Goal: Task Accomplishment & Management: Complete application form

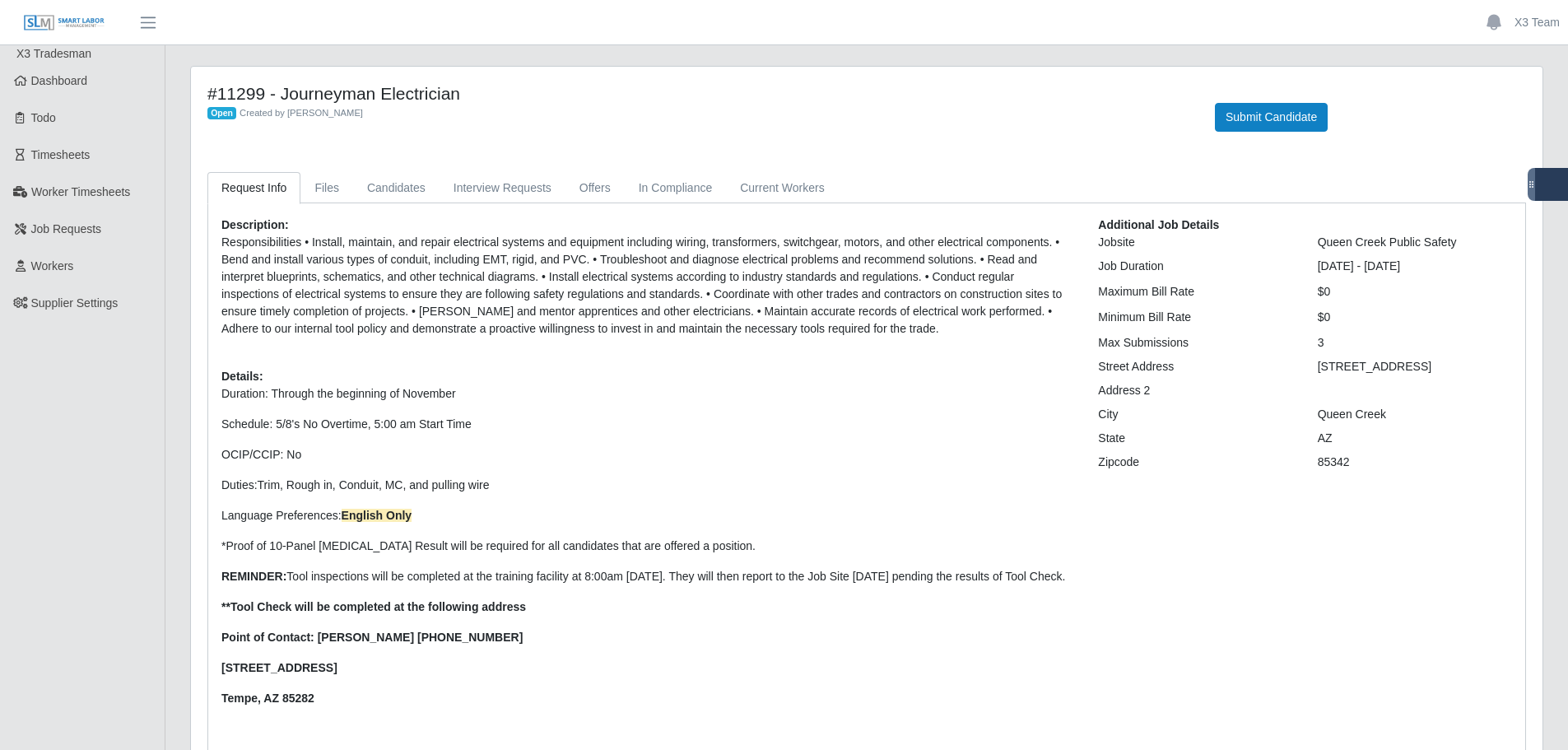
click at [644, 313] on p "Responsibilities • Install, maintain, and repair electrical systems and equipme…" at bounding box center [647, 286] width 852 height 104
click at [646, 312] on p "Responsibilities • Install, maintain, and repair electrical systems and equipme…" at bounding box center [647, 286] width 852 height 104
drag, startPoint x: 636, startPoint y: 384, endPoint x: 620, endPoint y: 394, distance: 18.9
click at [636, 385] on div "Description: Responsibilities • Install, maintain, and repair electrical system…" at bounding box center [647, 516] width 877 height 600
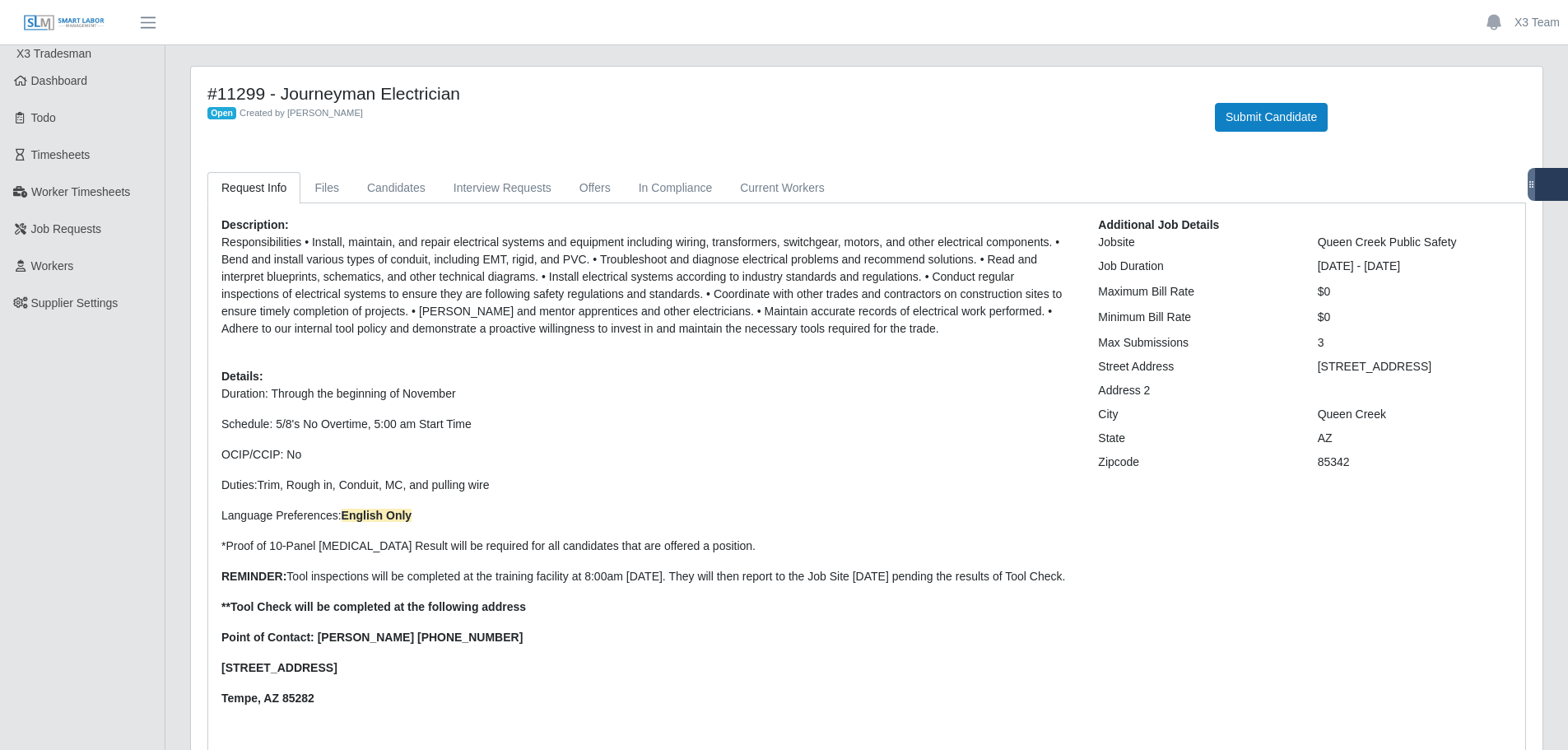
click at [501, 298] on p "Responsibilities • Install, maintain, and repair electrical systems and equipme…" at bounding box center [647, 286] width 852 height 104
click at [76, 272] on link "Workers" at bounding box center [82, 266] width 165 height 37
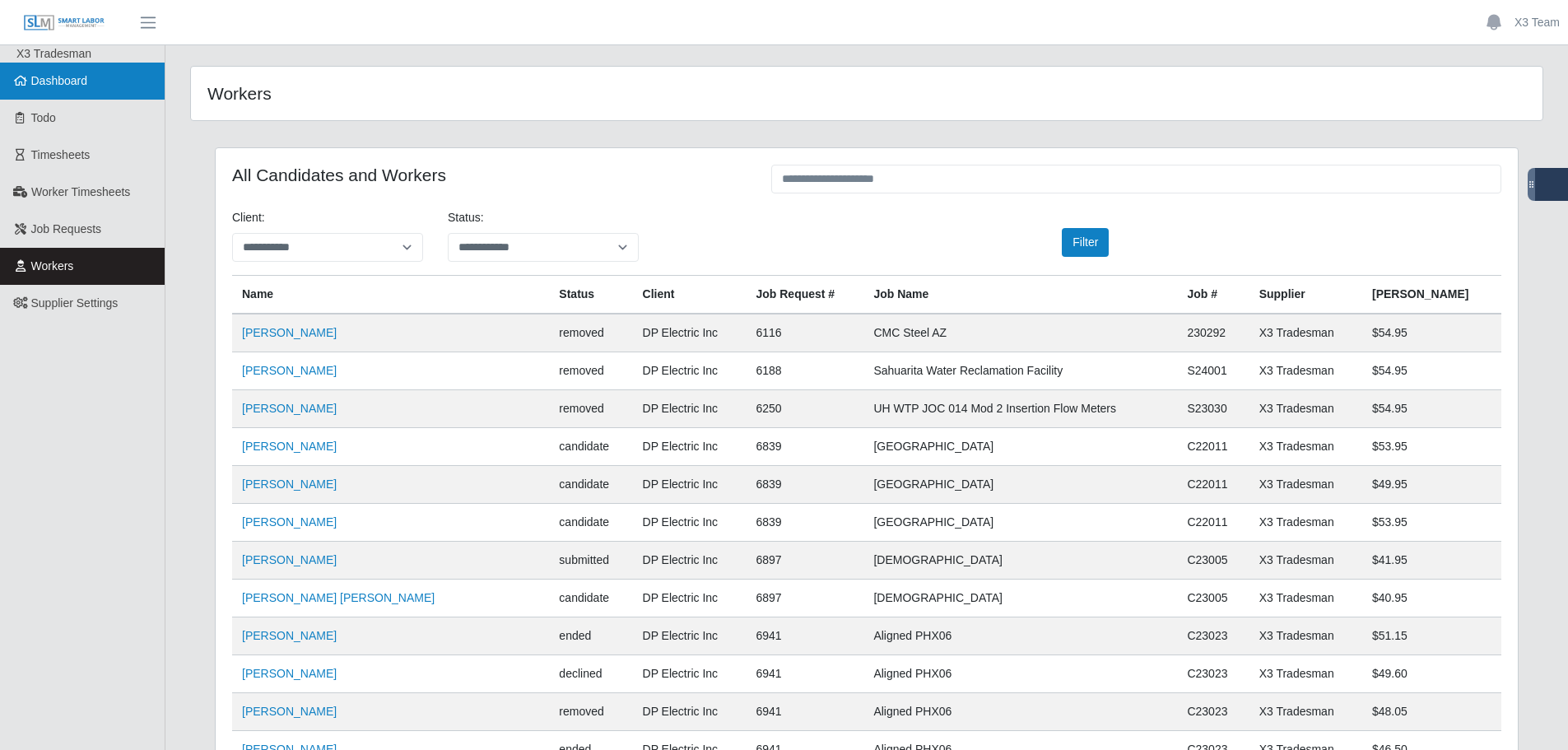
click at [69, 87] on span "Dashboard" at bounding box center [60, 80] width 57 height 13
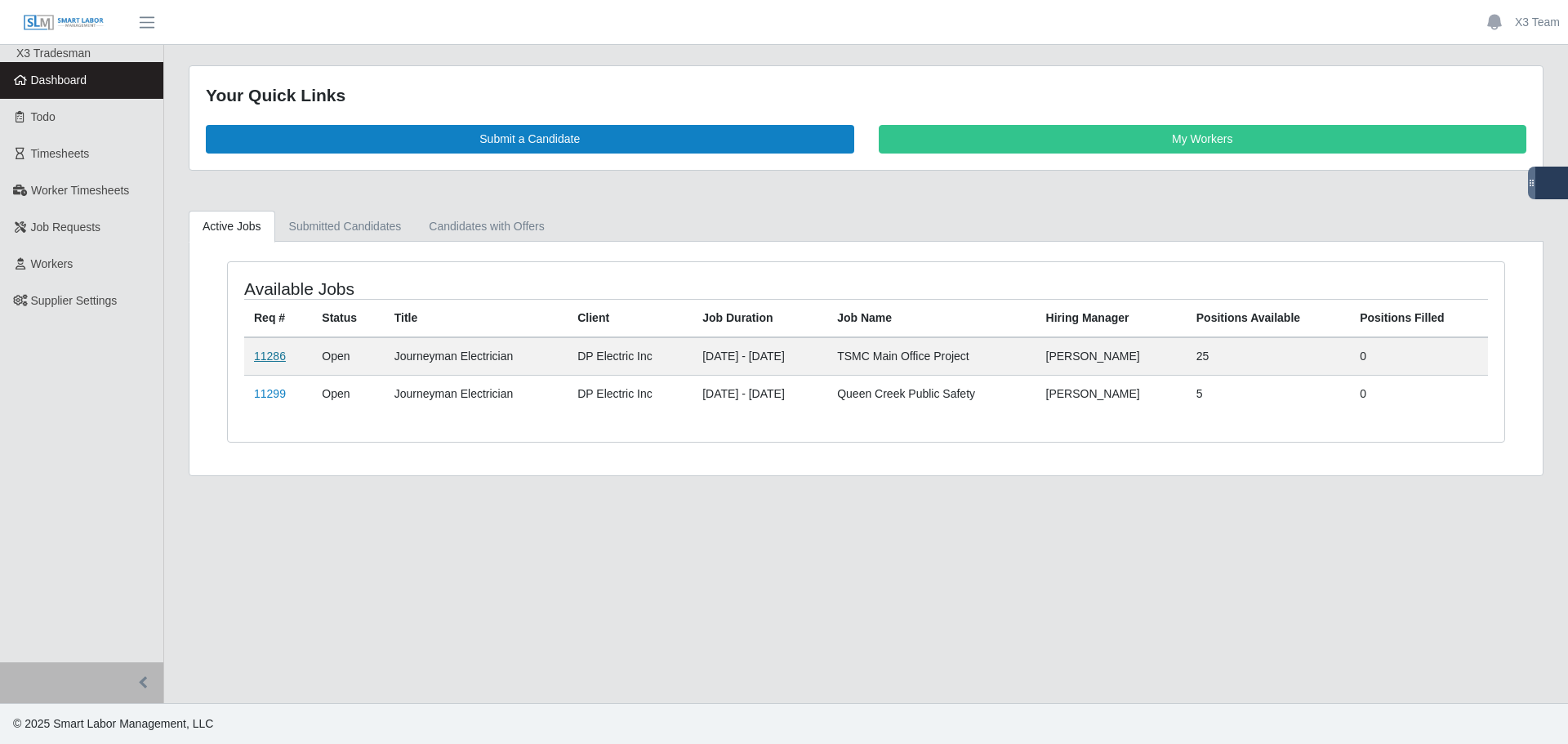
click at [264, 352] on link "11286" at bounding box center [270, 357] width 32 height 13
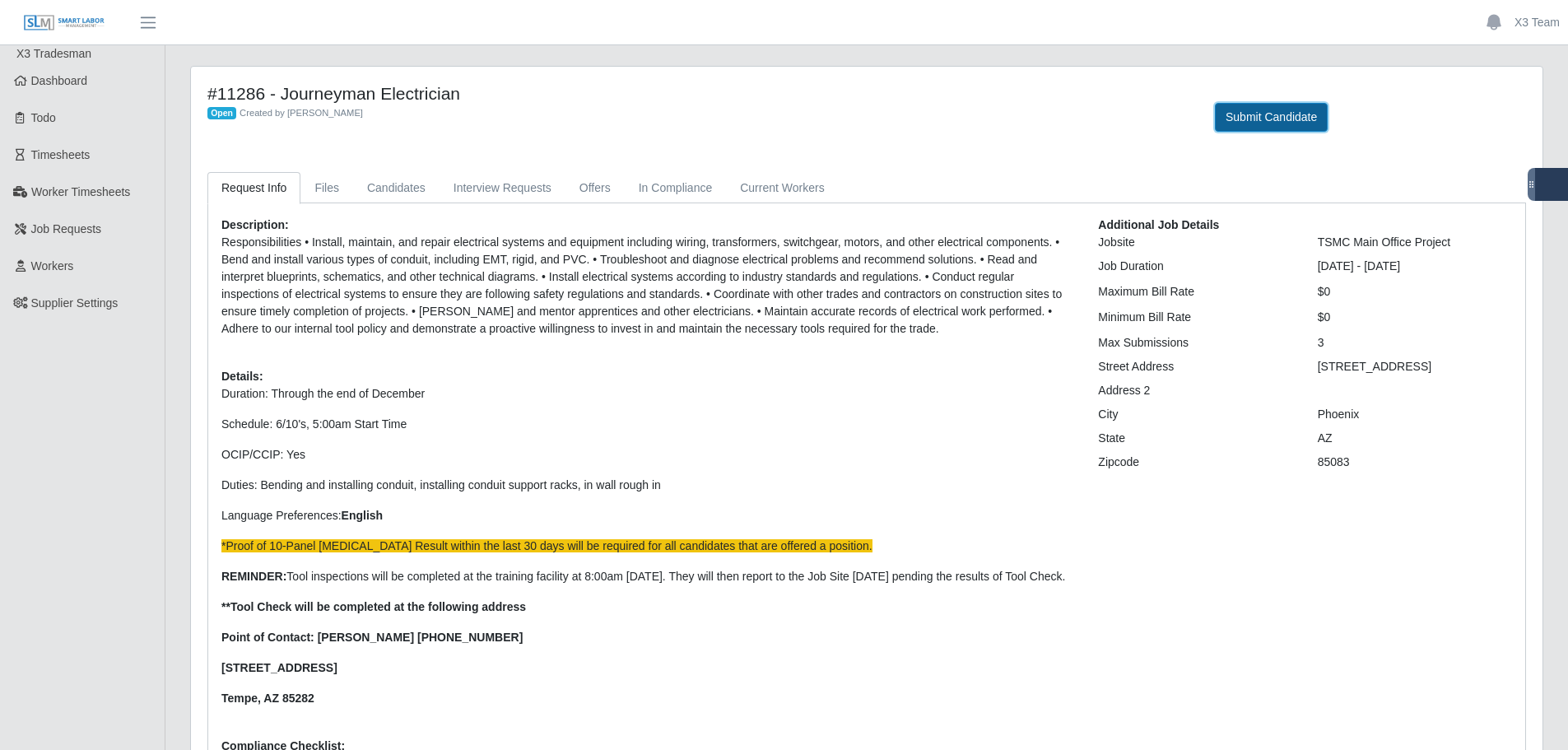
click at [1270, 121] on button "Submit Candidate" at bounding box center [1271, 117] width 113 height 28
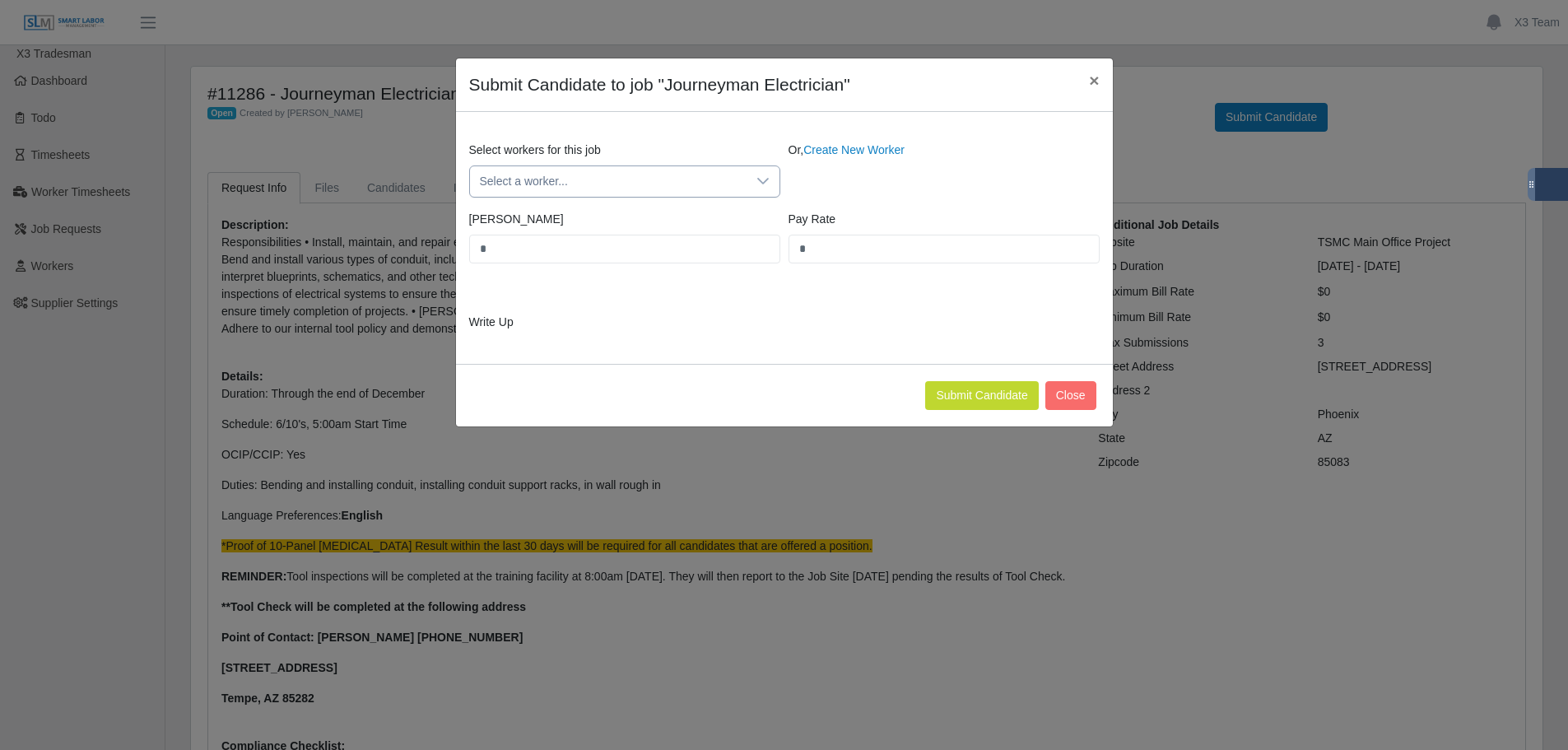
click at [594, 173] on span "Select a worker..." at bounding box center [608, 182] width 277 height 30
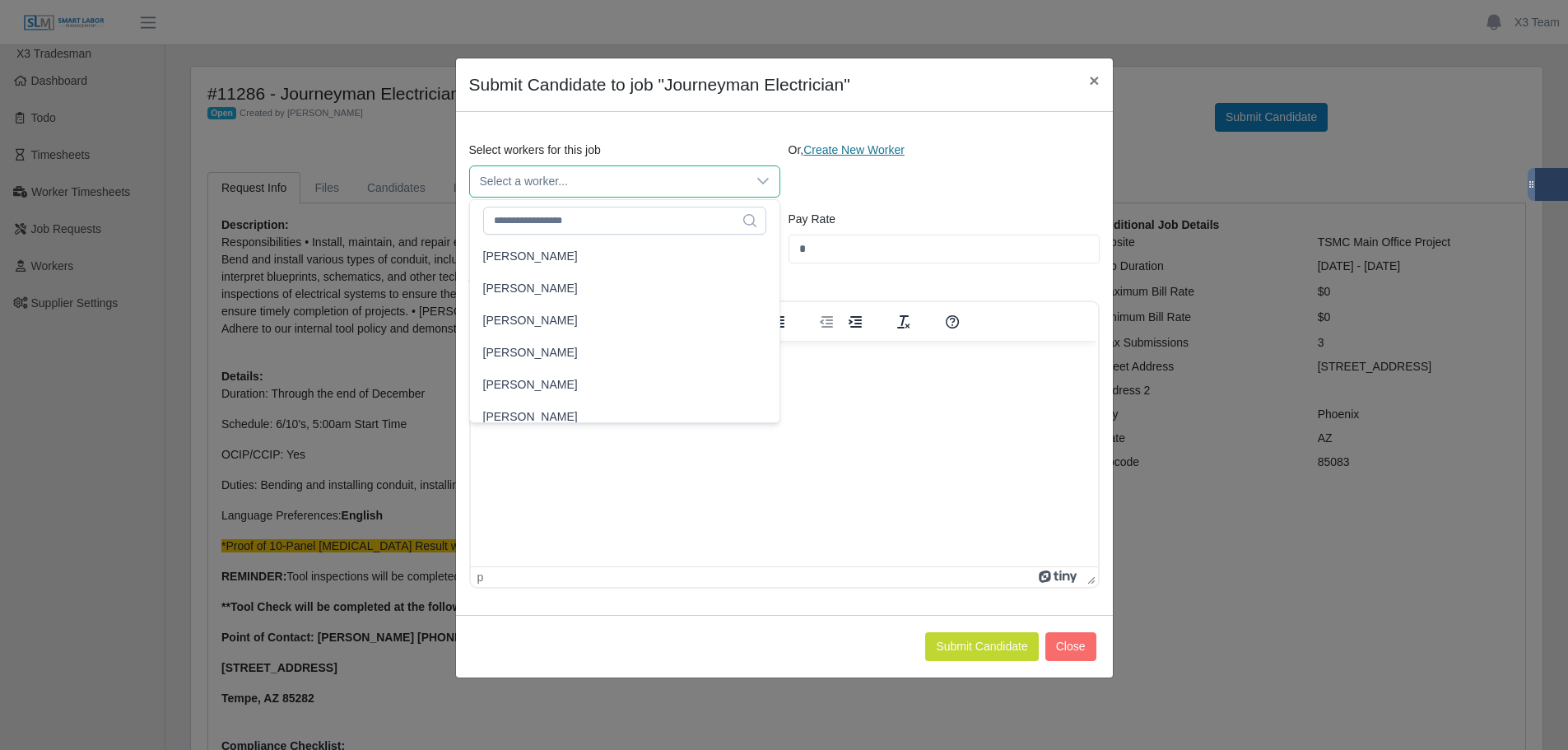
click at [855, 151] on link "Create New Worker" at bounding box center [854, 149] width 101 height 13
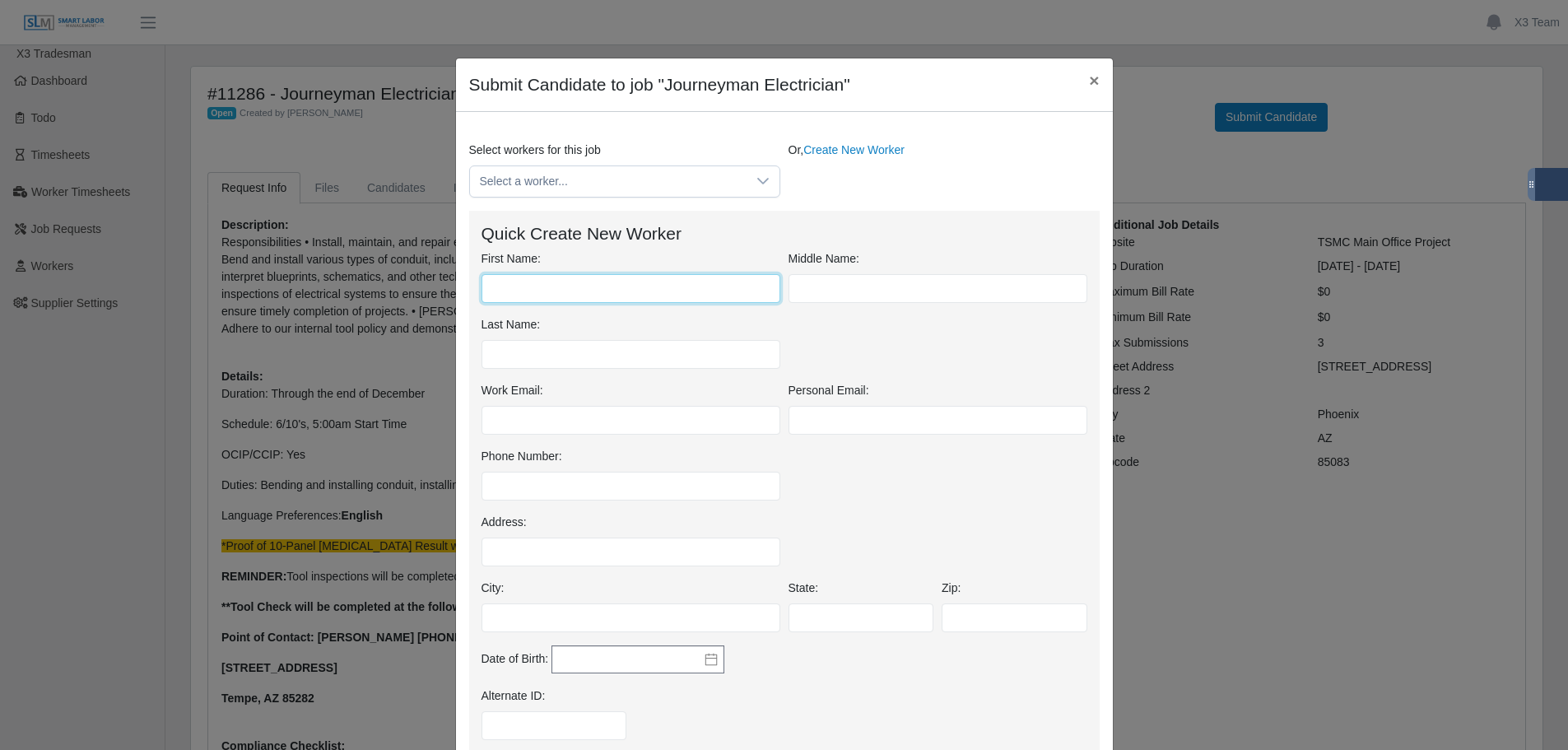
click at [555, 290] on input "First Name:" at bounding box center [631, 288] width 299 height 28
type input "*****"
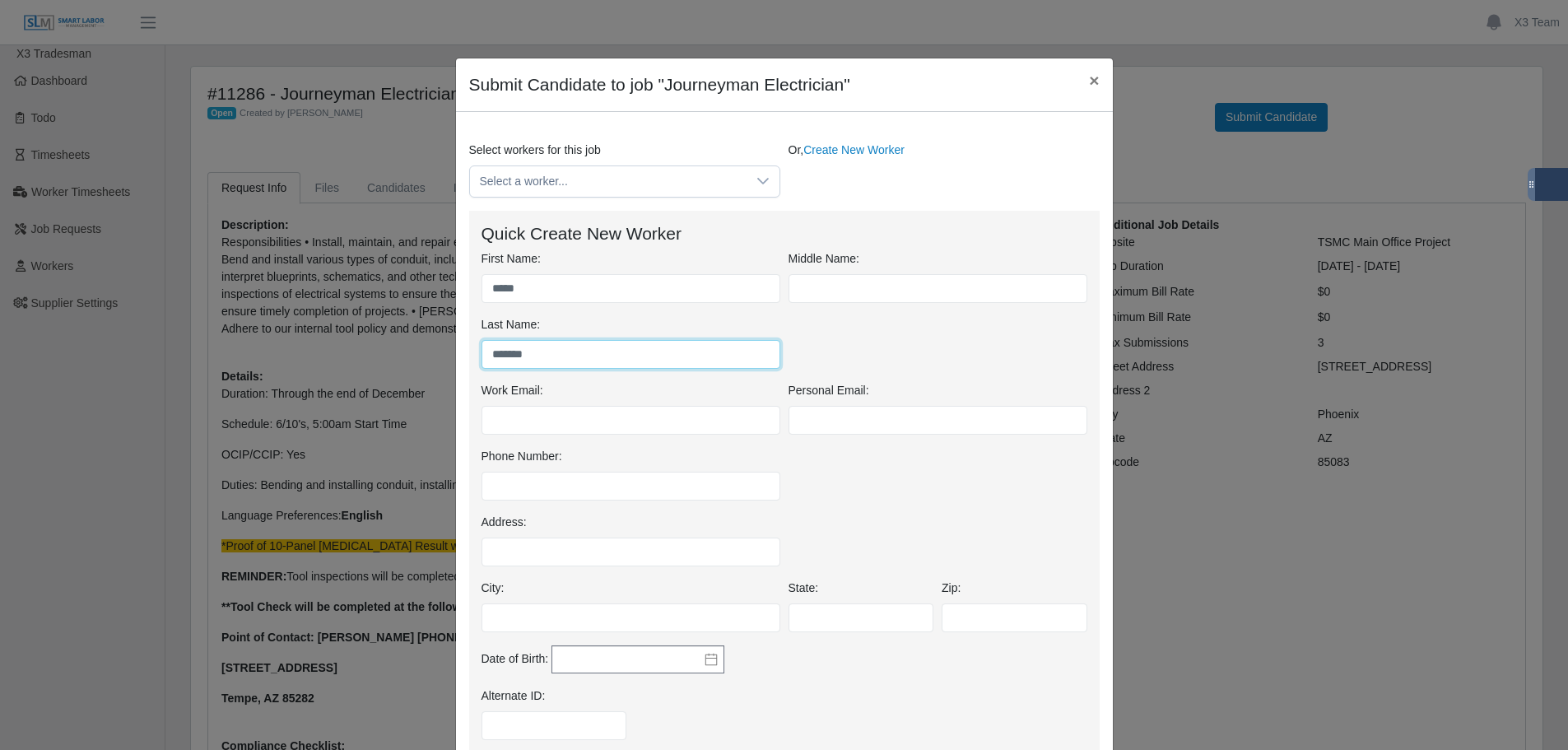
type input "*******"
drag, startPoint x: 1088, startPoint y: 85, endPoint x: 1067, endPoint y: 70, distance: 25.8
click at [1089, 85] on span "×" at bounding box center [1094, 80] width 9 height 19
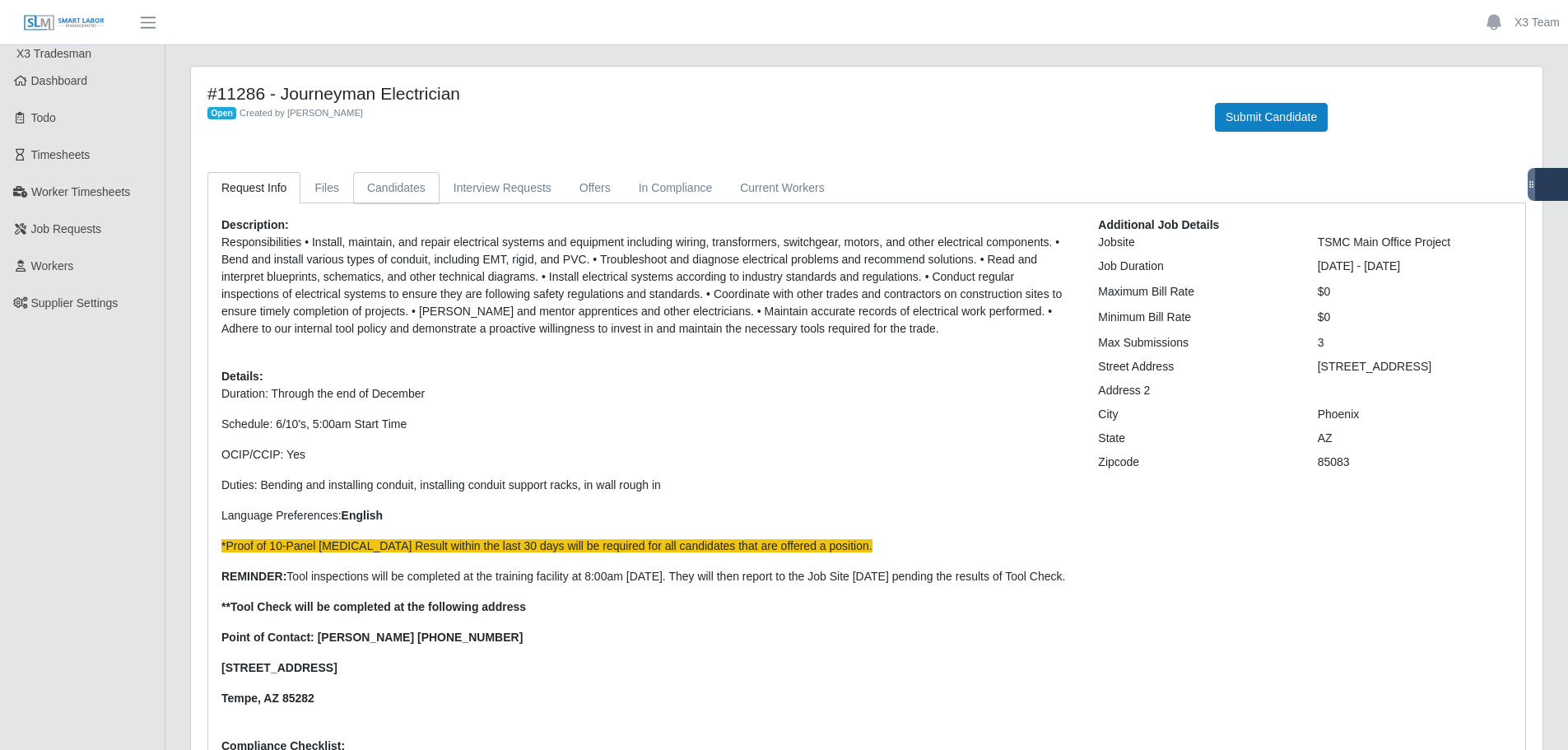
click at [386, 187] on link "Candidates" at bounding box center [395, 188] width 86 height 32
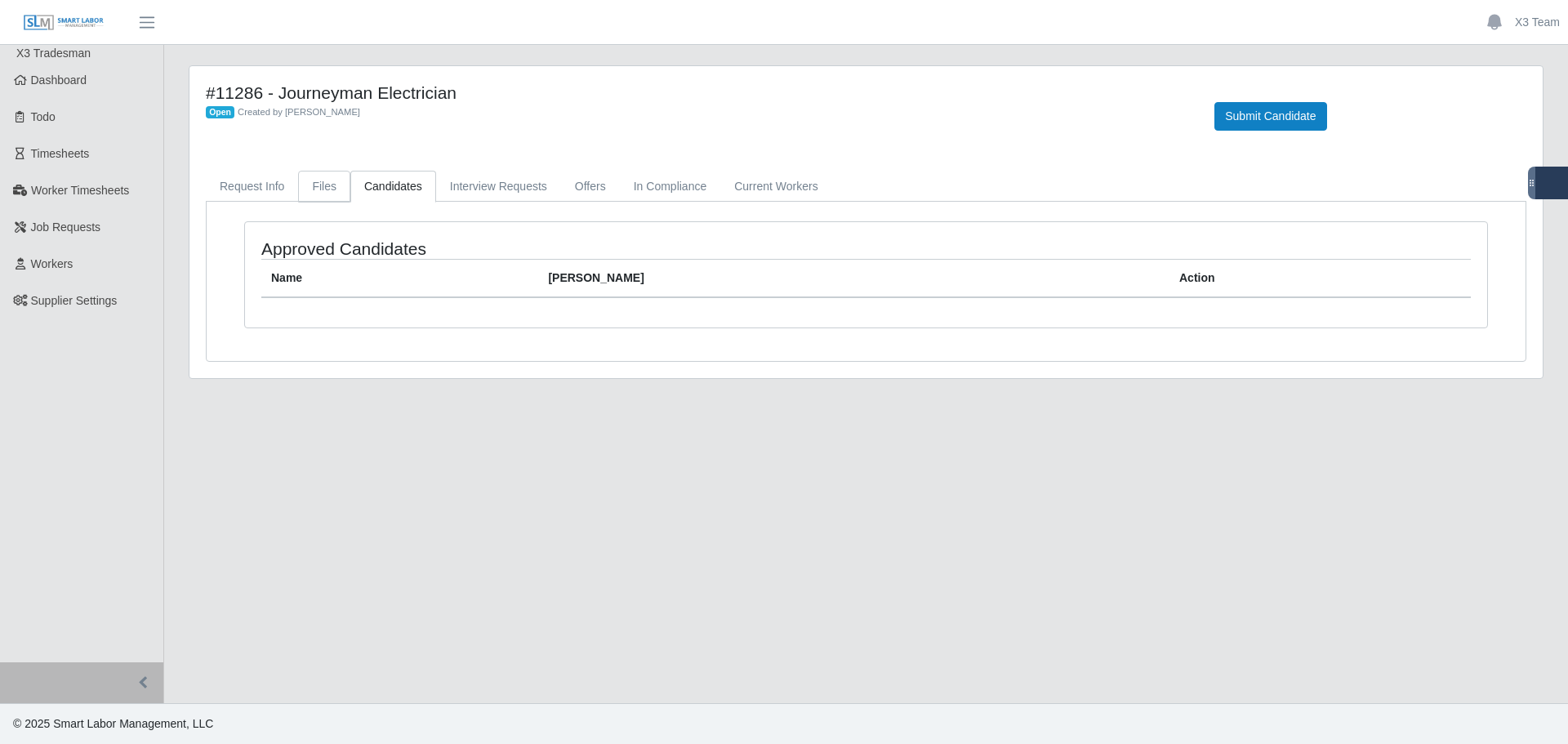
click at [328, 190] on link "Files" at bounding box center [324, 187] width 53 height 32
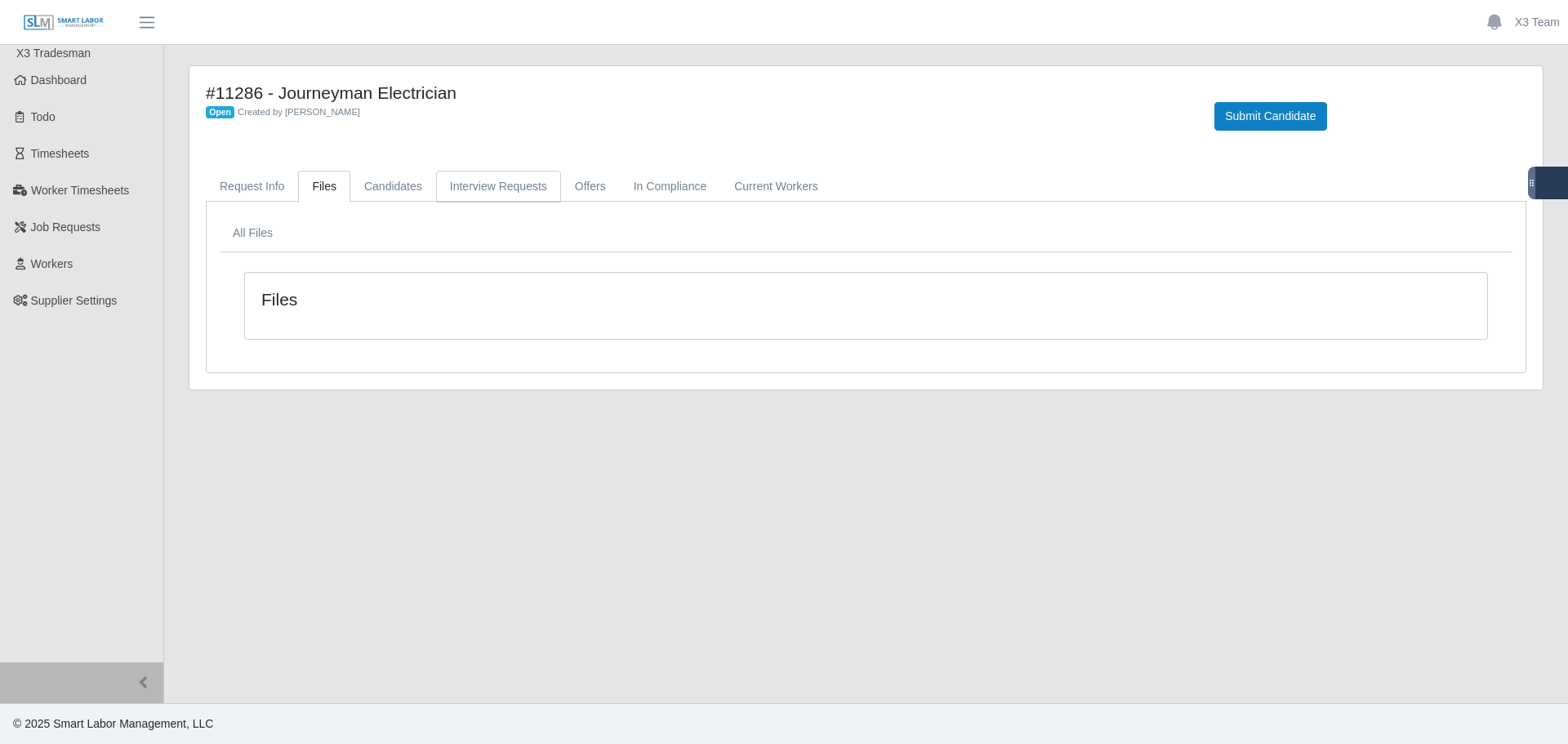
click at [465, 195] on link "Interview Requests" at bounding box center [498, 187] width 125 height 32
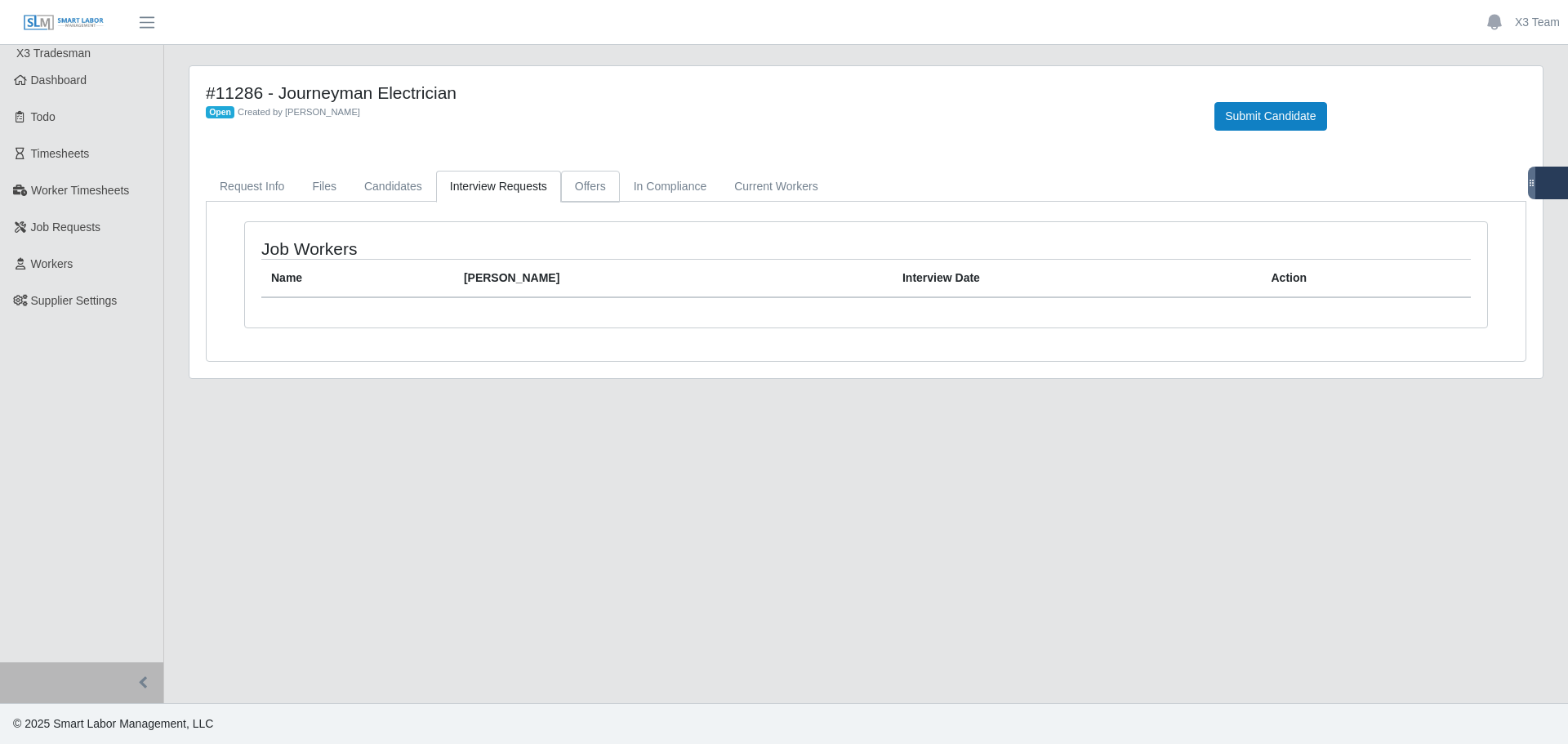
click at [574, 188] on link "Offers" at bounding box center [590, 187] width 59 height 32
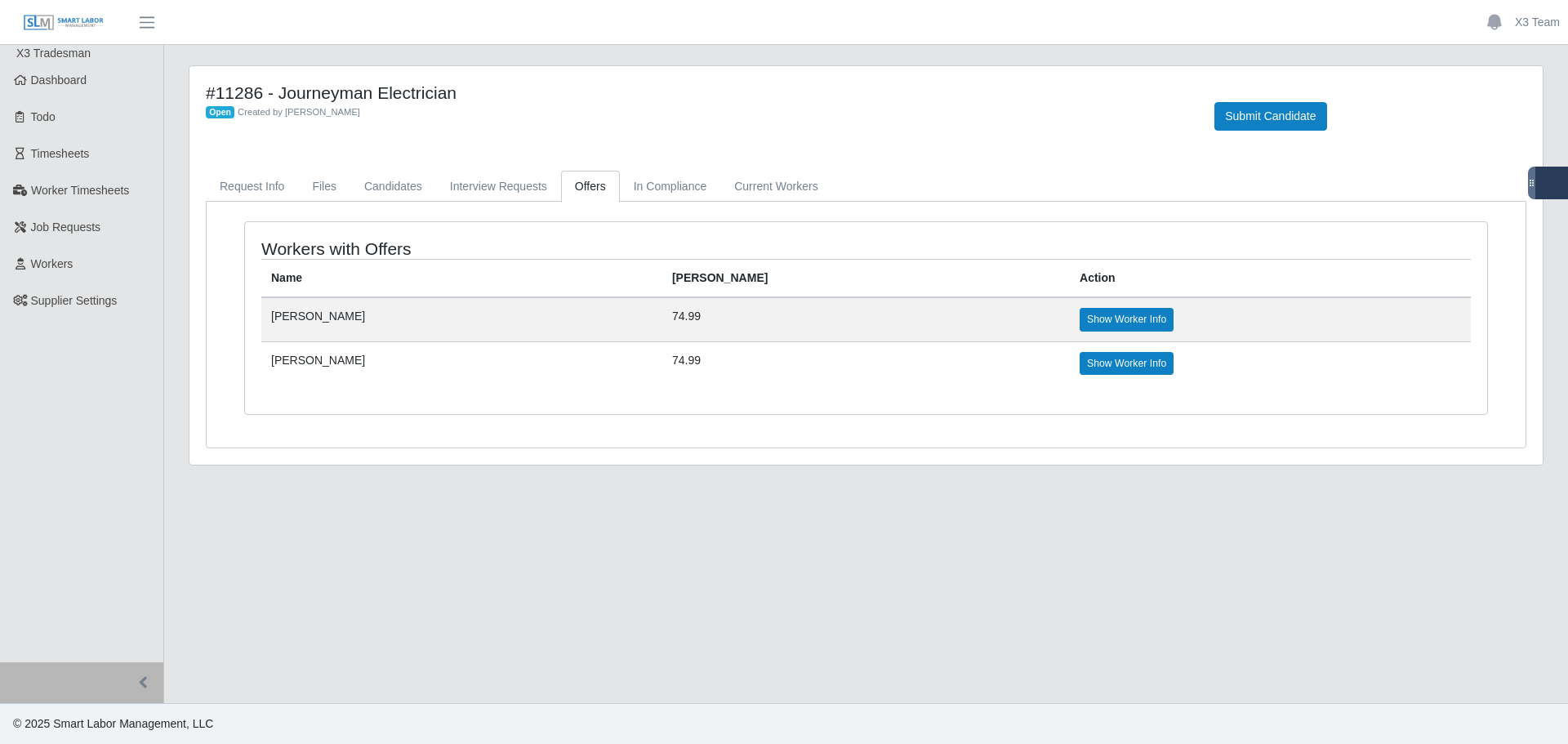
click at [517, 114] on div "Open Created by Jerrin Jaramillo" at bounding box center [697, 112] width 984 height 17
click at [64, 75] on span "Dashboard" at bounding box center [59, 80] width 56 height 13
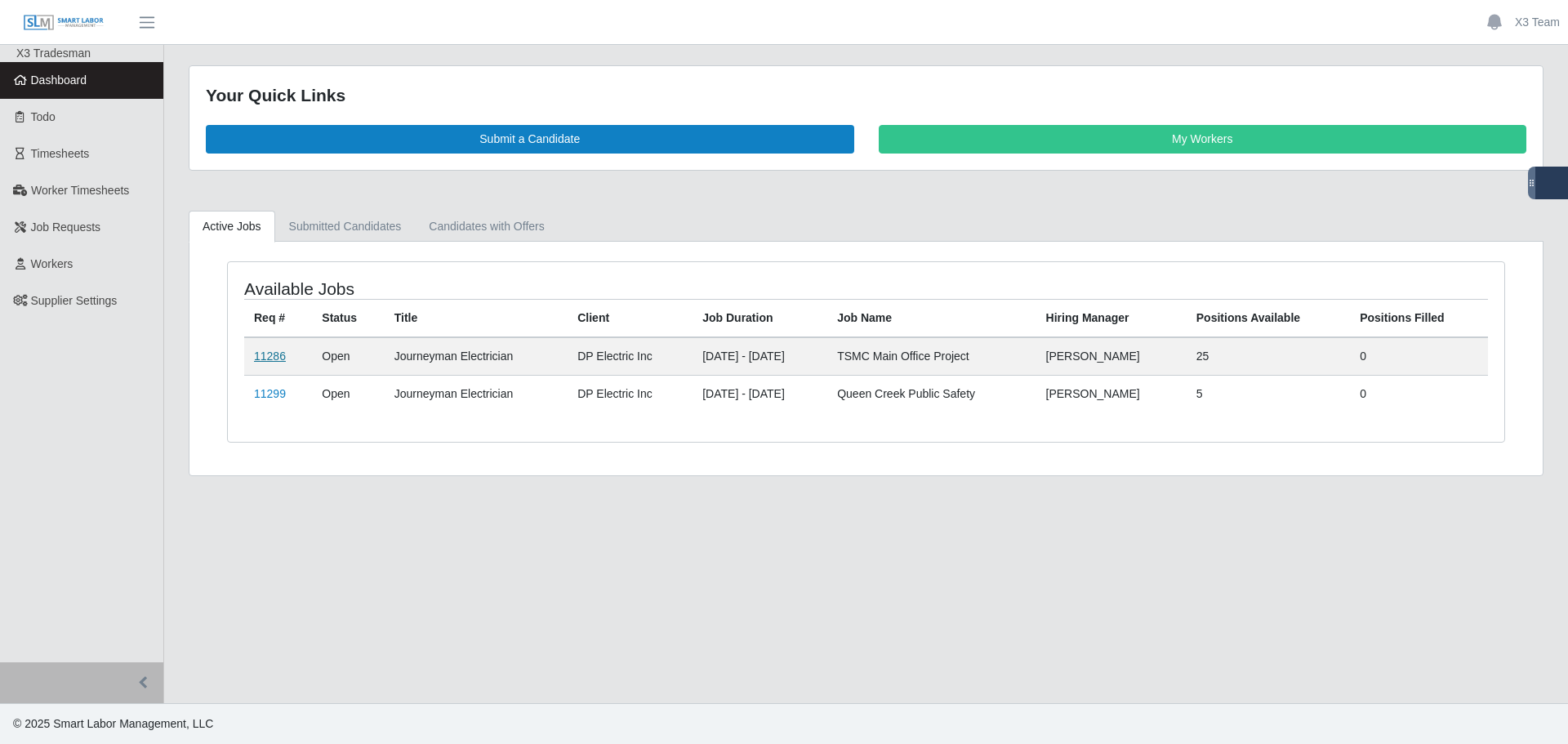
click at [266, 363] on link "11286" at bounding box center [270, 357] width 32 height 13
click at [277, 398] on link "11299" at bounding box center [270, 394] width 32 height 13
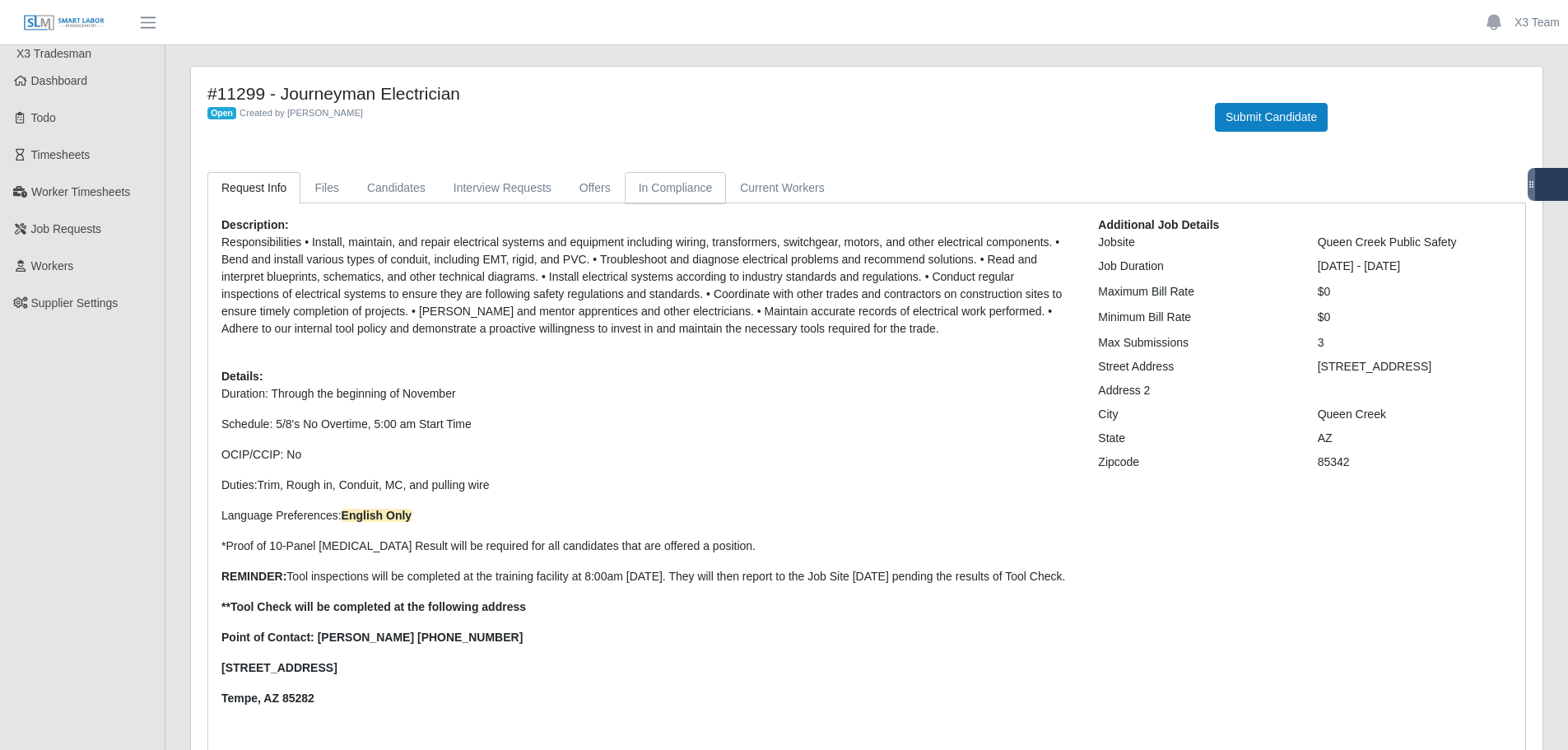
click at [657, 194] on link "In Compliance" at bounding box center [676, 188] width 102 height 32
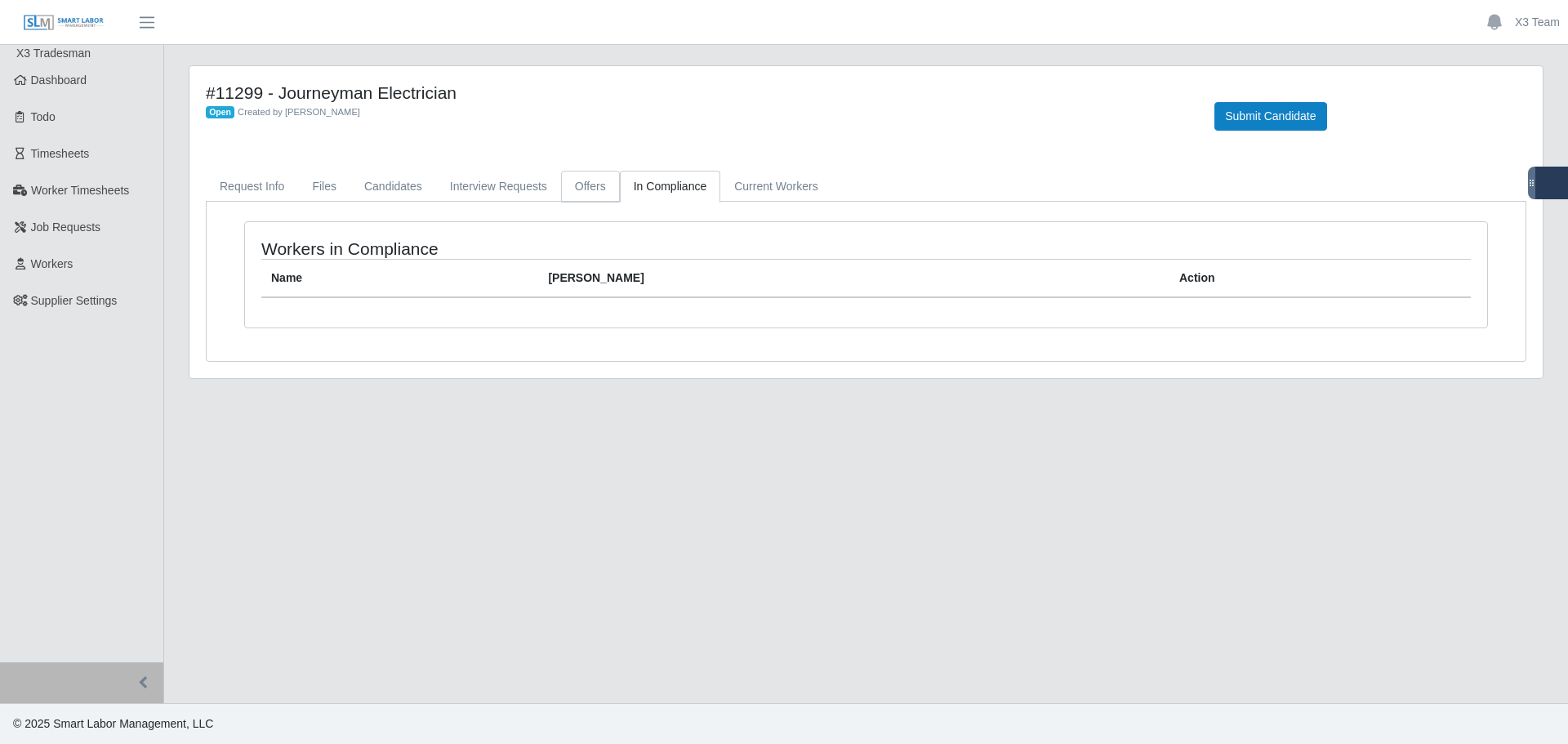
click at [572, 191] on link "Offers" at bounding box center [590, 187] width 59 height 32
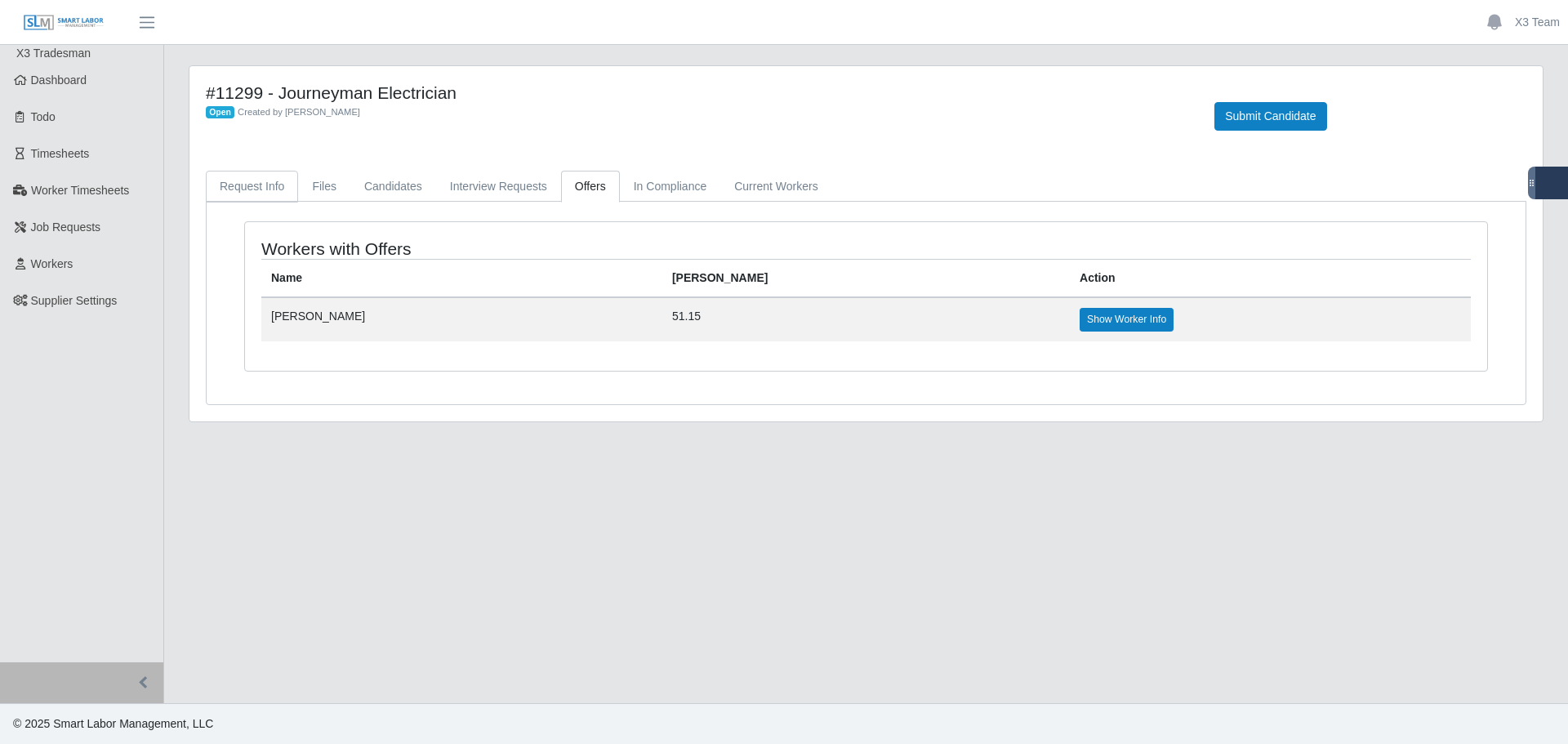
click at [227, 190] on link "Request Info" at bounding box center [251, 187] width 92 height 32
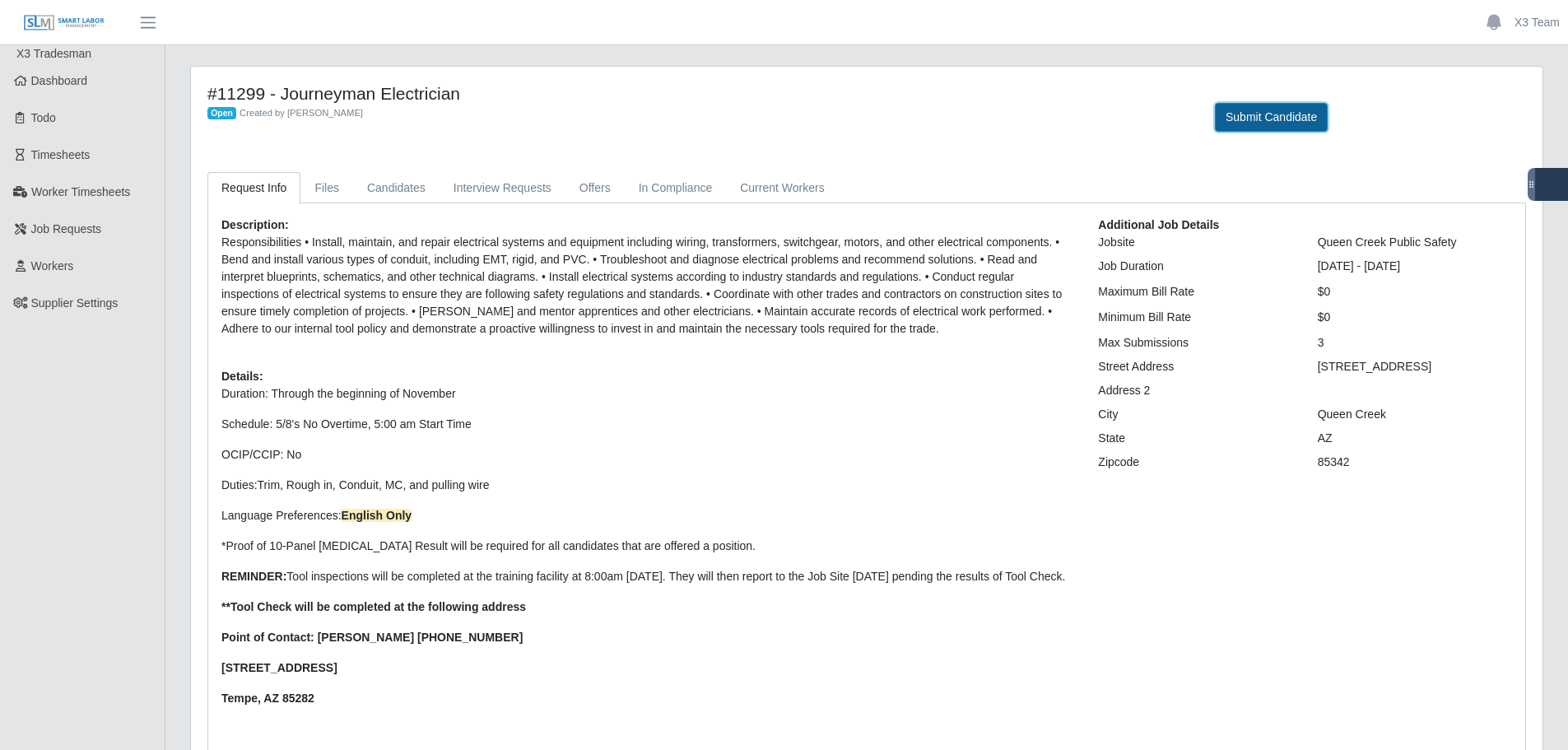
click at [1254, 107] on button "Submit Candidate" at bounding box center [1271, 117] width 113 height 28
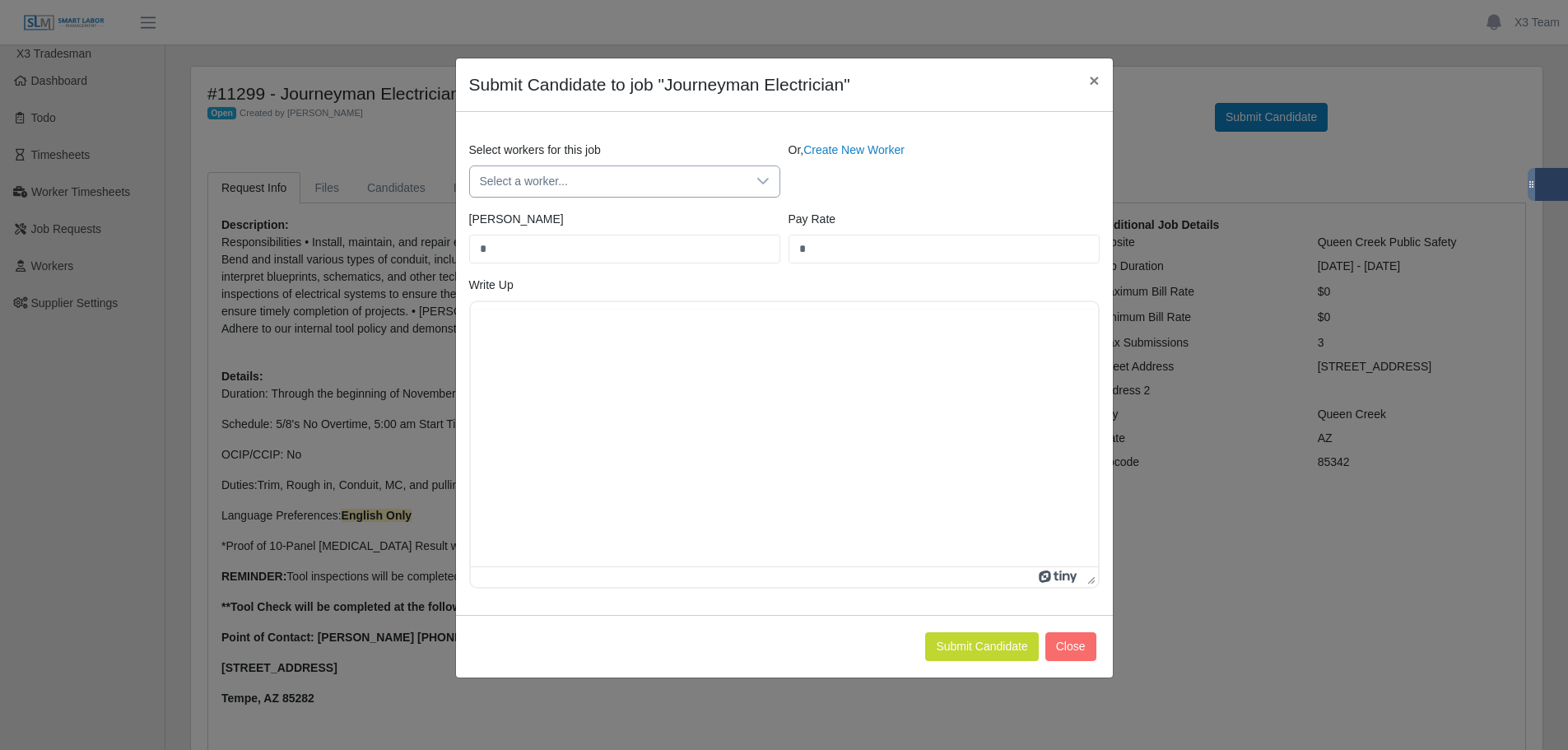
click at [549, 188] on span "Select a worker..." at bounding box center [608, 182] width 277 height 30
click at [893, 147] on link "Create New Worker" at bounding box center [854, 149] width 101 height 13
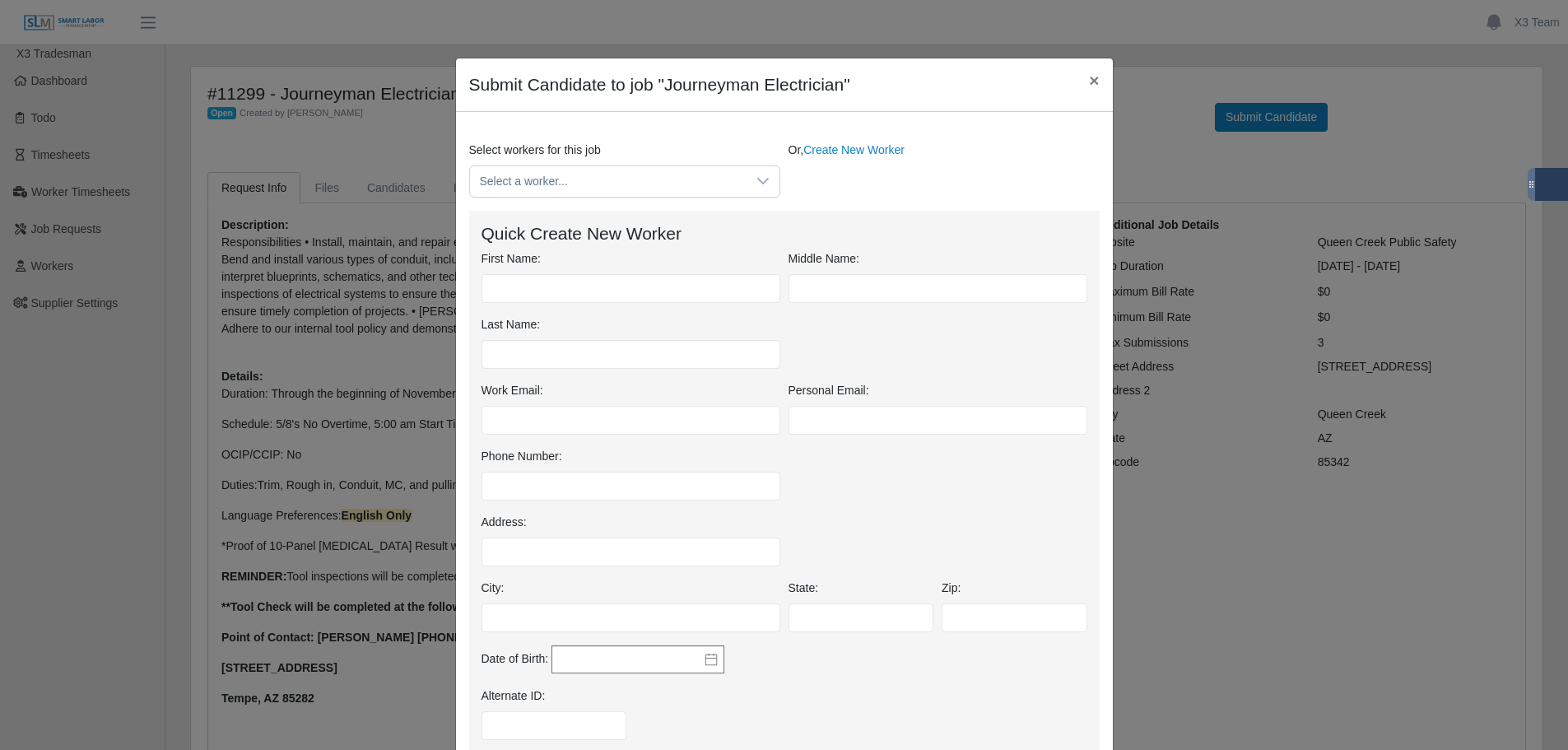
drag, startPoint x: 75, startPoint y: 305, endPoint x: 85, endPoint y: 297, distance: 12.8
click at [76, 305] on div "Submit Candidate to job "Journeyman Electrician" × Select workers for this job …" at bounding box center [784, 375] width 1568 height 750
click at [655, 299] on input "First Name:" at bounding box center [631, 288] width 299 height 28
type input "****"
type input "*******"
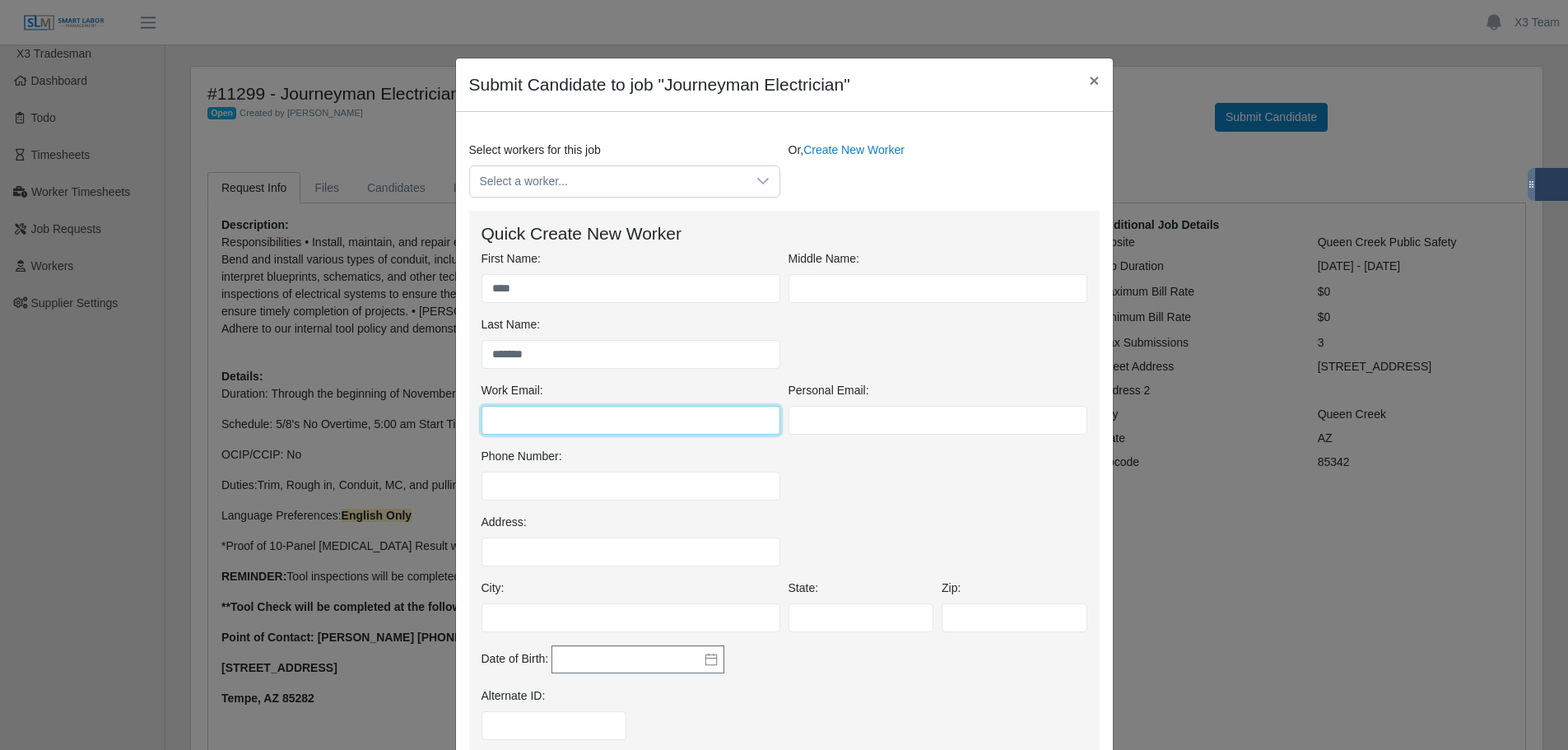
click at [537, 419] on input "Work Email:" at bounding box center [631, 420] width 299 height 28
paste input "**********"
type input "**********"
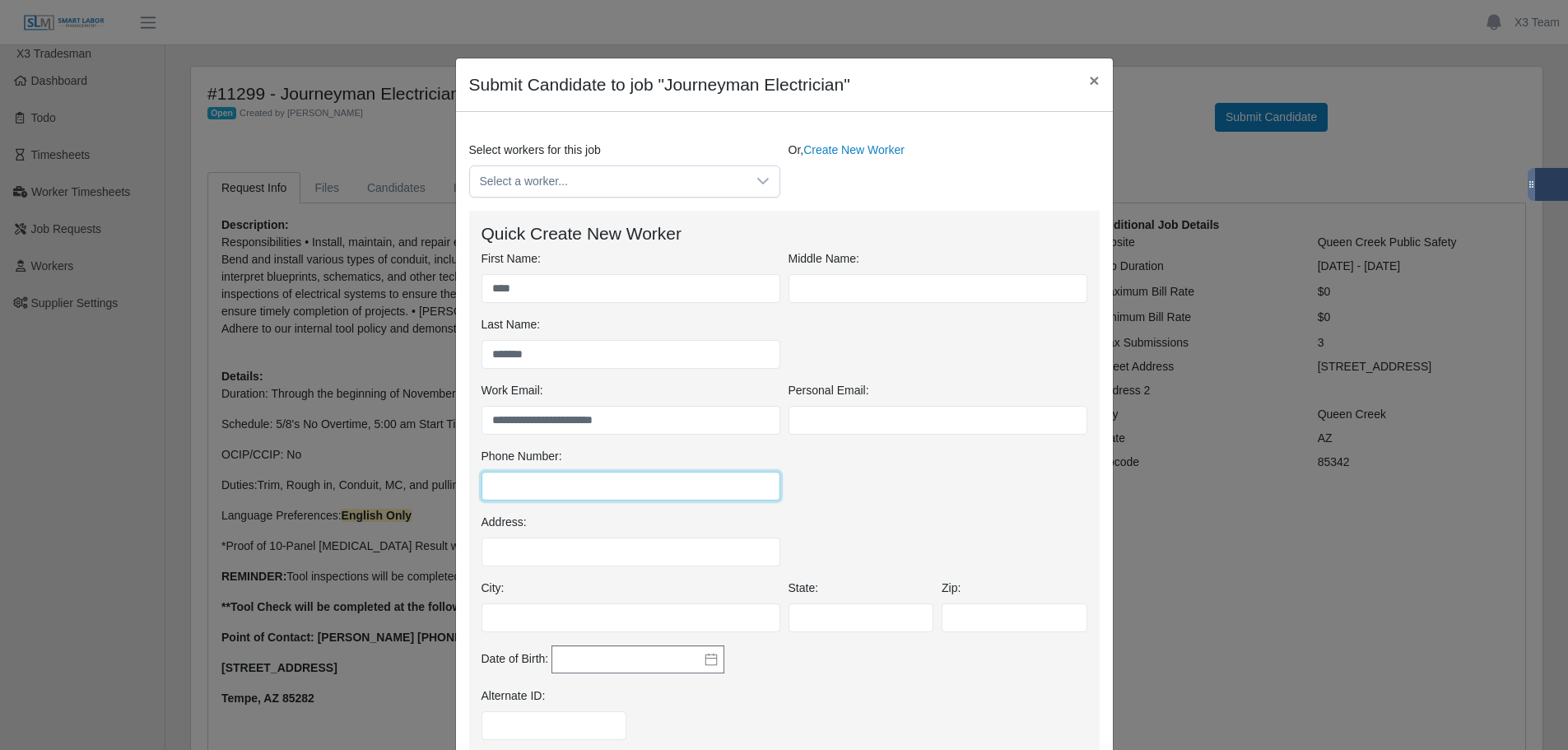
click at [572, 484] on input "Phone Number:" at bounding box center [631, 486] width 299 height 28
drag, startPoint x: 539, startPoint y: 480, endPoint x: 633, endPoint y: 514, distance: 100.0
click at [542, 483] on input "Phone Number:" at bounding box center [631, 486] width 299 height 28
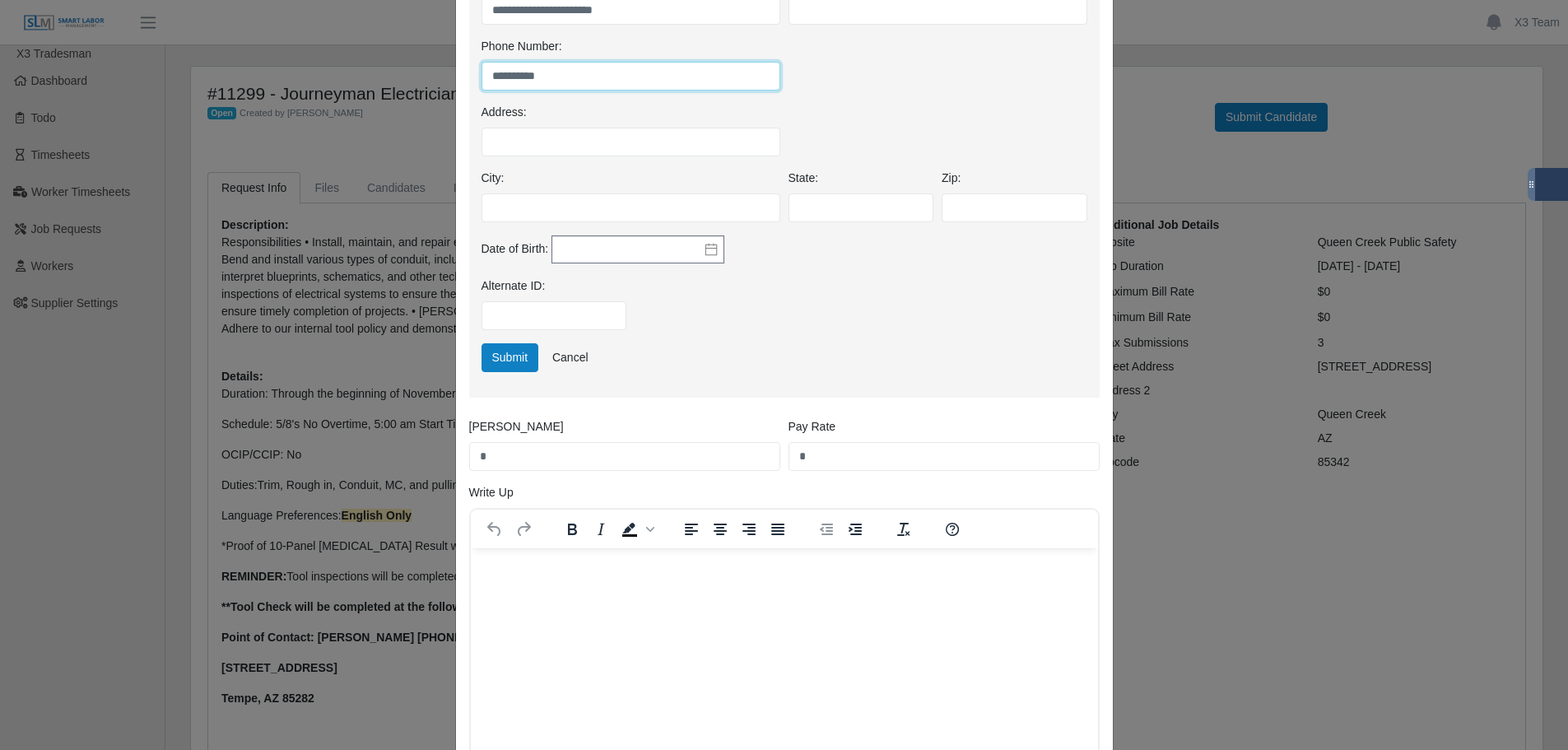
scroll to position [247, 0]
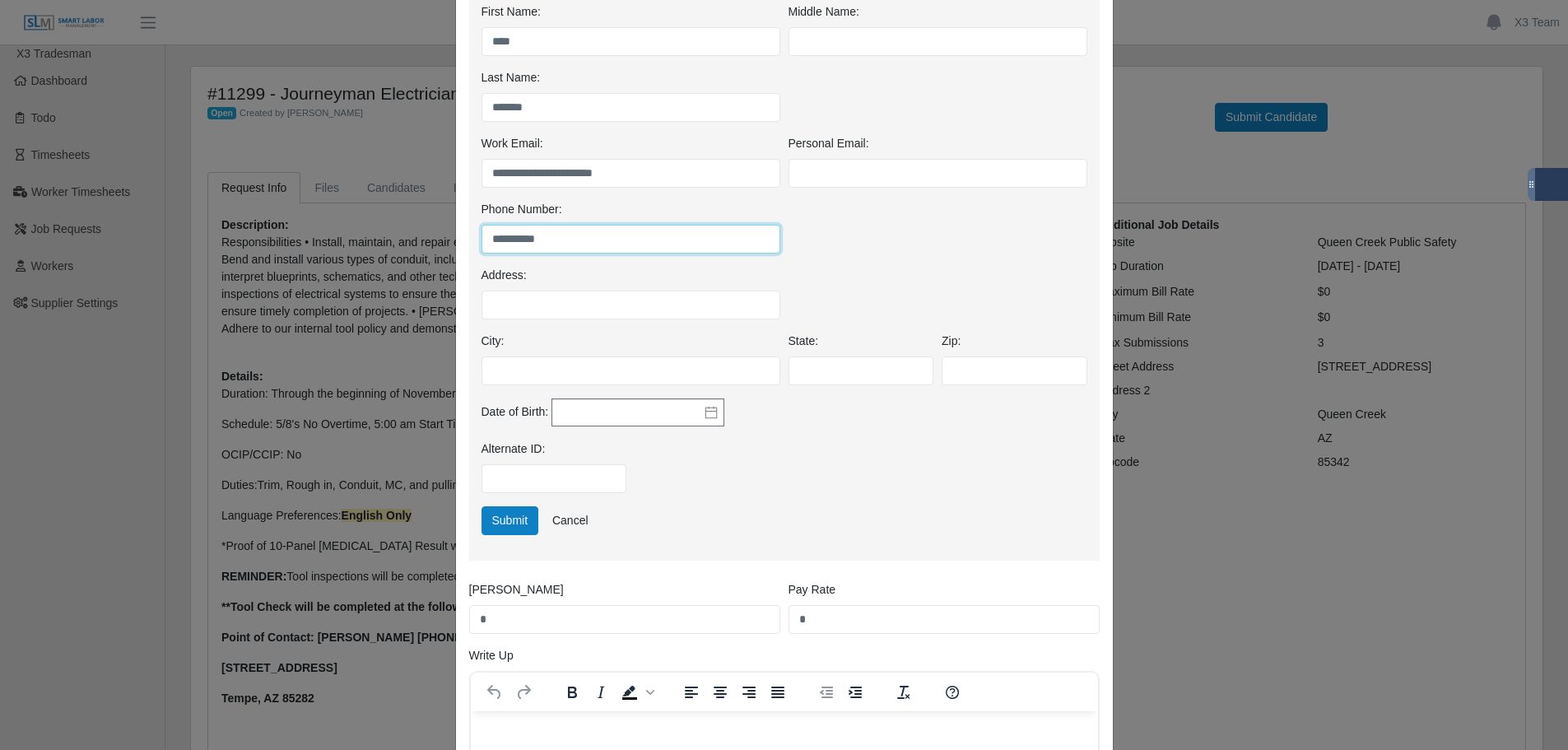
type input "**********"
click at [867, 452] on div "Alternate ID:" at bounding box center [784, 474] width 614 height 66
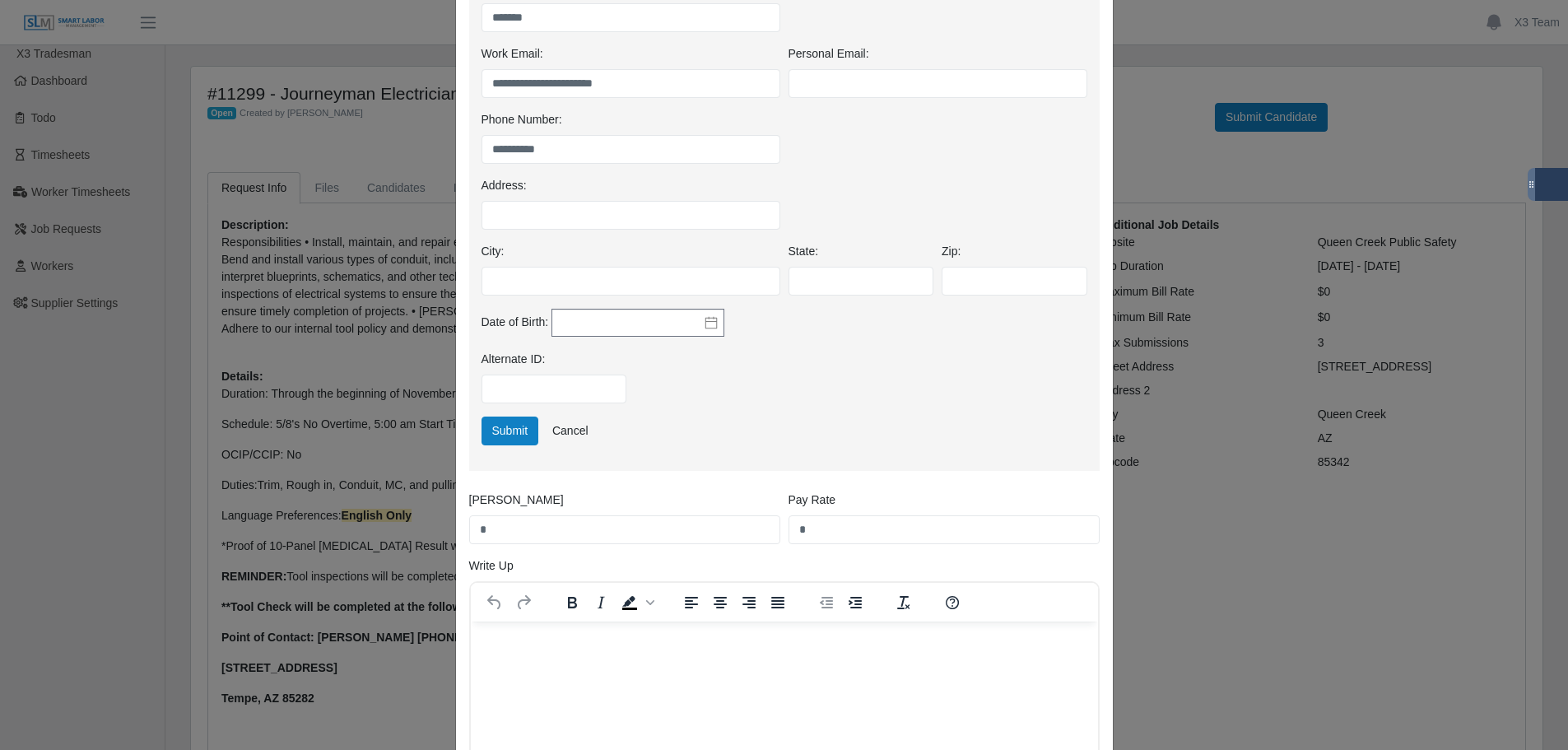
scroll to position [569, 0]
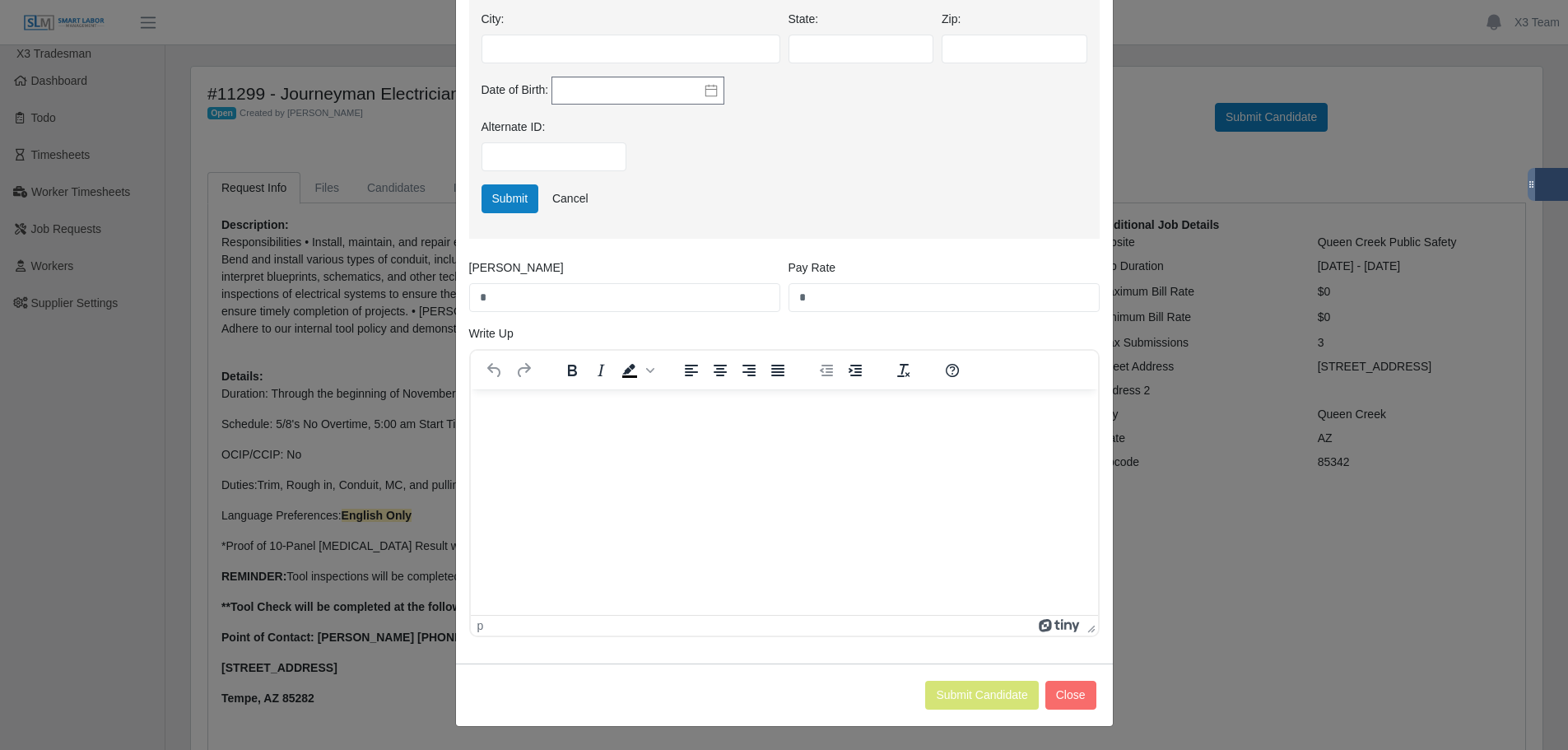
click at [846, 434] on html at bounding box center [783, 411] width 627 height 44
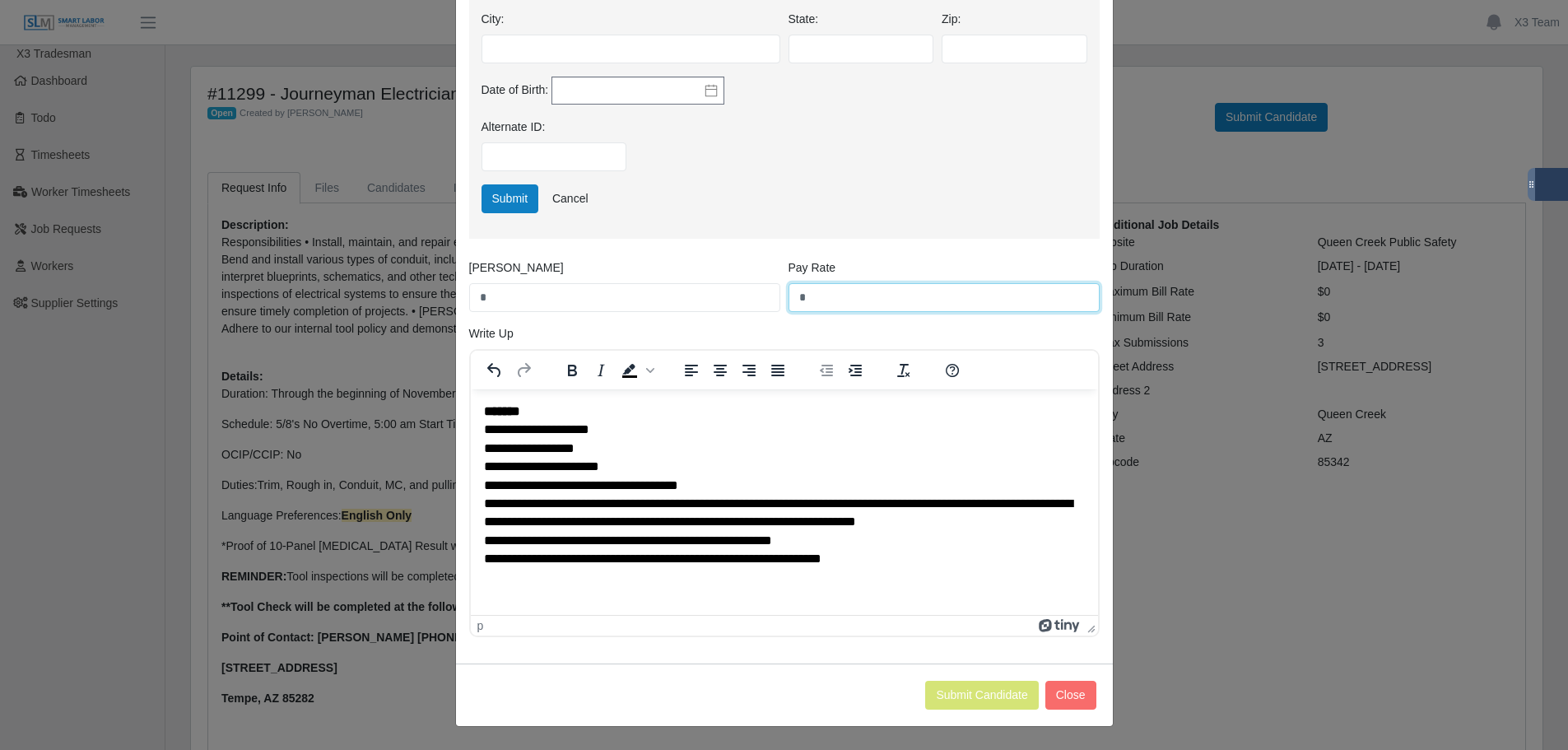
click at [840, 292] on input "*" at bounding box center [944, 297] width 311 height 28
type input "**"
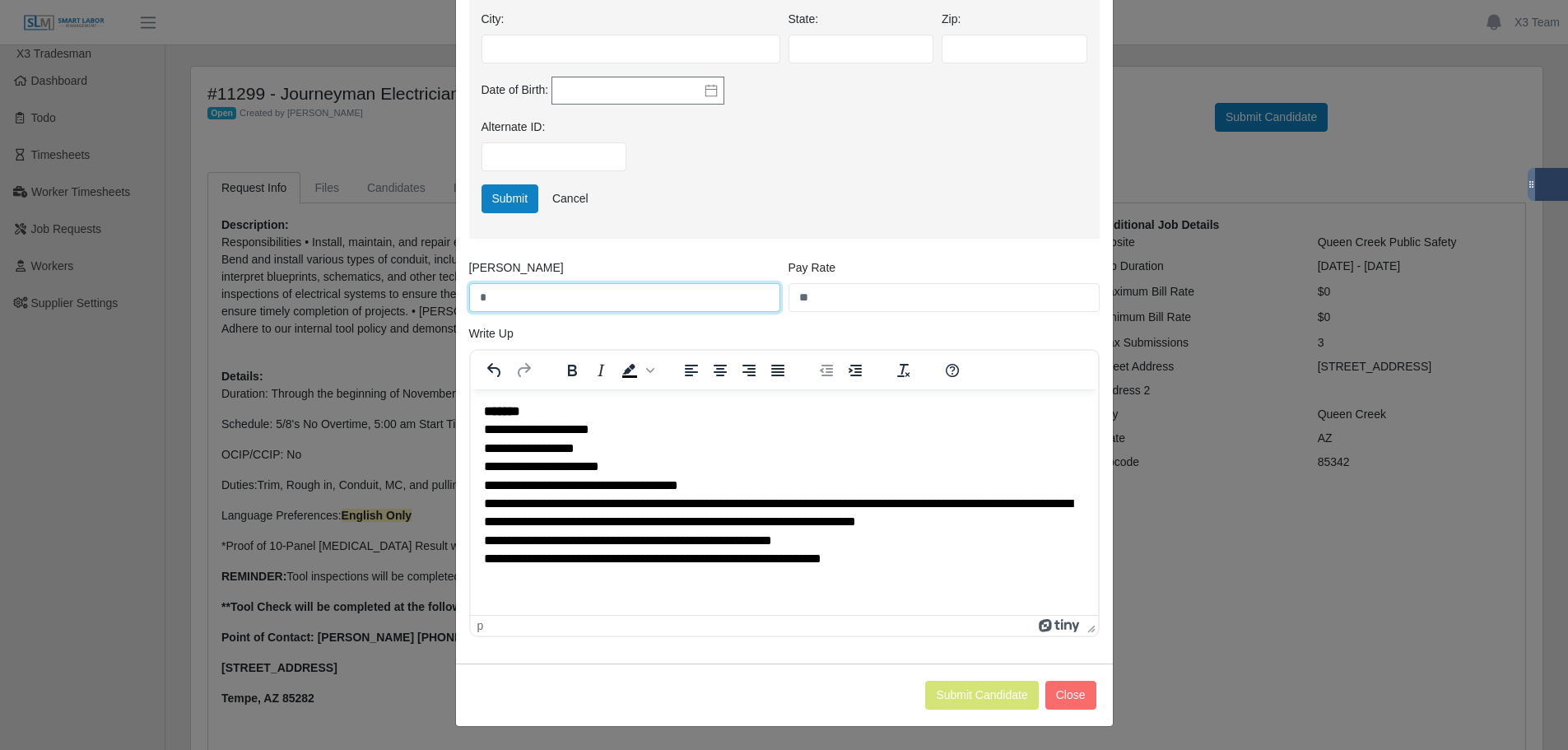
click at [517, 294] on input "*" at bounding box center [624, 297] width 311 height 28
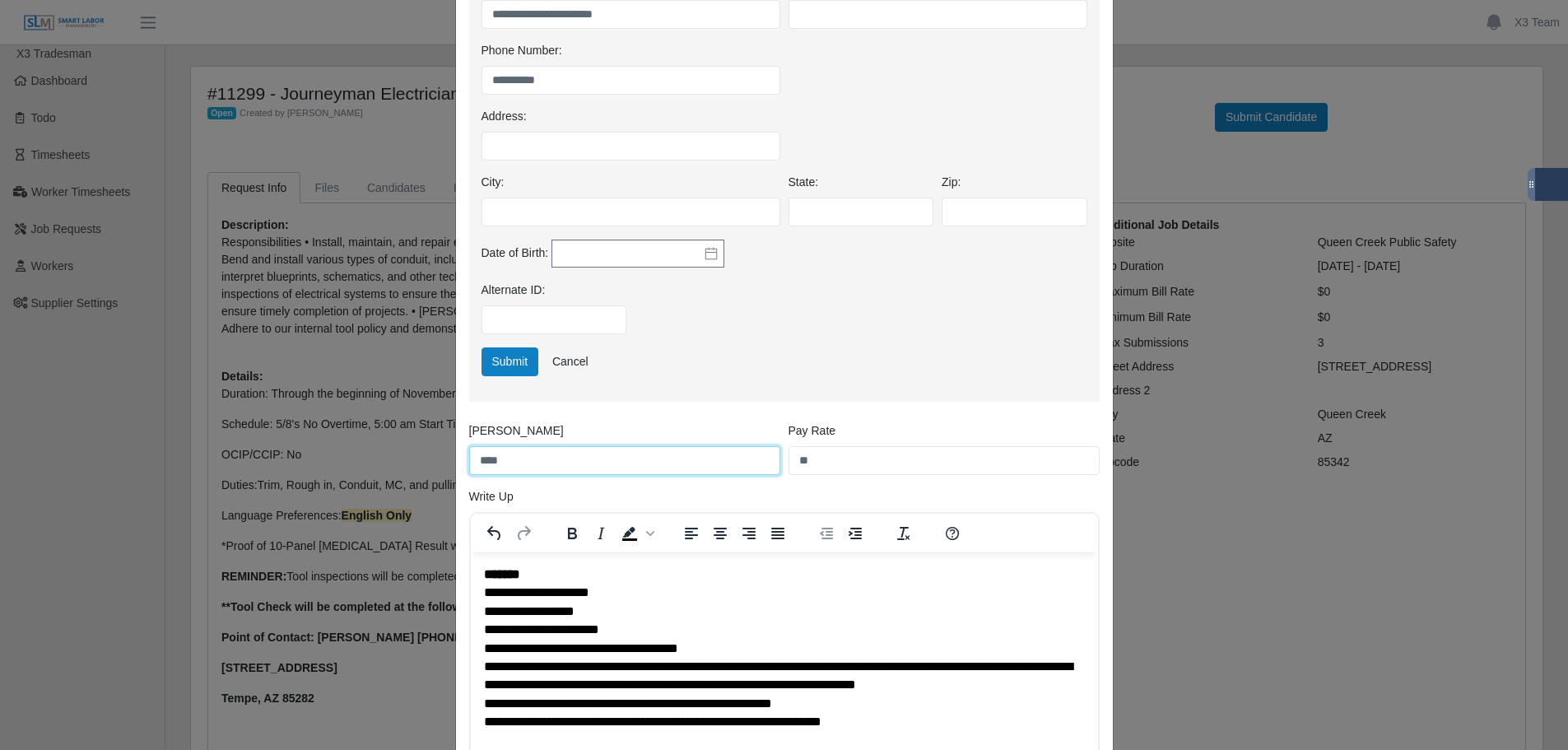
scroll to position [405, 0]
type input "****"
click at [842, 369] on div "Submit Cancel" at bounding box center [784, 362] width 614 height 28
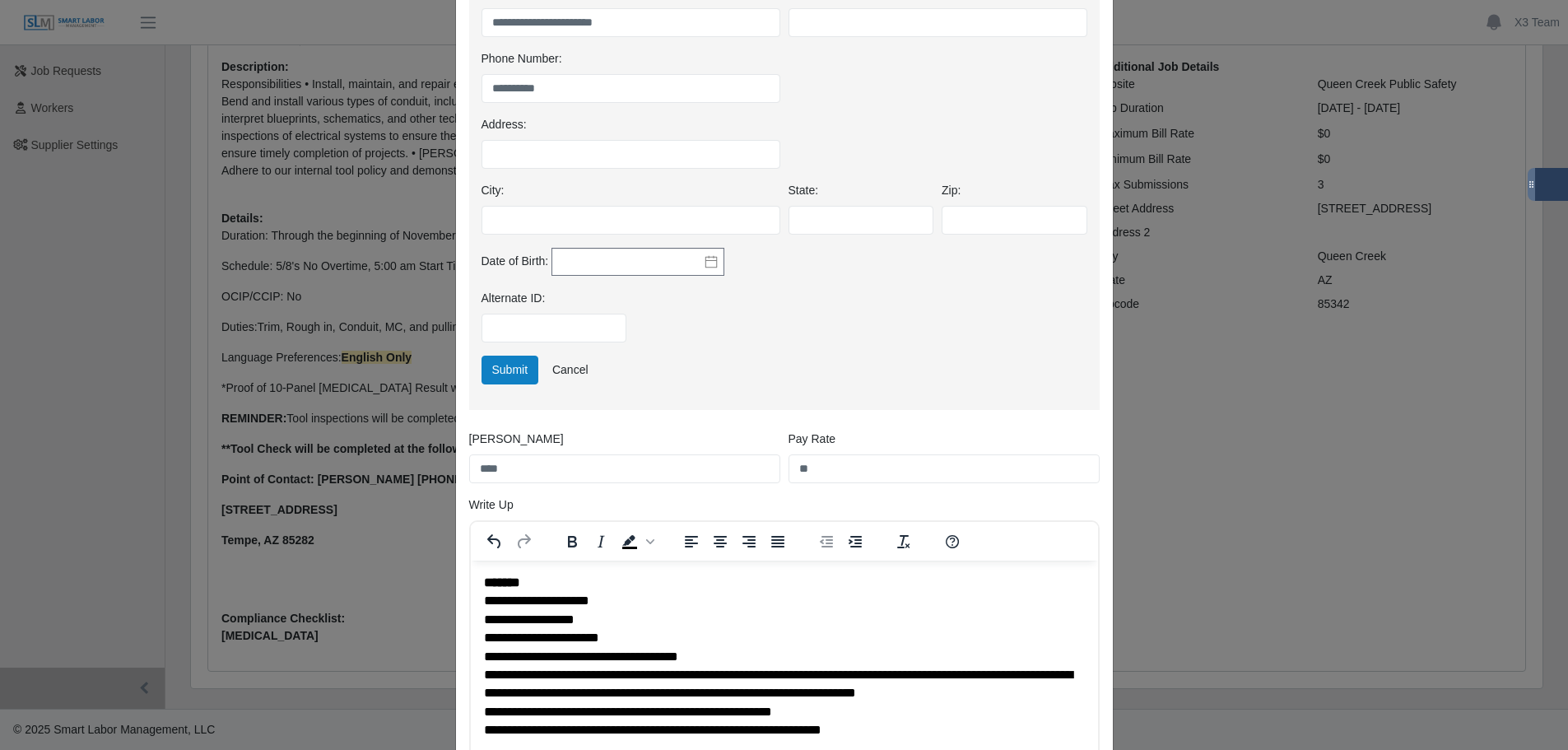
scroll to position [240, 0]
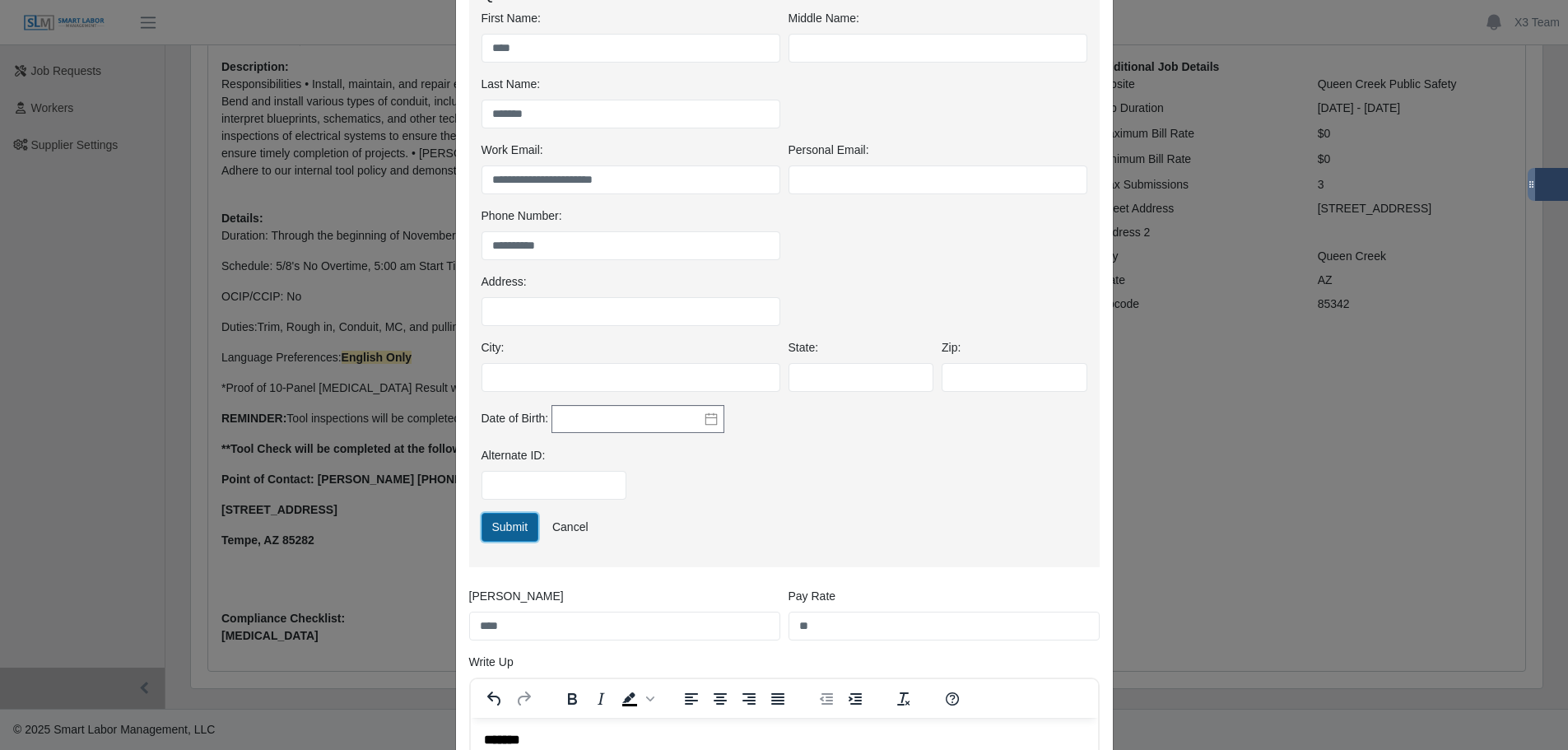
click at [495, 530] on button "Submit" at bounding box center [510, 527] width 58 height 28
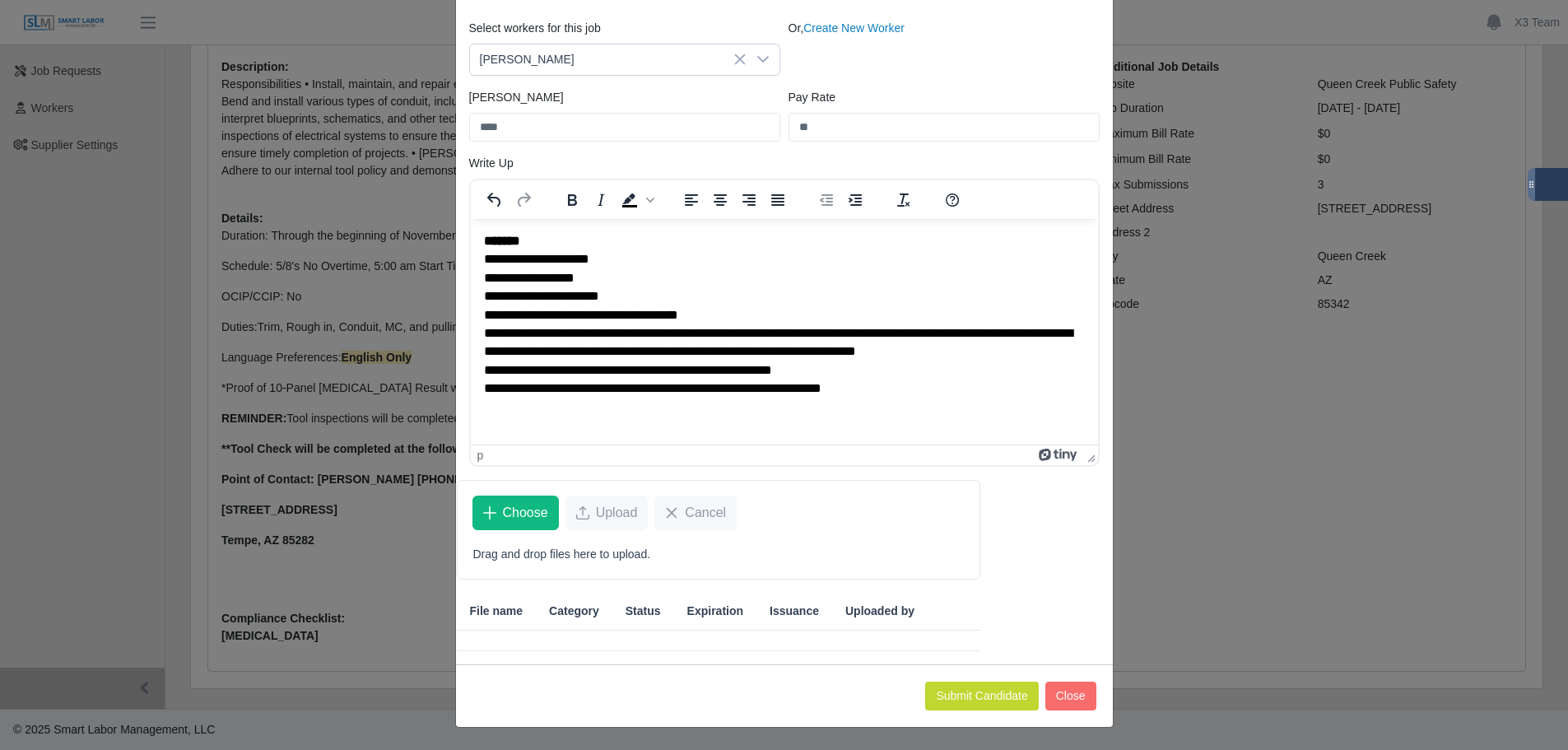
scroll to position [123, 0]
click at [969, 697] on button "Submit Candidate" at bounding box center [982, 695] width 113 height 28
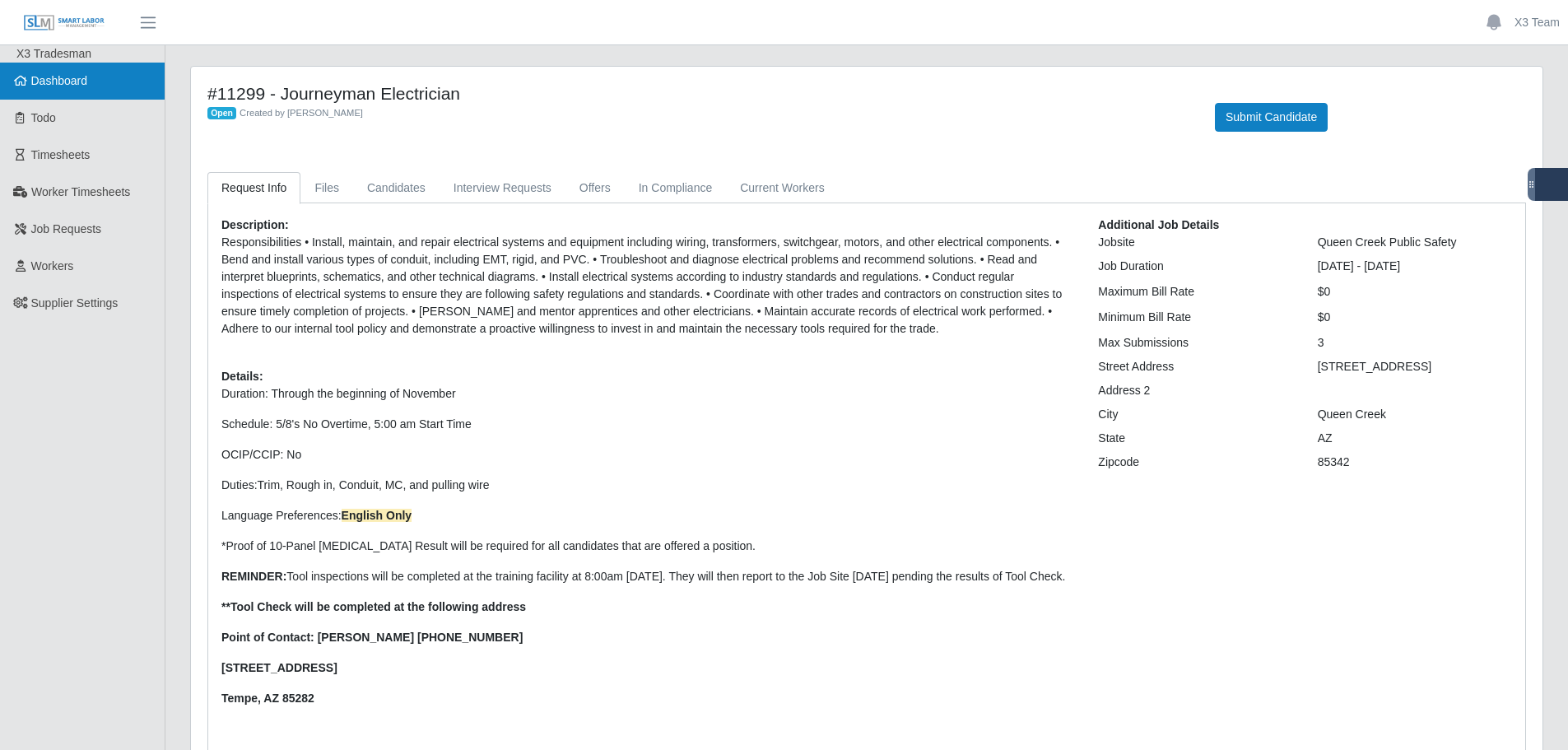
click at [106, 84] on link "Dashboard" at bounding box center [82, 80] width 165 height 37
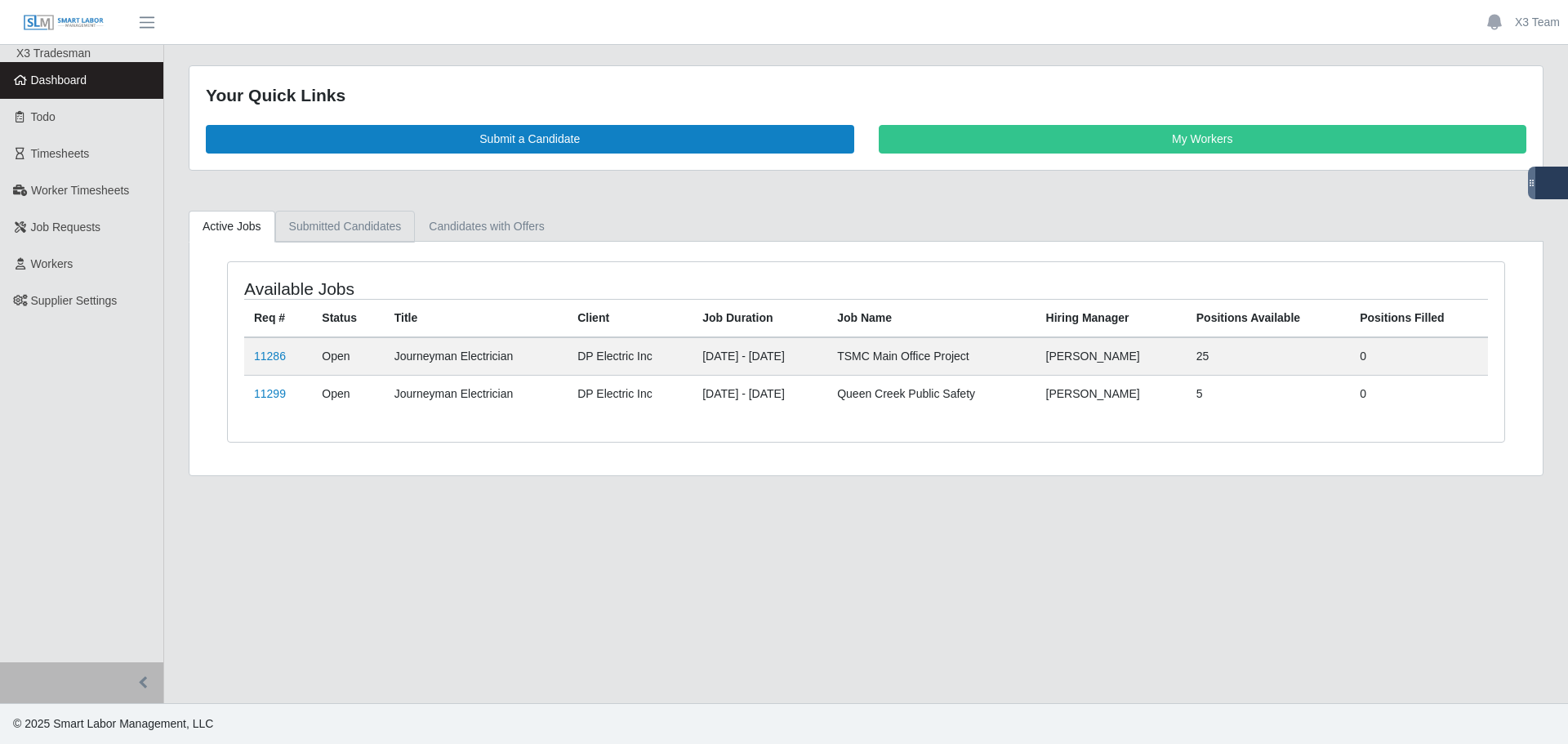
click at [329, 224] on link "Submitted Candidates" at bounding box center [345, 227] width 141 height 32
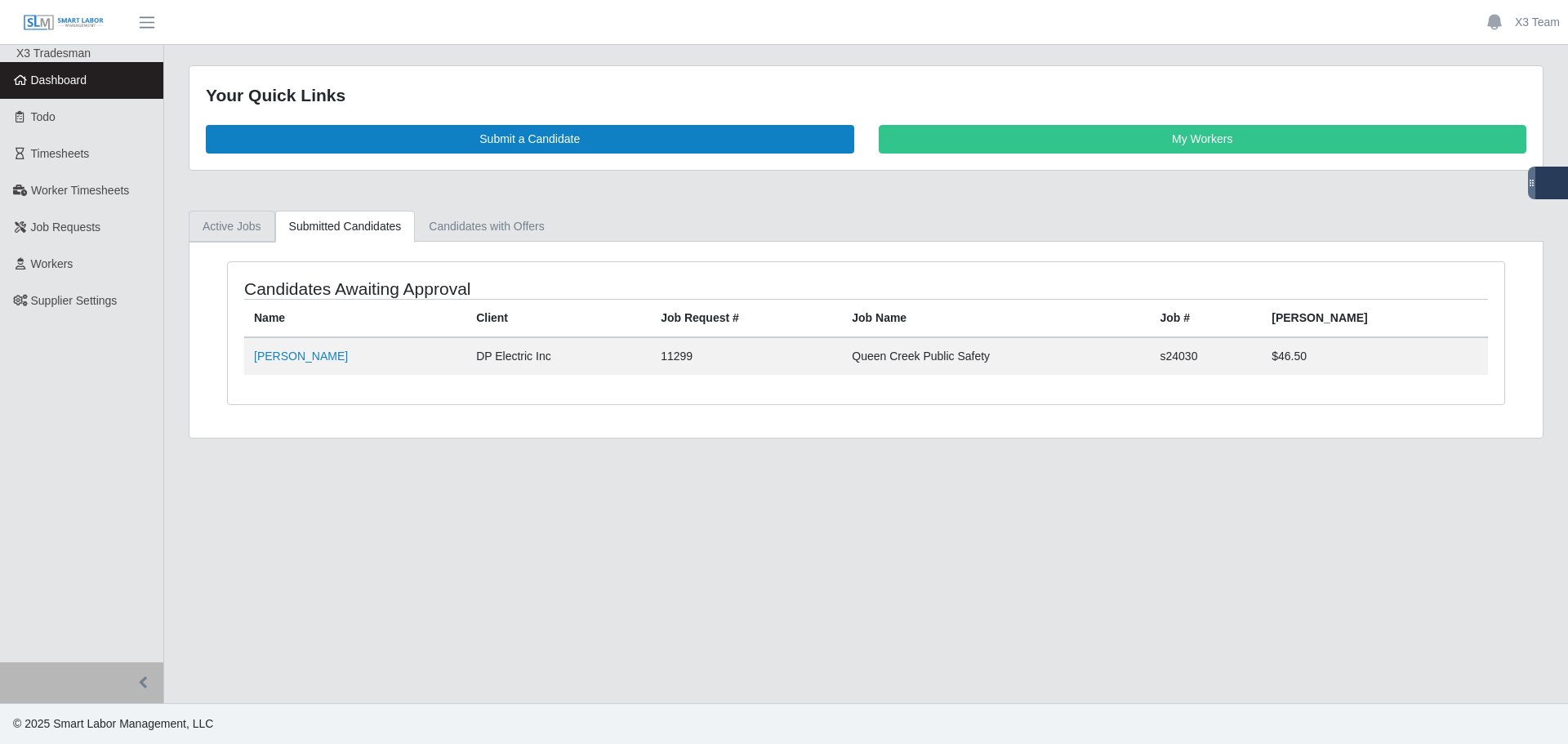
click at [248, 234] on link "Active Jobs" at bounding box center [232, 227] width 86 height 32
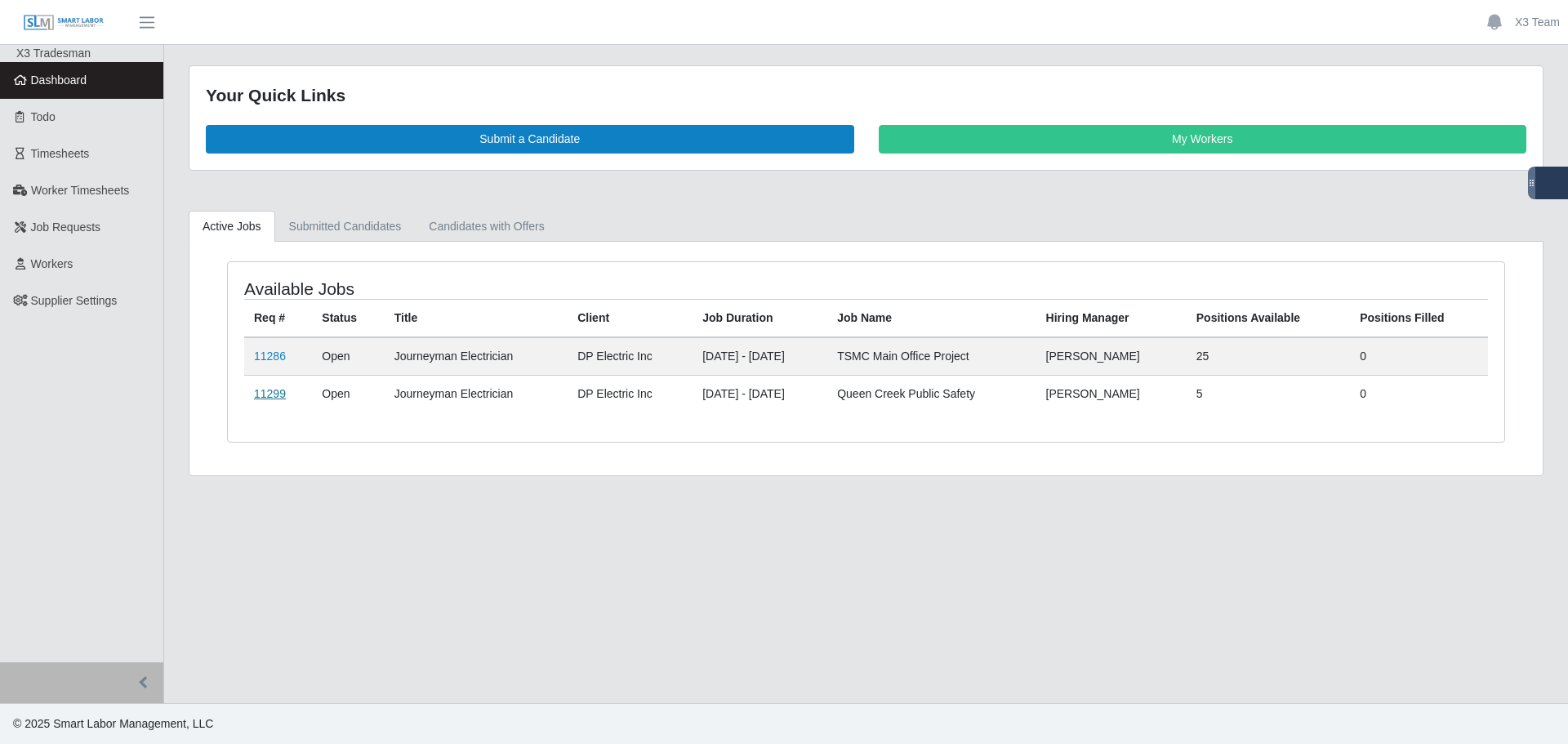
click at [281, 391] on link "11299" at bounding box center [270, 394] width 32 height 13
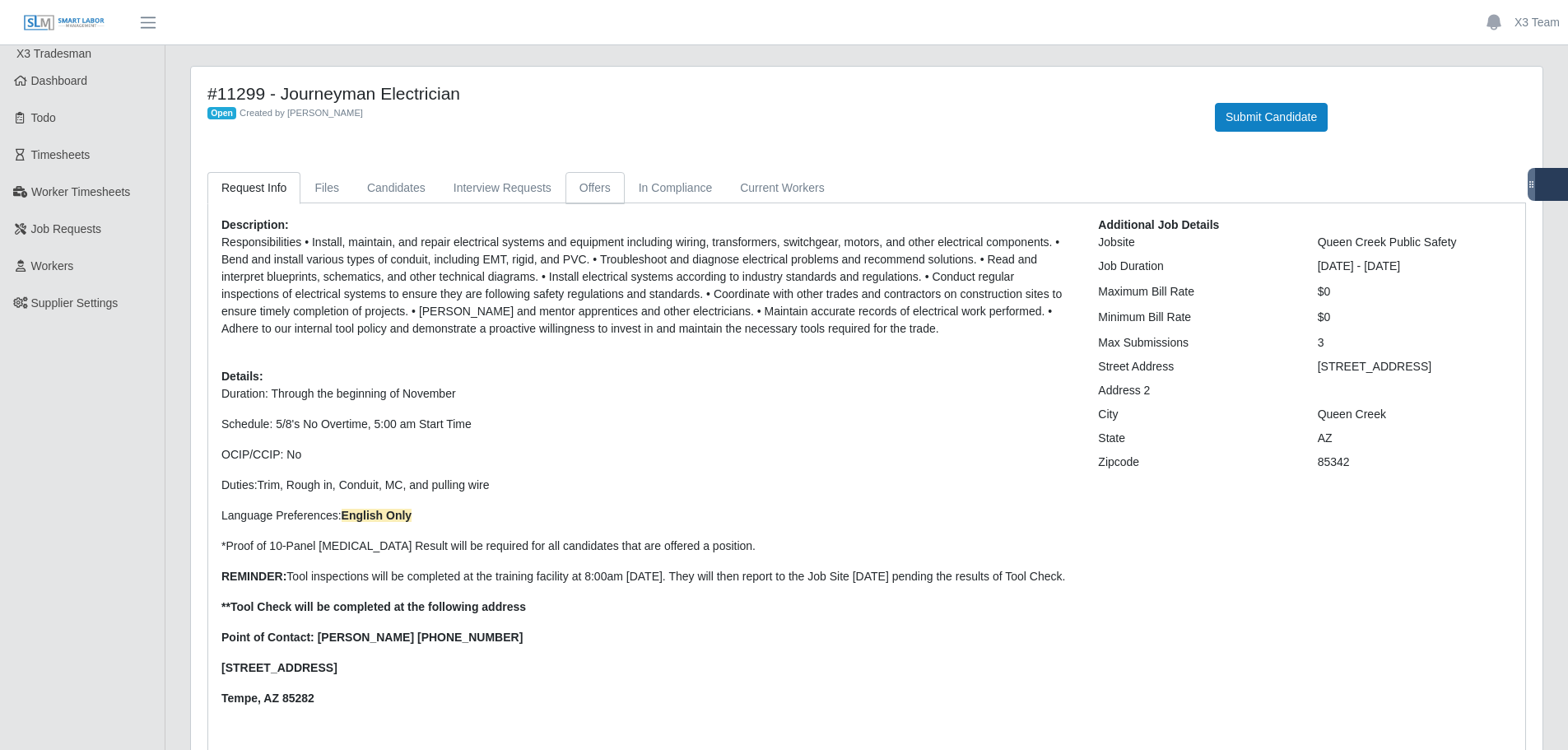
click at [588, 191] on link "Offers" at bounding box center [595, 188] width 60 height 32
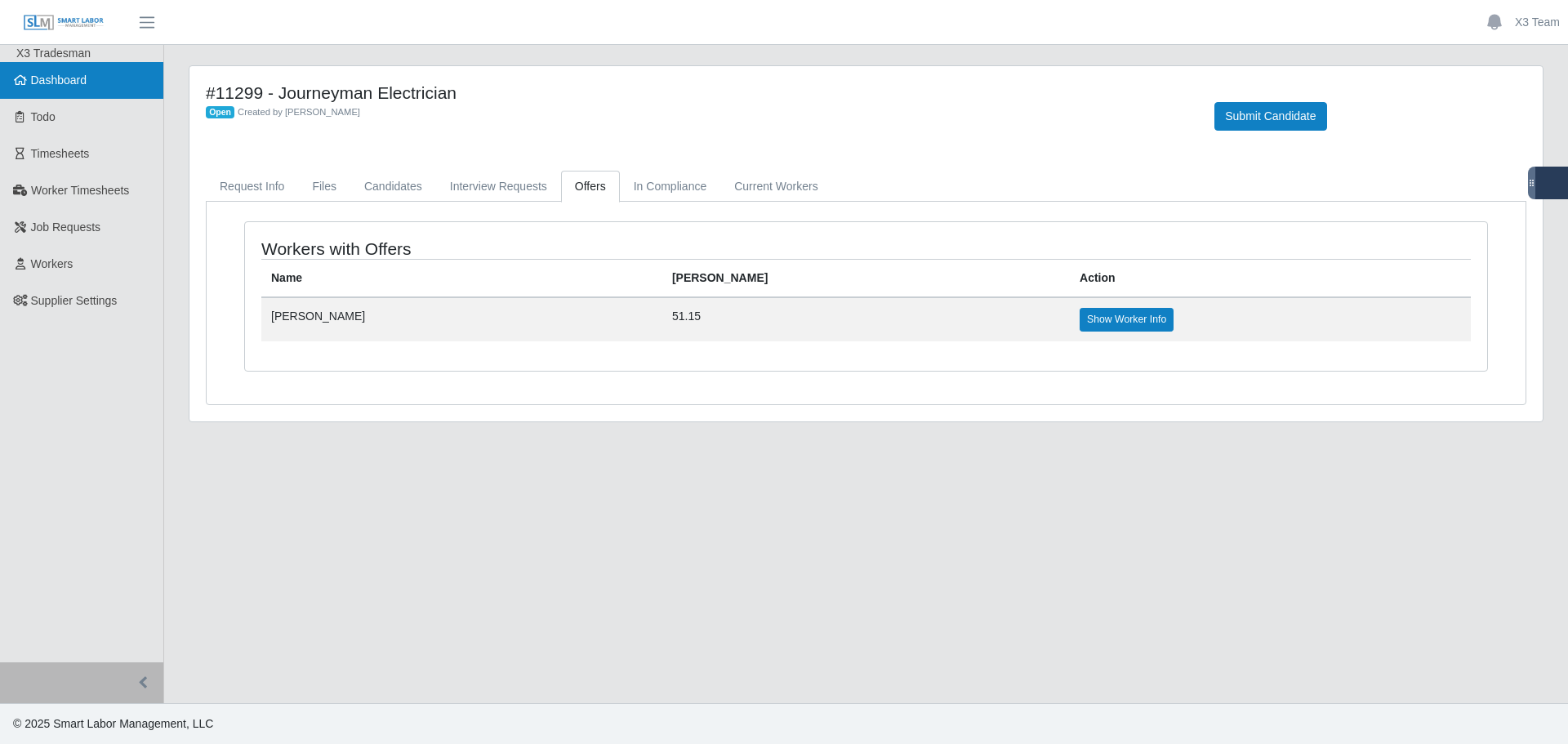
click at [90, 85] on link "Dashboard" at bounding box center [82, 80] width 163 height 37
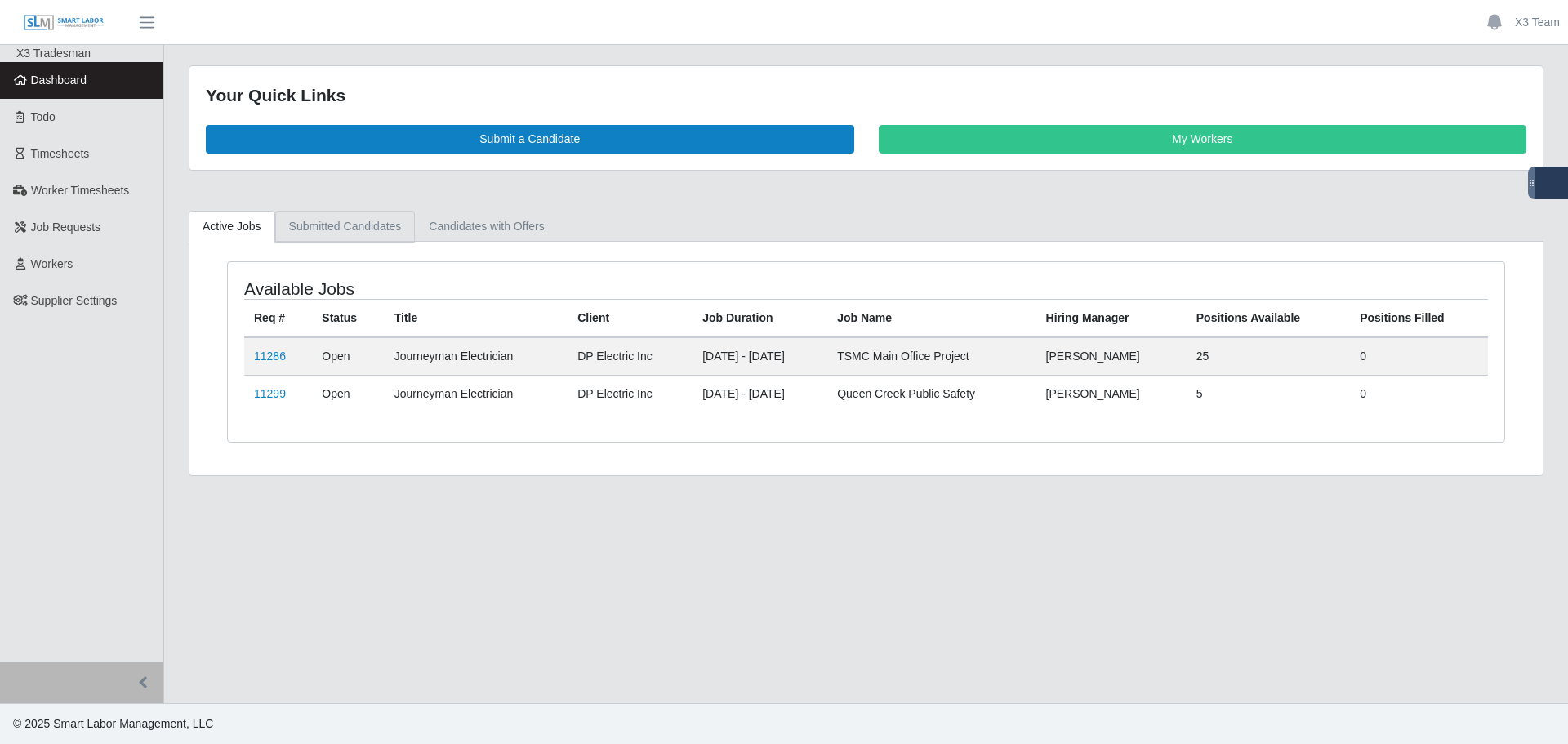
click at [374, 230] on link "Submitted Candidates" at bounding box center [345, 227] width 141 height 32
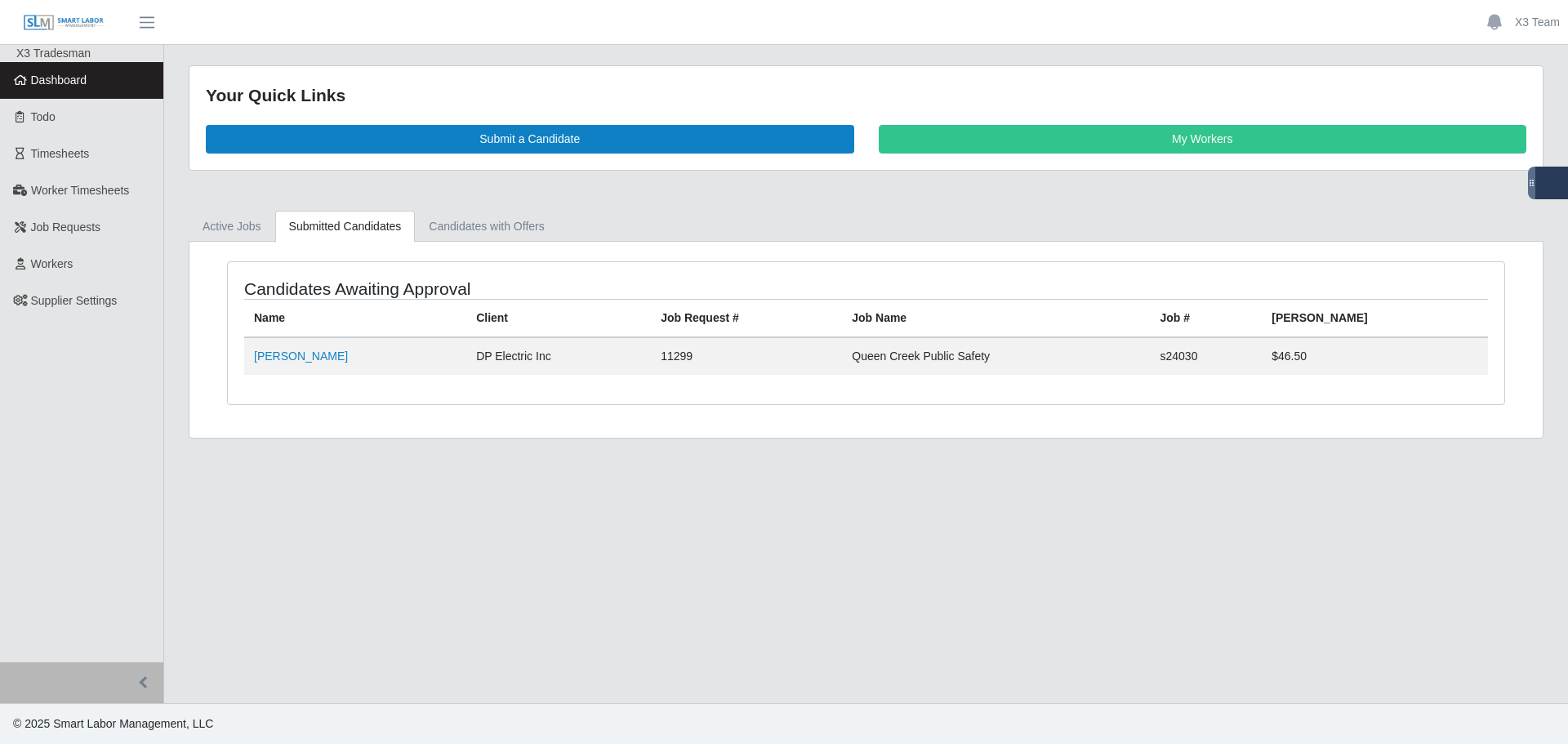
click at [372, 221] on link "Submitted Candidates" at bounding box center [345, 227] width 141 height 32
click at [247, 221] on link "Active Jobs" at bounding box center [232, 227] width 86 height 32
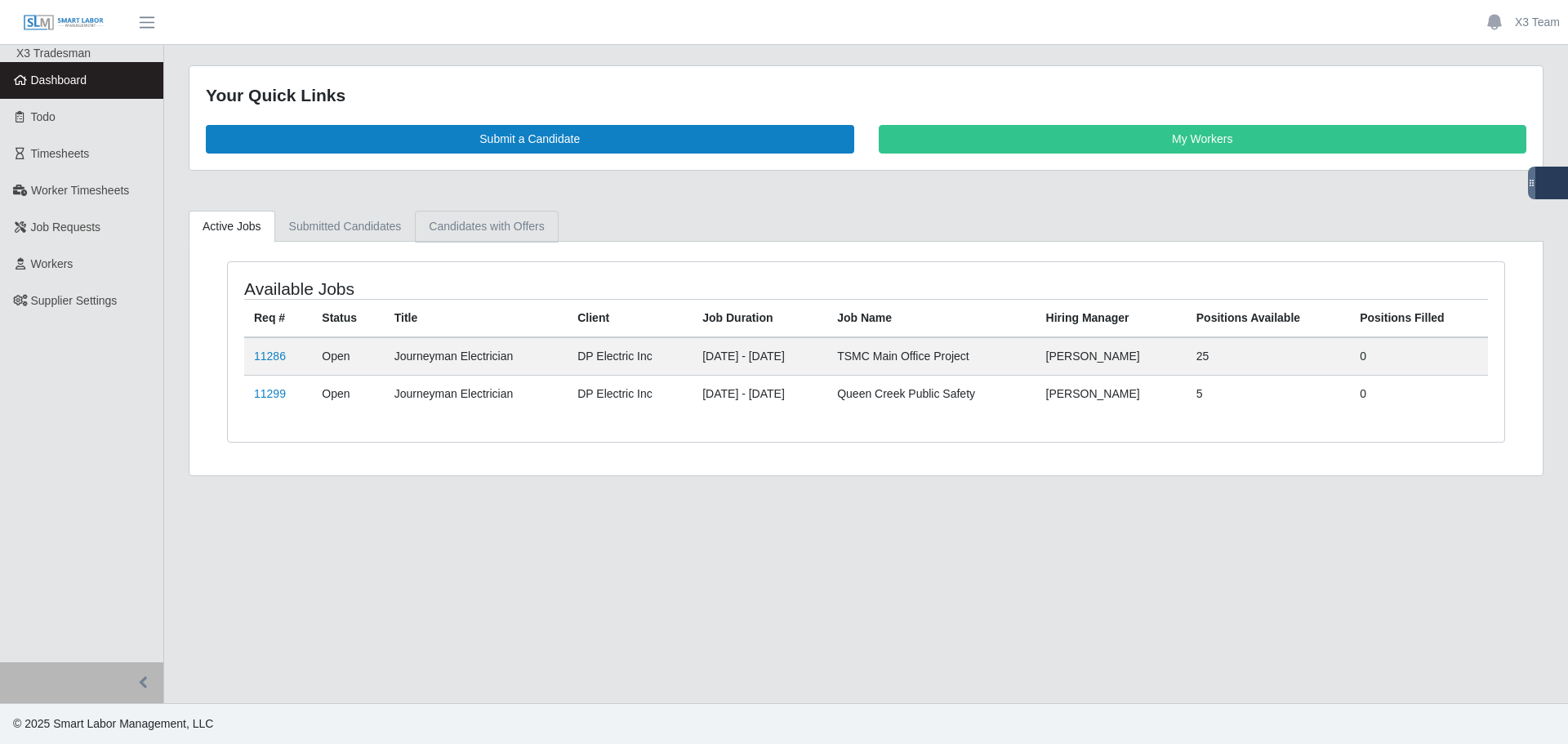
click at [494, 230] on link "Candidates with Offers" at bounding box center [486, 227] width 143 height 32
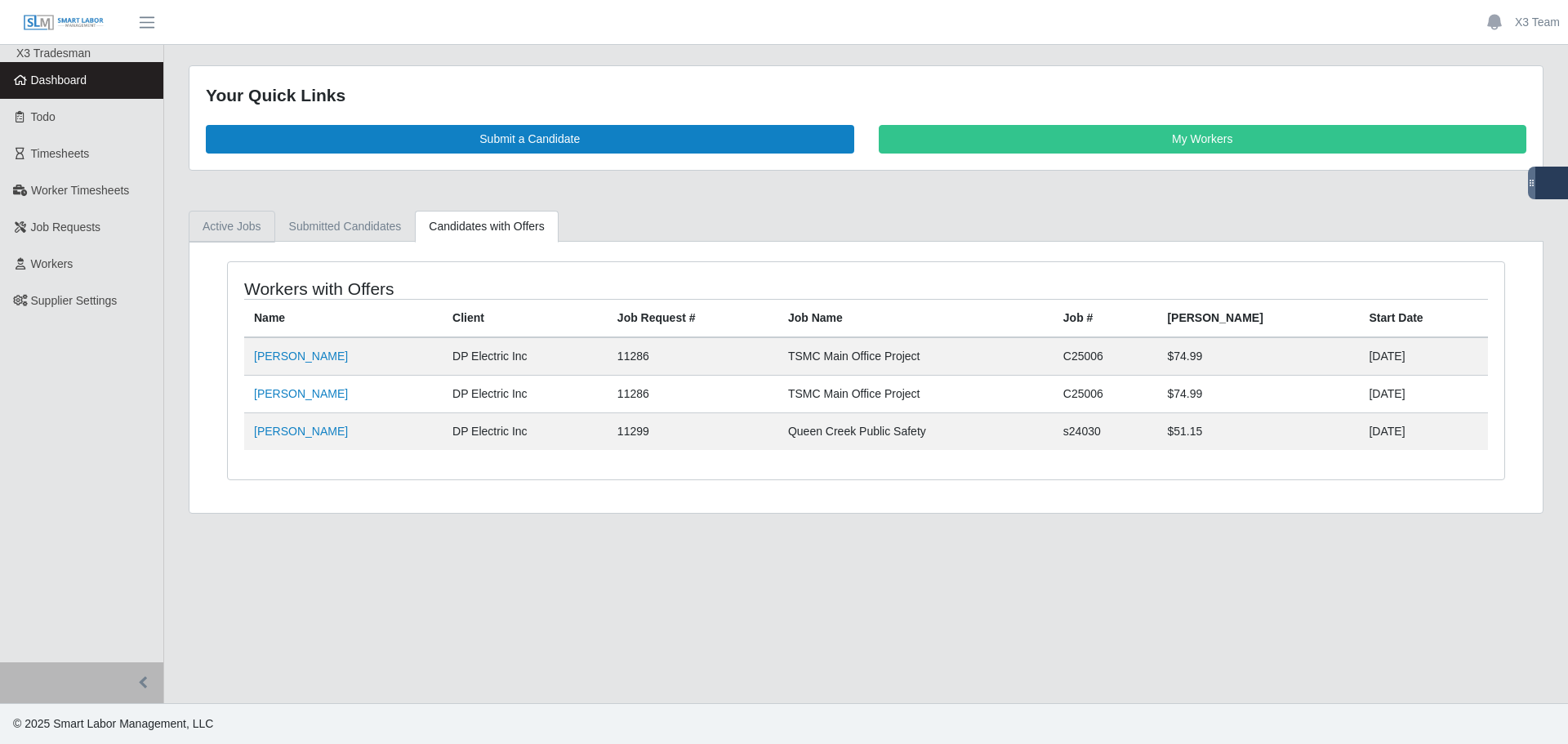
click at [229, 228] on link "Active Jobs" at bounding box center [232, 227] width 86 height 32
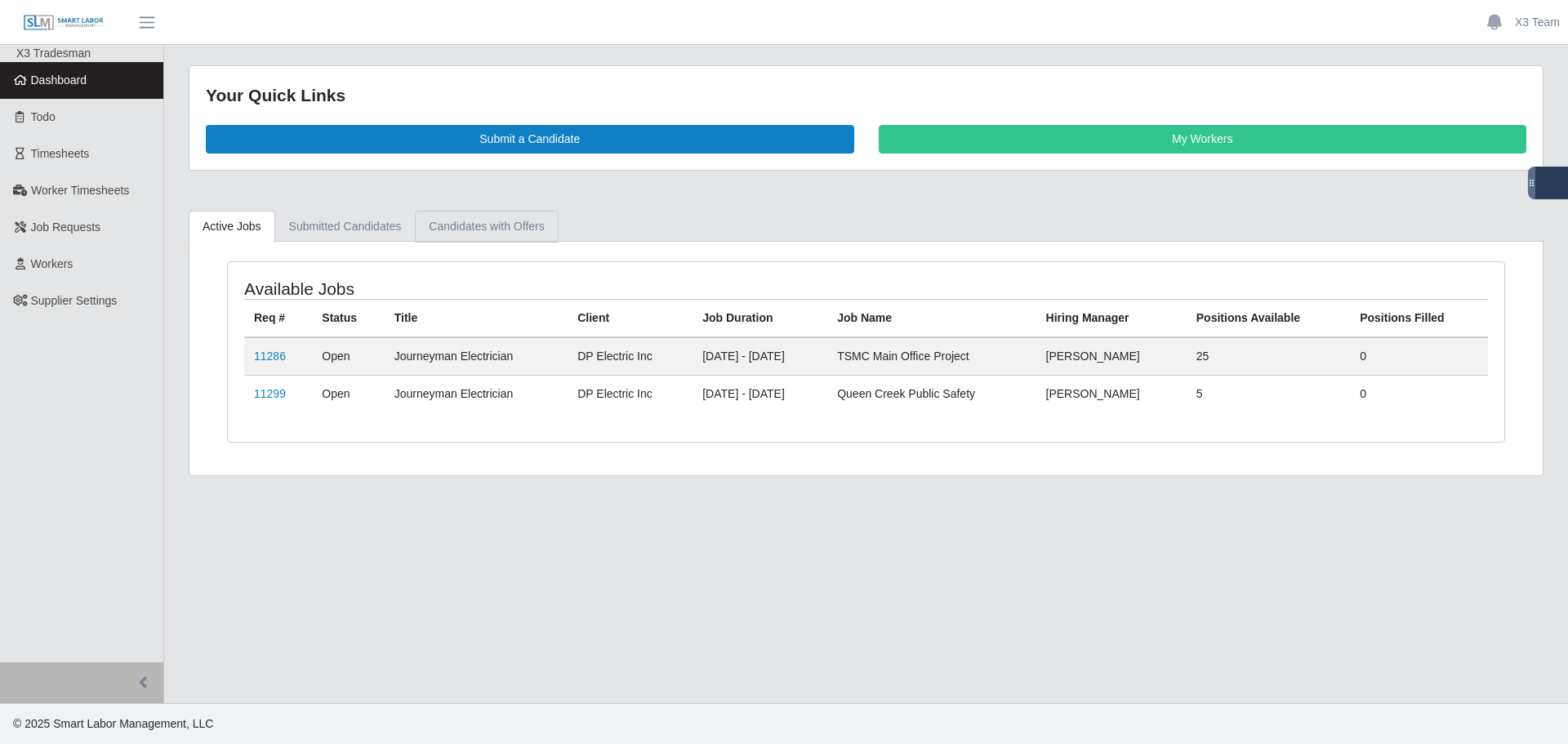
click at [425, 220] on link "Candidates with Offers" at bounding box center [486, 227] width 143 height 32
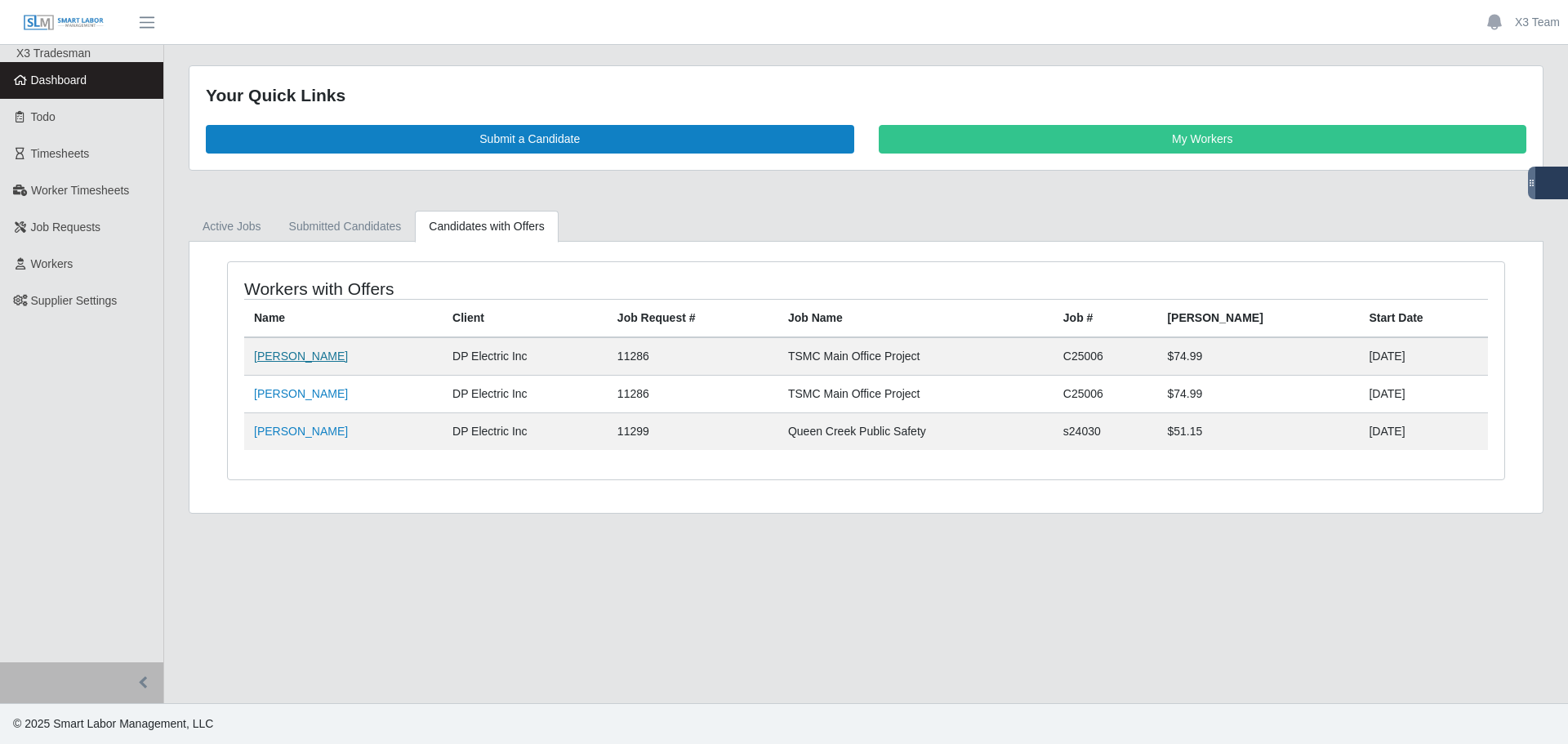
click at [316, 357] on link "[PERSON_NAME]" at bounding box center [301, 357] width 94 height 13
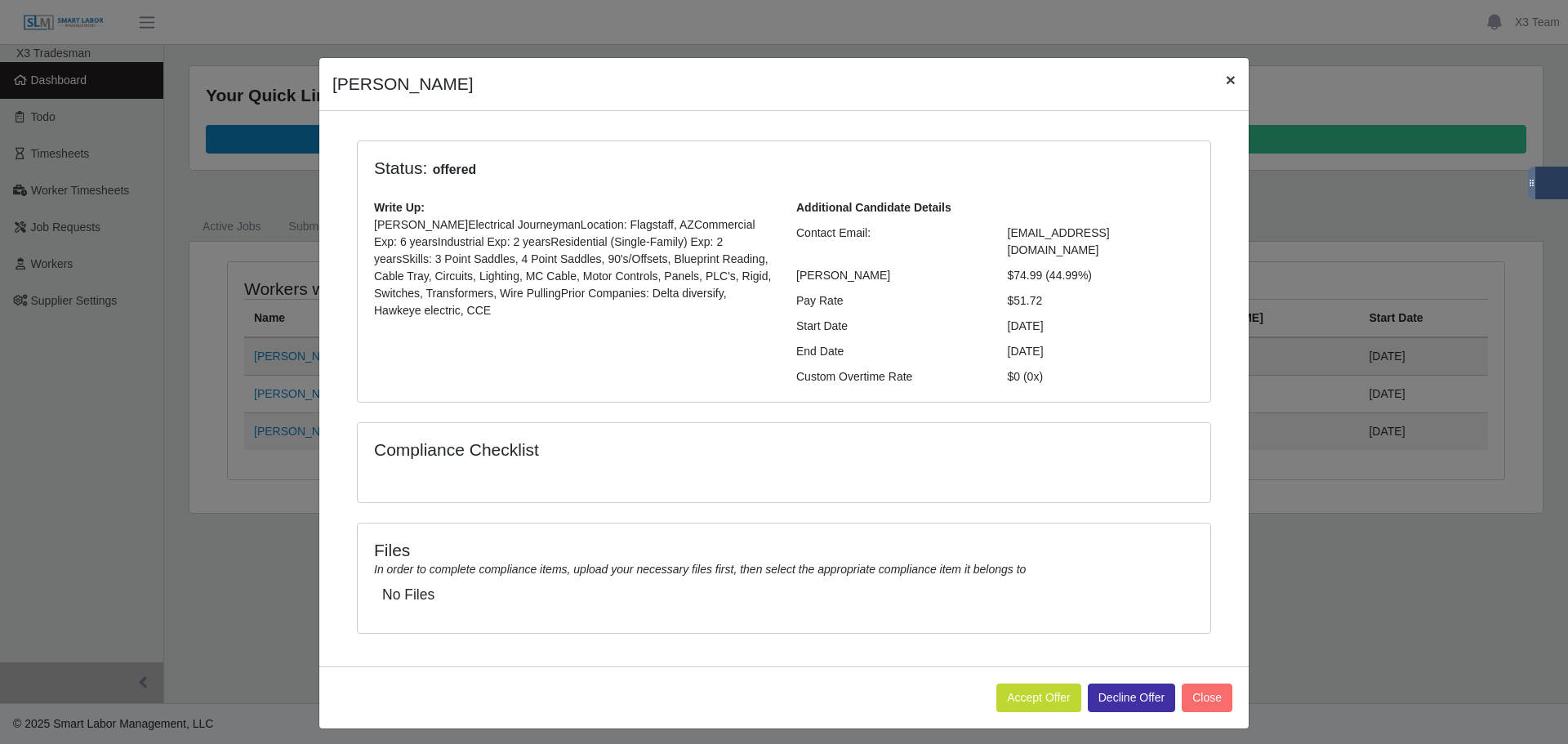
click at [1235, 79] on button "×" at bounding box center [1230, 80] width 36 height 43
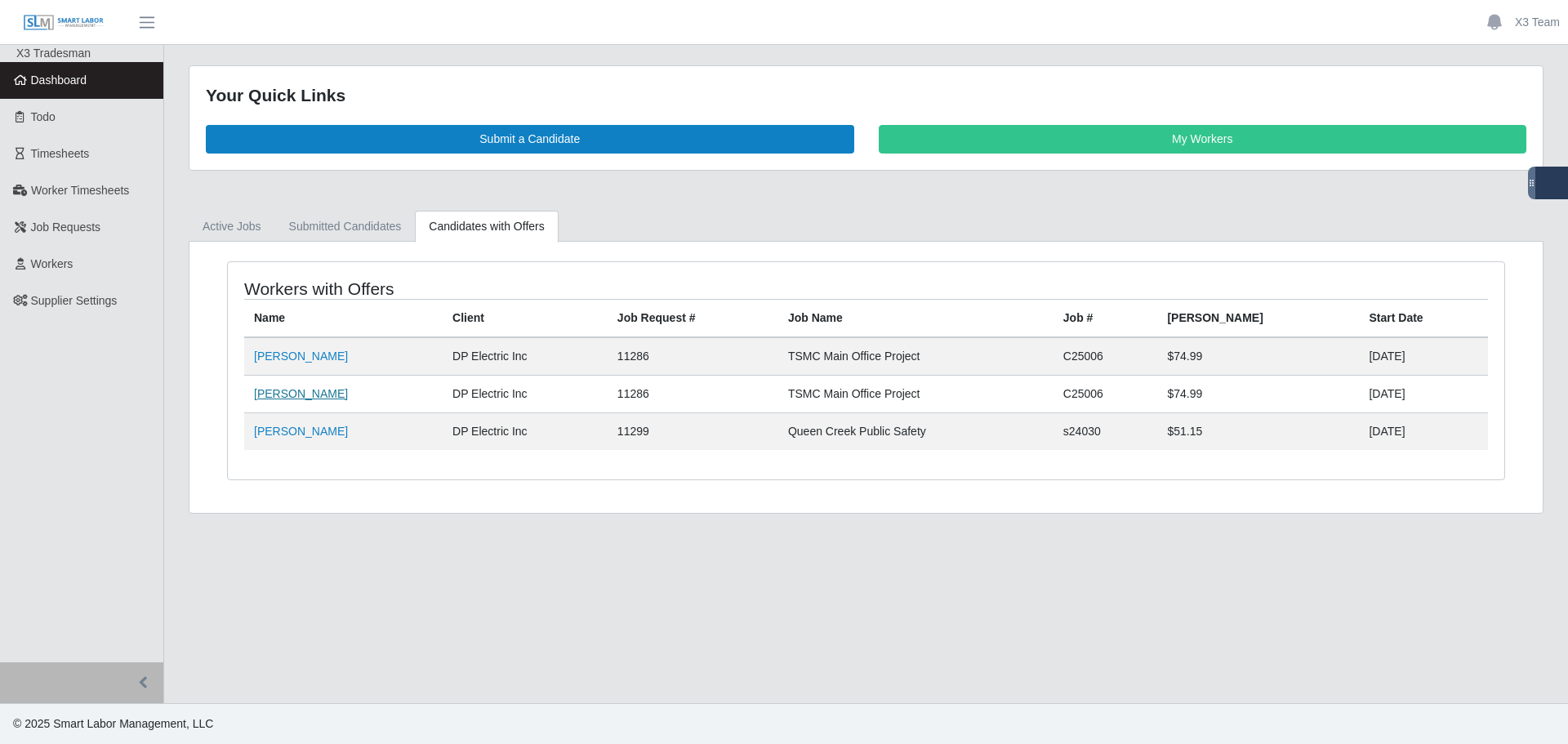
click at [318, 397] on link "Jesus Vasquez" at bounding box center [301, 394] width 94 height 13
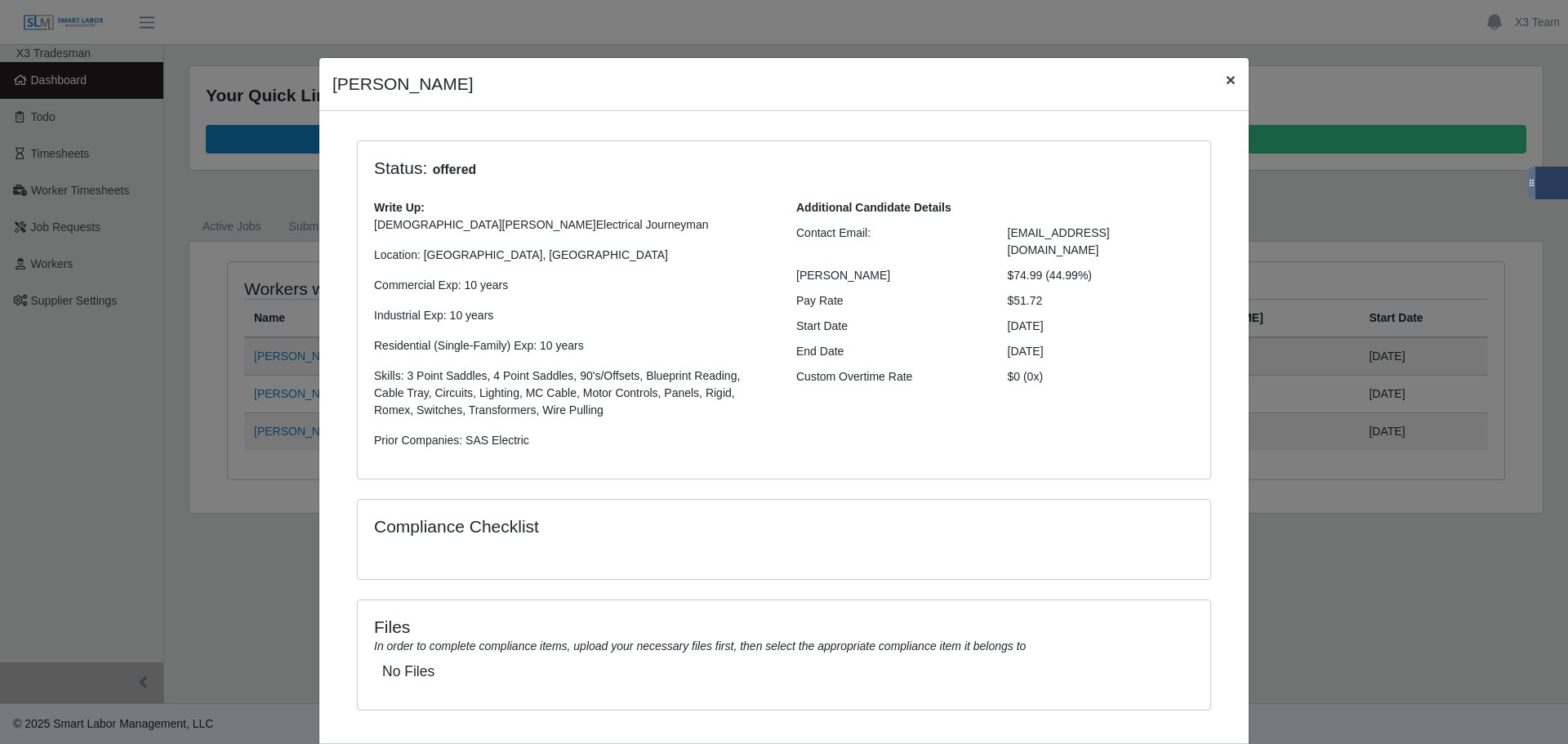
click at [1226, 87] on span "×" at bounding box center [1230, 80] width 9 height 19
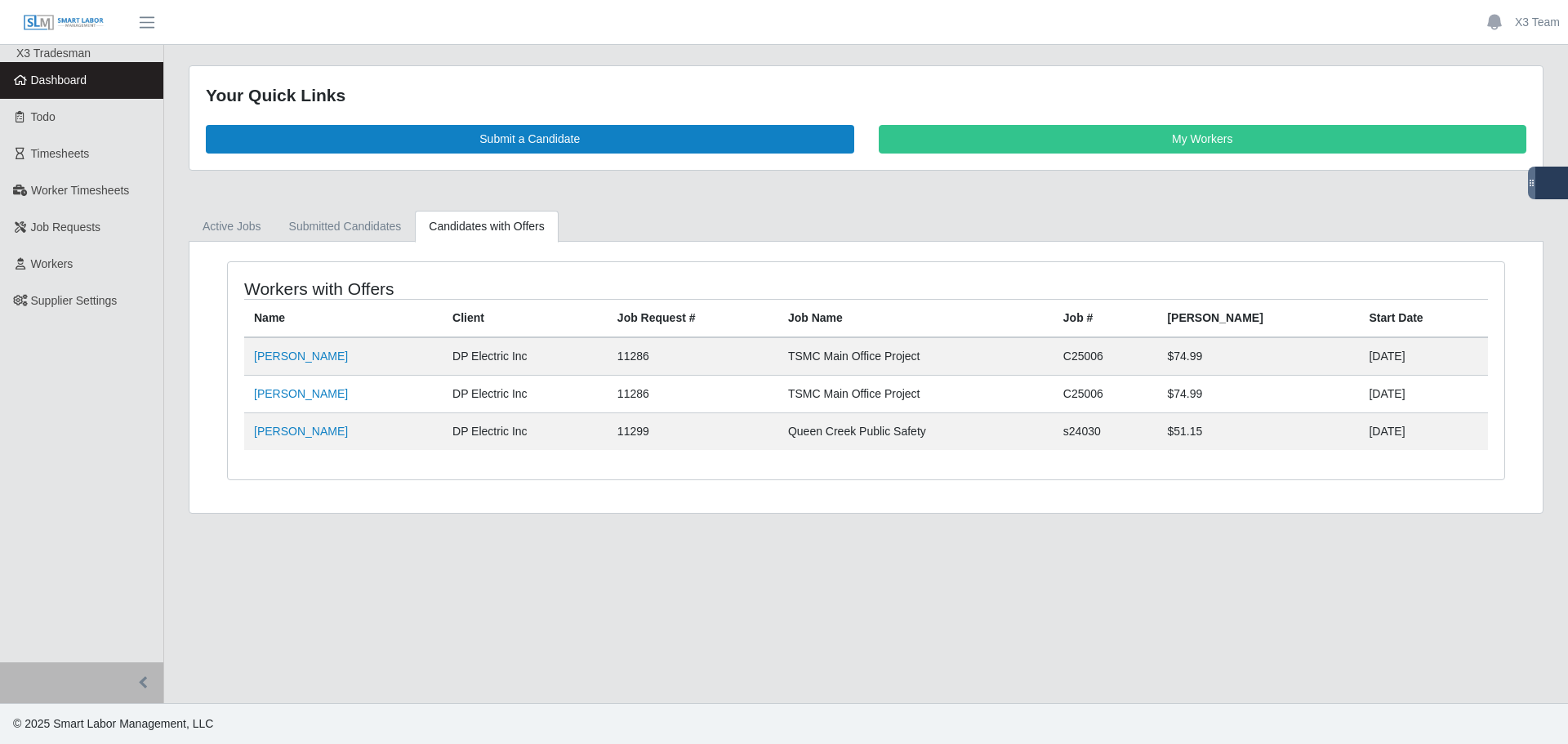
click at [628, 578] on main "Your Quick Links Submit a Candidate My Workers Active Jobs Submitted Candidates…" at bounding box center [866, 374] width 1404 height 659
click at [229, 227] on link "Active Jobs" at bounding box center [232, 227] width 86 height 32
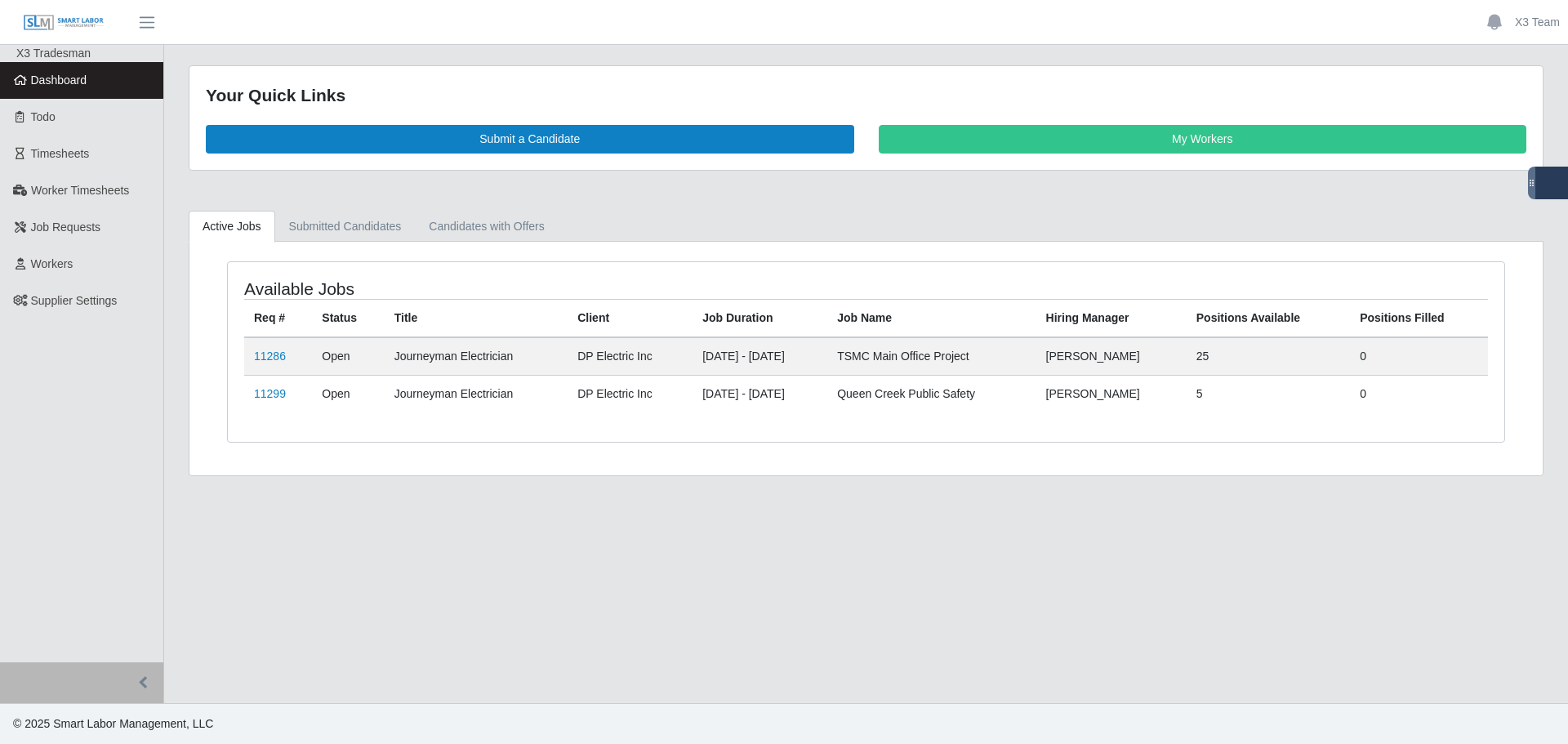
click at [513, 538] on main "Your Quick Links Submit a Candidate My Workers Active Jobs Submitted Candidates…" at bounding box center [866, 374] width 1404 height 659
click at [357, 223] on link "Submitted Candidates" at bounding box center [345, 227] width 141 height 32
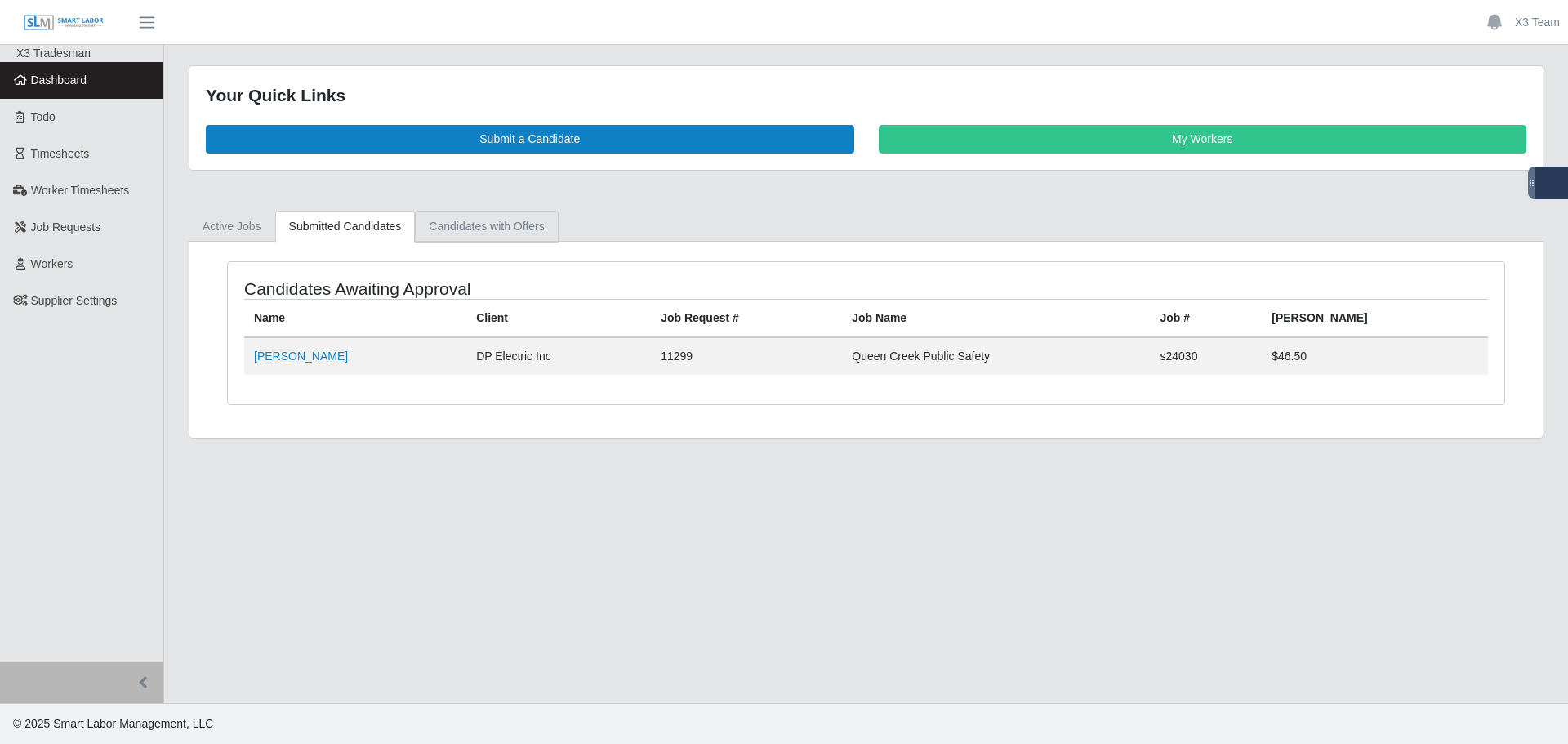
click at [483, 235] on link "Candidates with Offers" at bounding box center [486, 227] width 143 height 32
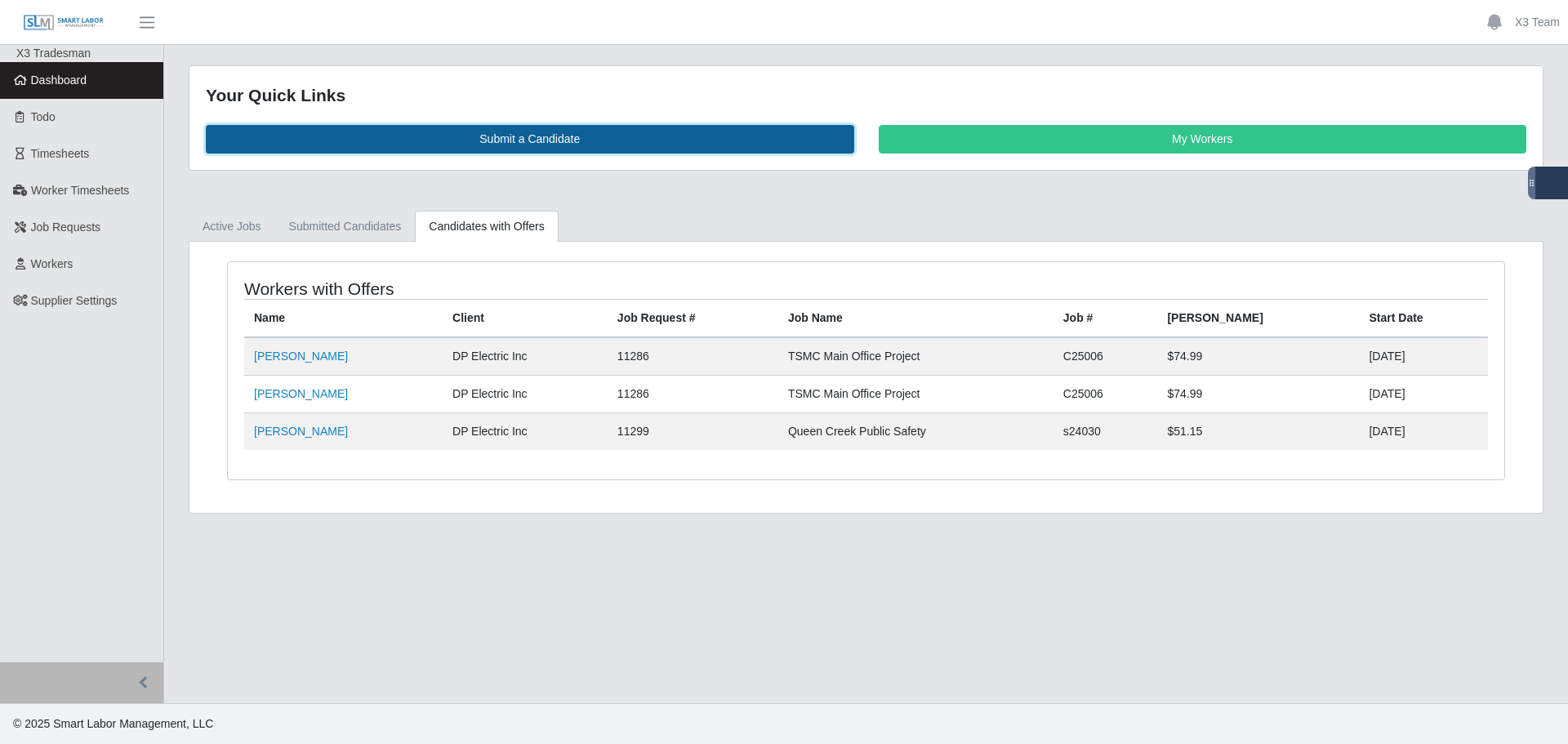
click at [395, 142] on link "Submit a Candidate" at bounding box center [529, 139] width 648 height 28
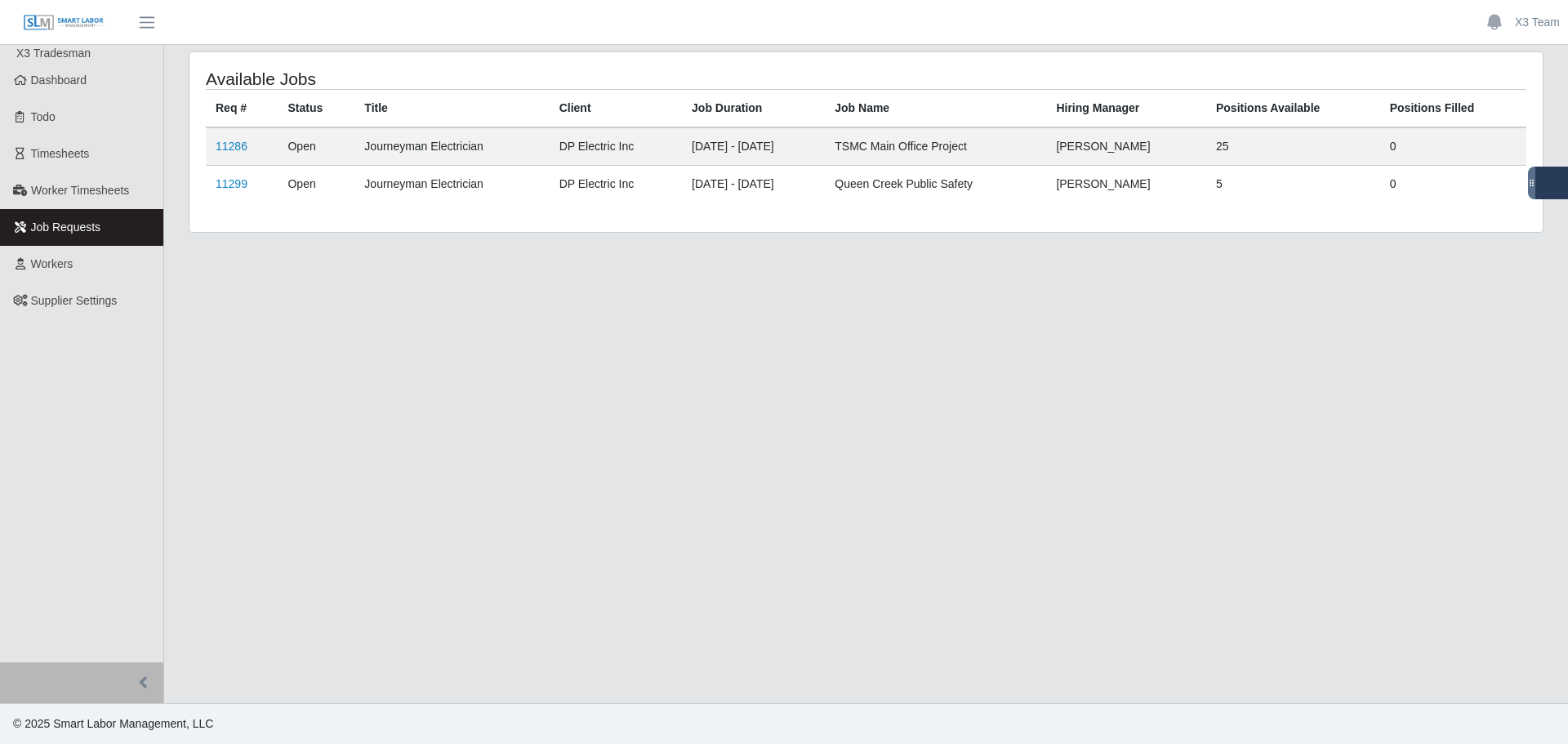
click at [248, 180] on td "11299" at bounding box center [241, 185] width 72 height 38
click at [243, 180] on link "11299" at bounding box center [232, 184] width 32 height 13
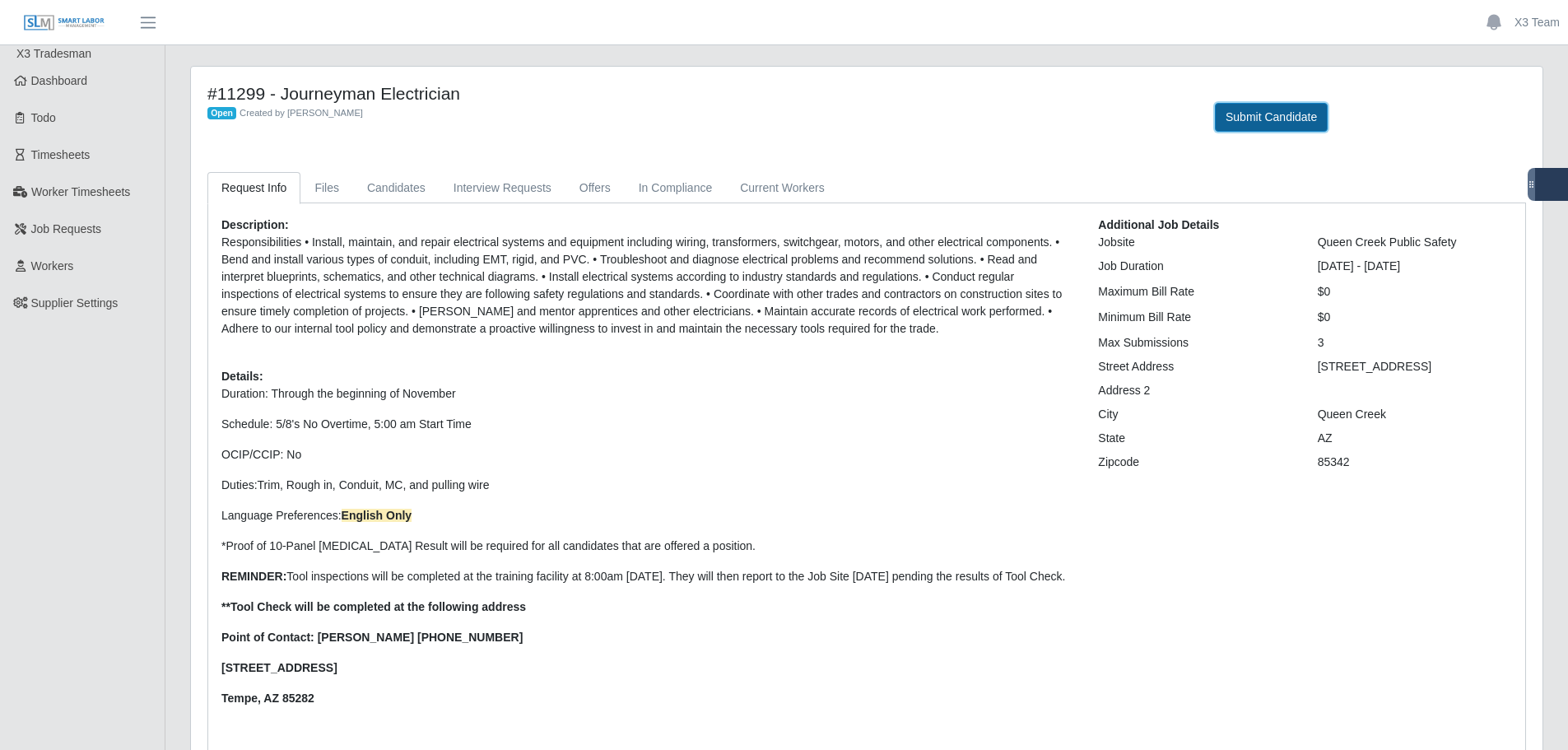
click at [1247, 120] on button "Submit Candidate" at bounding box center [1271, 117] width 113 height 28
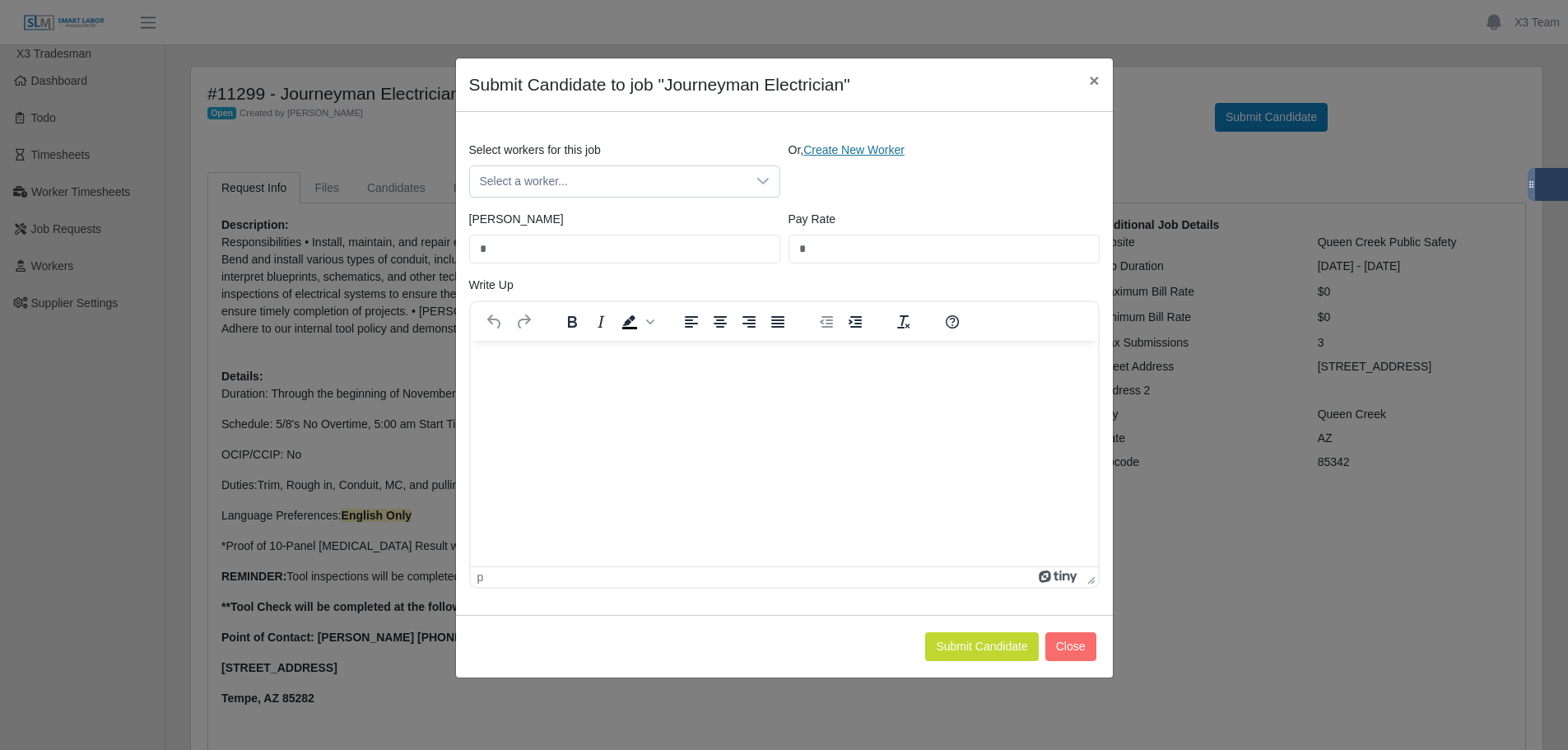
click at [868, 150] on link "Create New Worker" at bounding box center [854, 149] width 101 height 13
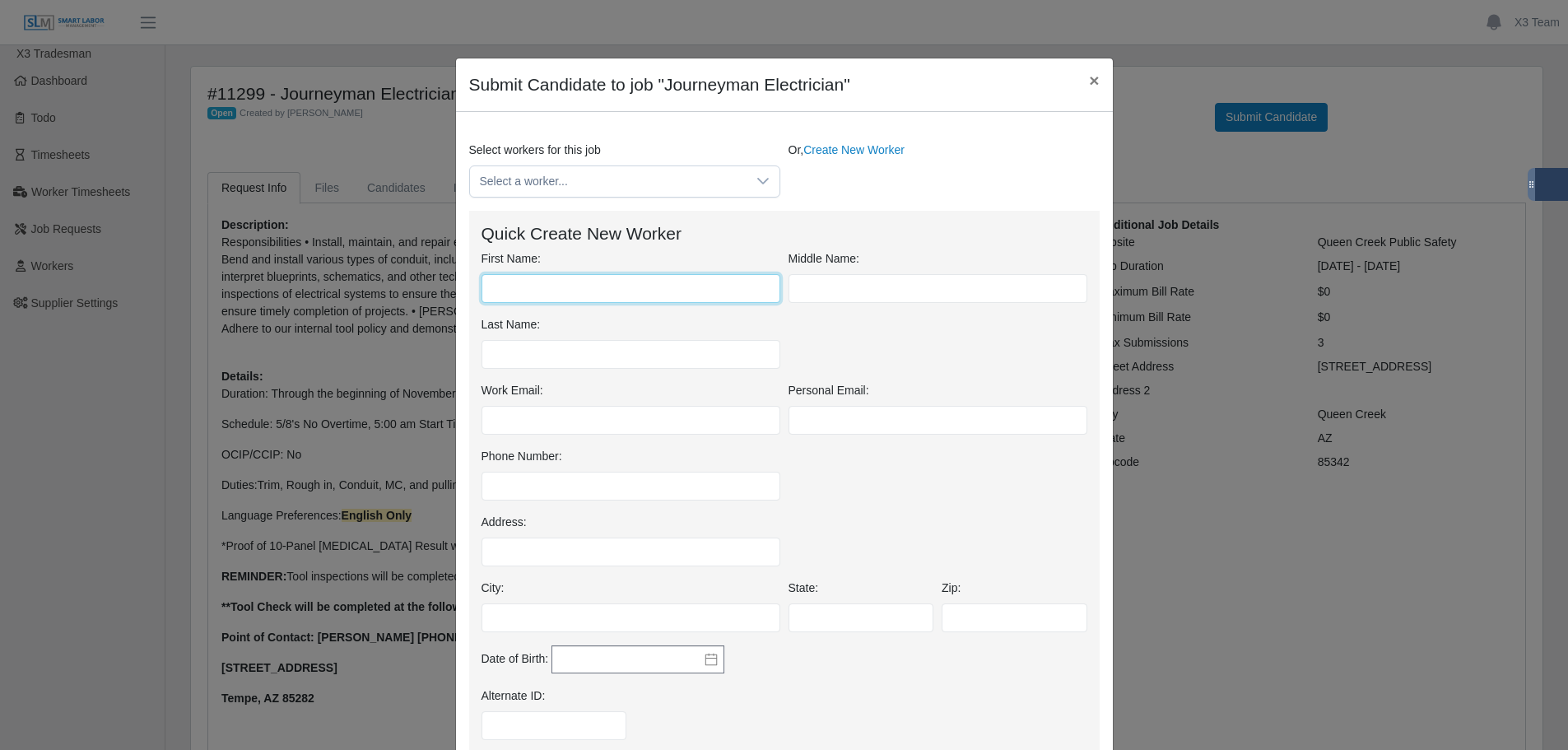
click at [544, 288] on input "First Name:" at bounding box center [631, 288] width 299 height 28
type input "*********"
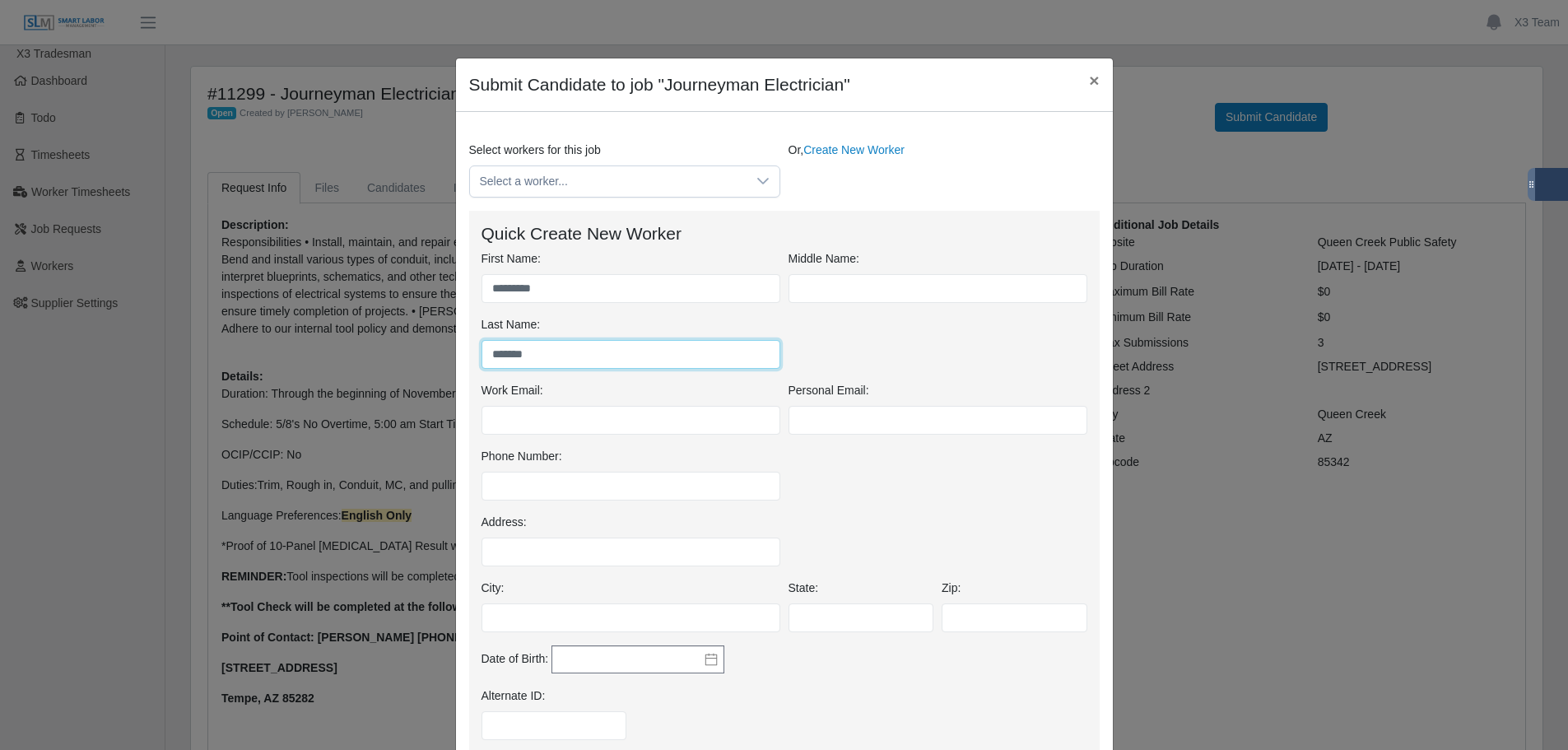
type input "*******"
click at [940, 468] on div "Phone Number:" at bounding box center [784, 481] width 614 height 66
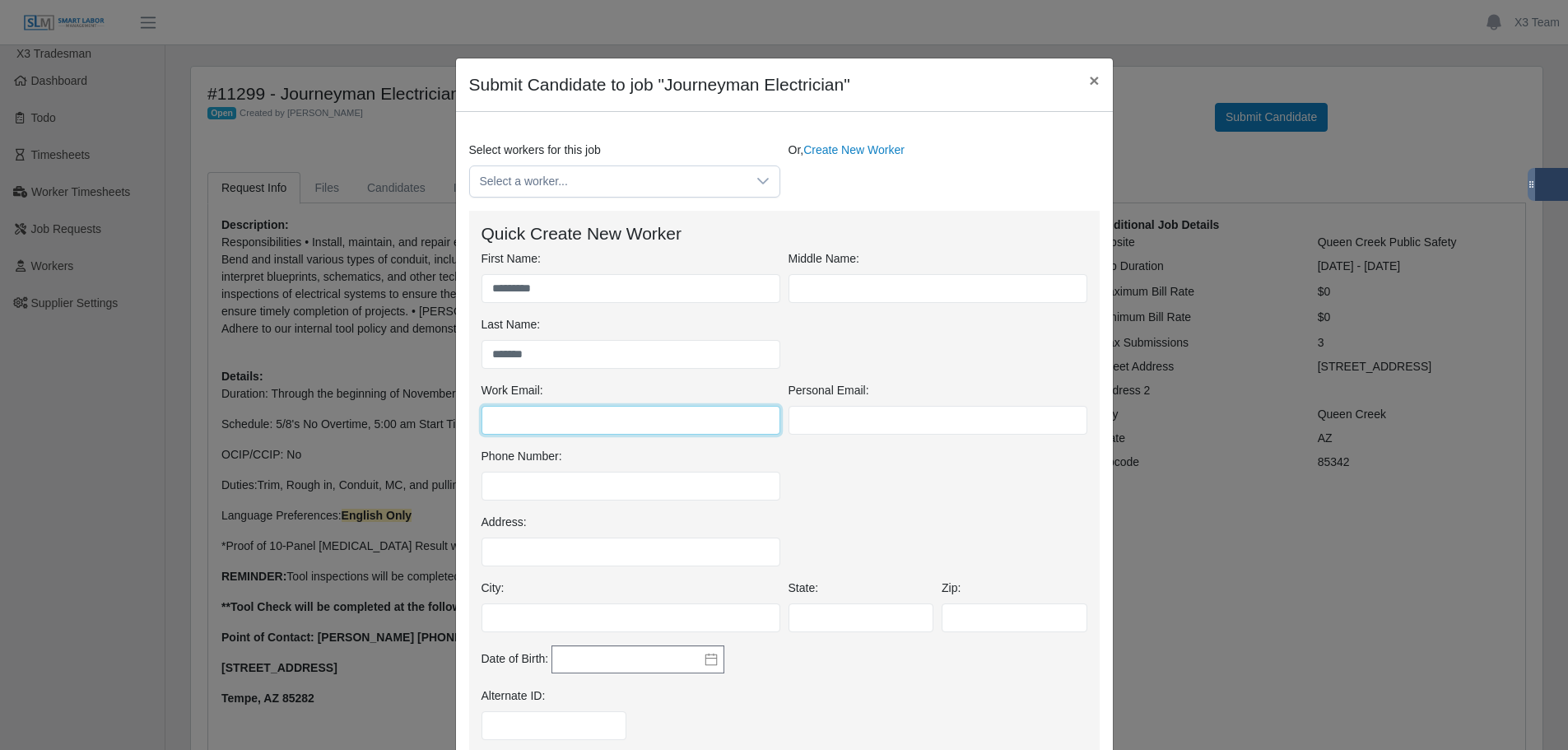
click at [583, 431] on input "Work Email:" at bounding box center [631, 420] width 299 height 28
paste input "**********"
type input "**********"
click at [927, 532] on div "Address:" at bounding box center [784, 547] width 614 height 66
click at [591, 463] on div "Phone Number:" at bounding box center [631, 475] width 307 height 53
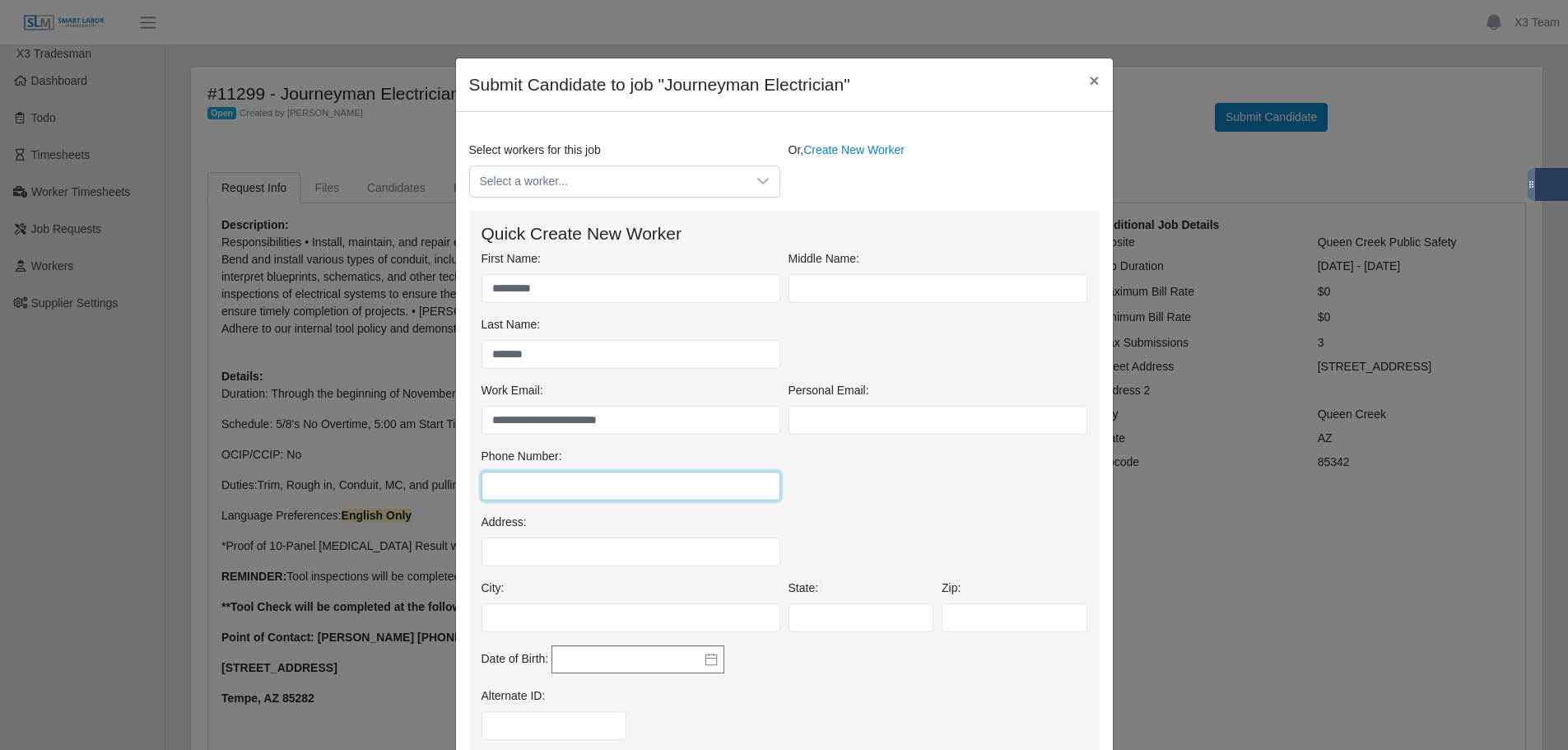
click at [635, 496] on input "Phone Number:" at bounding box center [631, 486] width 299 height 28
type input "**********"
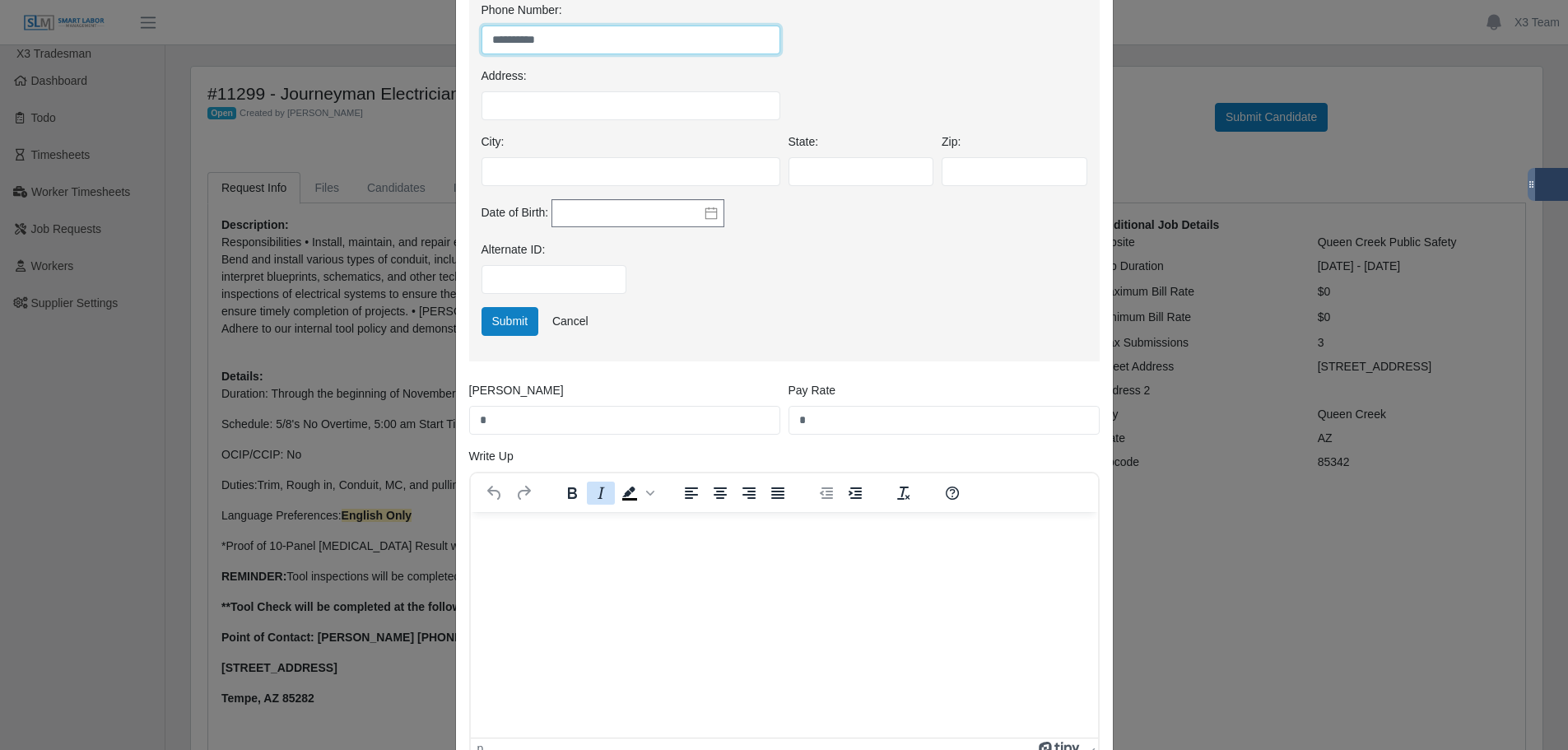
scroll to position [494, 0]
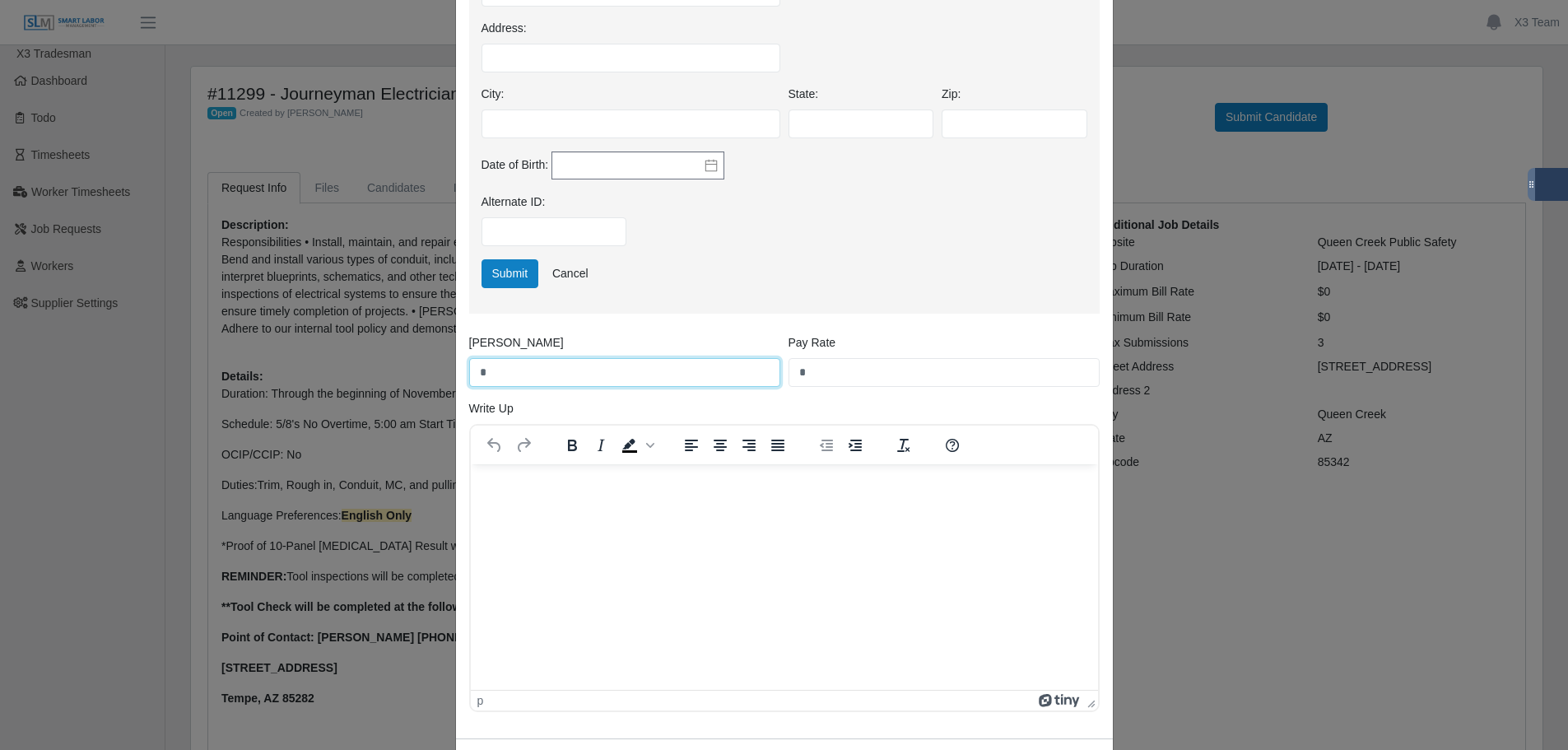
click at [573, 382] on input "*" at bounding box center [624, 373] width 311 height 28
click at [825, 373] on input "*" at bounding box center [944, 373] width 311 height 28
click at [690, 376] on input "[PERSON_NAME]" at bounding box center [624, 373] width 311 height 28
type input "*****"
click at [829, 380] on input "*" at bounding box center [944, 373] width 311 height 28
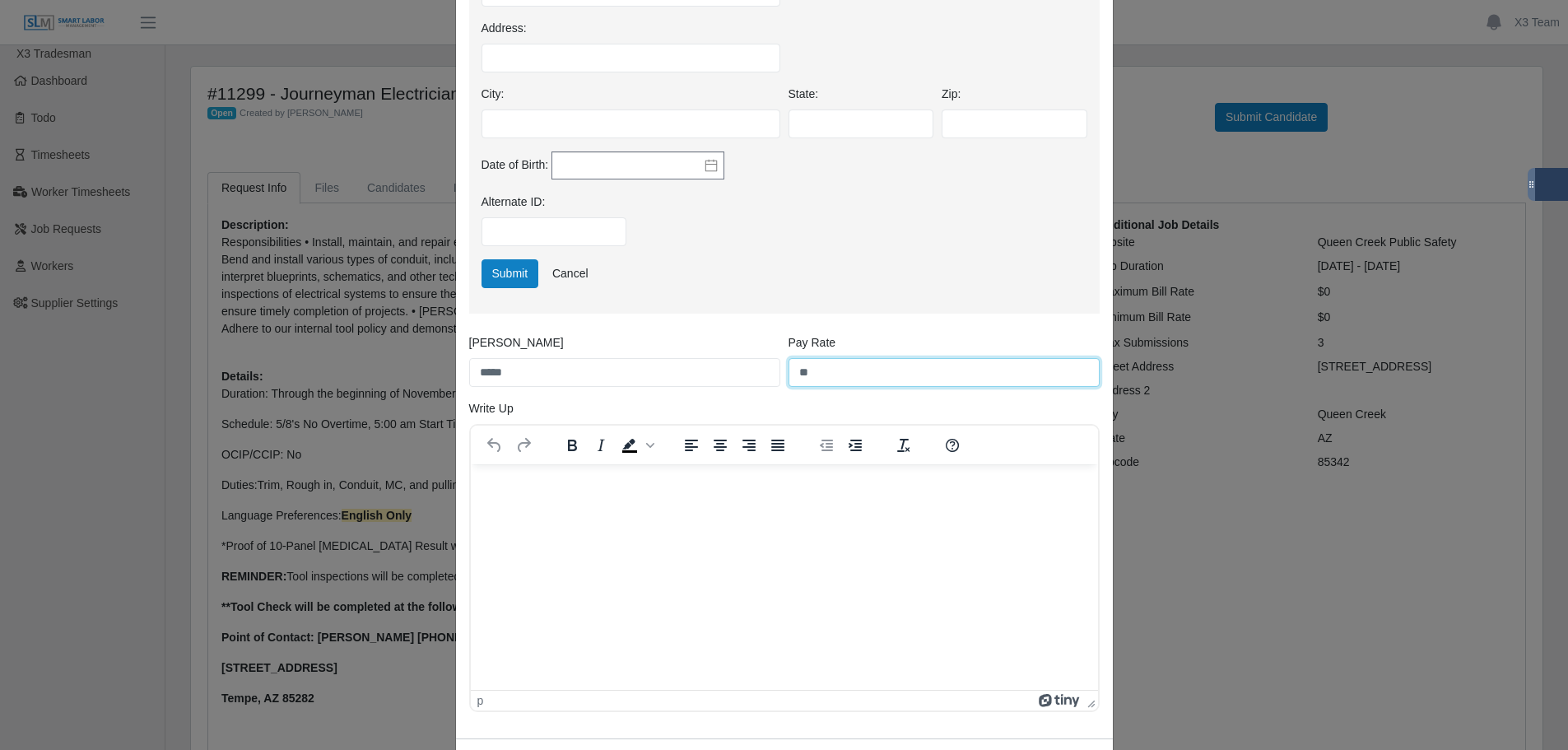
type input "**"
click at [881, 264] on div "Submit Cancel" at bounding box center [784, 273] width 614 height 28
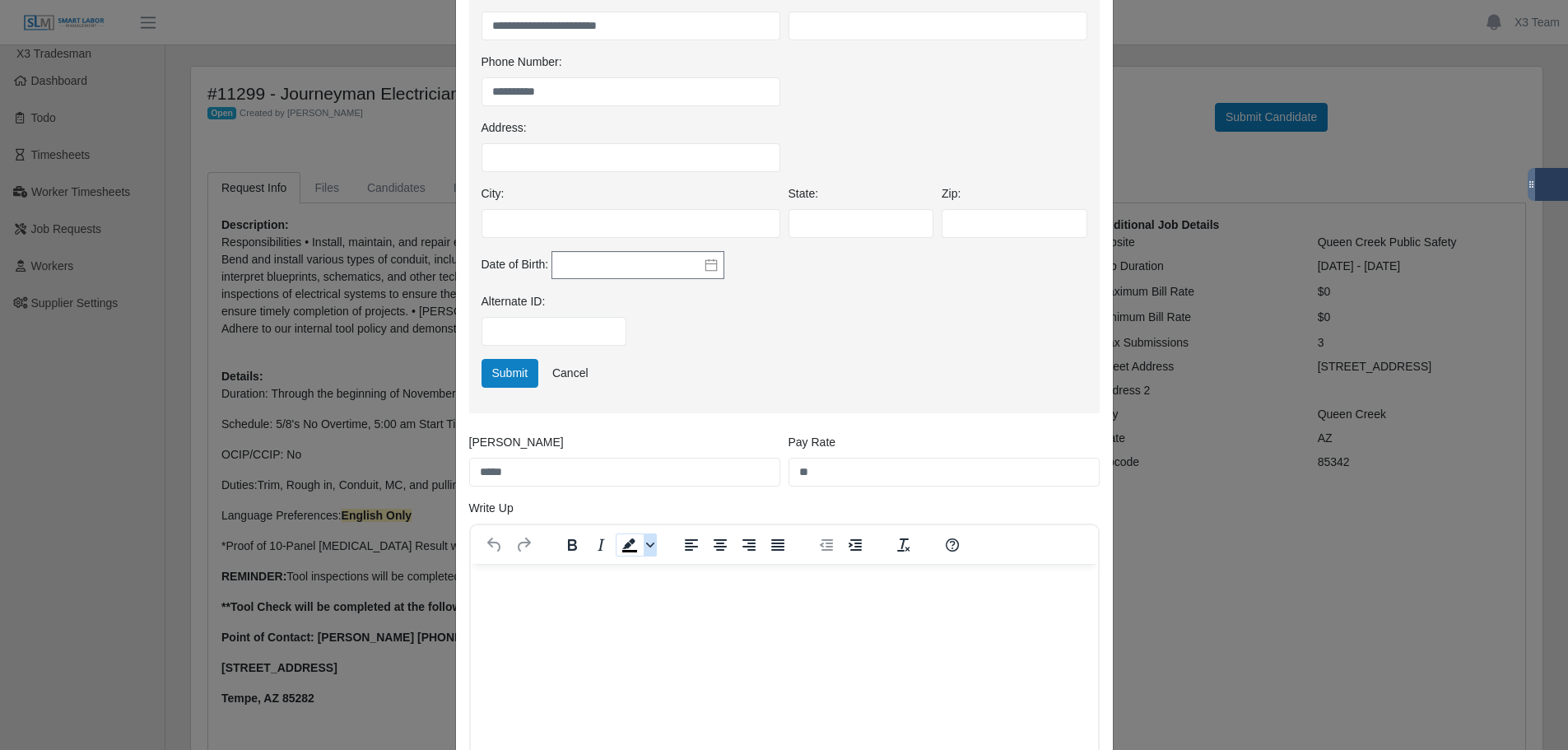
scroll to position [569, 0]
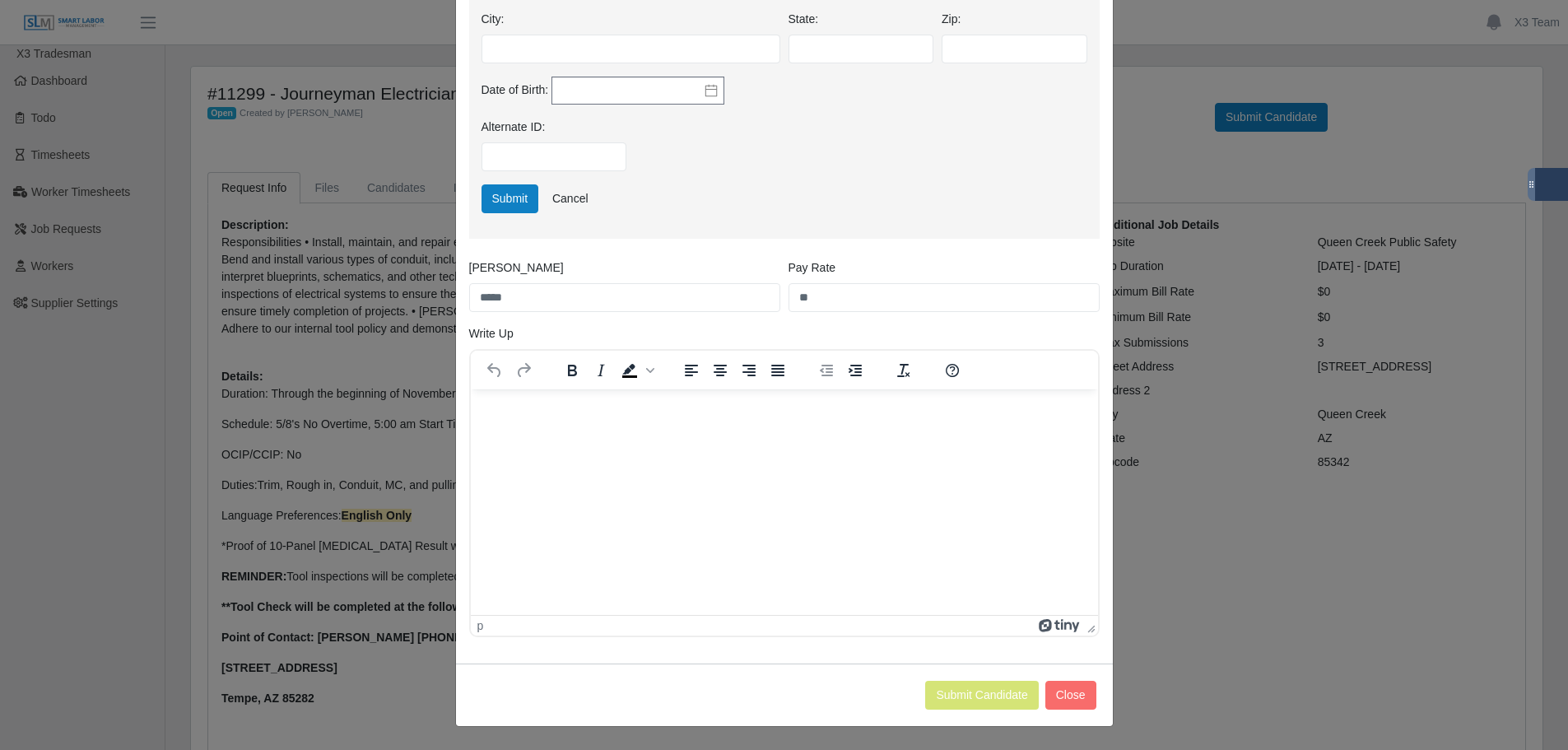
click at [614, 434] on html at bounding box center [783, 411] width 627 height 44
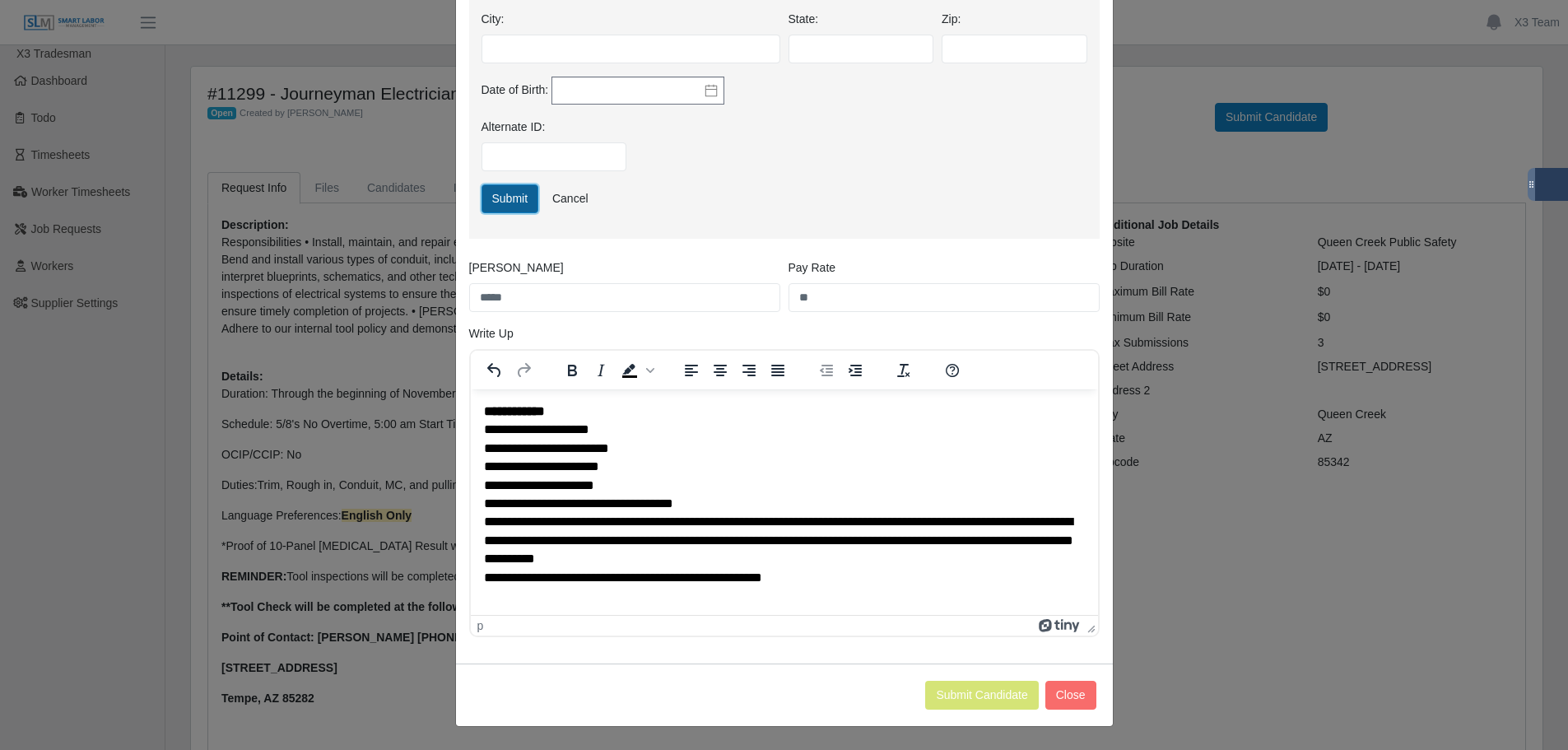
click at [510, 202] on button "Submit" at bounding box center [510, 199] width 58 height 28
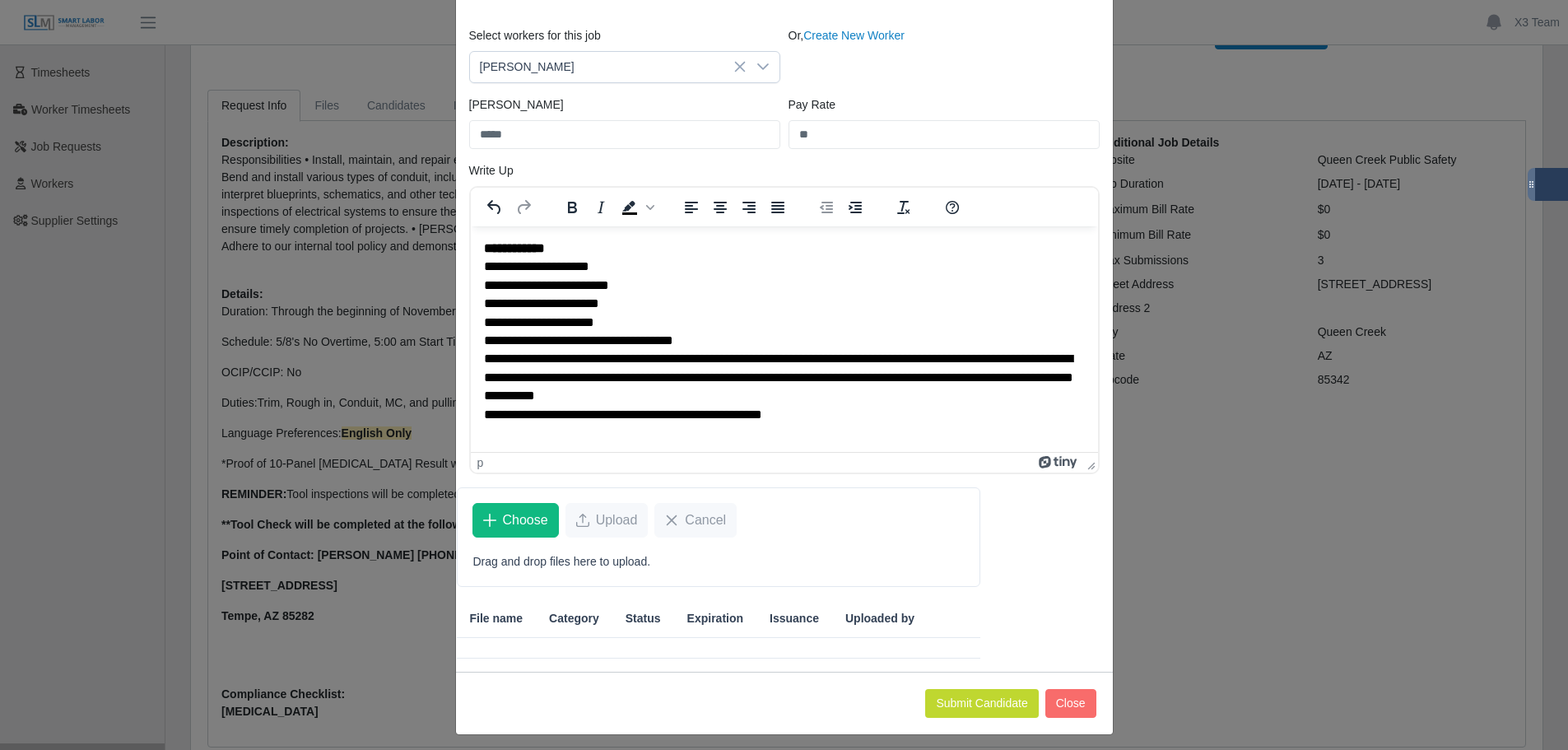
scroll to position [123, 0]
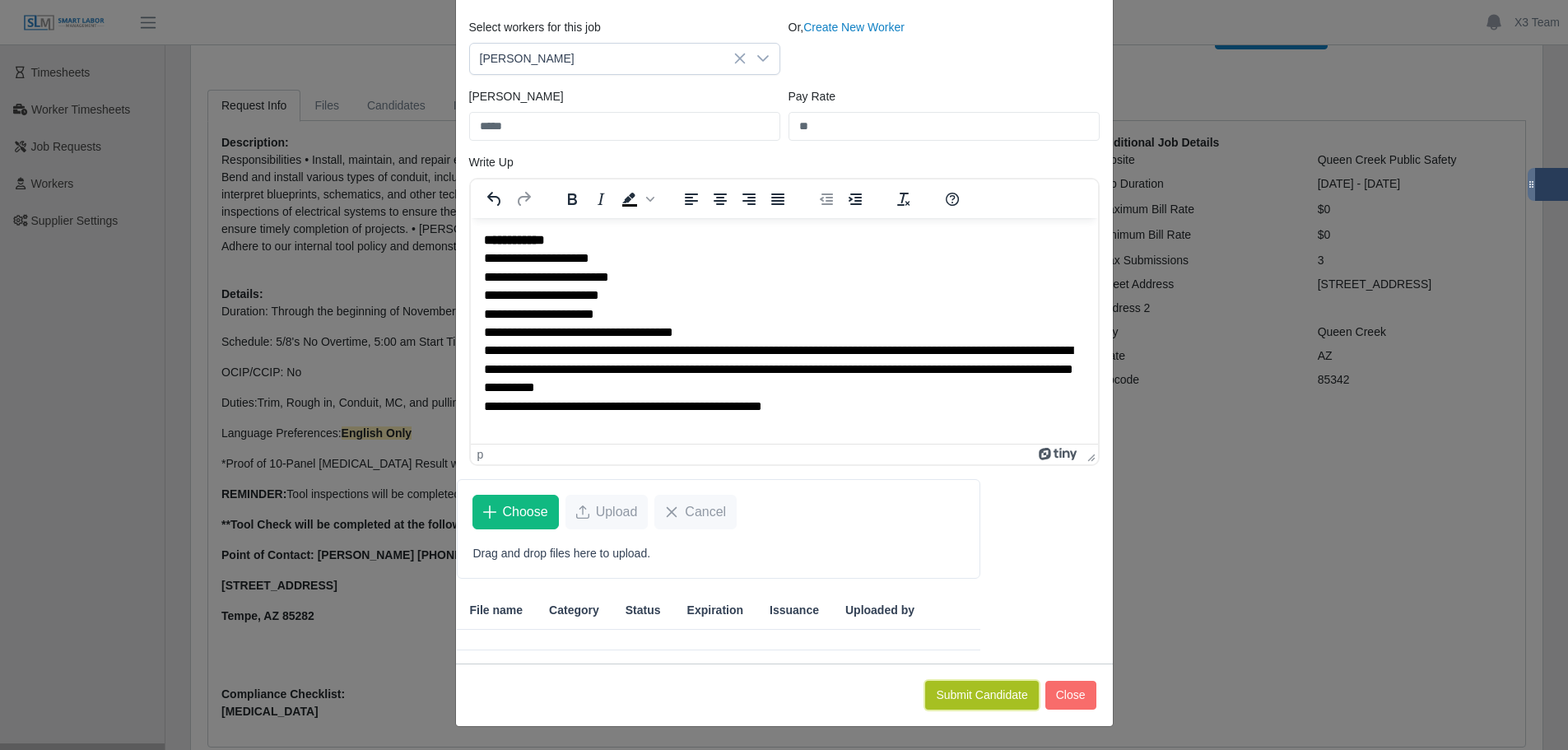
click at [990, 690] on button "Submit Candidate" at bounding box center [982, 695] width 113 height 28
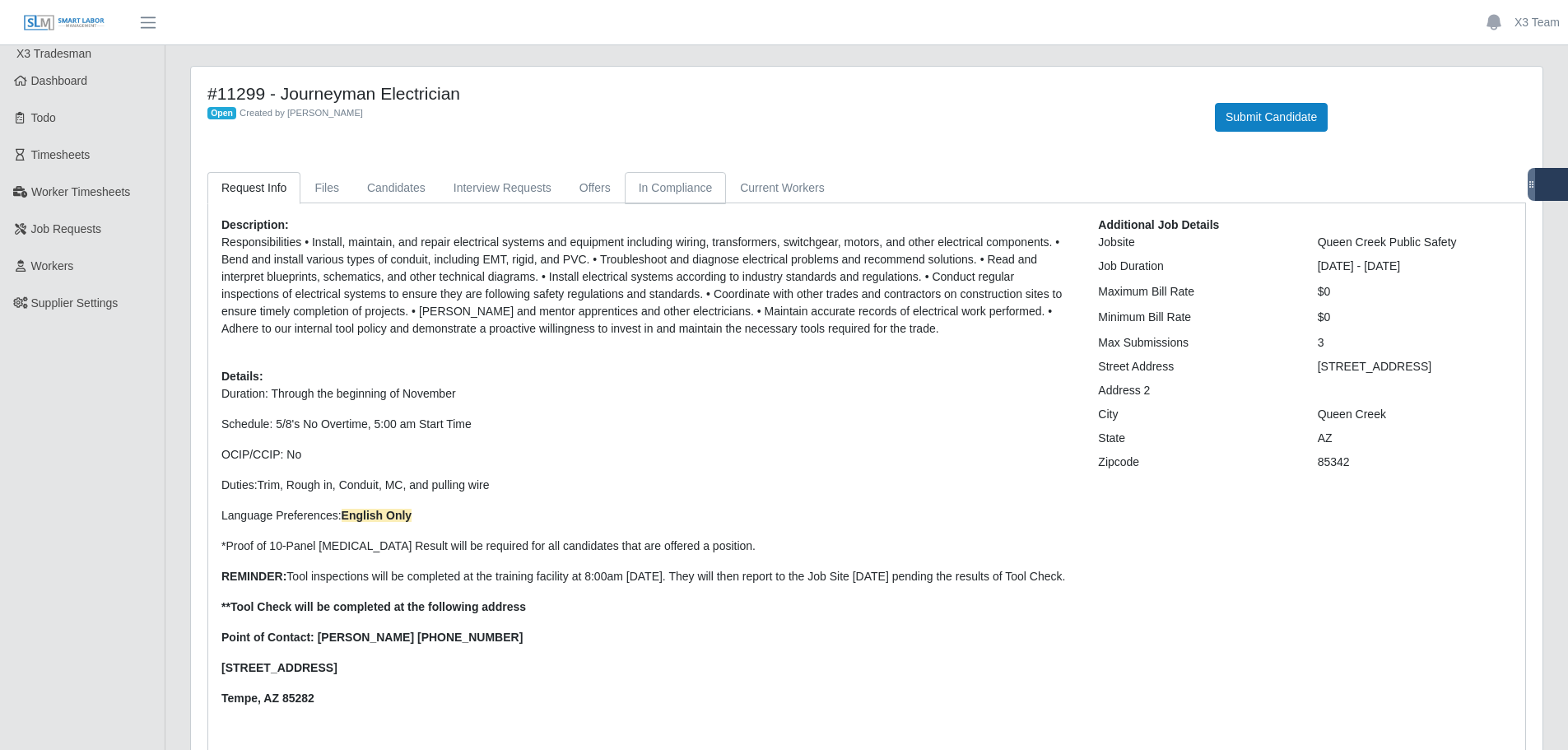
click at [642, 194] on link "In Compliance" at bounding box center [676, 188] width 102 height 32
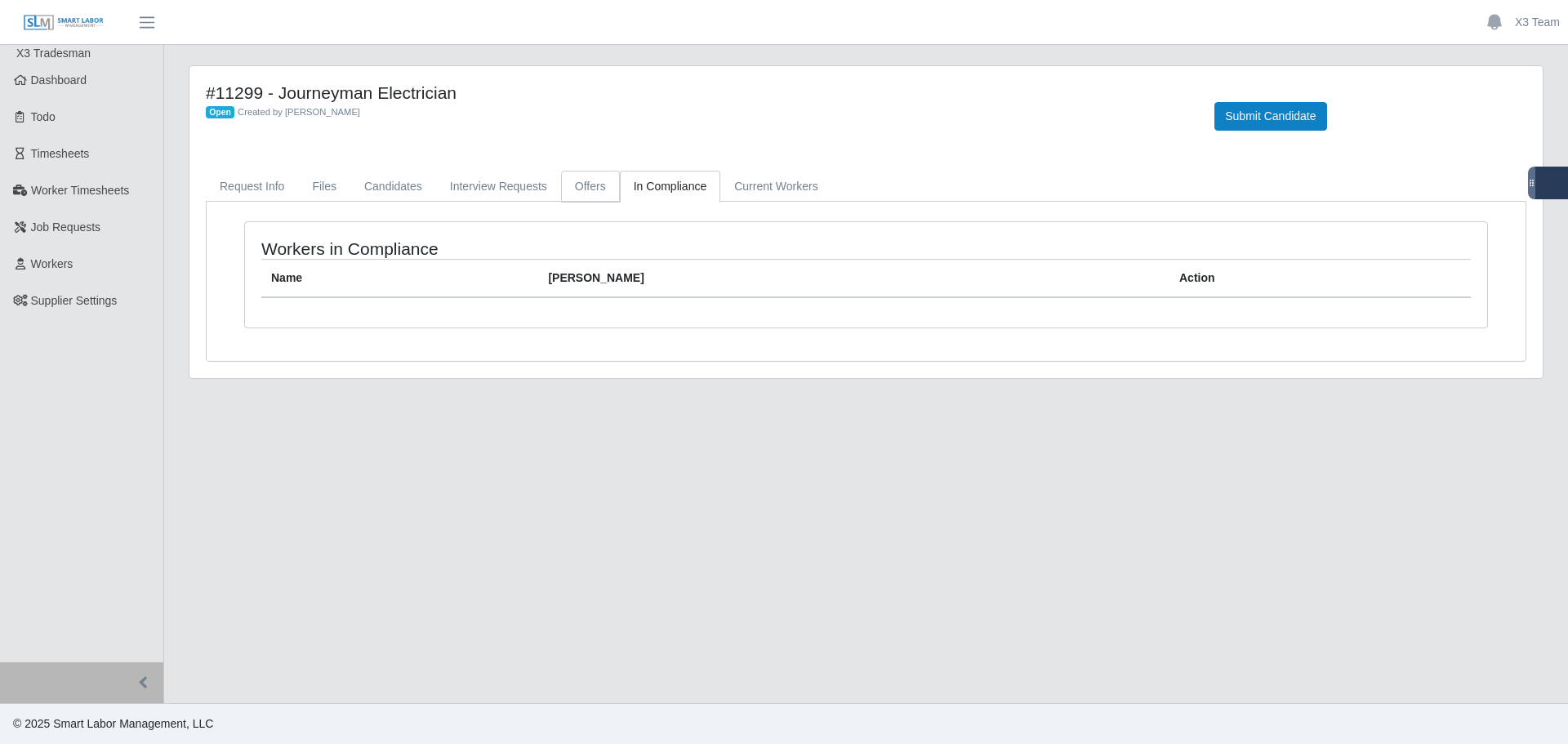
click at [574, 186] on link "Offers" at bounding box center [590, 187] width 59 height 32
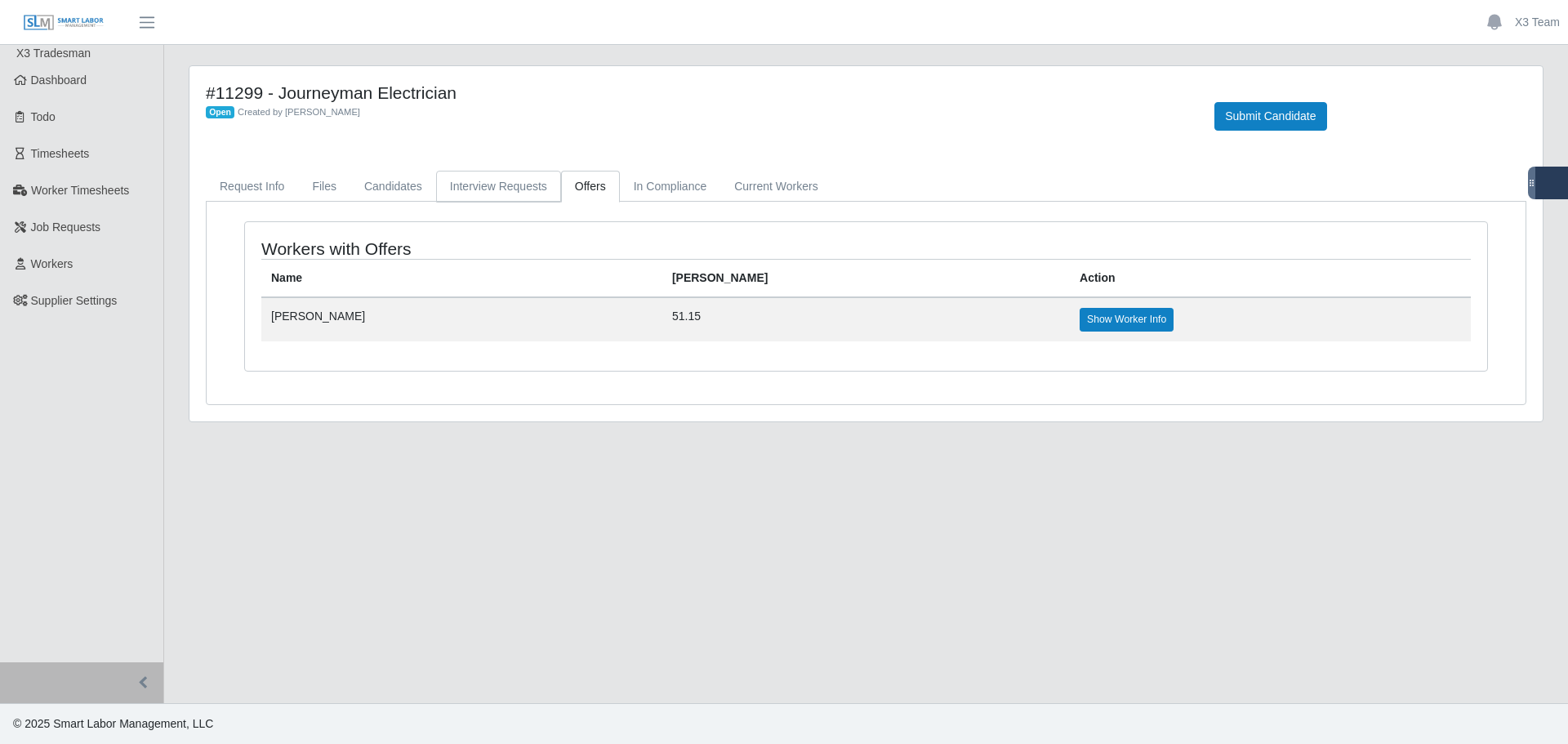
click at [514, 177] on link "Interview Requests" at bounding box center [498, 187] width 125 height 32
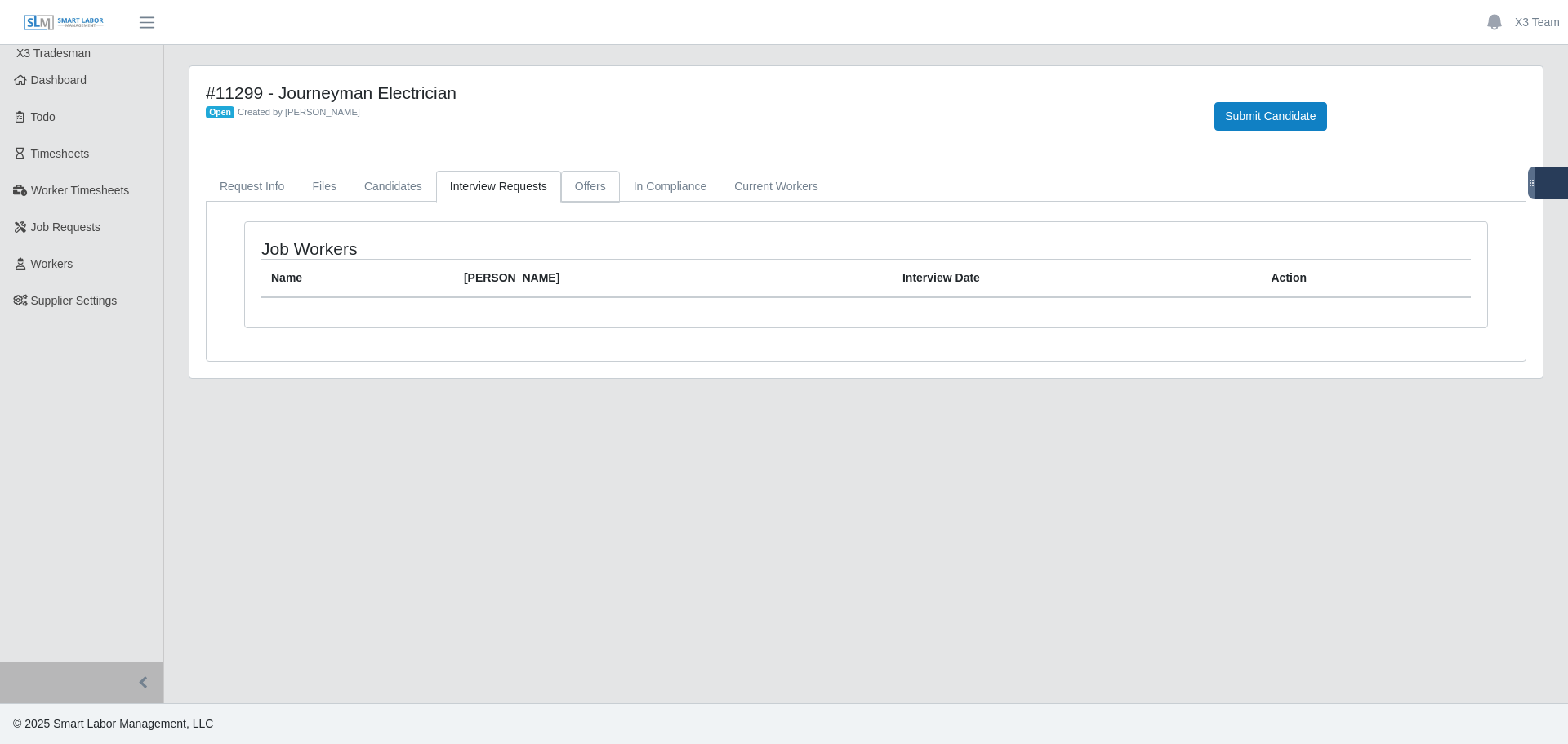
click at [586, 183] on link "Offers" at bounding box center [590, 187] width 59 height 32
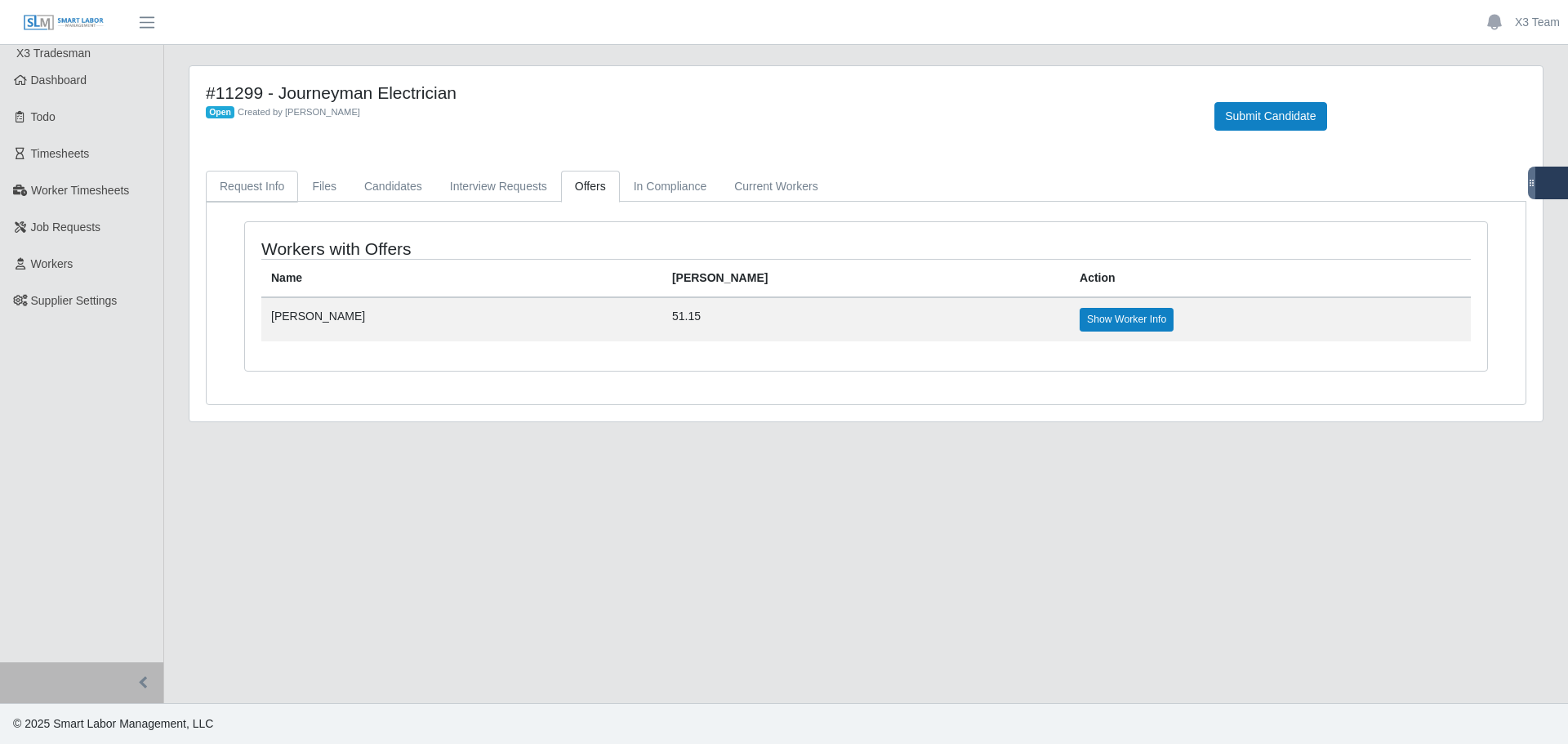
click at [271, 186] on link "Request Info" at bounding box center [251, 187] width 92 height 32
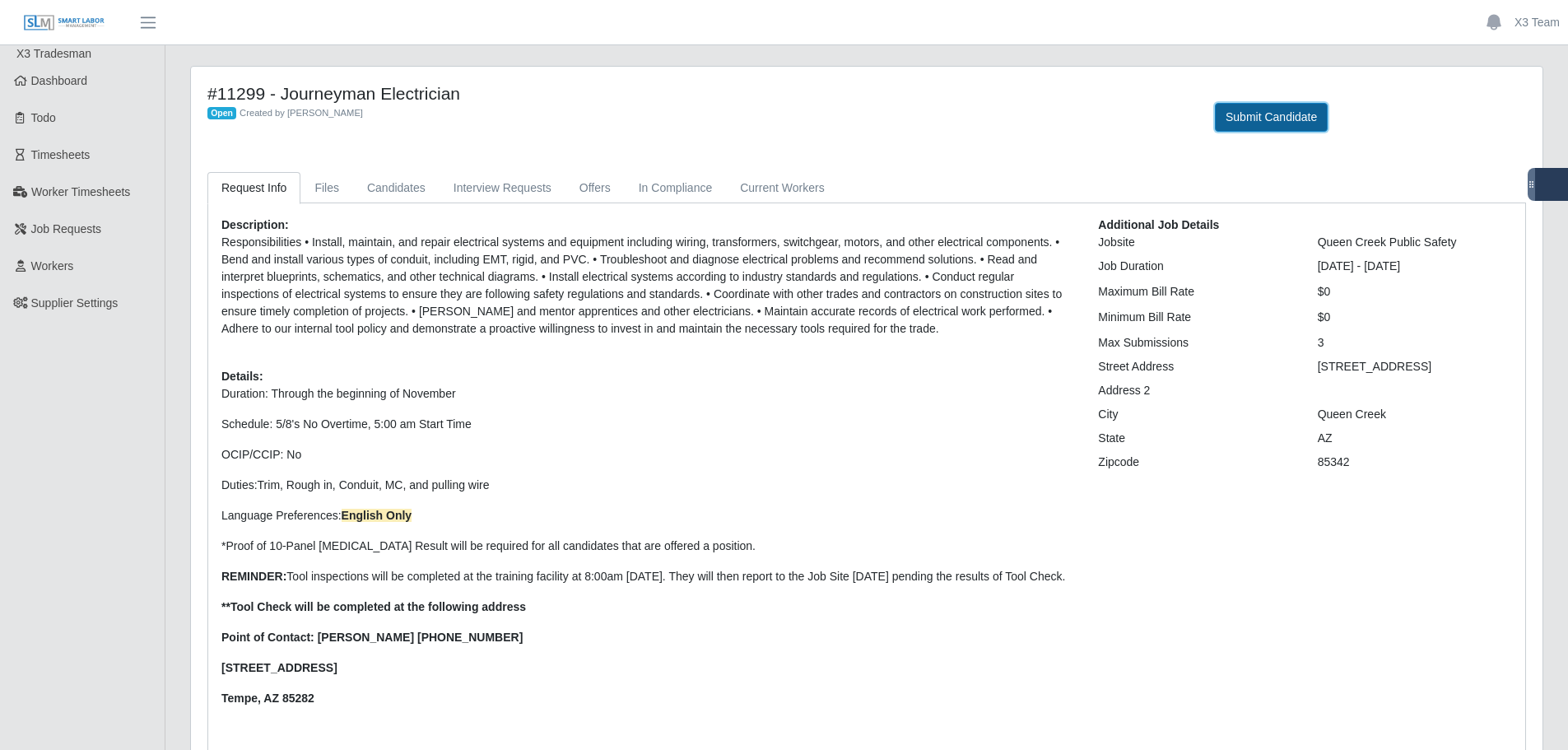
click at [1272, 122] on button "Submit Candidate" at bounding box center [1271, 117] width 113 height 28
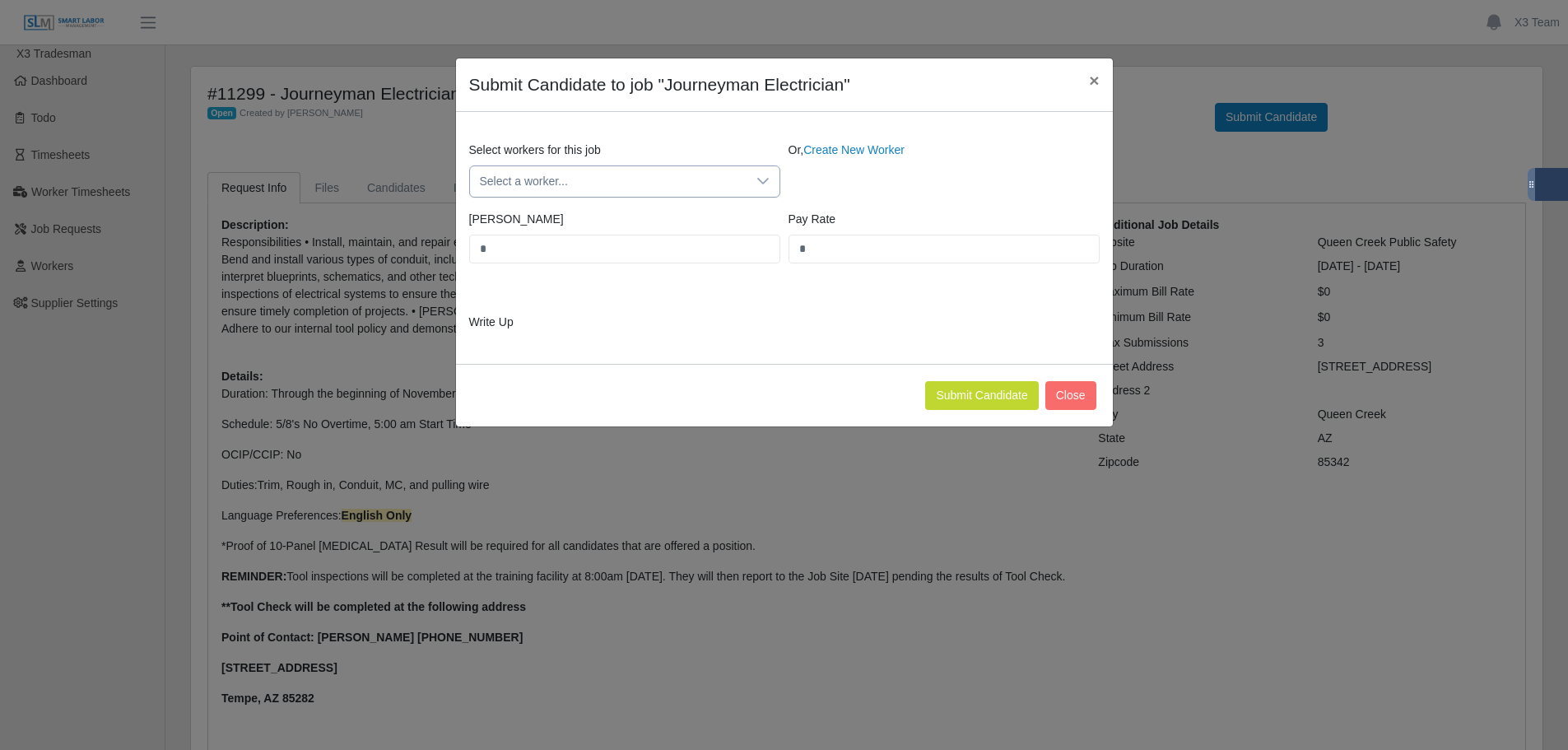
click at [656, 183] on span "Select a worker..." at bounding box center [608, 182] width 277 height 30
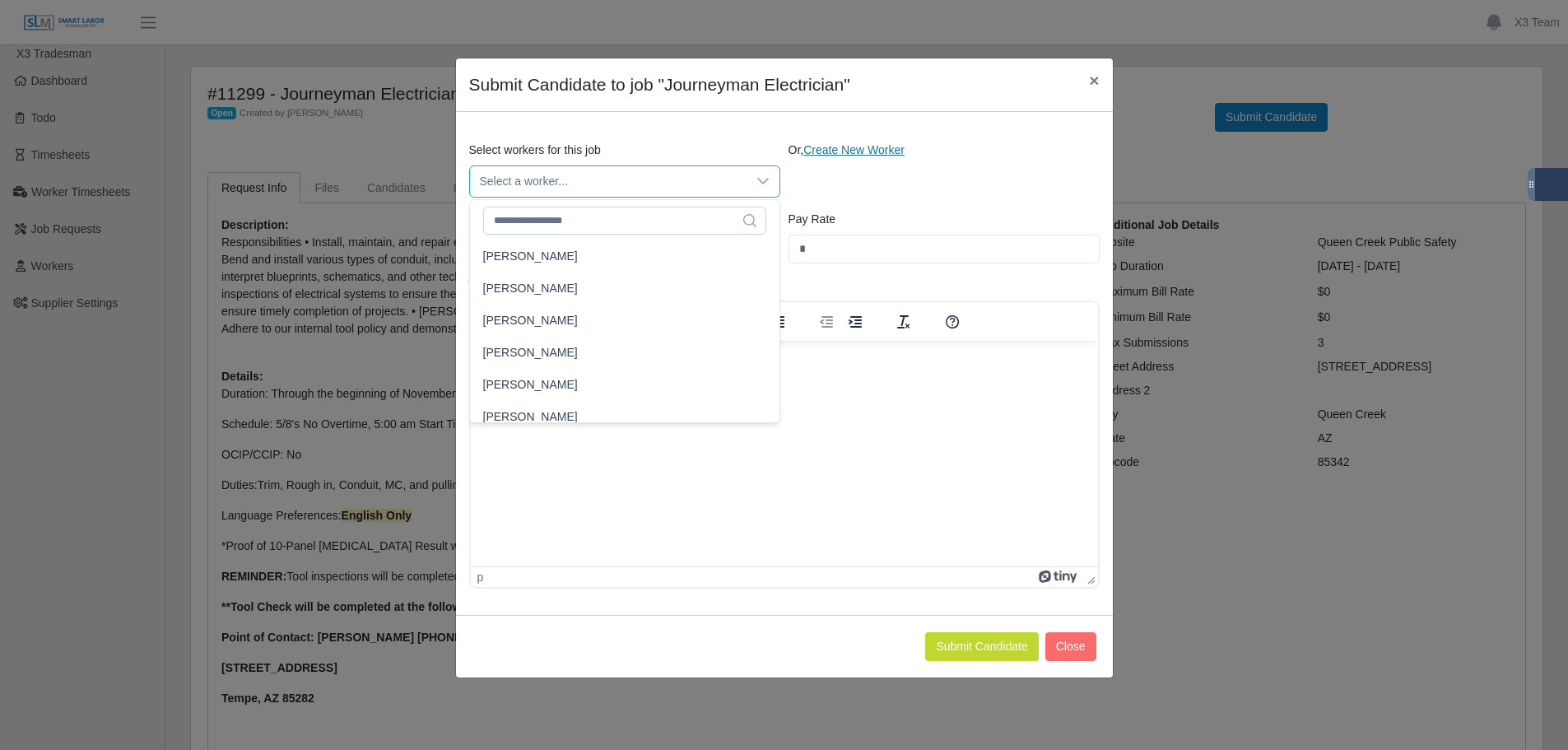
click at [885, 149] on link "Create New Worker" at bounding box center [854, 149] width 101 height 13
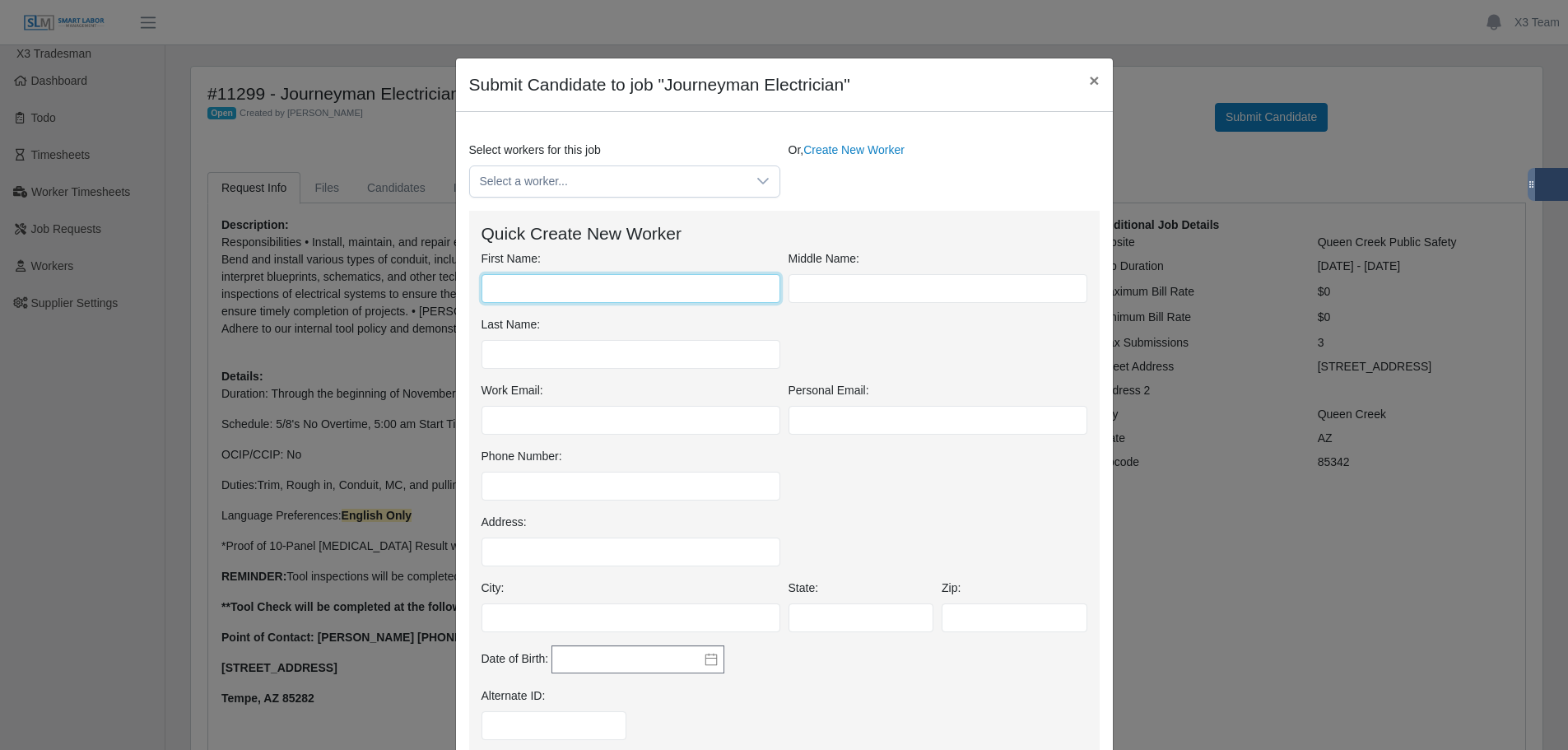
click at [634, 289] on input "First Name:" at bounding box center [631, 288] width 299 height 28
type input "*****"
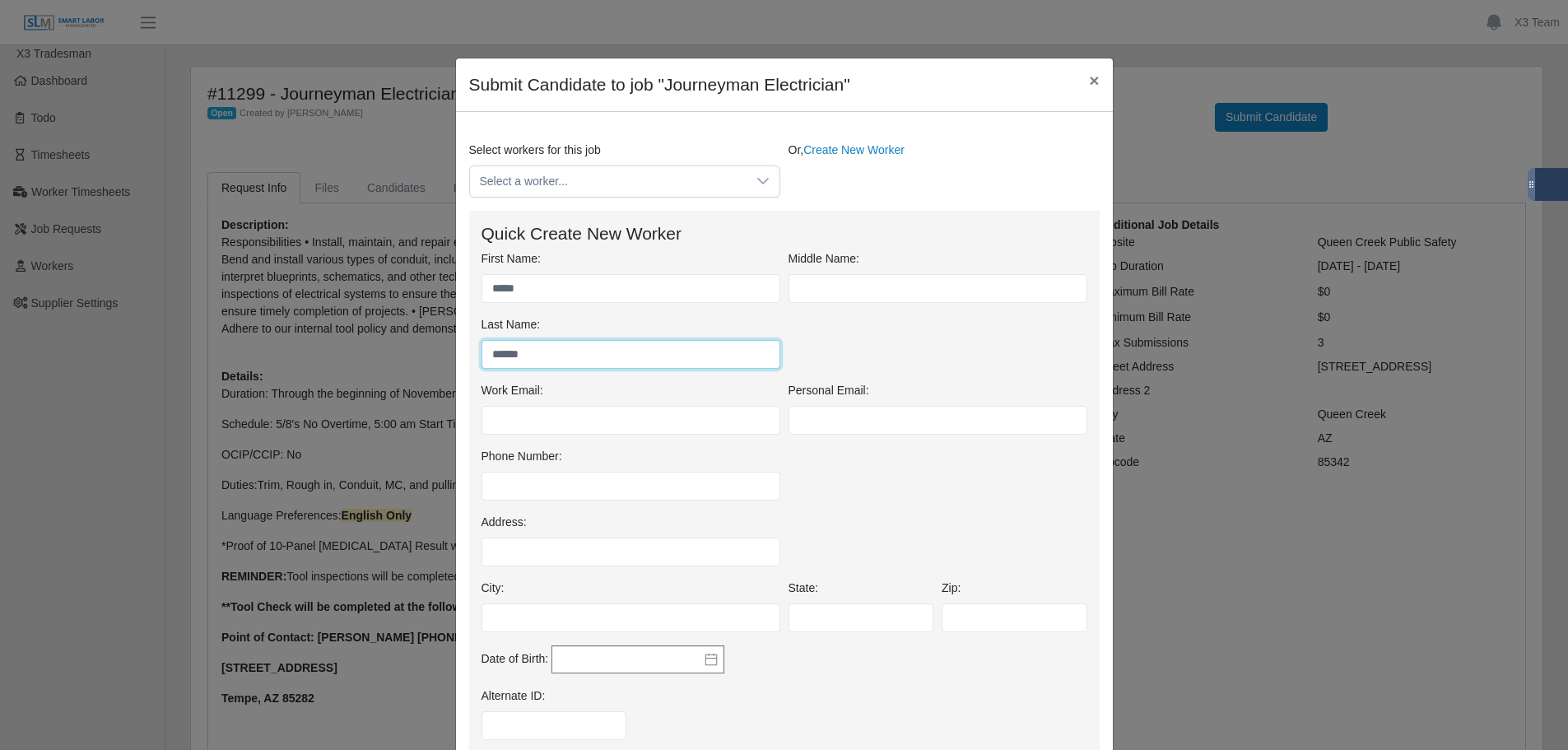
type input "******"
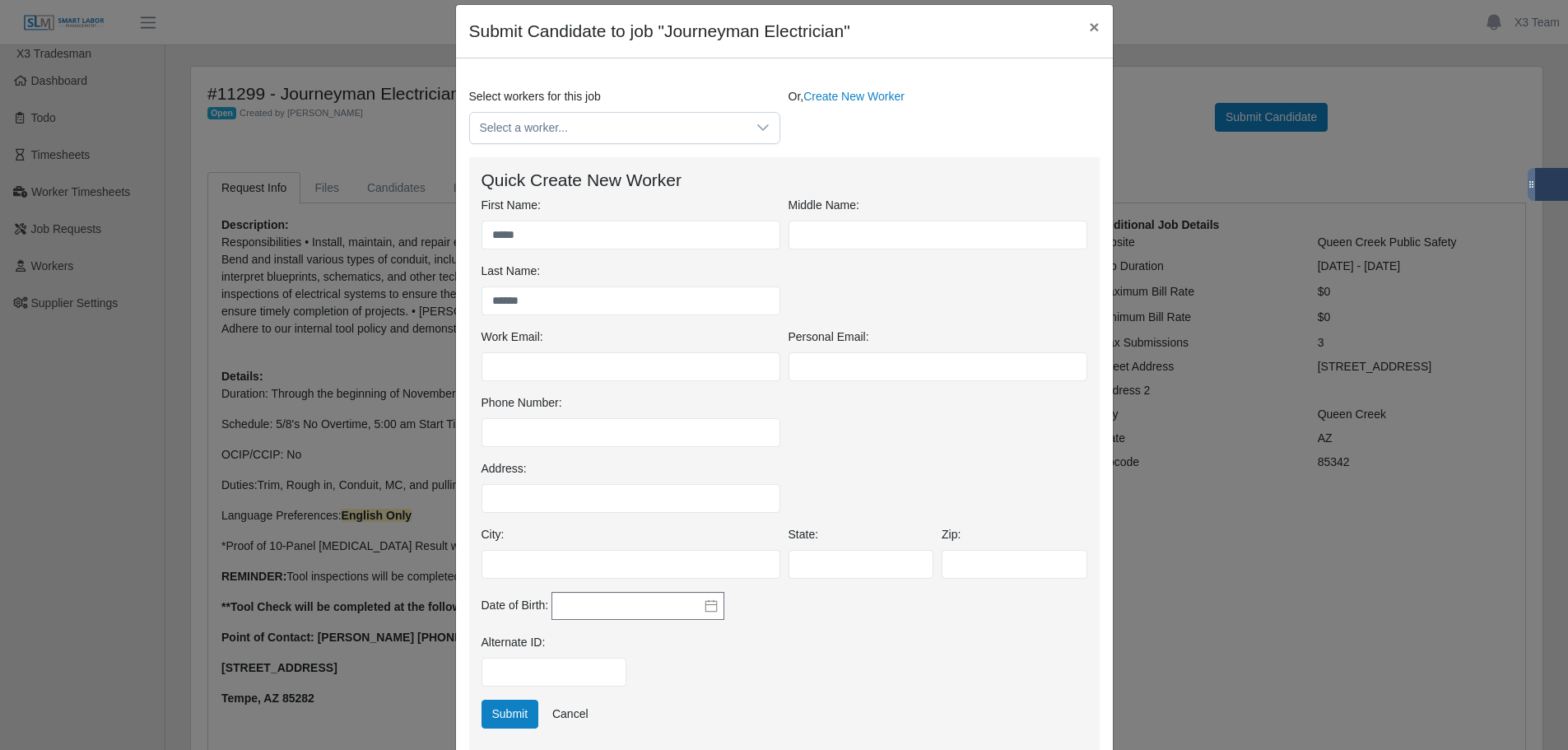
scroll to position [82, 0]
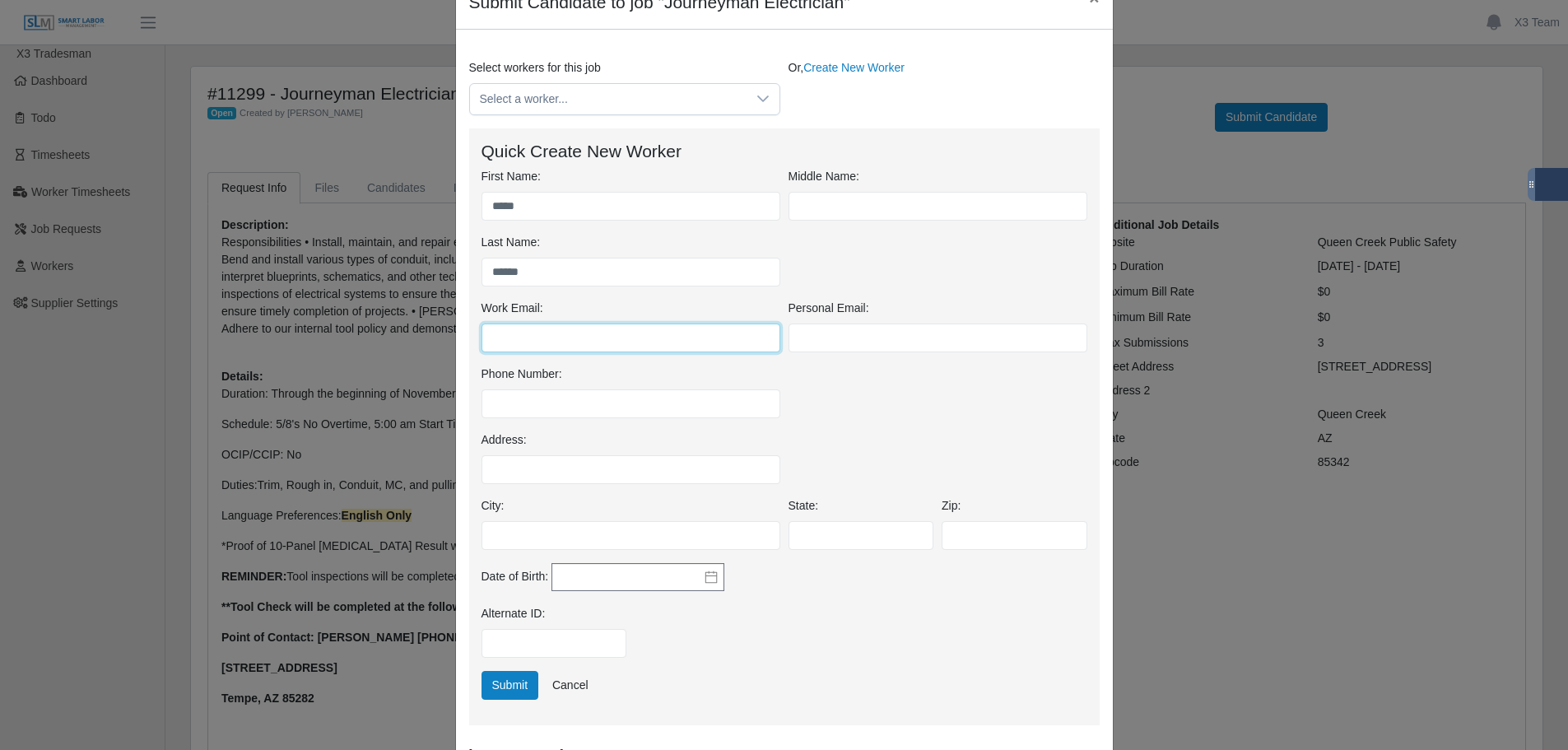
drag, startPoint x: 594, startPoint y: 338, endPoint x: 633, endPoint y: 338, distance: 39.0
click at [594, 338] on input "Work Email:" at bounding box center [631, 338] width 299 height 28
click at [541, 333] on input "Work Email:" at bounding box center [631, 338] width 299 height 28
paste input "**********"
type input "**********"
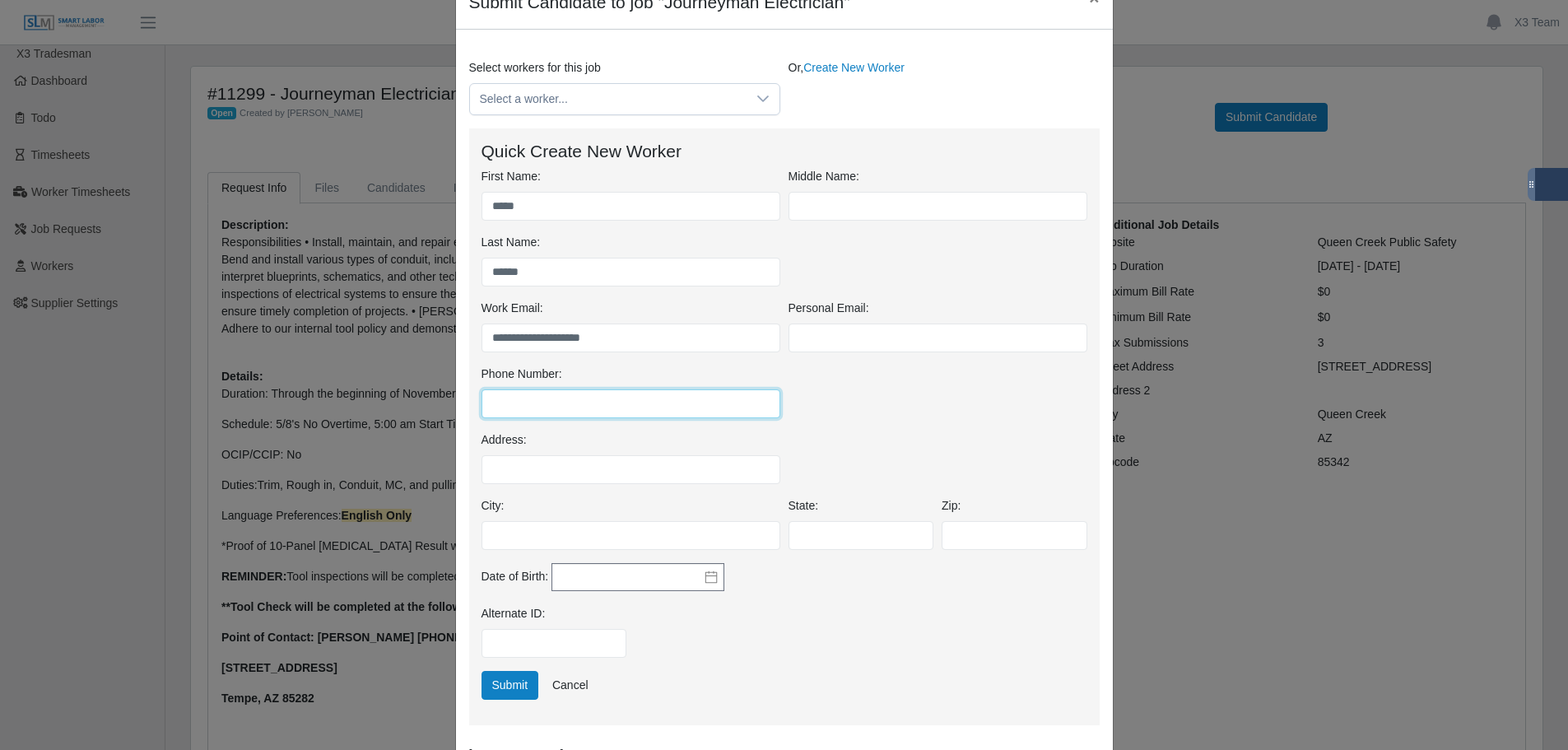
click at [592, 405] on input "Phone Number:" at bounding box center [631, 404] width 299 height 28
type input "**********"
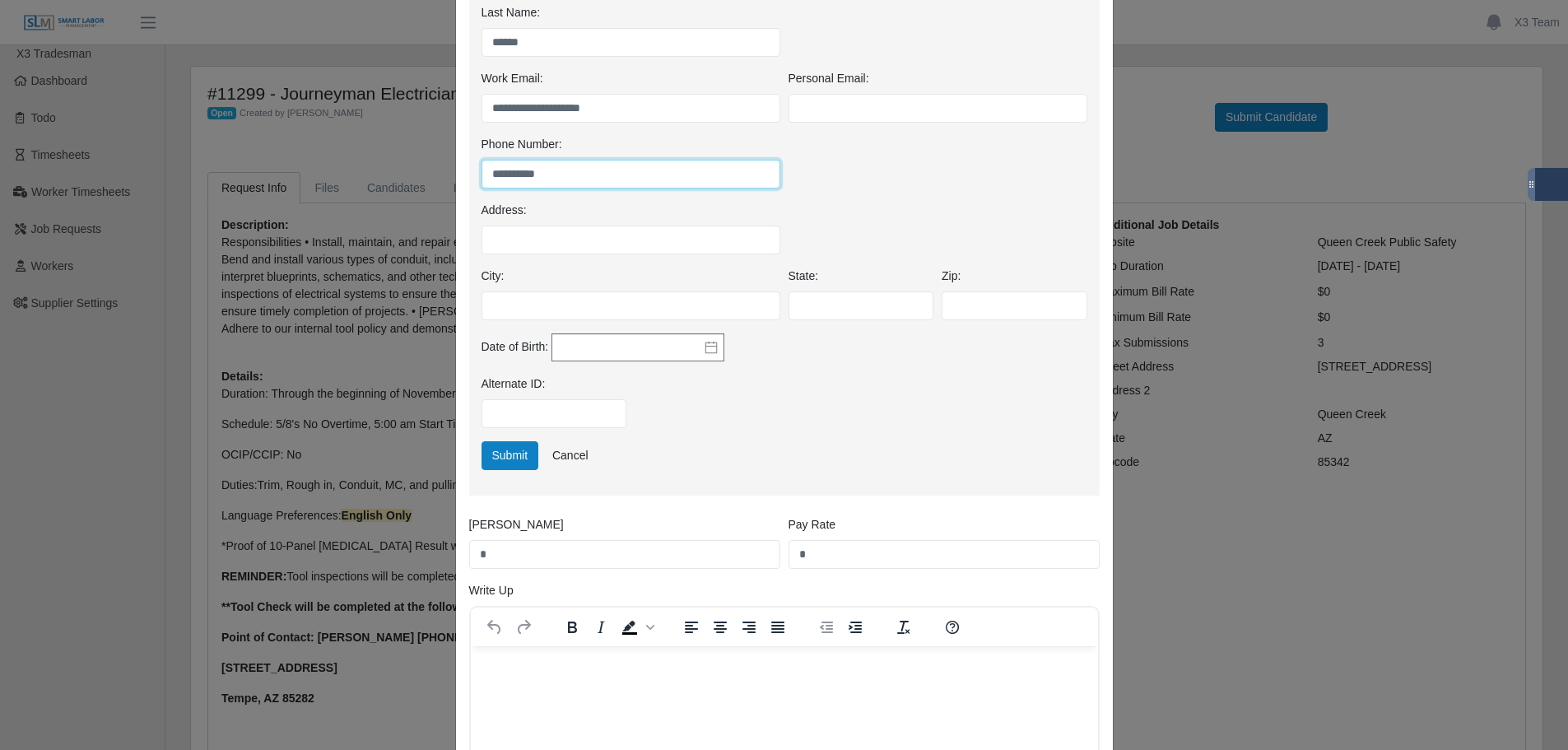
scroll to position [569, 0]
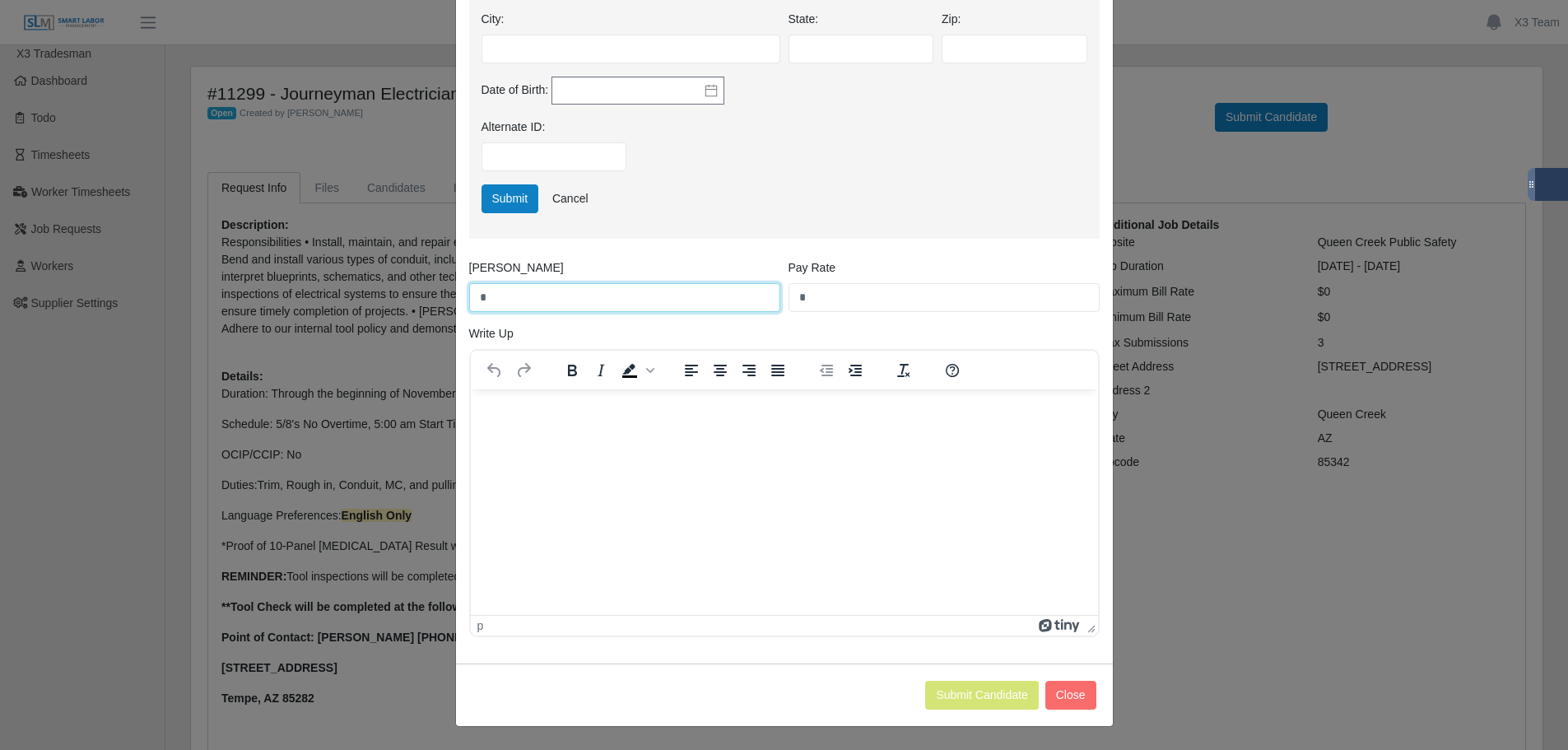
click at [605, 291] on input "*" at bounding box center [624, 297] width 311 height 28
type input "*****"
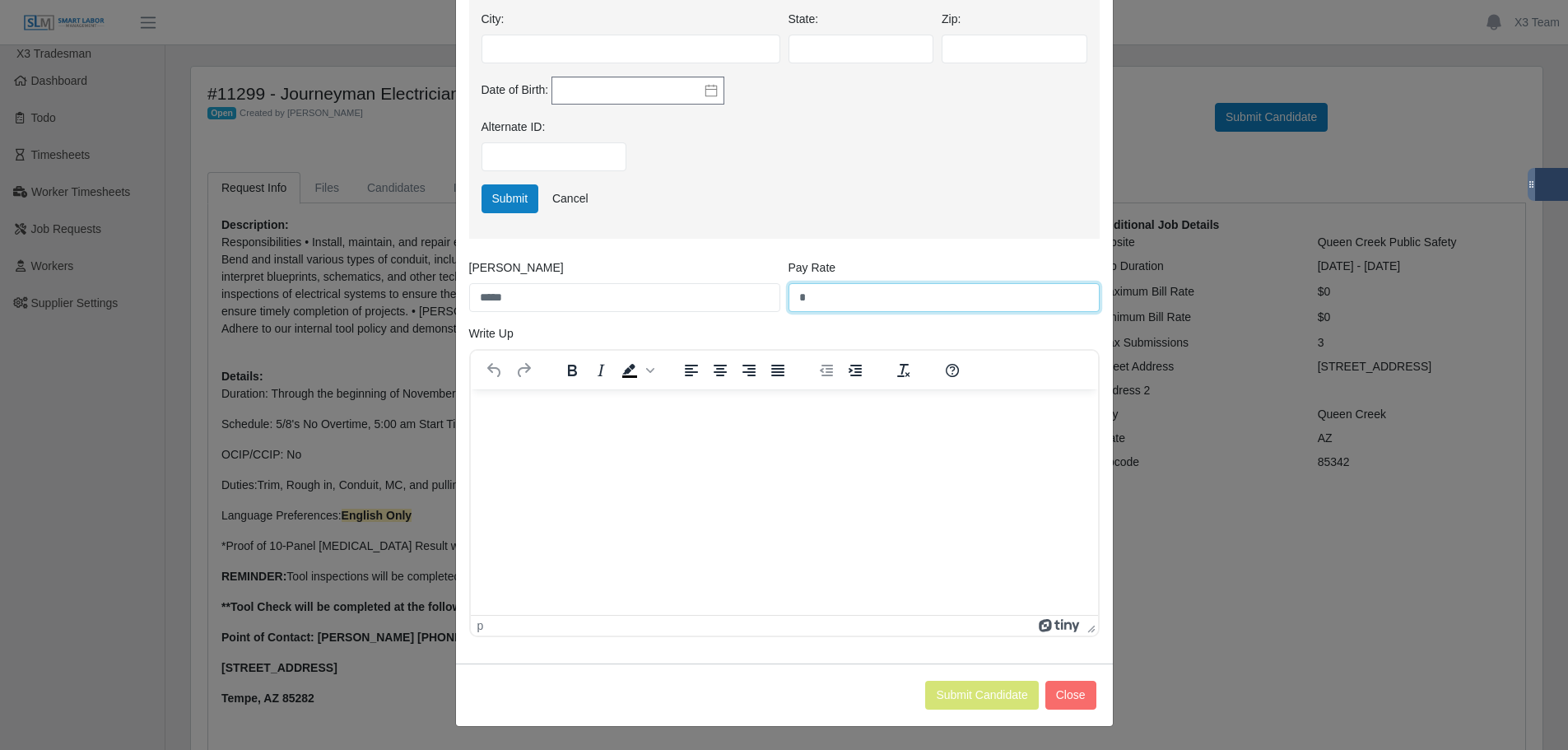
click at [828, 290] on input "*" at bounding box center [944, 297] width 311 height 28
type input "*****"
click at [641, 434] on html at bounding box center [783, 411] width 627 height 44
click at [609, 434] on html at bounding box center [783, 411] width 627 height 44
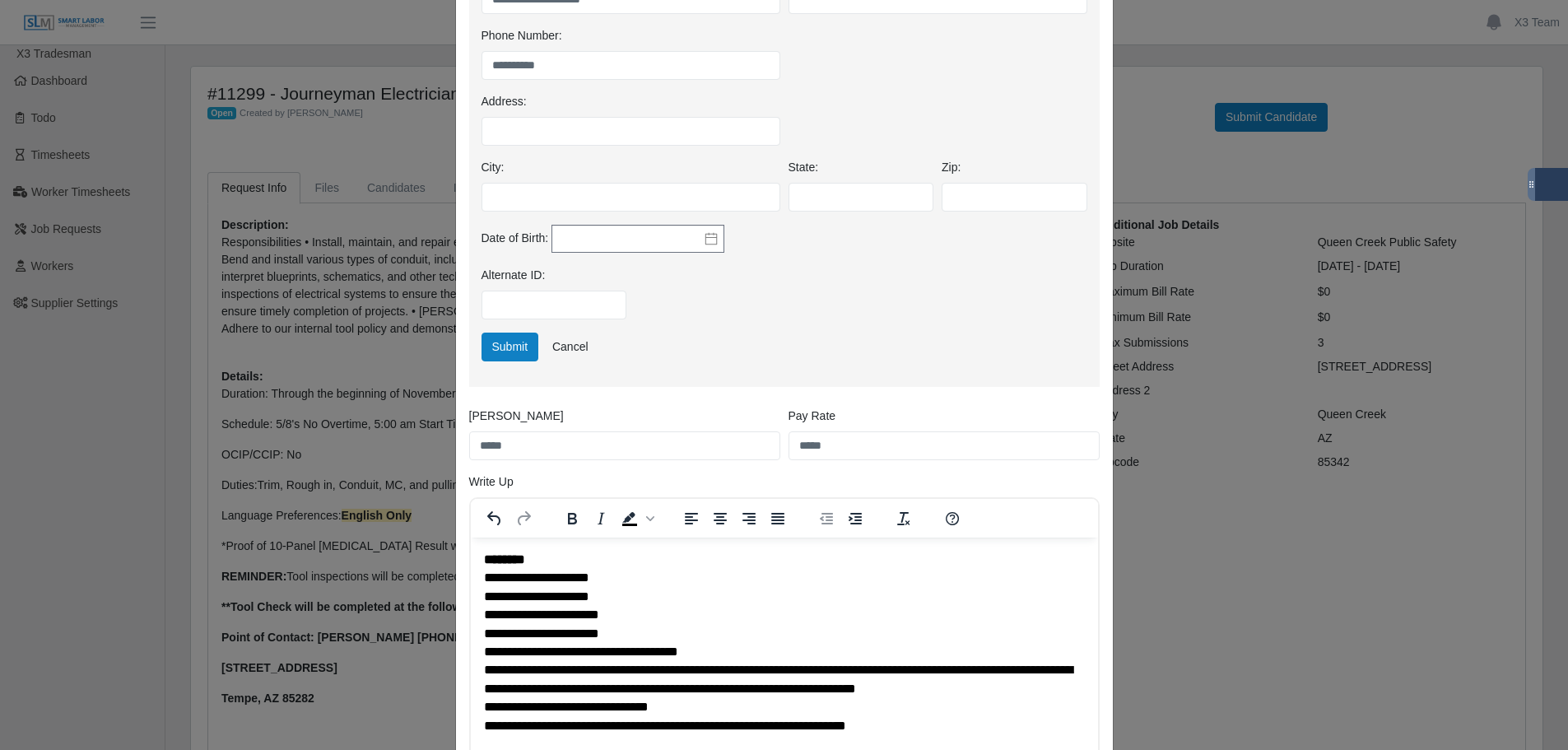
scroll to position [405, 0]
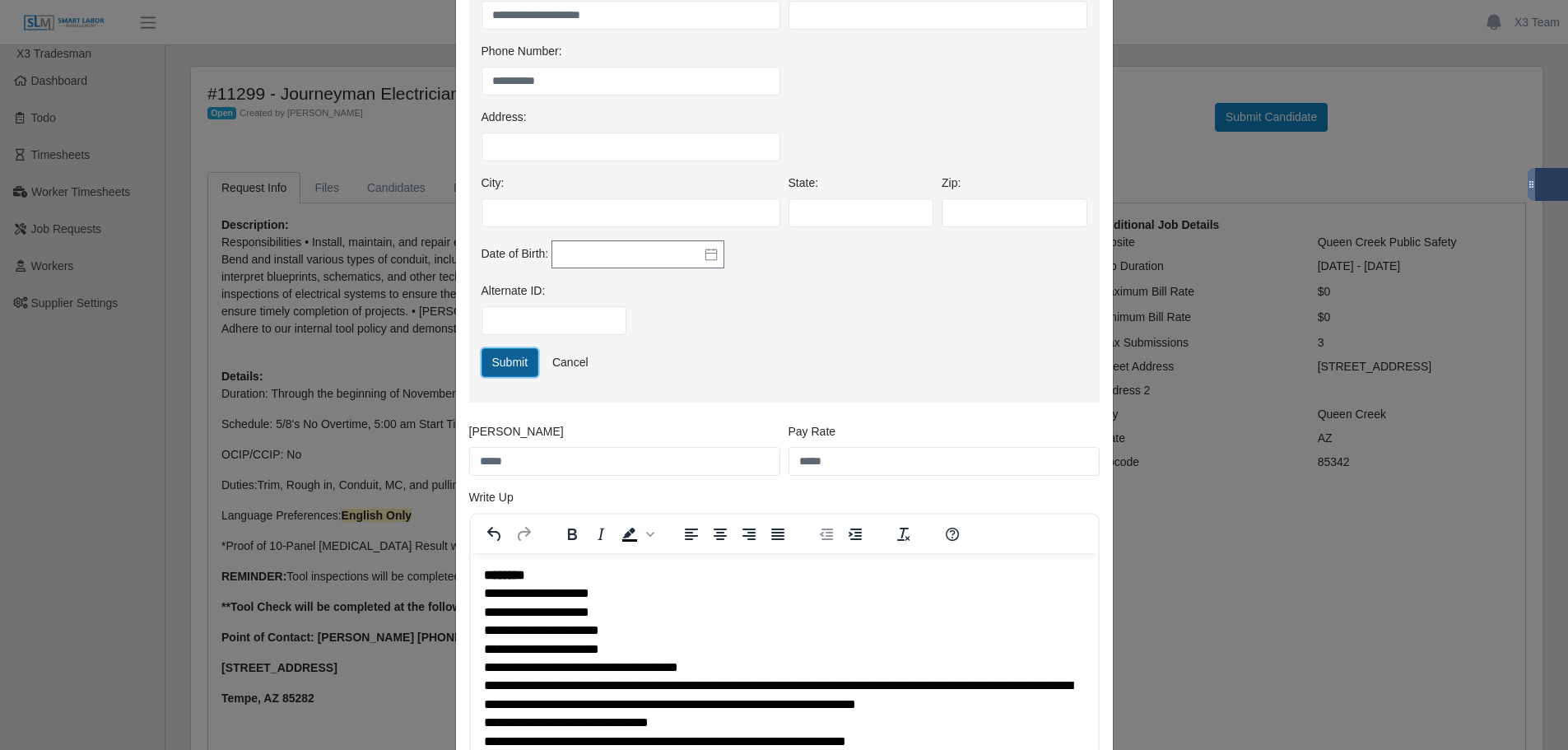
click at [499, 363] on button "Submit" at bounding box center [510, 362] width 58 height 28
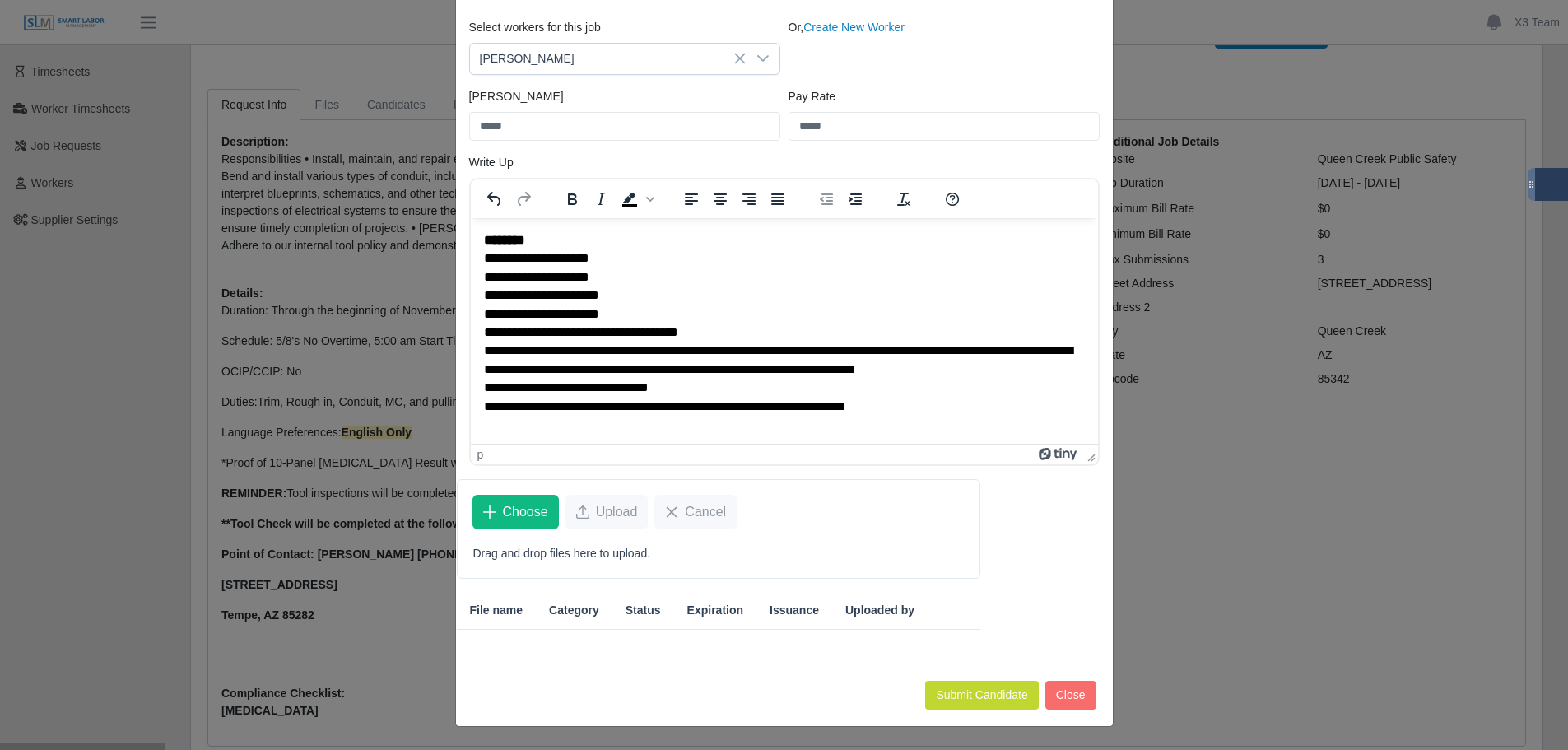
scroll to position [175, 0]
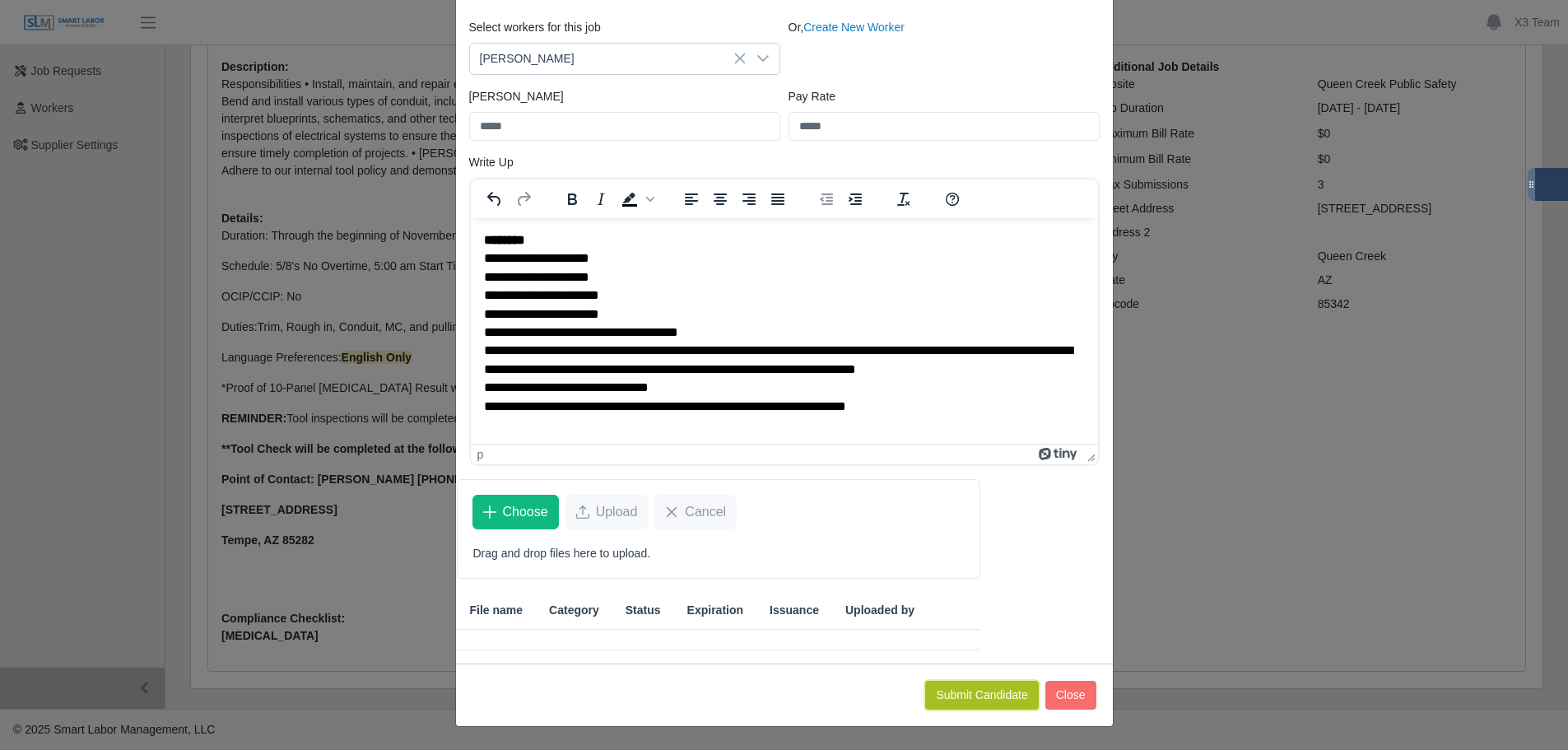
click at [960, 692] on button "Submit Candidate" at bounding box center [982, 695] width 113 height 28
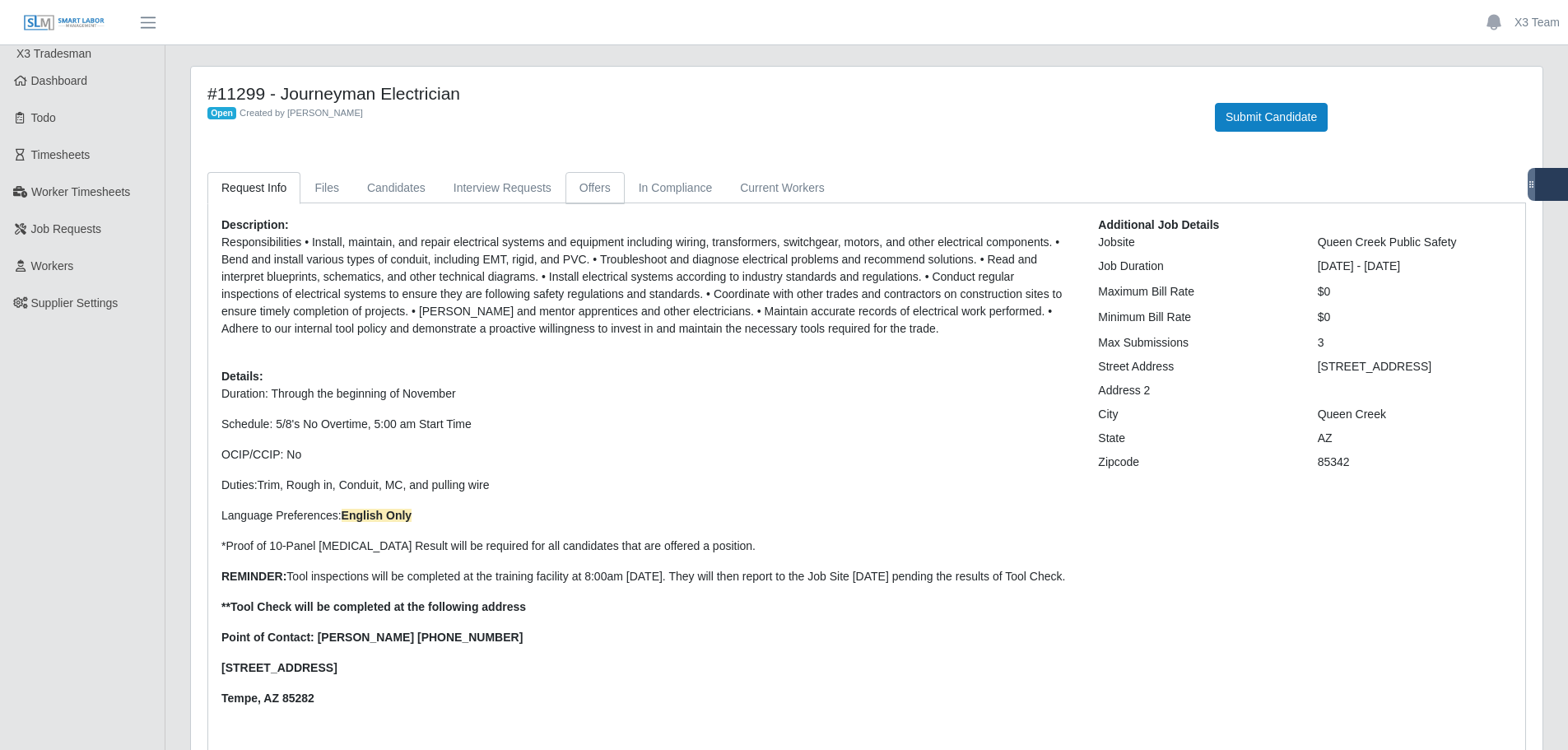
click at [578, 192] on link "Offers" at bounding box center [595, 188] width 60 height 32
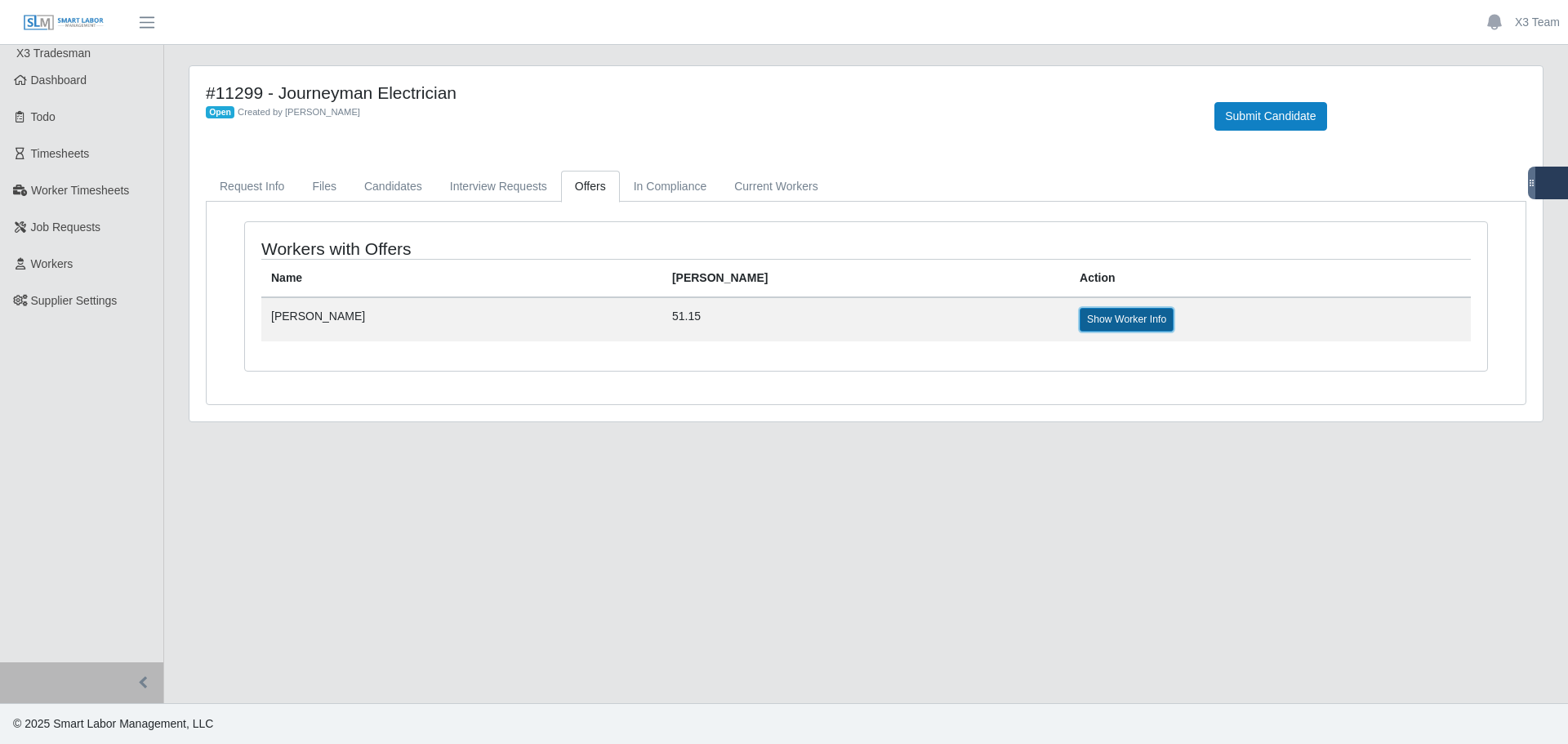
click at [1079, 322] on link "Show Worker Info" at bounding box center [1126, 319] width 94 height 23
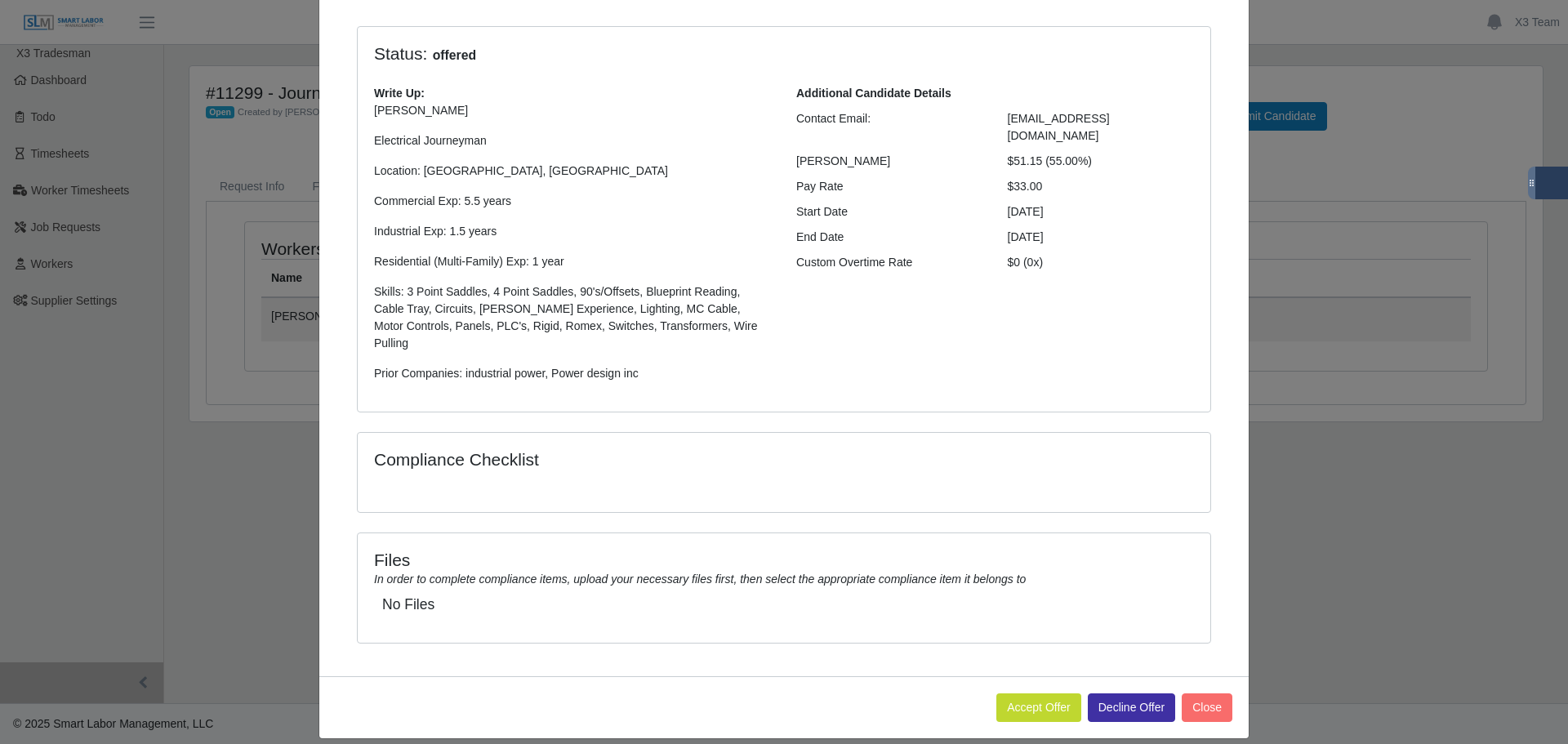
scroll to position [115, 0]
click at [1015, 692] on button "Accept Offer" at bounding box center [1038, 706] width 85 height 28
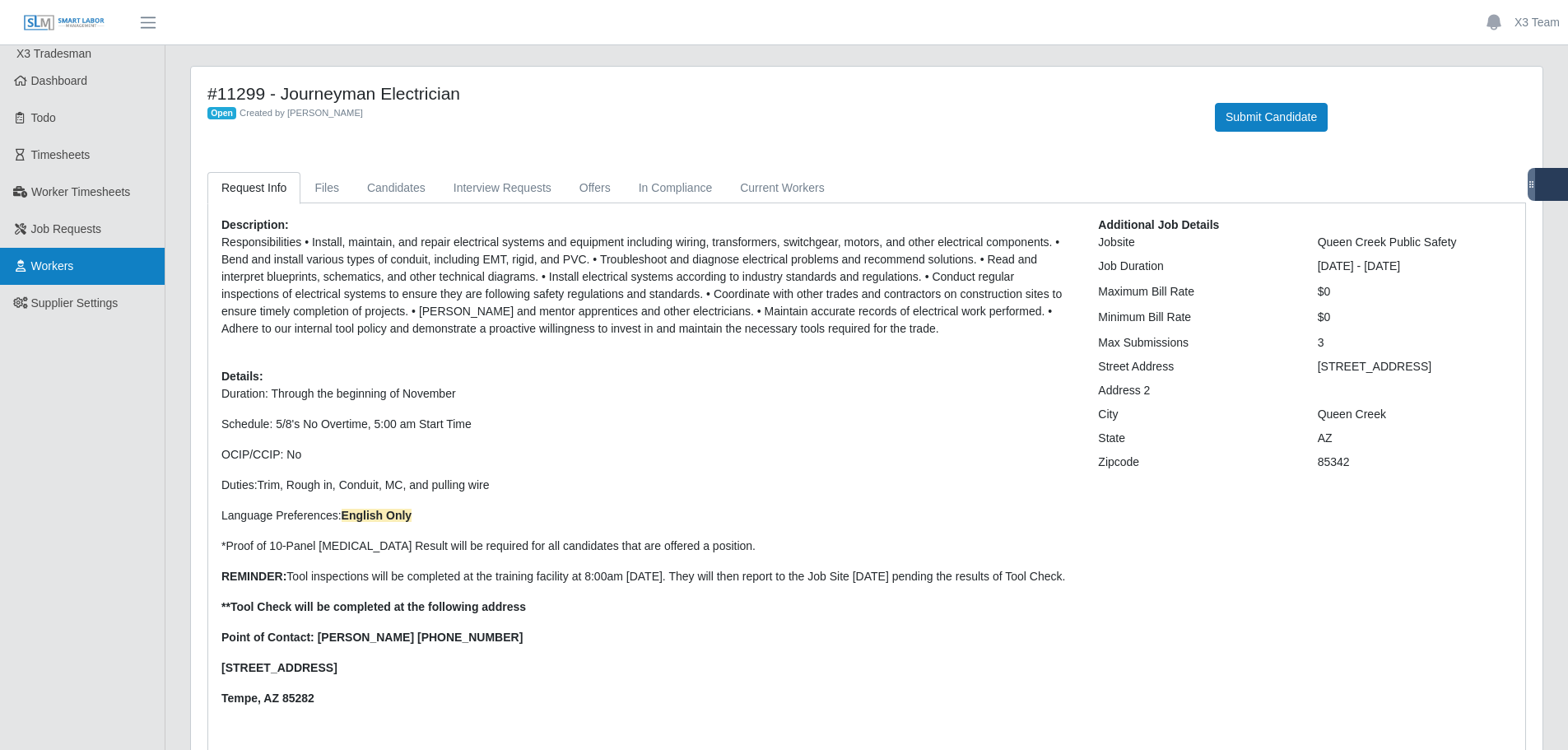
click at [53, 264] on span "Workers" at bounding box center [52, 266] width 43 height 13
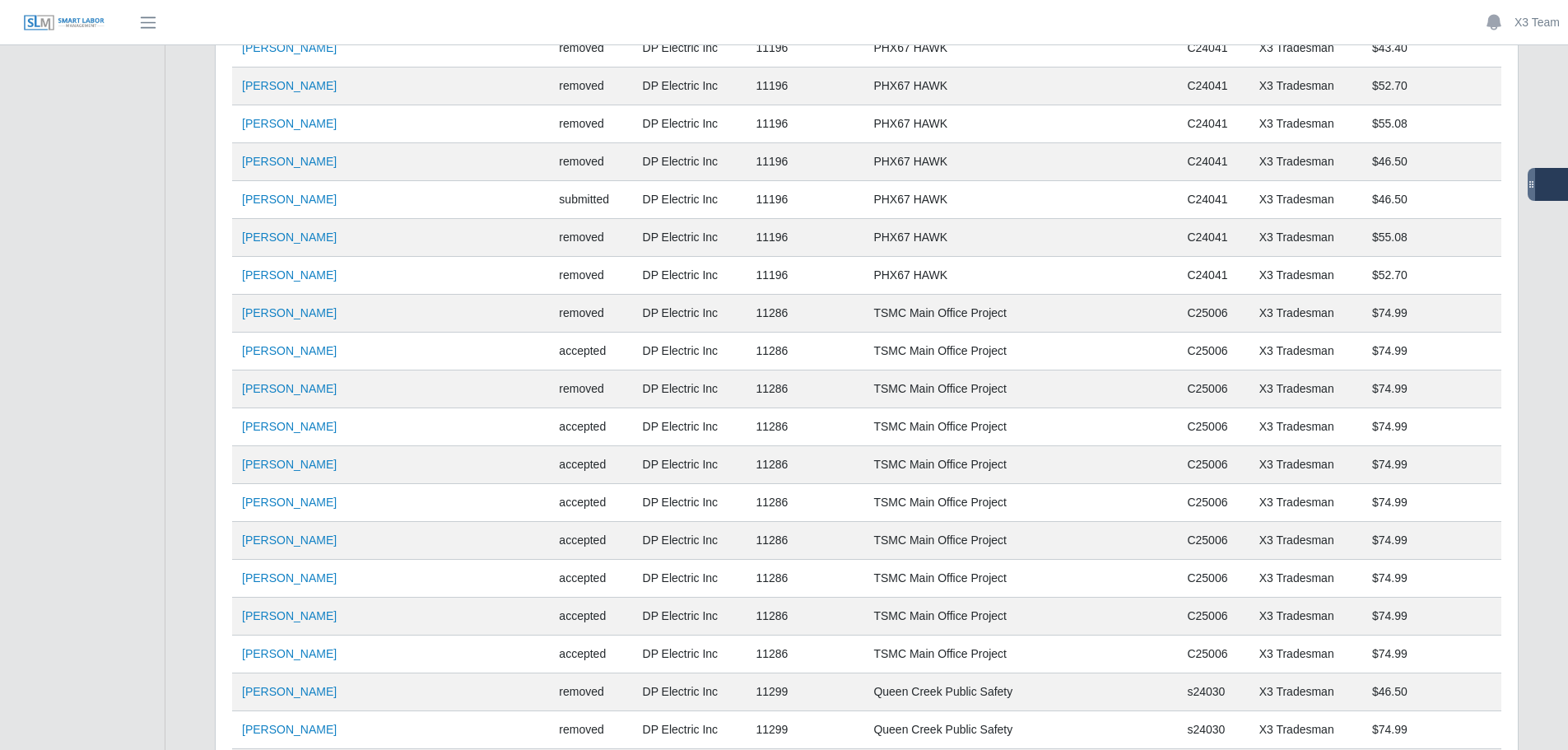
scroll to position [6284, 0]
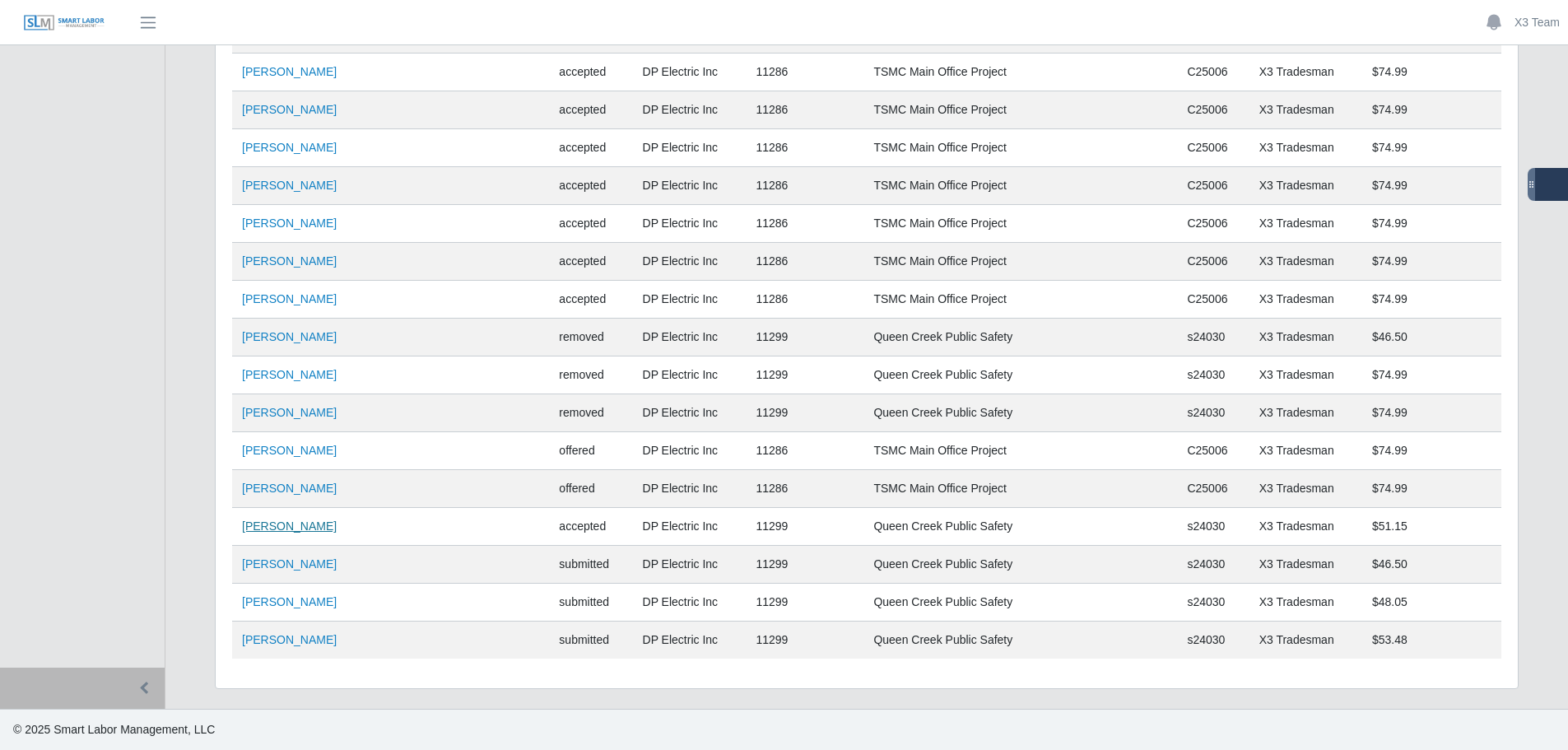
click at [277, 525] on link "[PERSON_NAME]" at bounding box center [289, 526] width 95 height 13
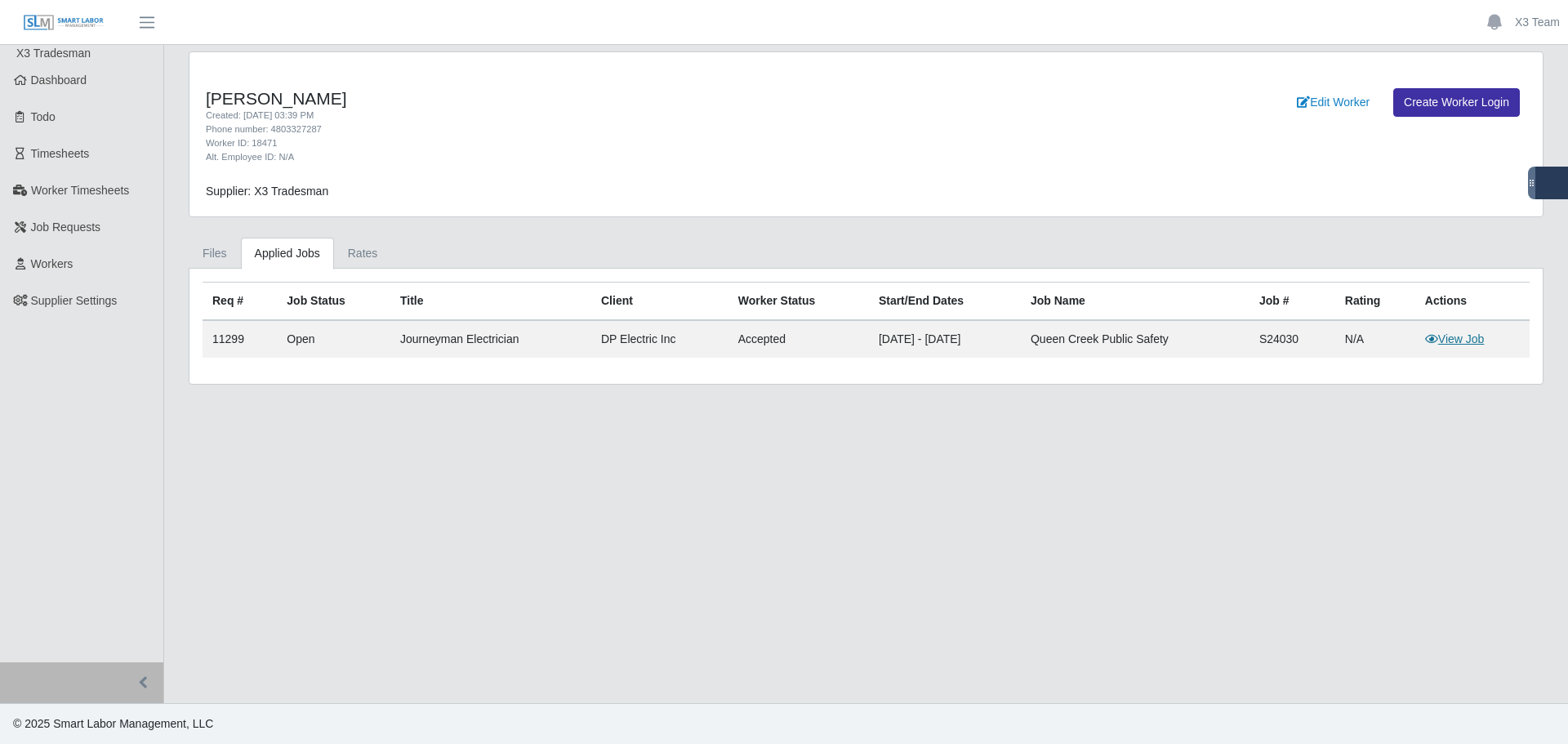
click at [1461, 338] on link "View Job" at bounding box center [1455, 339] width 60 height 13
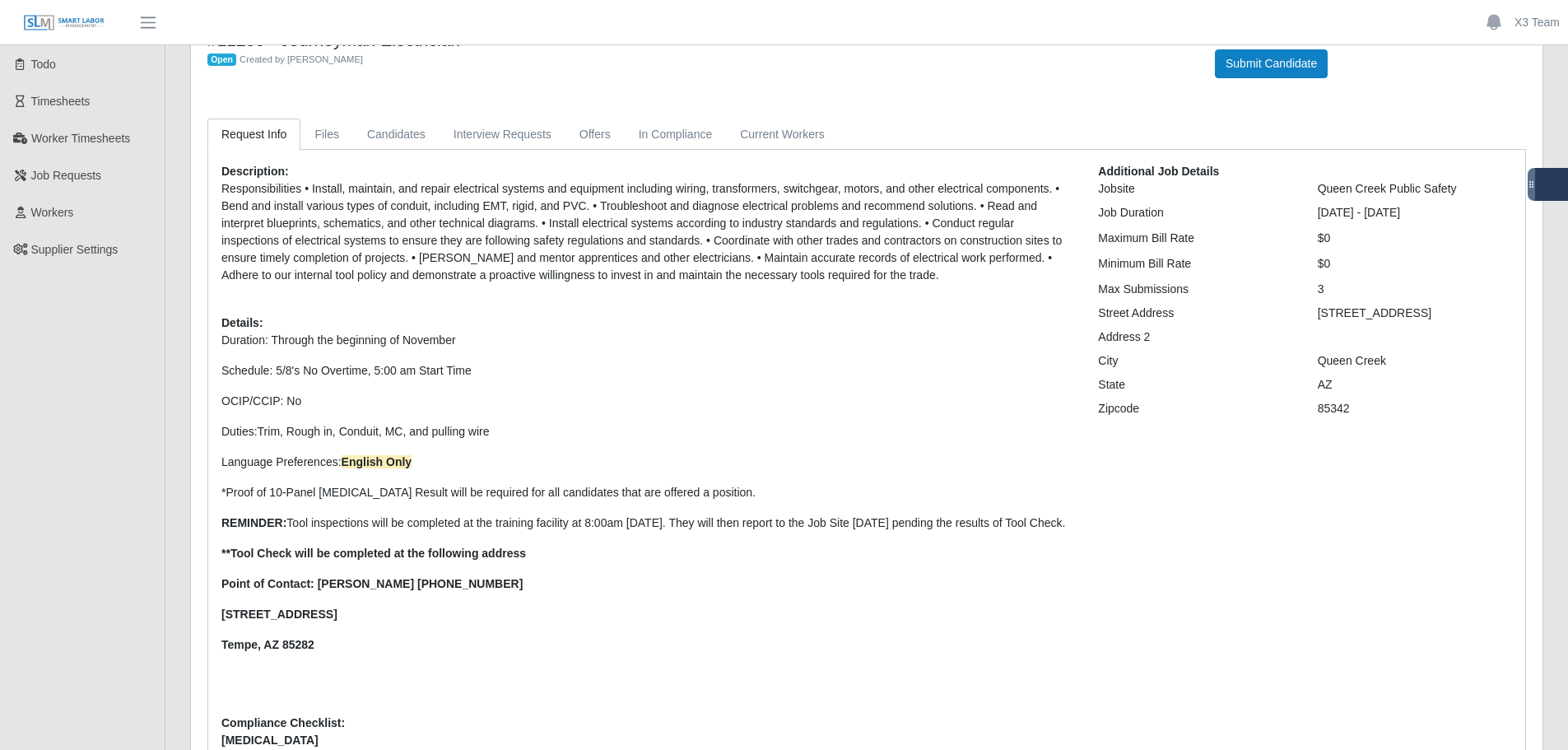
scroll to position [82, 0]
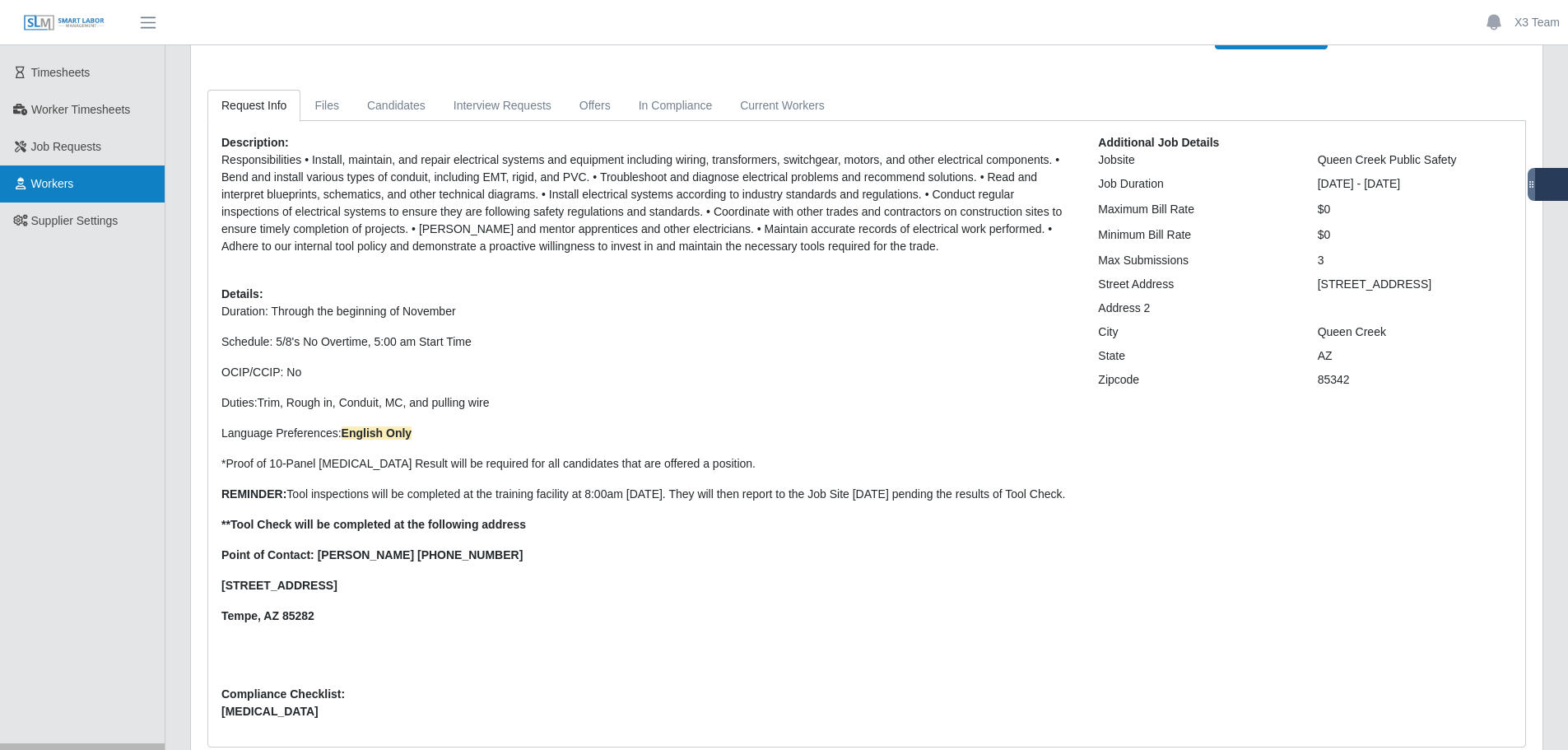
click at [49, 188] on span "Workers" at bounding box center [52, 183] width 43 height 13
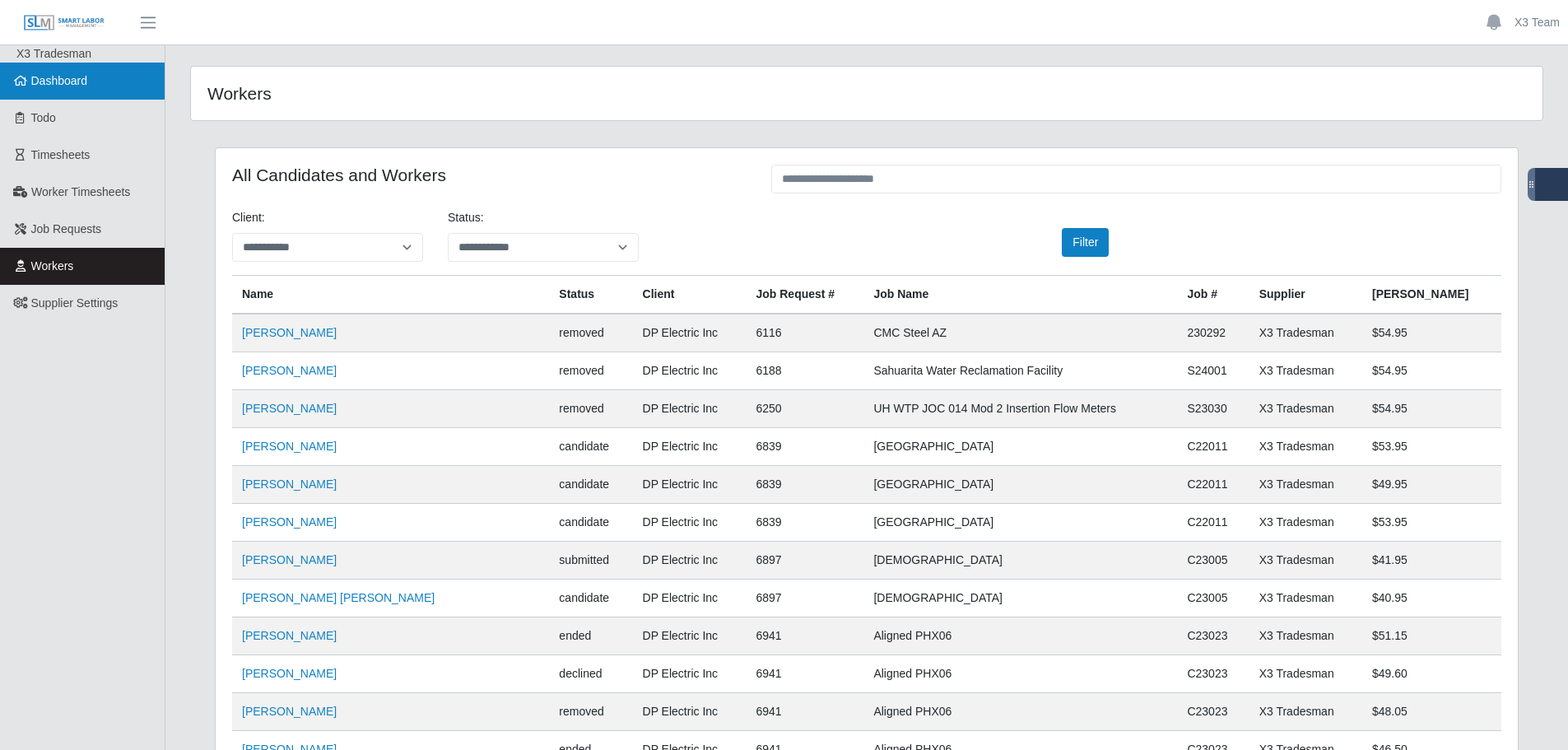
click at [73, 80] on span "Dashboard" at bounding box center [60, 80] width 57 height 13
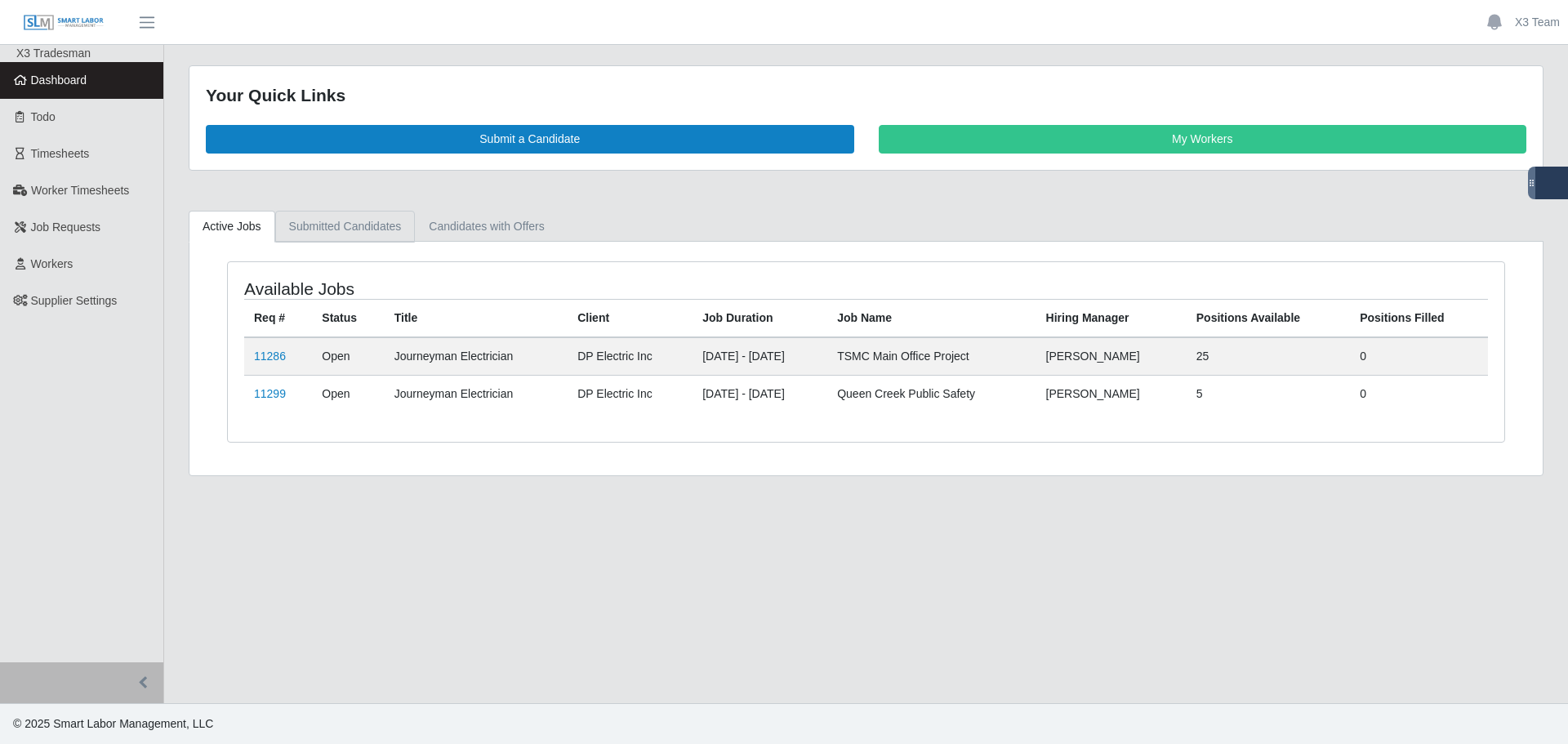
click at [384, 218] on link "Submitted Candidates" at bounding box center [345, 227] width 141 height 32
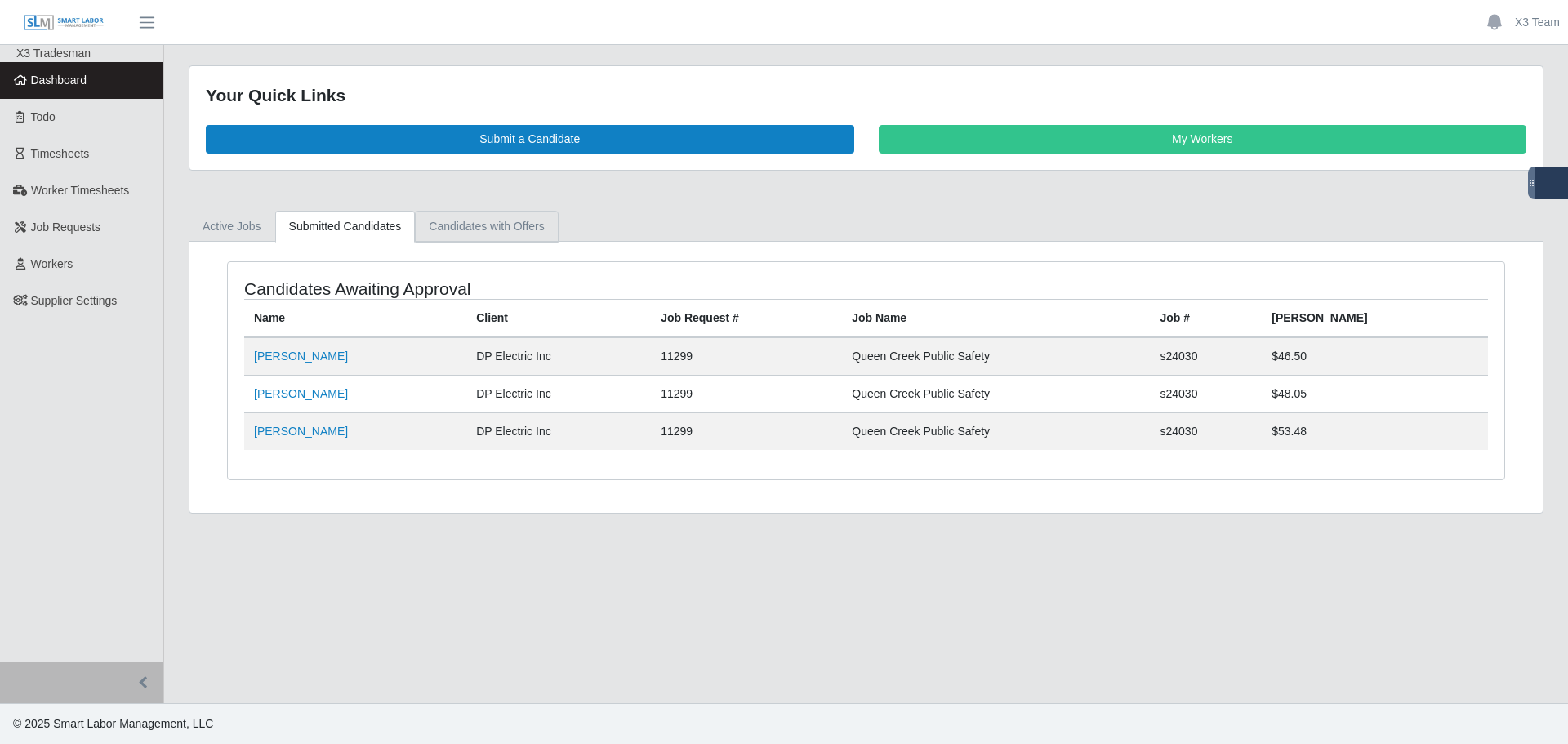
click at [454, 224] on link "Candidates with Offers" at bounding box center [486, 227] width 143 height 32
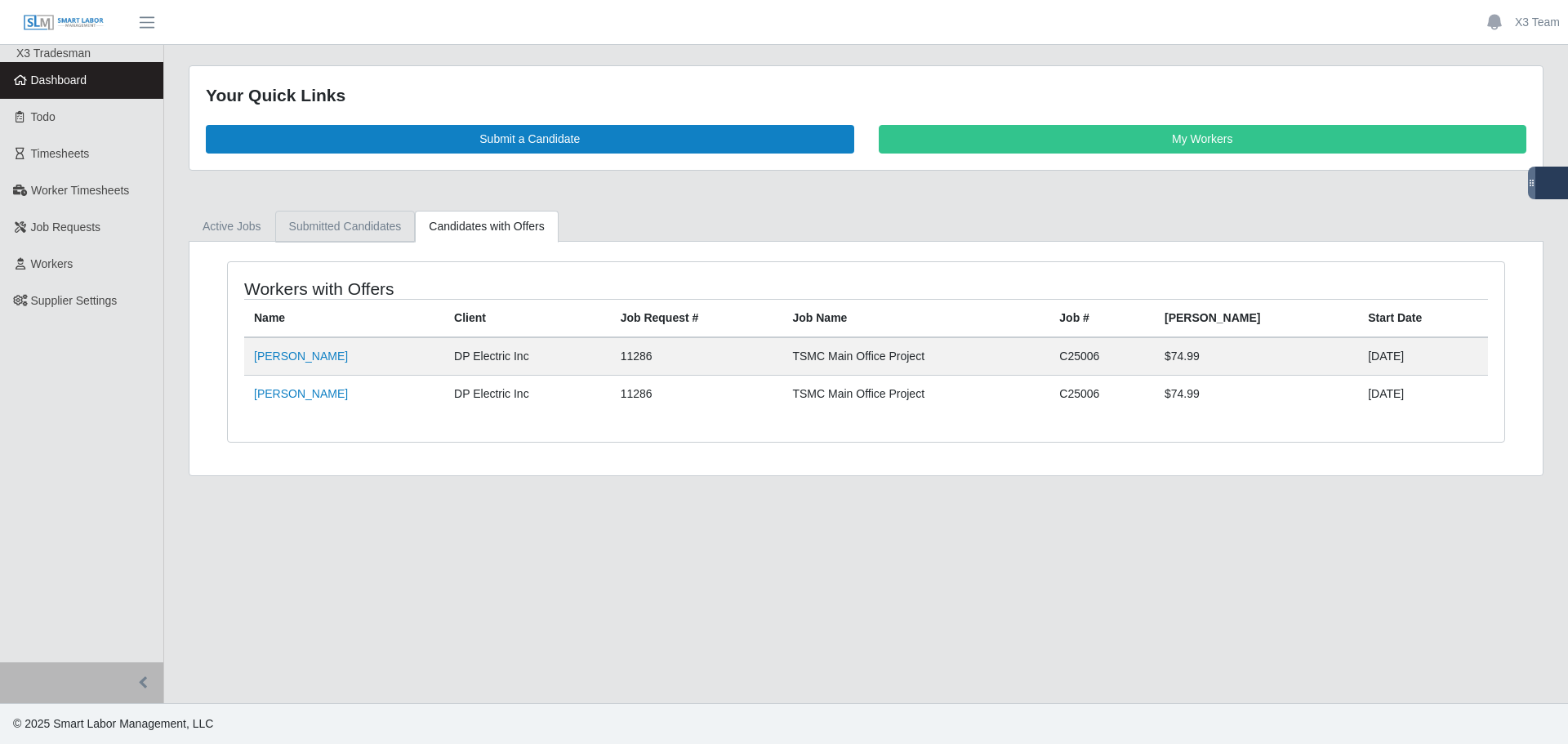
click at [345, 226] on link "Submitted Candidates" at bounding box center [345, 227] width 141 height 32
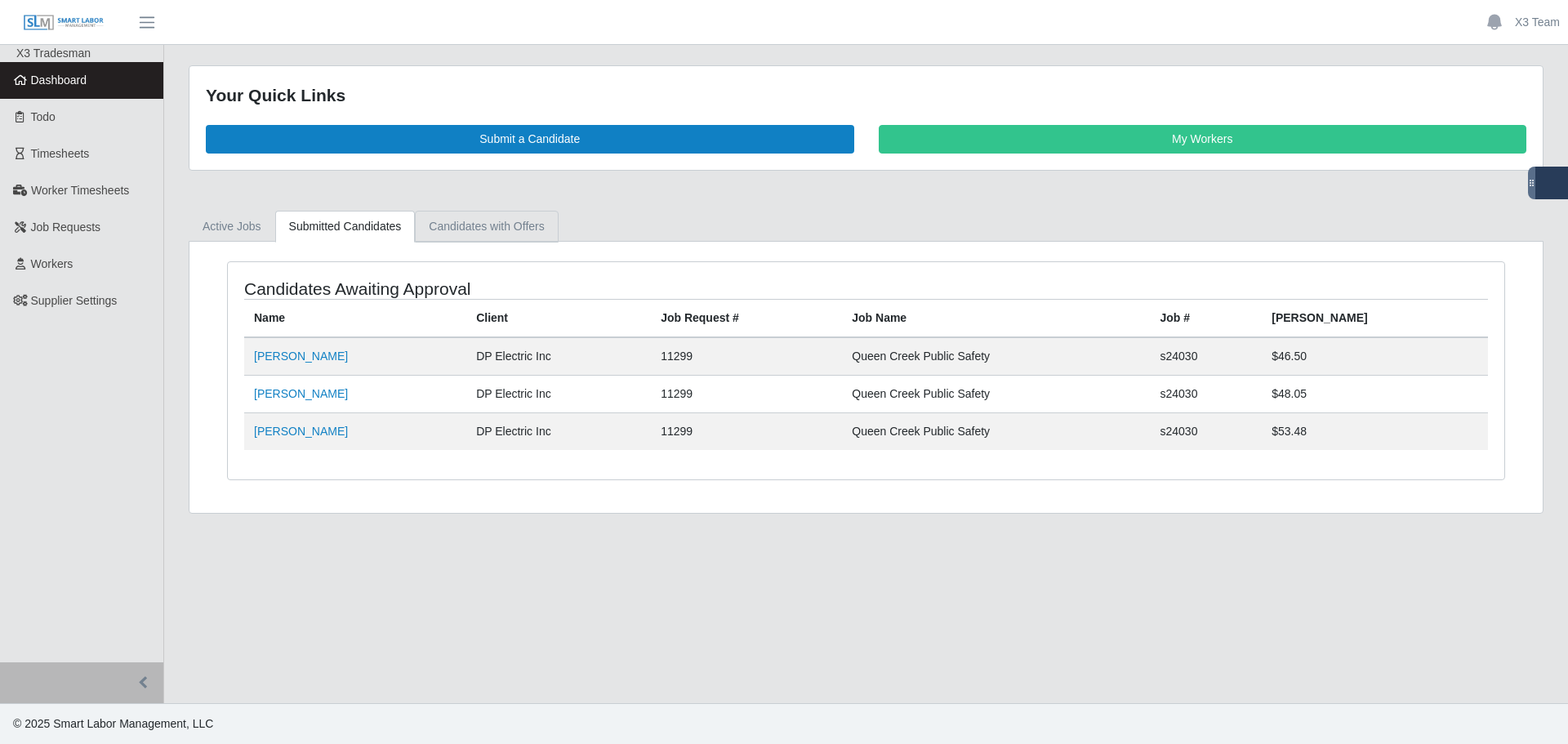
click at [460, 217] on link "Candidates with Offers" at bounding box center [486, 227] width 143 height 32
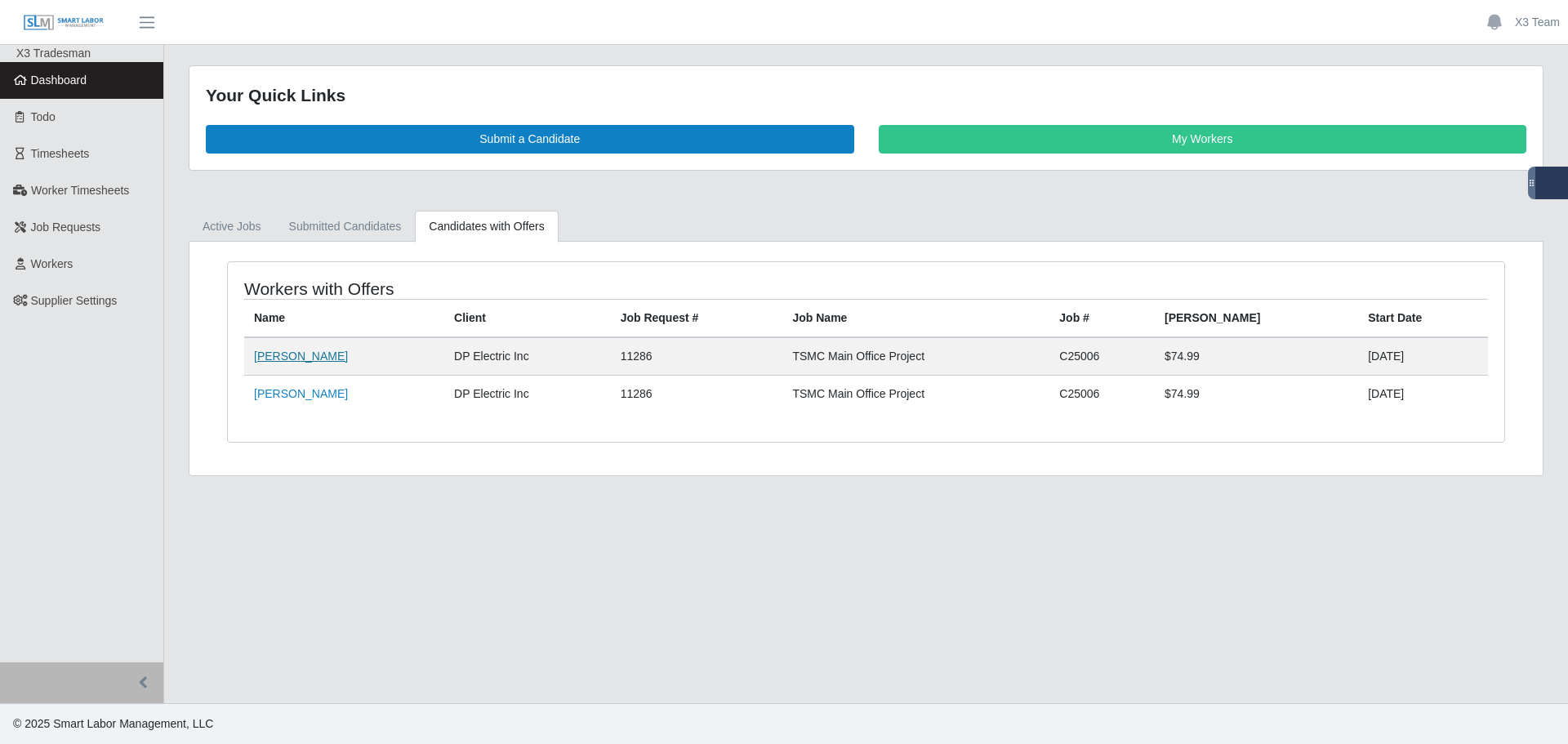
click at [320, 357] on link "Leonte Urdaneta" at bounding box center [301, 357] width 94 height 13
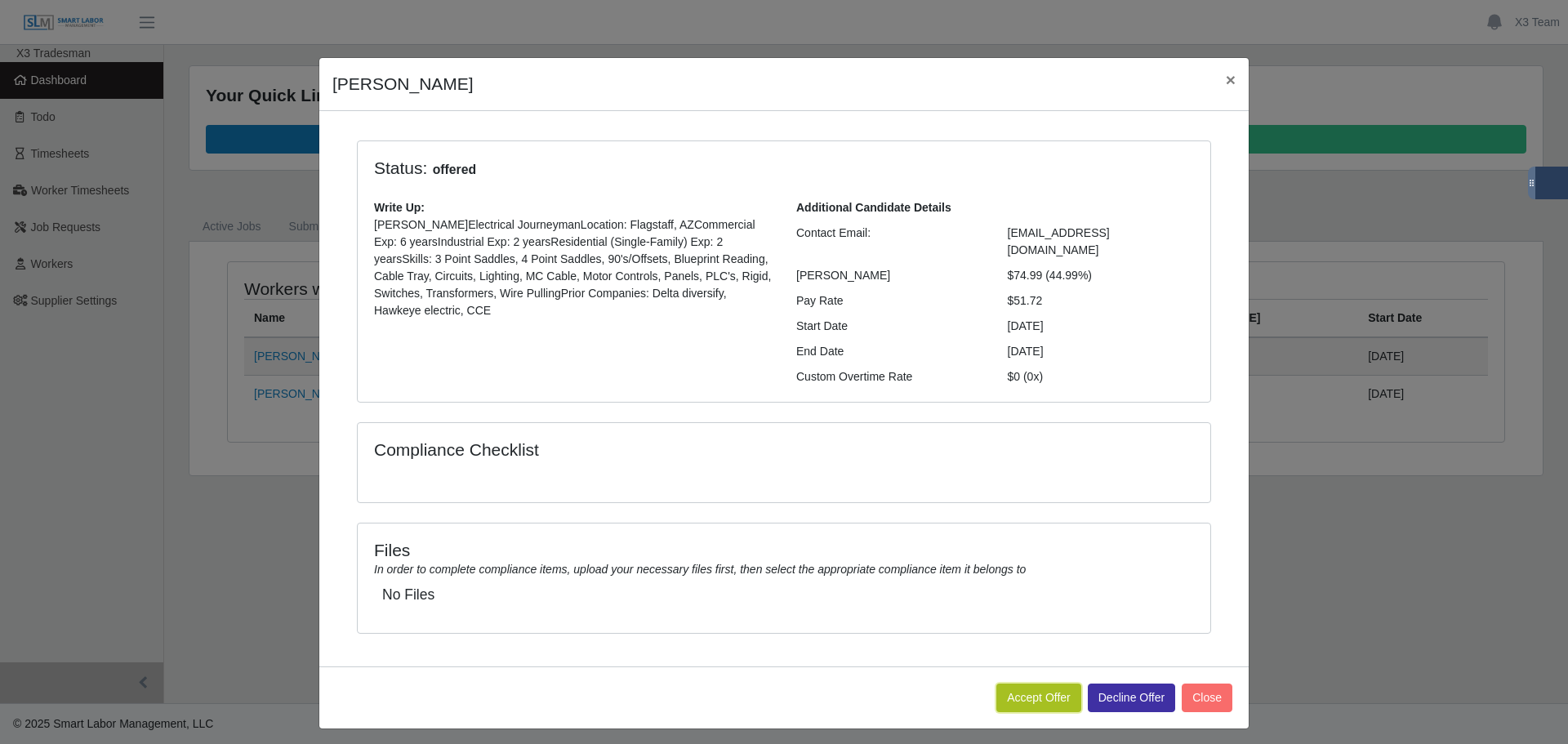
click at [1028, 684] on button "Accept Offer" at bounding box center [1038, 698] width 85 height 28
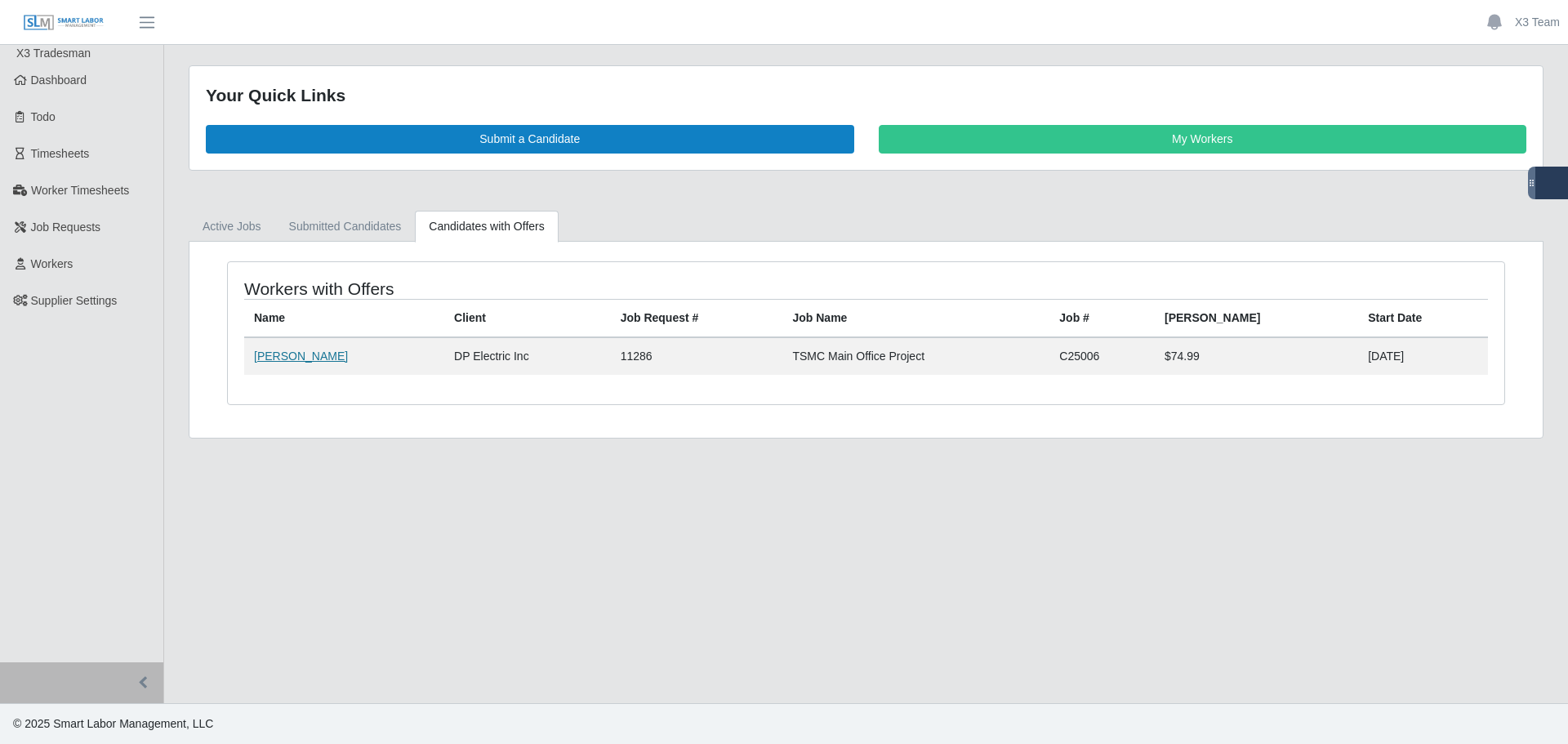
click at [300, 356] on link "[PERSON_NAME]" at bounding box center [301, 357] width 94 height 13
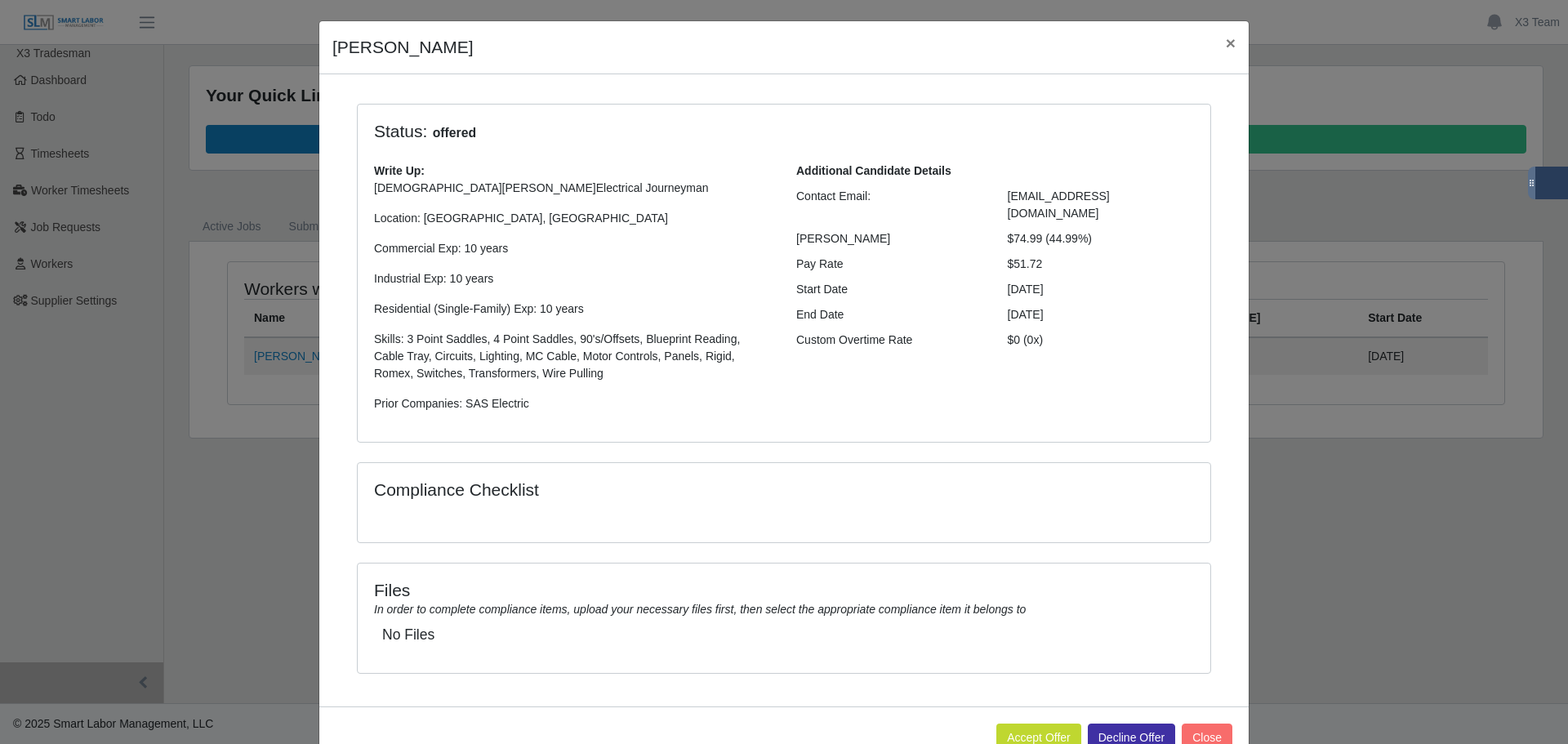
scroll to position [85, 0]
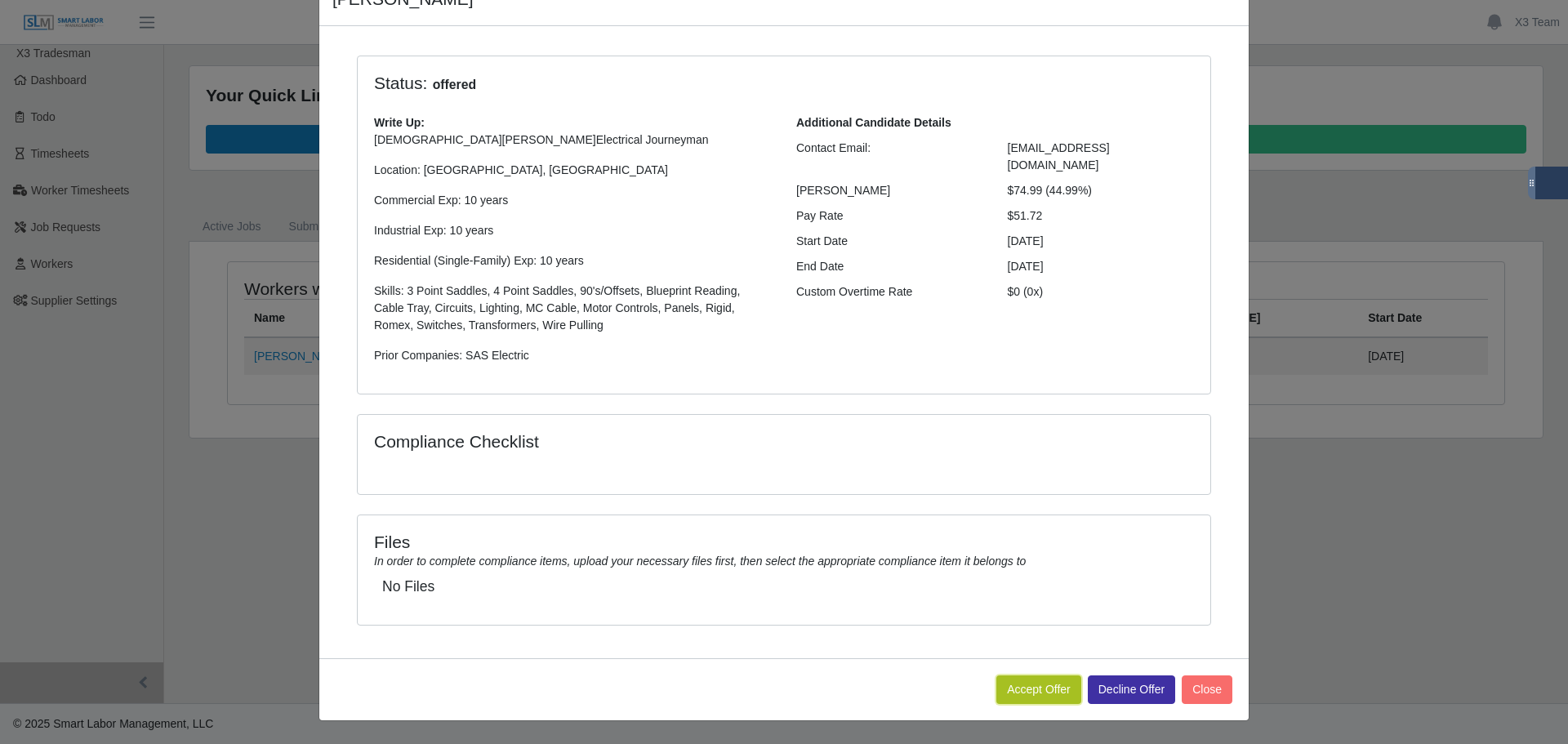
click at [1034, 691] on button "Accept Offer" at bounding box center [1038, 690] width 85 height 28
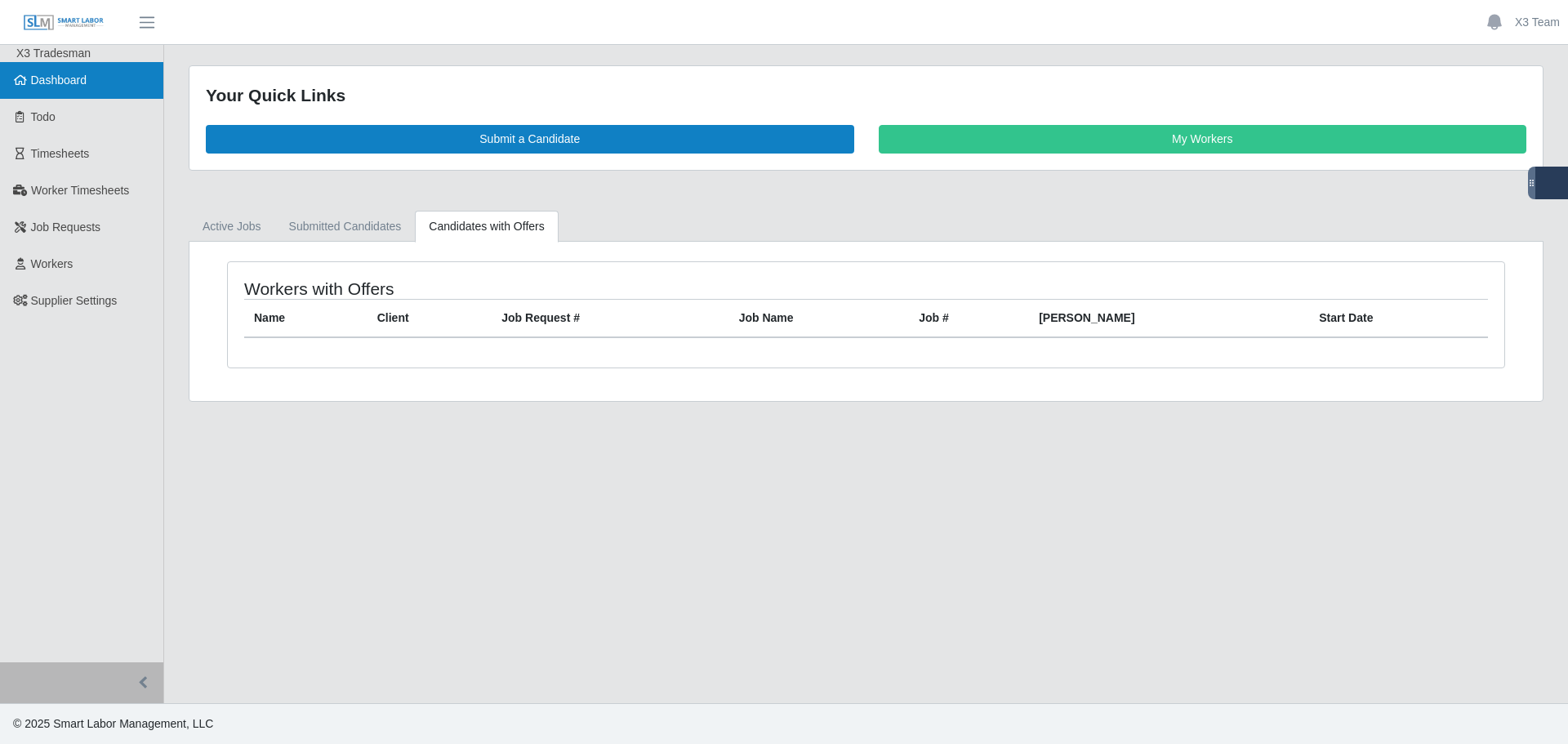
click at [111, 82] on link "Dashboard" at bounding box center [82, 80] width 163 height 37
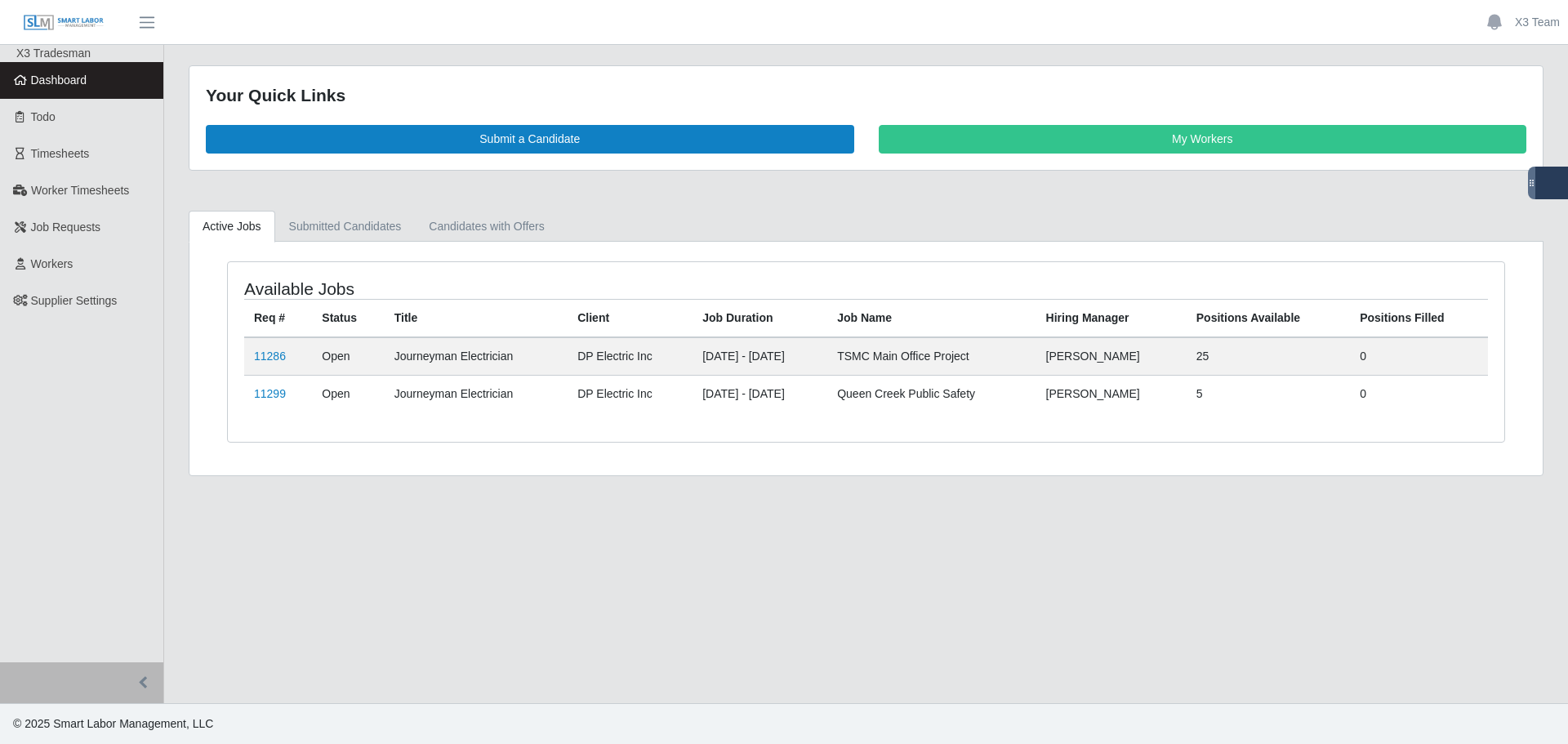
click at [90, 71] on link "Dashboard" at bounding box center [82, 80] width 163 height 37
click at [324, 225] on link "Submitted Candidates" at bounding box center [345, 227] width 141 height 32
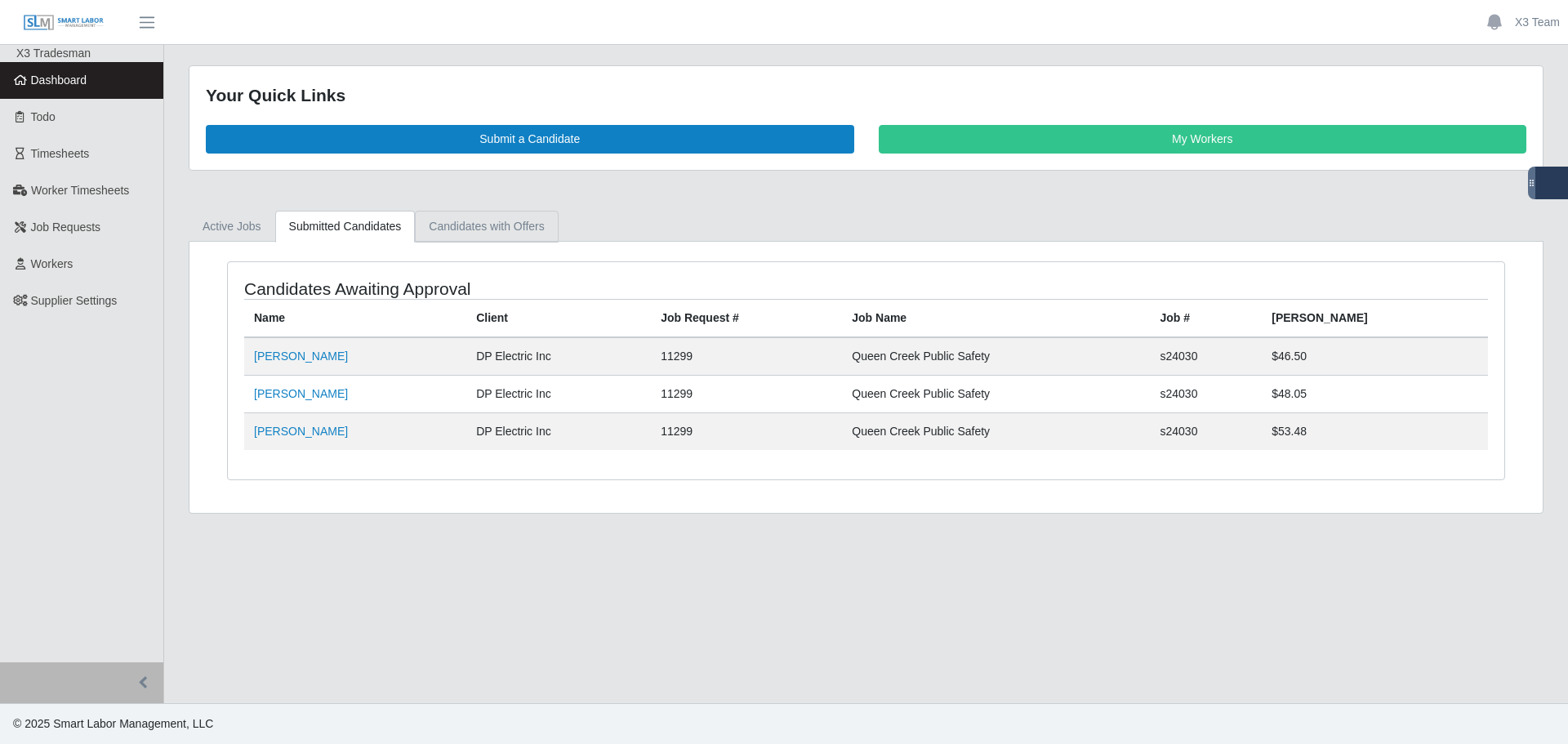
click at [482, 224] on link "Candidates with Offers" at bounding box center [486, 227] width 143 height 32
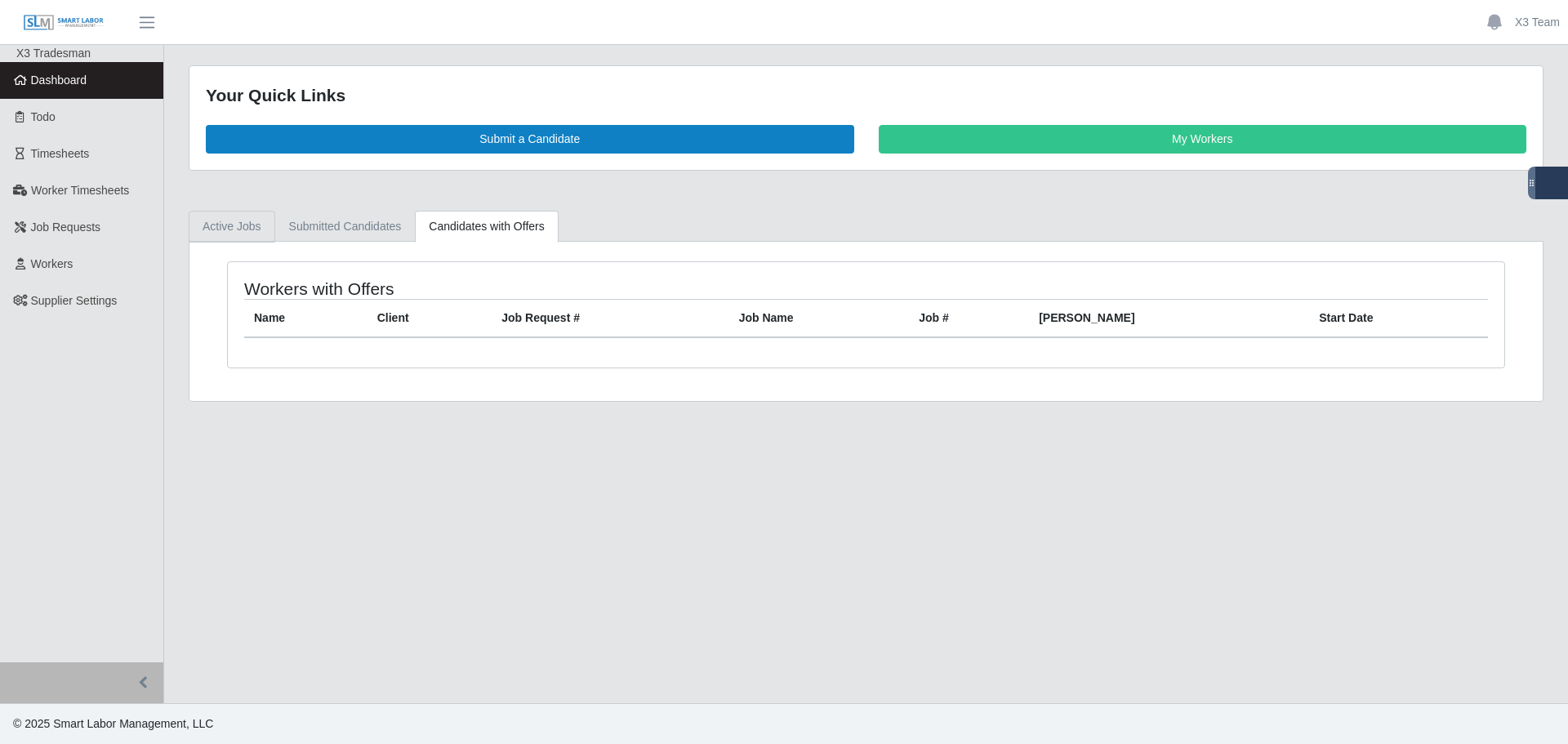
click at [249, 224] on link "Active Jobs" at bounding box center [232, 227] width 86 height 32
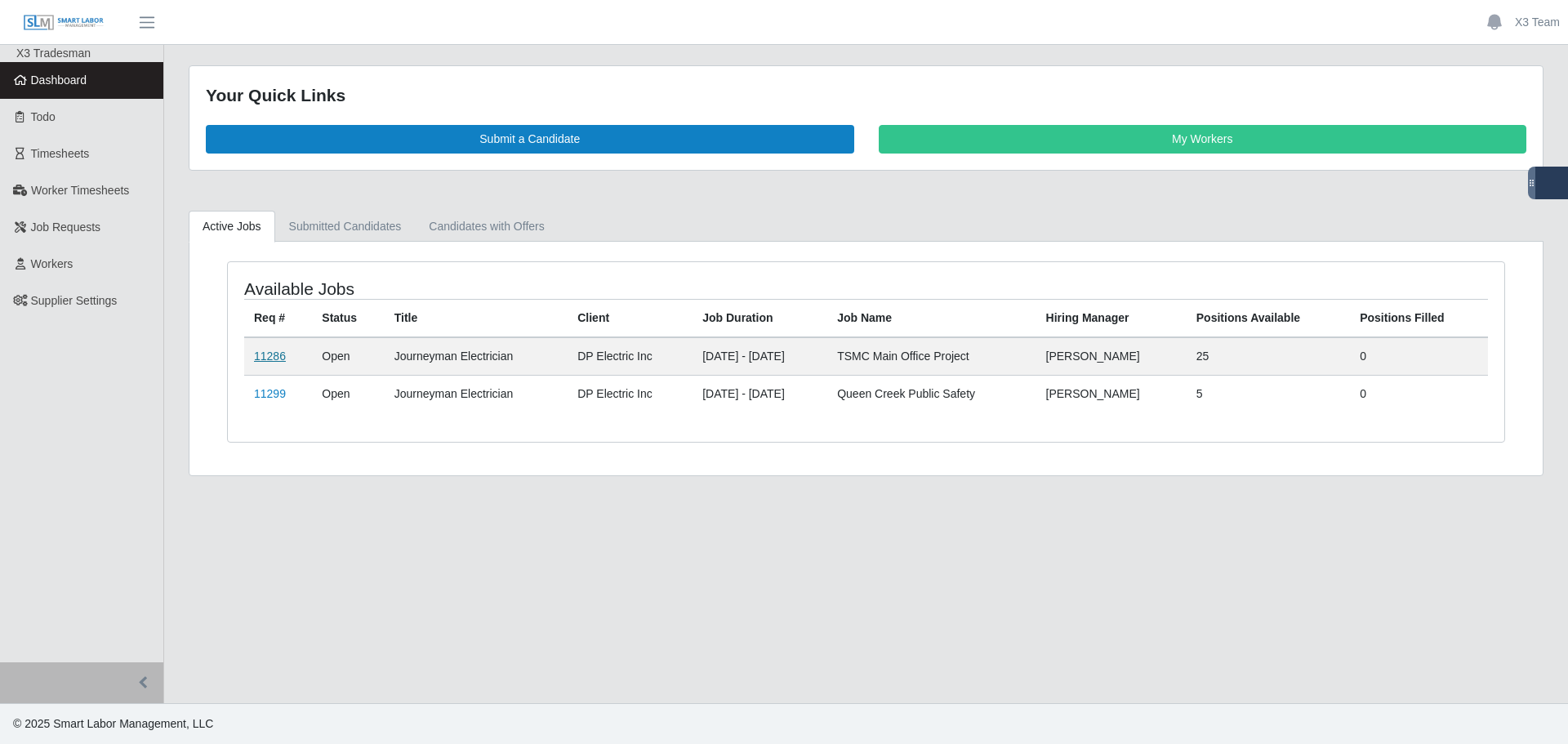
click at [280, 359] on link "11286" at bounding box center [270, 357] width 32 height 13
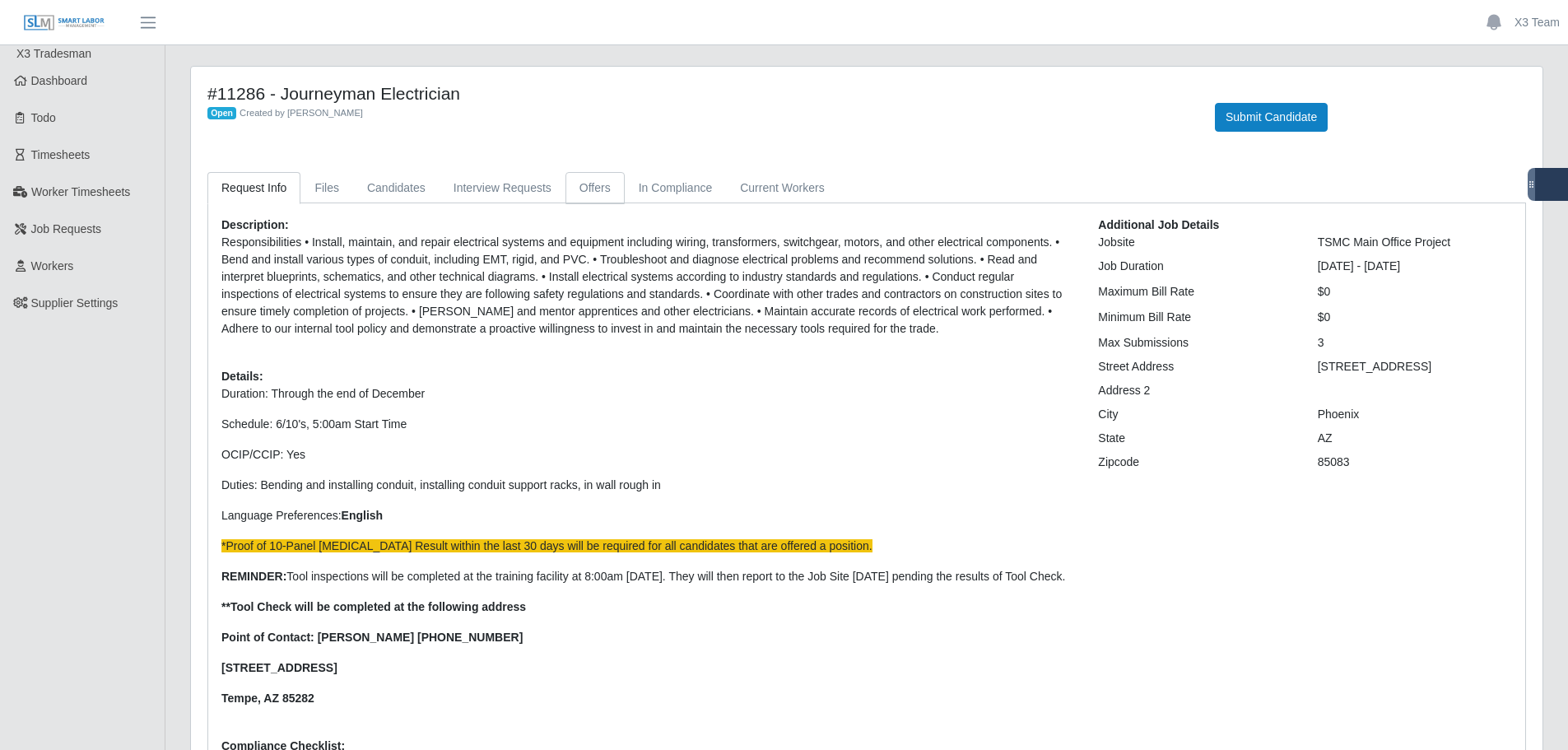
click at [586, 191] on link "Offers" at bounding box center [595, 188] width 60 height 32
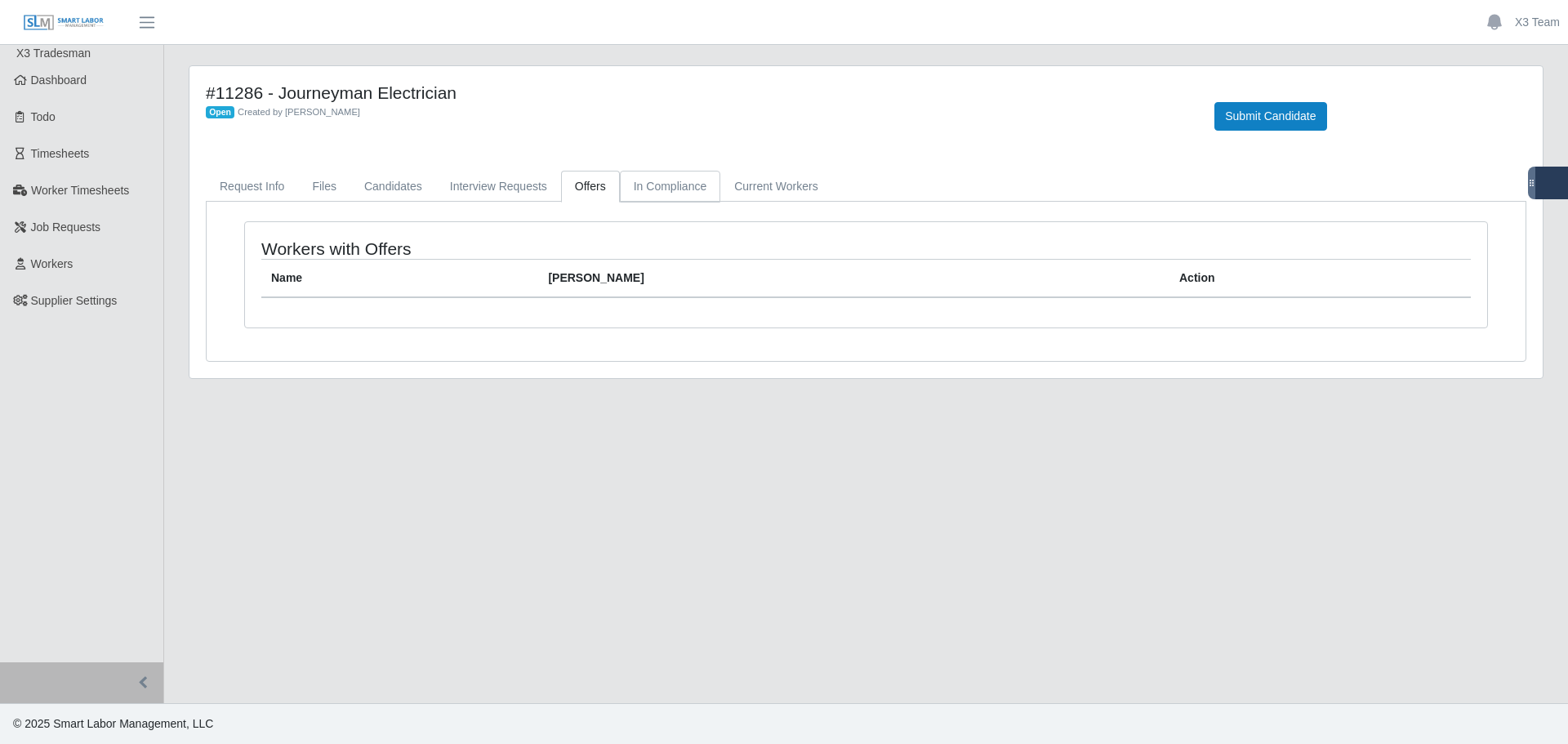
click at [656, 186] on link "In Compliance" at bounding box center [671, 187] width 101 height 32
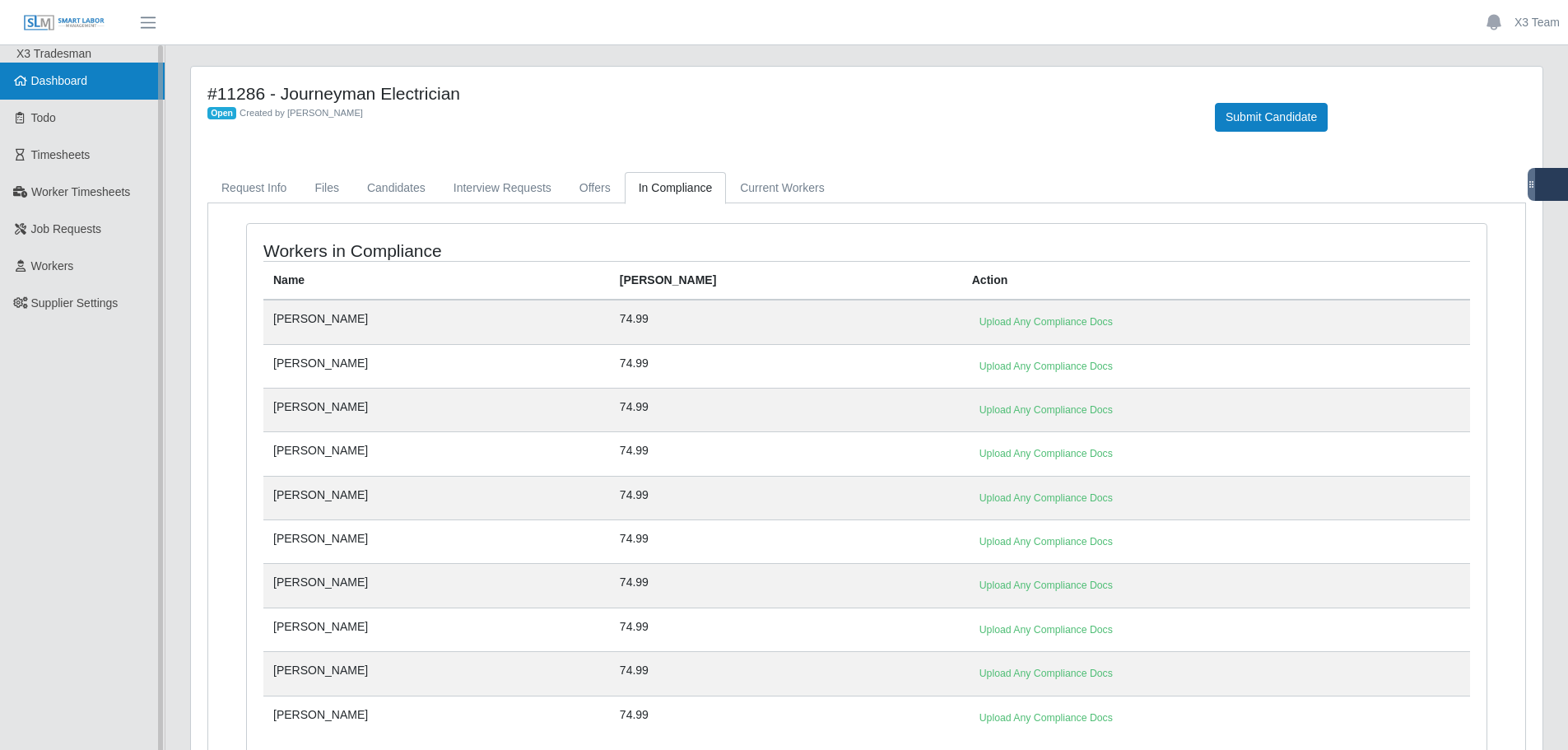
click at [86, 80] on span "Dashboard" at bounding box center [60, 80] width 57 height 13
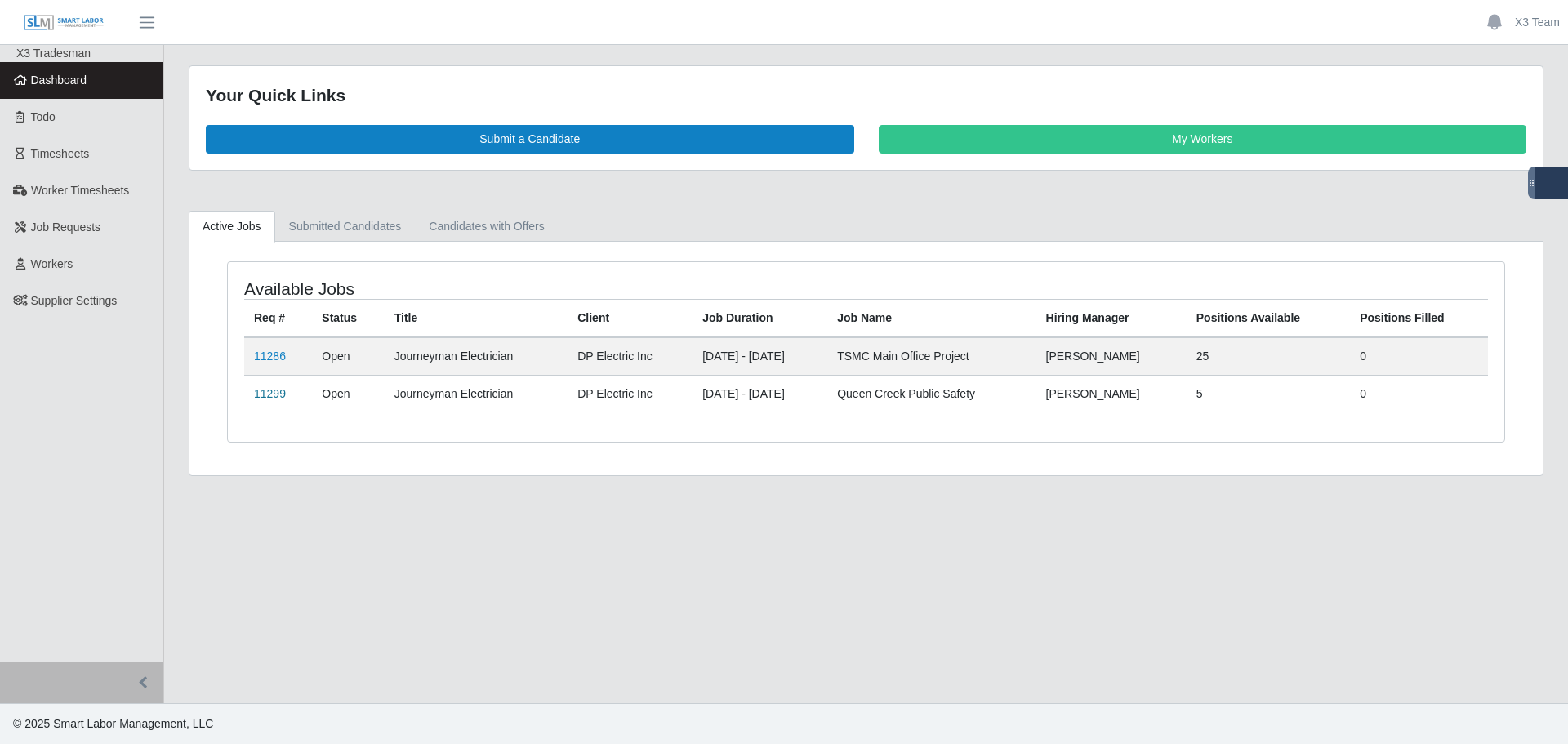
click at [271, 388] on link "11299" at bounding box center [270, 394] width 32 height 13
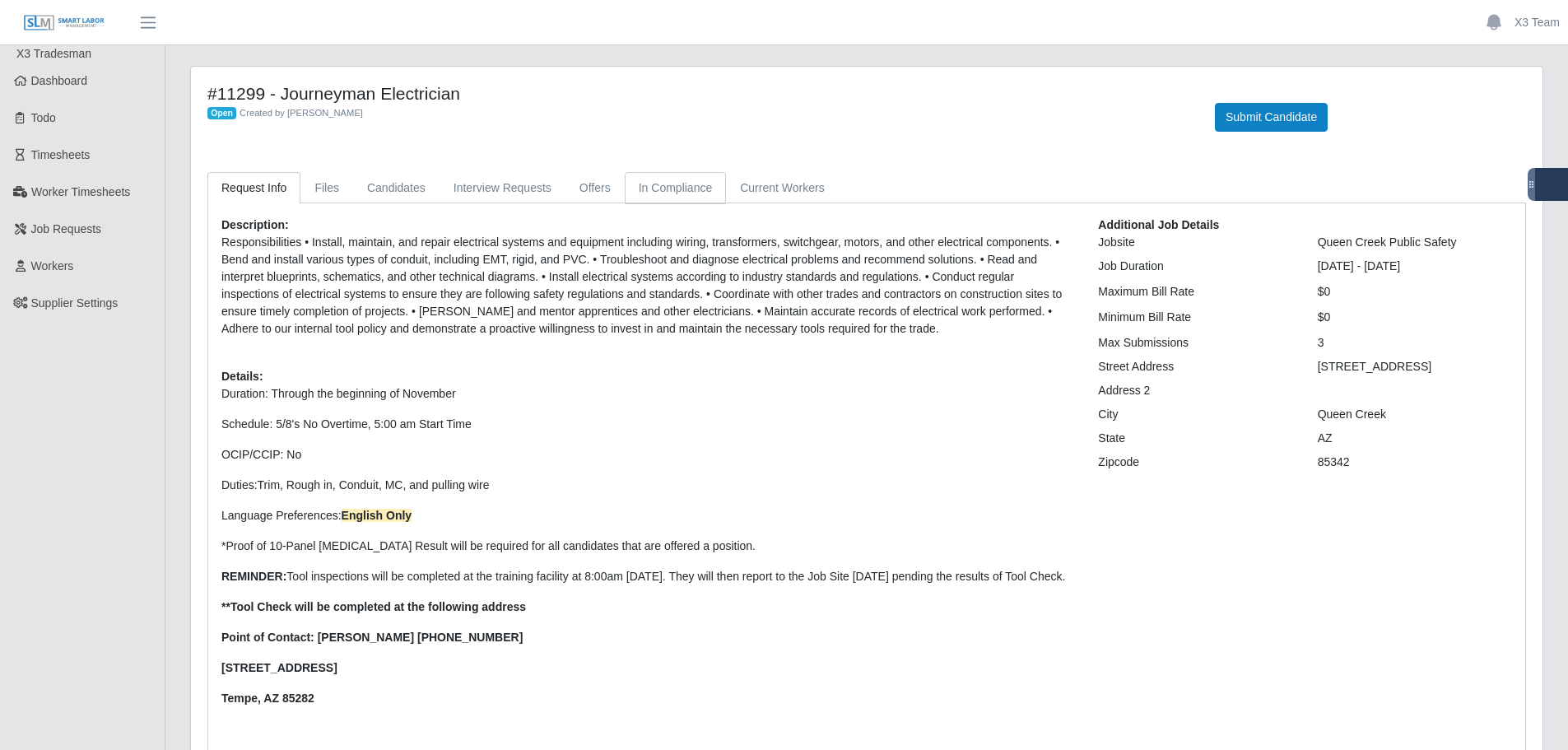
click at [663, 194] on link "In Compliance" at bounding box center [676, 188] width 102 height 32
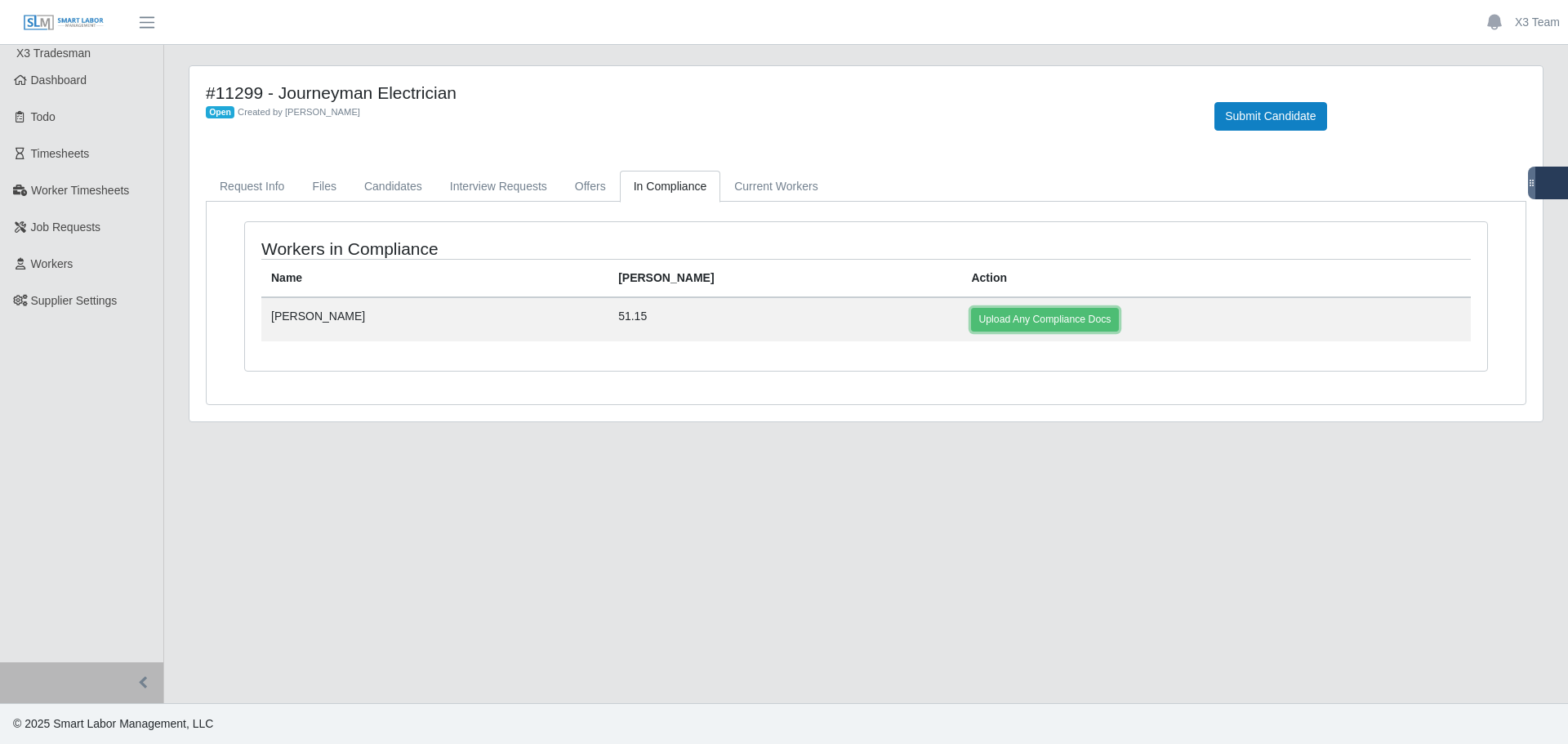
click at [971, 324] on link "Upload Any Compliance Docs" at bounding box center [1044, 319] width 147 height 23
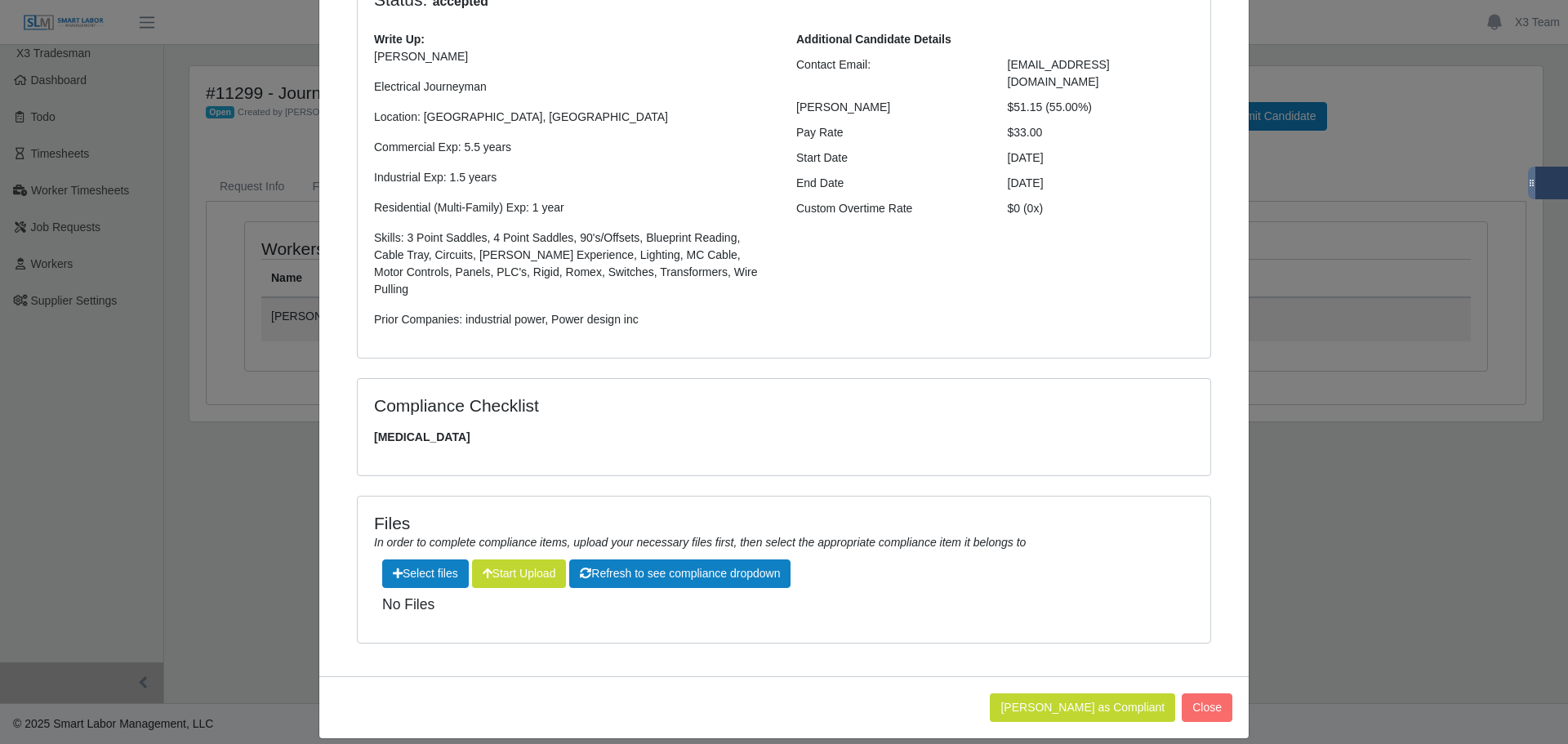
scroll to position [169, 0]
click at [411, 562] on label"] at bounding box center [425, 572] width 85 height 27
click at [458, 734] on input "file" at bounding box center [458, 734] width 1 height 1
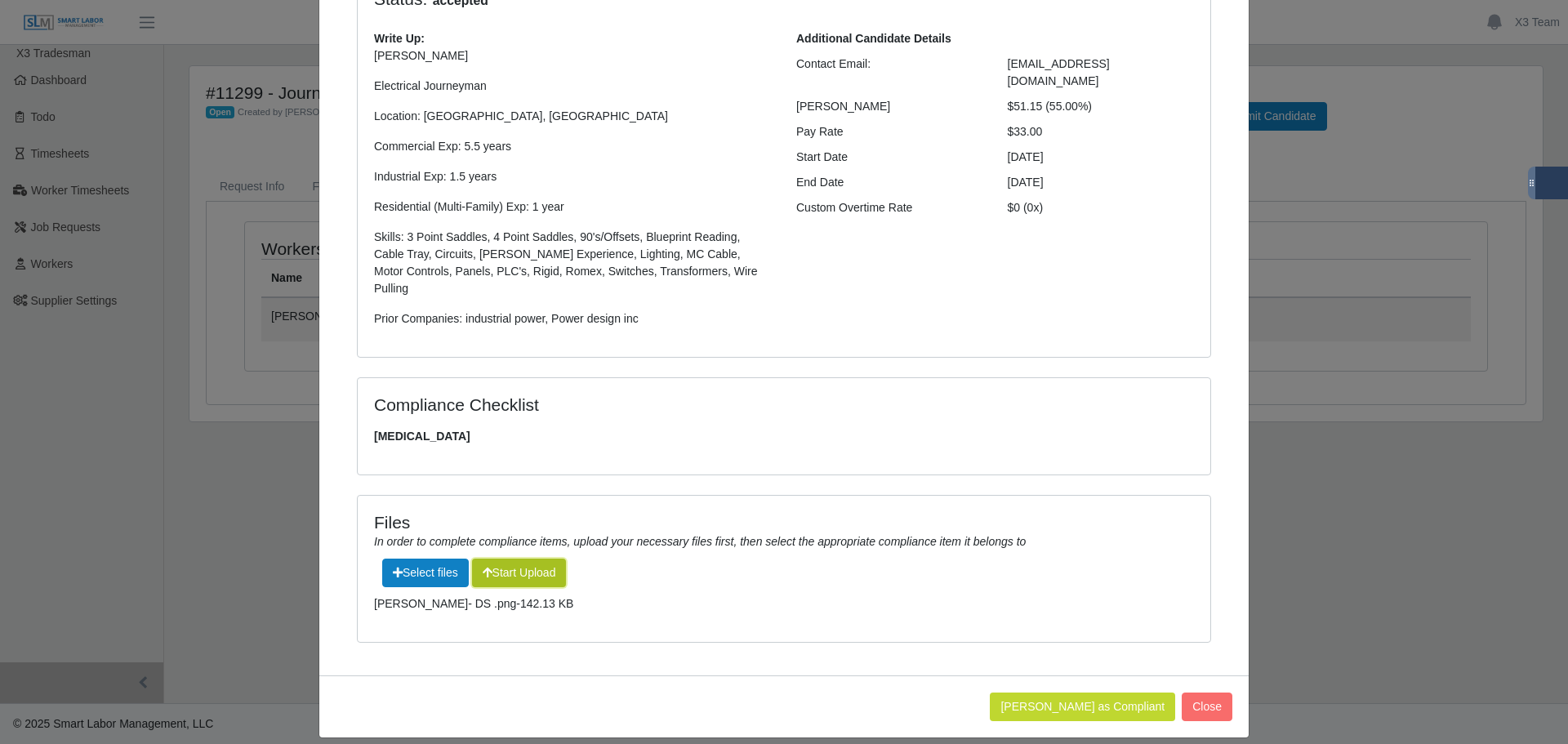
click at [514, 558] on button "Start Upload" at bounding box center [519, 572] width 95 height 28
click at [730, 558] on button "Refresh to see compliance dropdown" at bounding box center [680, 572] width 221 height 28
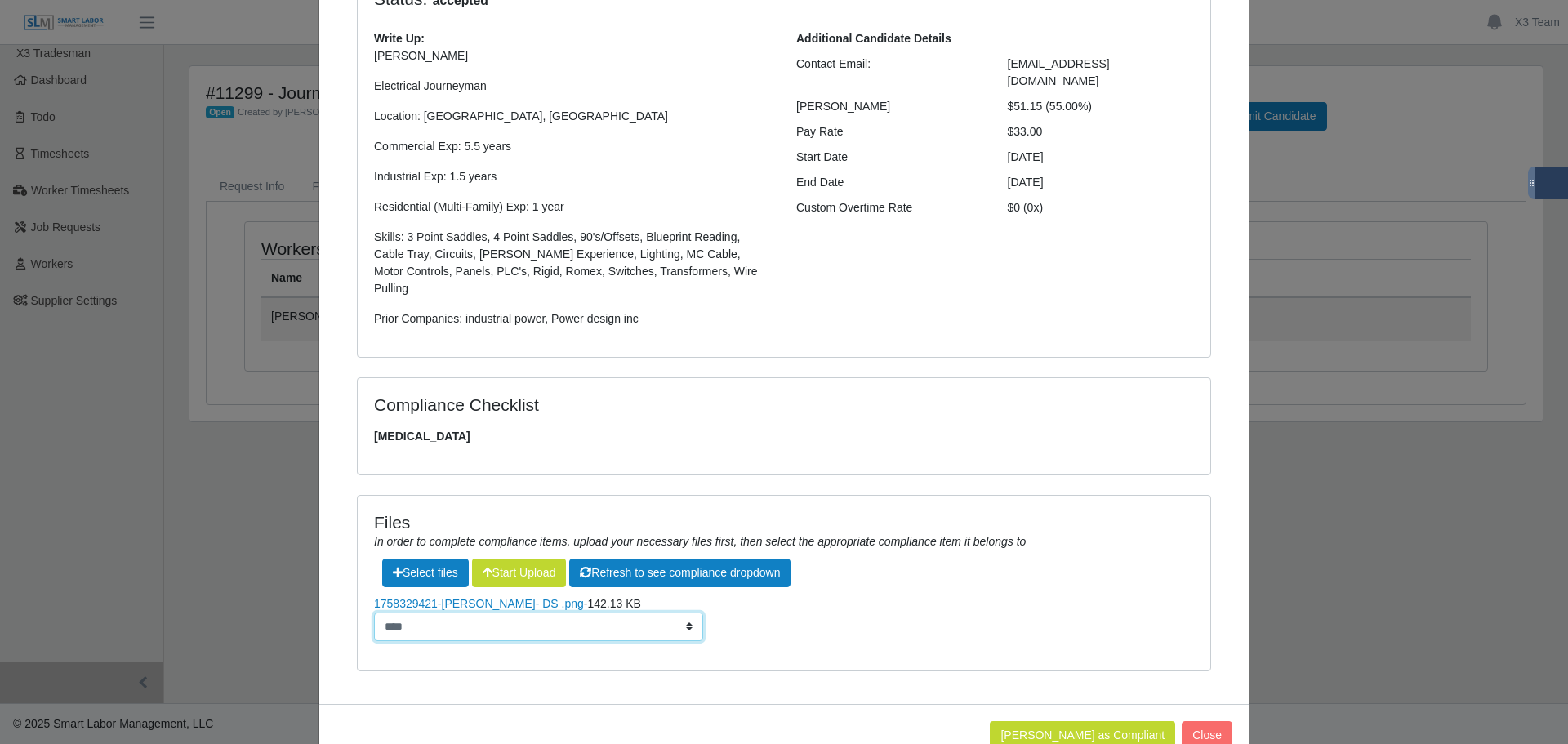
click at [563, 613] on select "**********" at bounding box center [538, 627] width 329 height 28
select select "**********"
click at [374, 613] on select "**********" at bounding box center [538, 627] width 329 height 28
click at [1057, 721] on button "Mark Worker as Compliant" at bounding box center [1082, 736] width 186 height 28
